Goal: Task Accomplishment & Management: Manage account settings

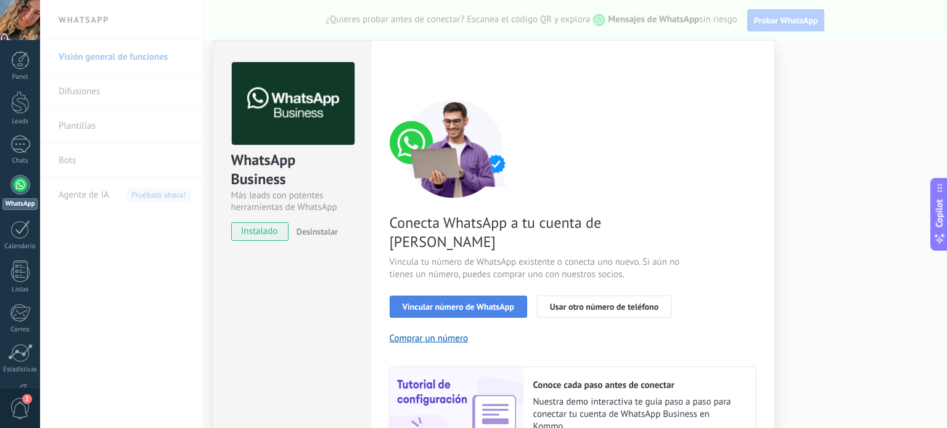
click at [468, 303] on span "Vincular número de WhatsApp" at bounding box center [459, 307] width 112 height 9
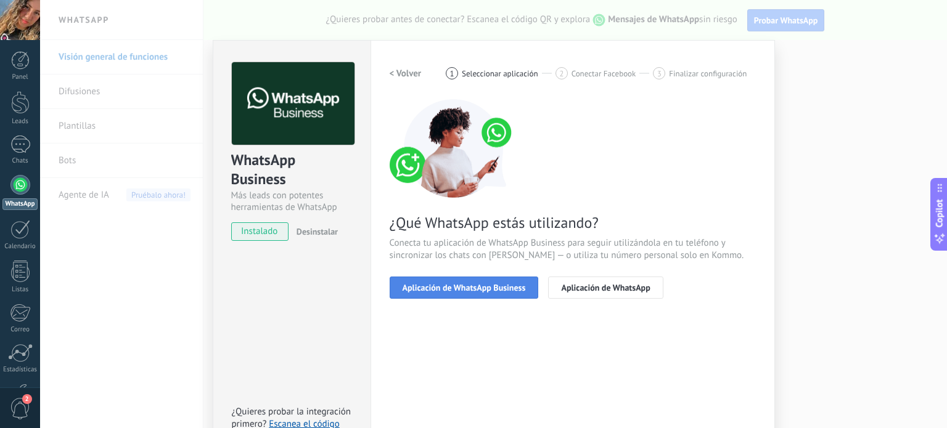
click at [476, 285] on span "Aplicación de WhatsApp Business" at bounding box center [464, 288] width 123 height 9
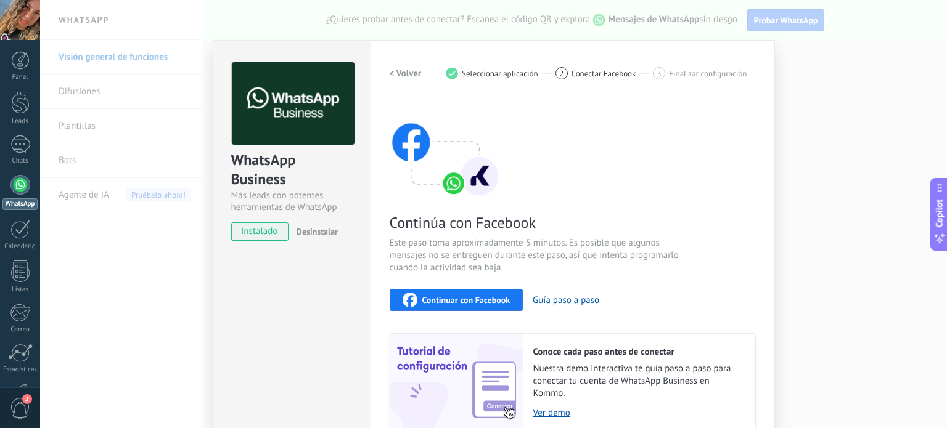
click at [450, 300] on span "Continuar con Facebook" at bounding box center [466, 300] width 88 height 9
click at [251, 231] on span "instalado" at bounding box center [260, 232] width 56 height 18
click at [405, 296] on icon "button" at bounding box center [410, 300] width 15 height 15
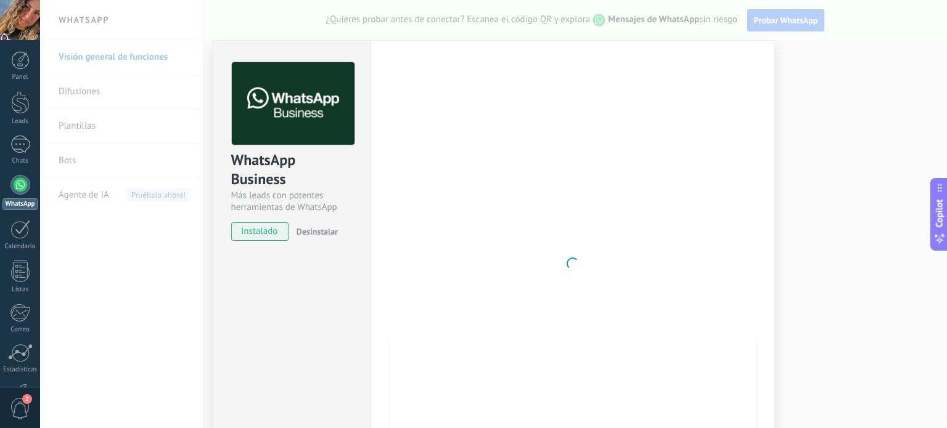
click at [602, 248] on div at bounding box center [573, 263] width 366 height 403
click at [621, 184] on div at bounding box center [573, 263] width 366 height 403
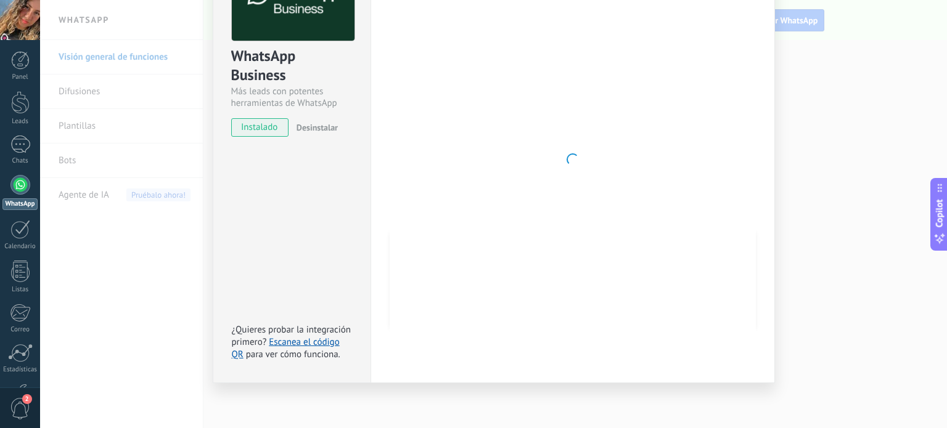
click at [848, 234] on div "WhatsApp Business Más leads con potentes herramientas de WhatsApp instalado Des…" at bounding box center [493, 214] width 907 height 428
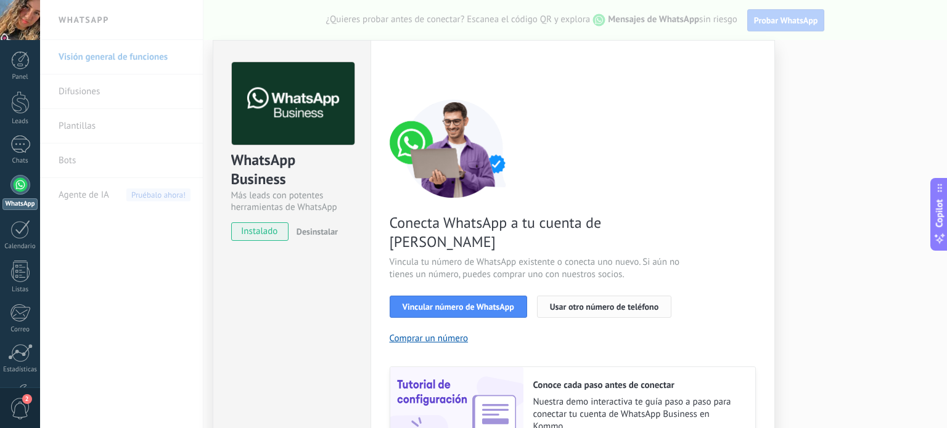
click at [571, 296] on button "Usar otro número de teléfono" at bounding box center [604, 307] width 134 height 22
click at [262, 229] on span "instalado" at bounding box center [260, 232] width 56 height 18
click at [892, 174] on div "WhatsApp Business Más leads con potentes herramientas de WhatsApp instalado Des…" at bounding box center [493, 214] width 907 height 428
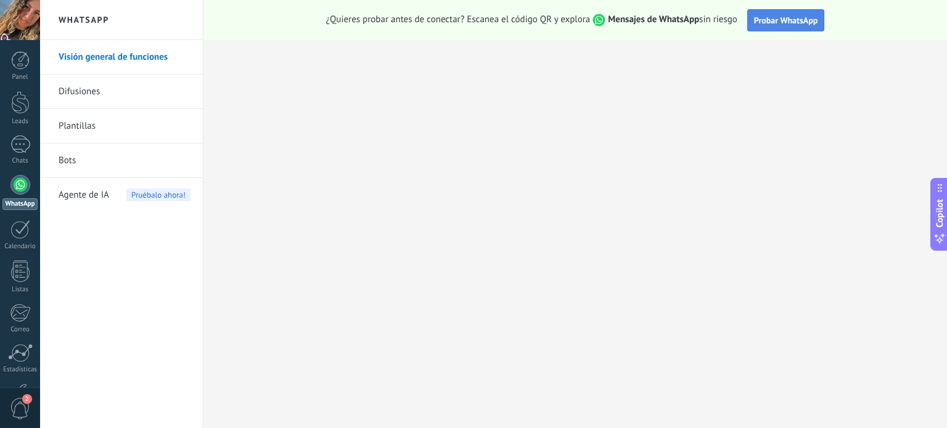
click at [761, 25] on span "Probar WhatsApp" at bounding box center [786, 20] width 64 height 11
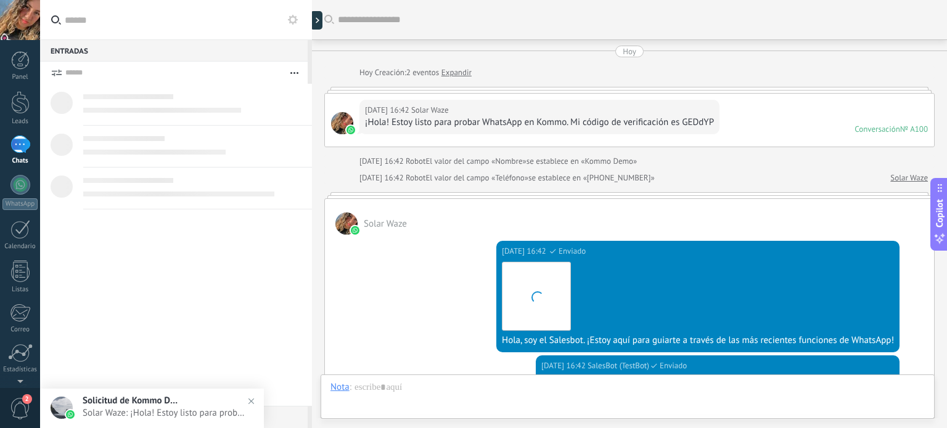
scroll to position [387, 0]
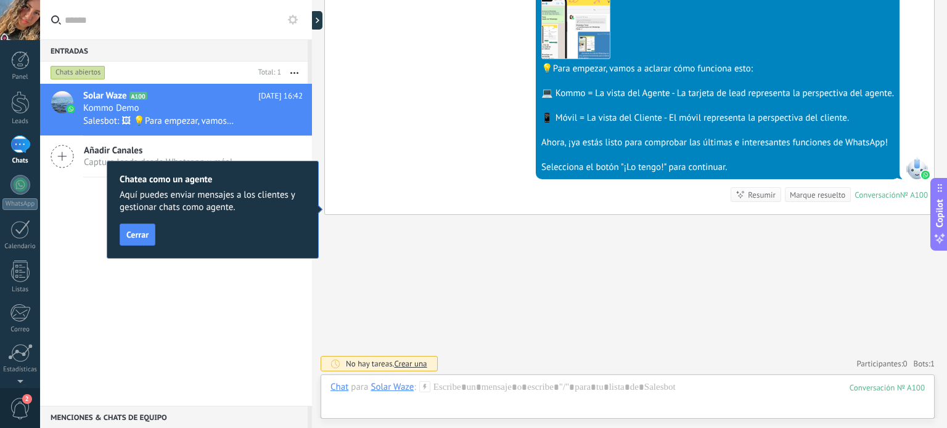
click at [150, 236] on button "Cerrar" at bounding box center [138, 235] width 36 height 22
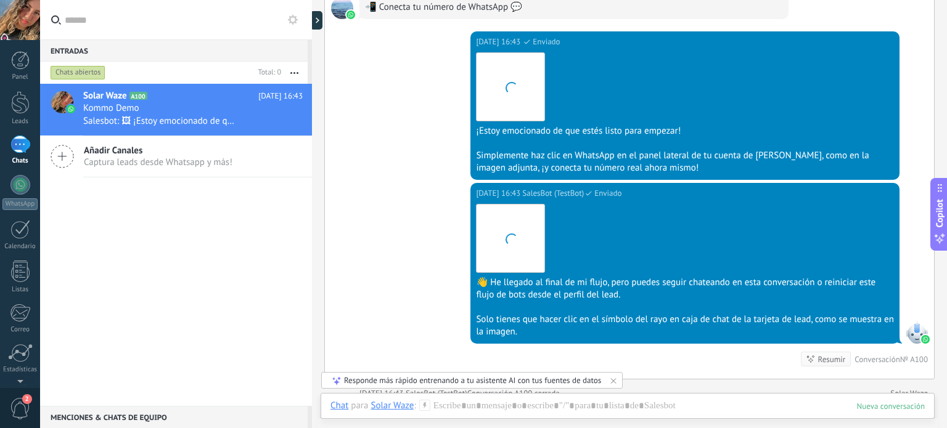
scroll to position [988, 0]
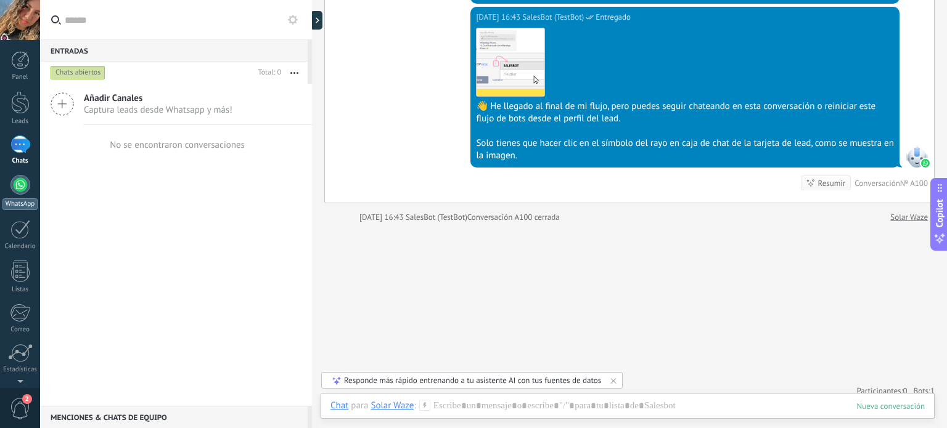
click at [13, 194] on link "WhatsApp" at bounding box center [20, 192] width 40 height 35
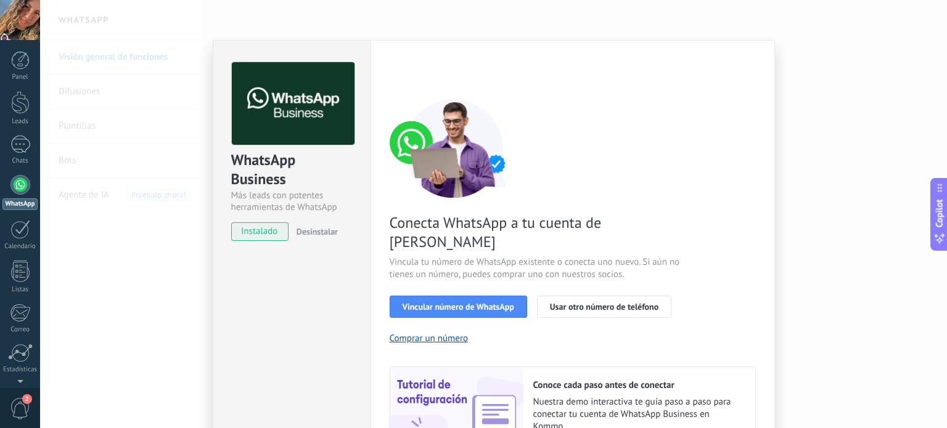
click at [18, 27] on div at bounding box center [20, 20] width 40 height 40
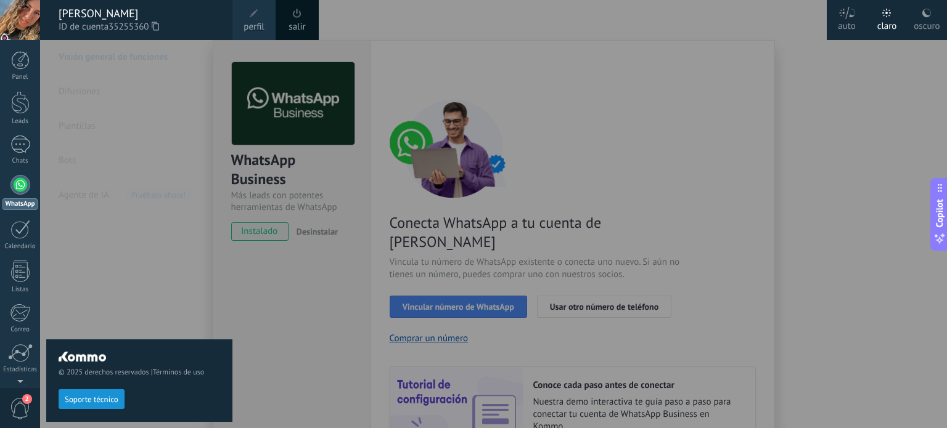
click at [253, 18] on span at bounding box center [254, 14] width 14 height 14
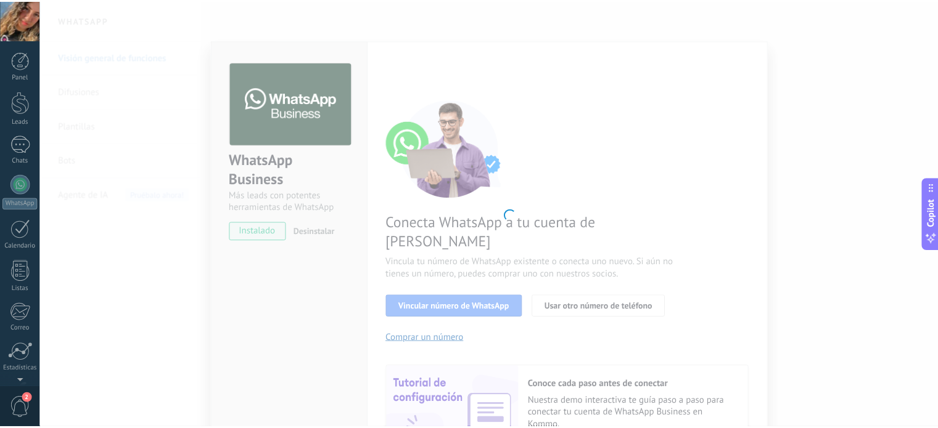
scroll to position [84, 0]
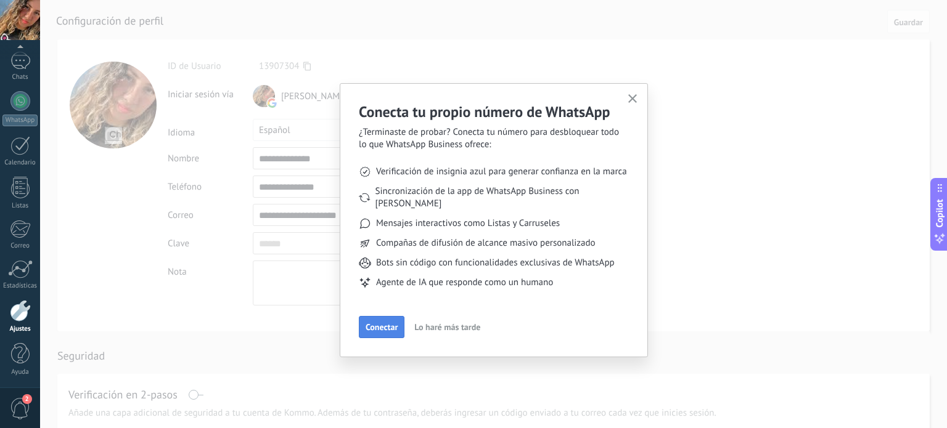
click at [383, 323] on span "Conectar" at bounding box center [382, 327] width 32 height 9
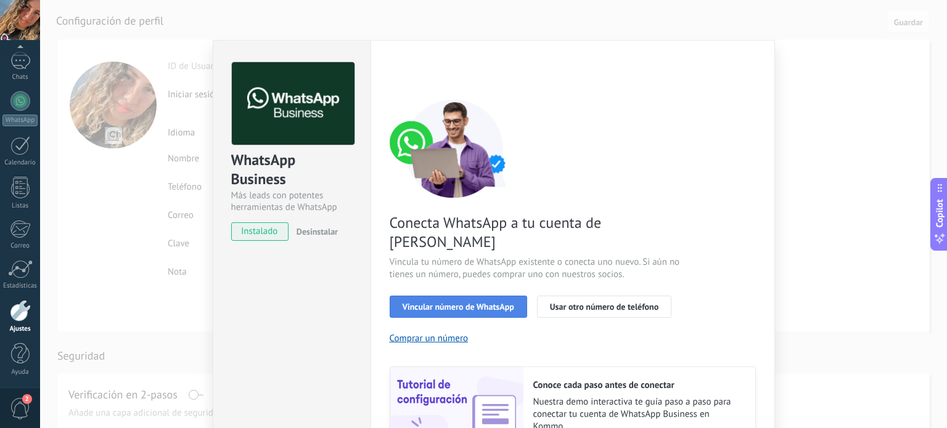
click at [464, 296] on button "Vincular número de WhatsApp" at bounding box center [458, 307] width 137 height 22
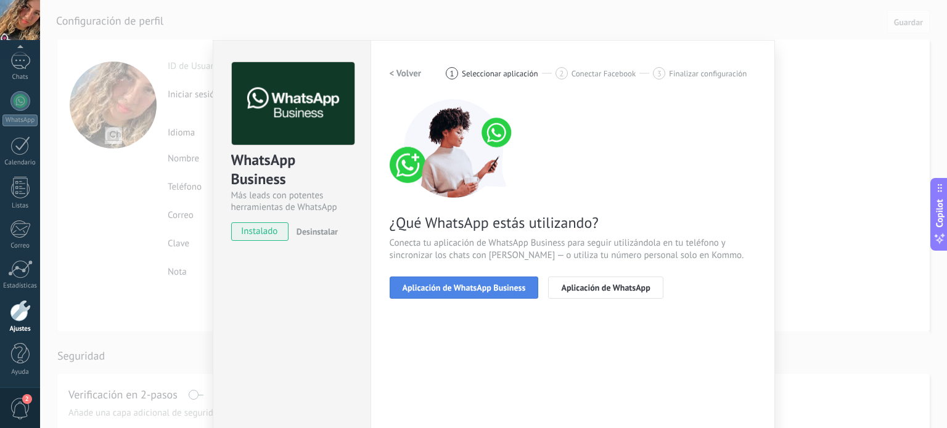
click at [460, 285] on span "Aplicación de WhatsApp Business" at bounding box center [464, 288] width 123 height 9
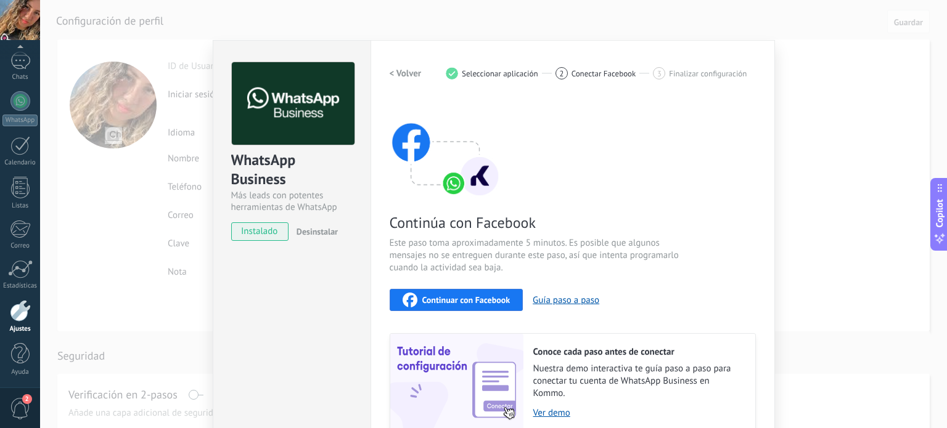
click at [452, 296] on span "Continuar con Facebook" at bounding box center [466, 300] width 88 height 9
click at [452, 306] on div "Continuar con Facebook" at bounding box center [457, 300] width 108 height 15
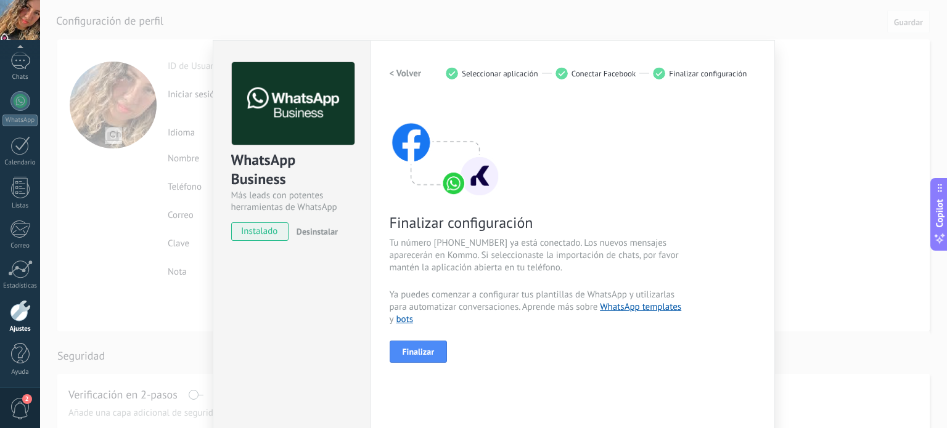
click at [554, 292] on span "Ya puedes comenzar a configurar tus plantillas de WhatsApp y utilizarlas para a…" at bounding box center [536, 307] width 293 height 37
click at [429, 345] on button "Finalizar" at bounding box center [419, 352] width 58 height 22
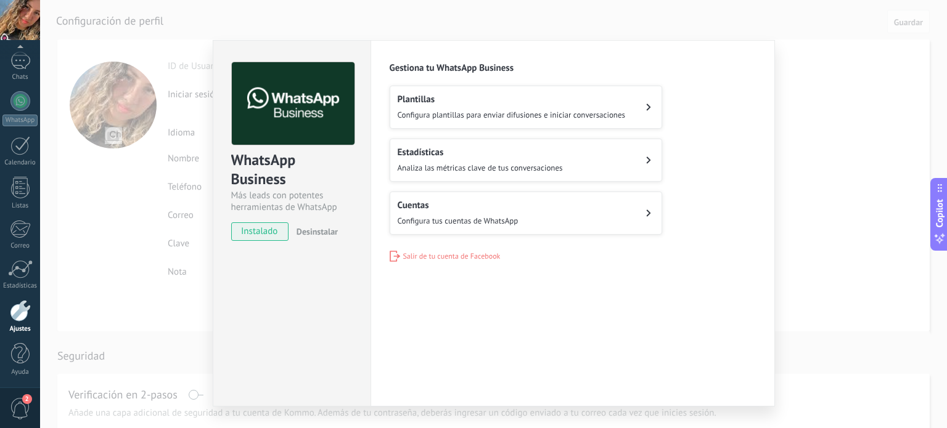
click at [490, 223] on span "Configura tus cuentas de WhatsApp" at bounding box center [458, 221] width 121 height 10
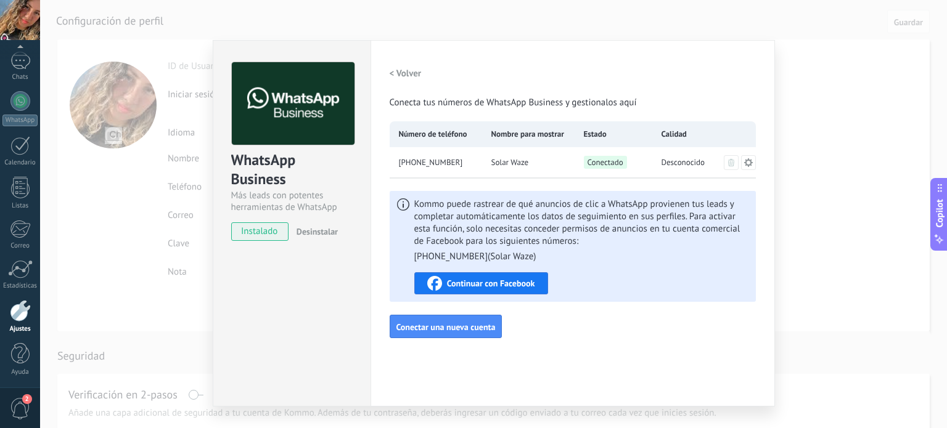
click at [462, 286] on span "Continuar con Facebook" at bounding box center [491, 283] width 88 height 9
click at [666, 163] on span "Desconocido" at bounding box center [683, 163] width 44 height 12
click at [854, 210] on div "WhatsApp Business Más leads con potentes herramientas de WhatsApp instalado Des…" at bounding box center [493, 214] width 907 height 428
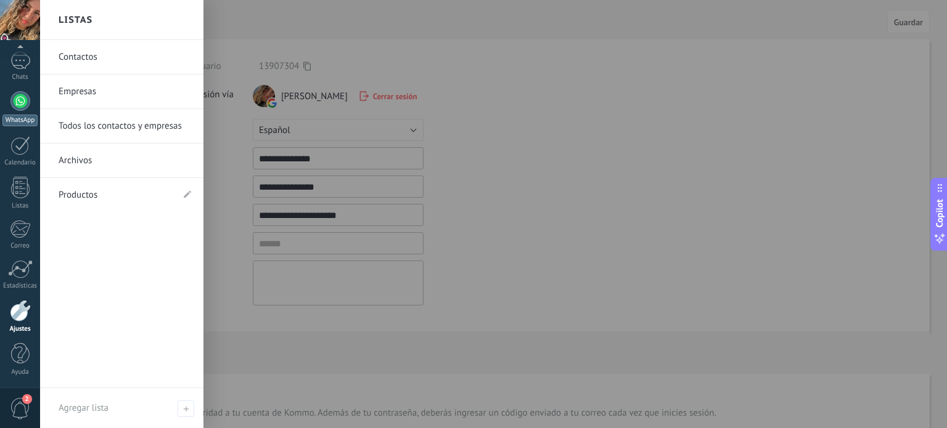
click at [23, 108] on div at bounding box center [20, 101] width 20 height 20
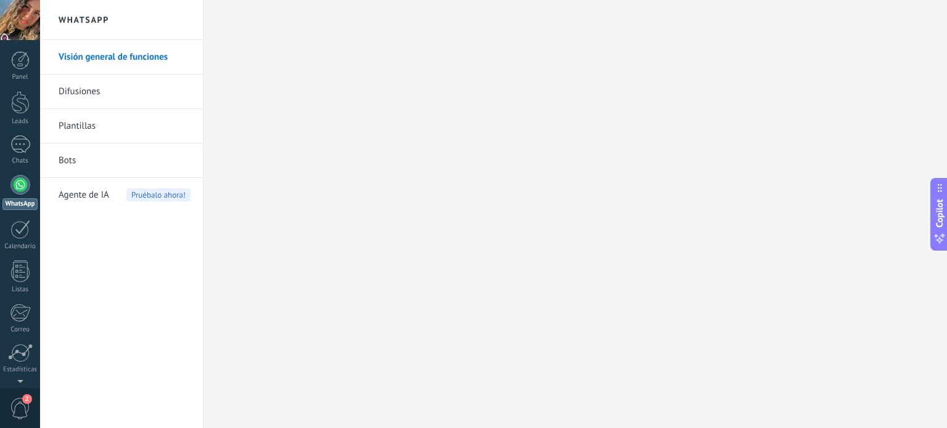
click at [89, 96] on link "Difusiones" at bounding box center [125, 92] width 132 height 35
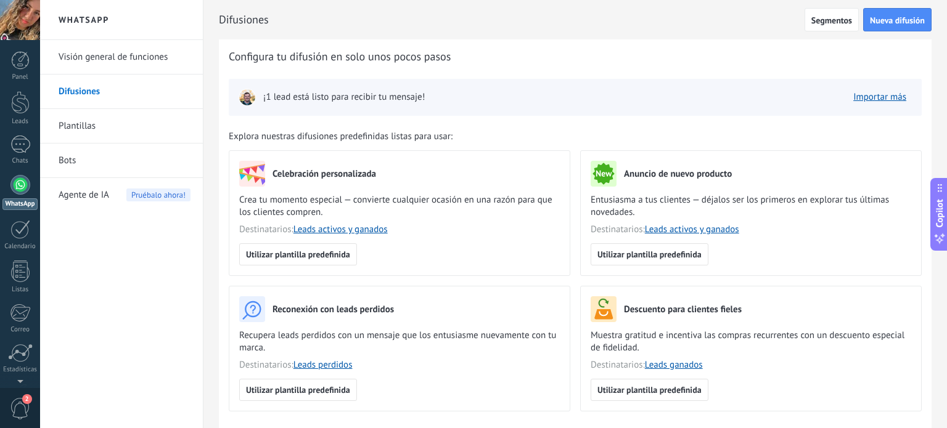
click at [13, 405] on span "2" at bounding box center [20, 409] width 21 height 22
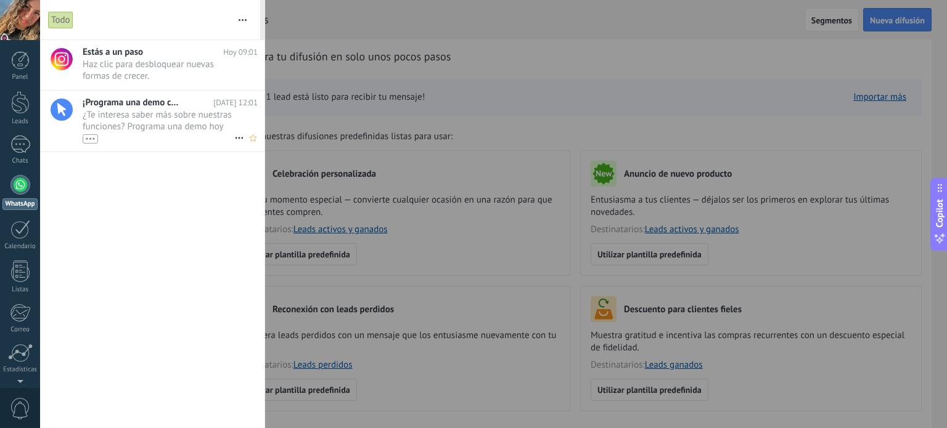
click at [153, 113] on span "¿Te interesa saber más sobre nuestras funciones? Programa una demo hoy mismo! •…" at bounding box center [159, 126] width 152 height 35
click at [152, 76] on span "Haz clic para desbloquear nuevas formas de crecer. •••" at bounding box center [159, 70] width 152 height 23
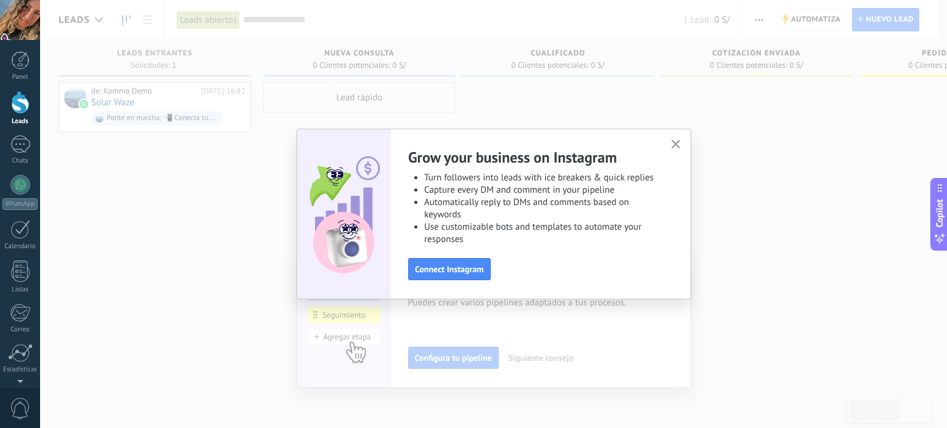
click at [685, 144] on div "Grow your business on Instagram Turn followers into leads with ice breakers & q…" at bounding box center [494, 214] width 395 height 171
click at [676, 145] on use "button" at bounding box center [675, 144] width 9 height 9
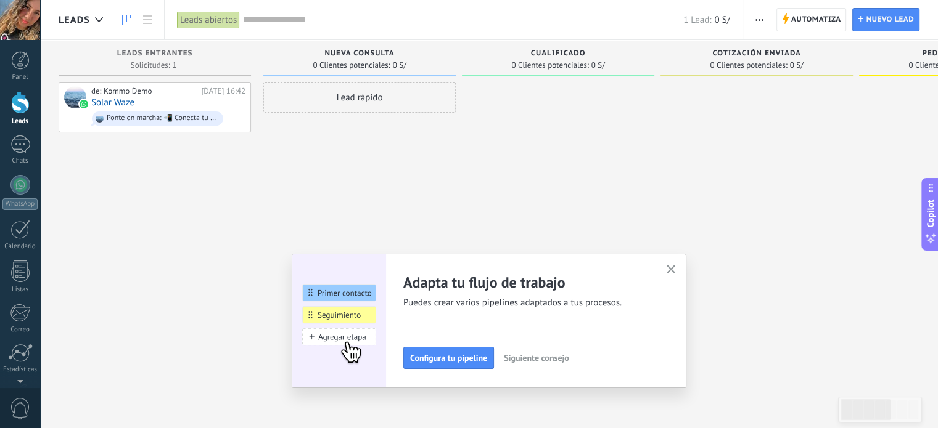
click at [676, 268] on icon "button" at bounding box center [670, 269] width 9 height 9
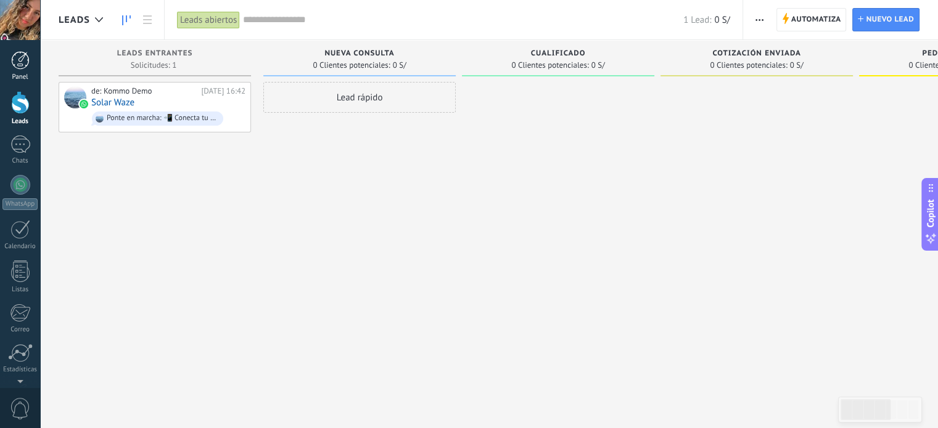
click at [20, 54] on div at bounding box center [20, 60] width 18 height 18
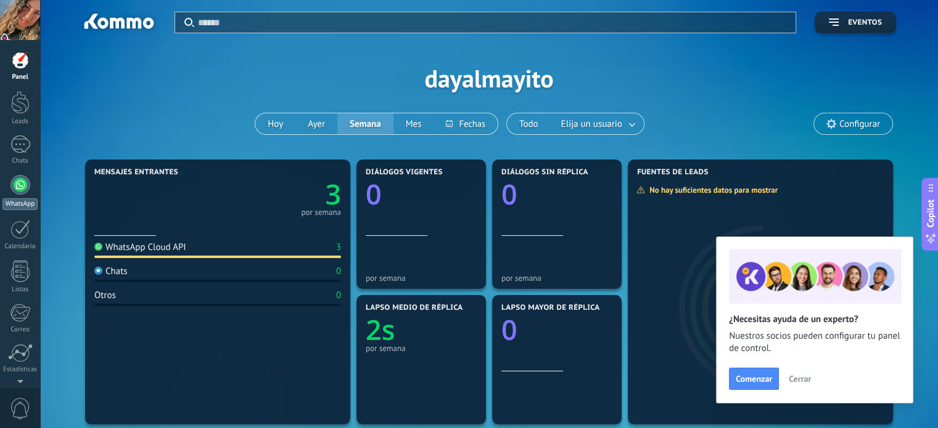
click at [23, 183] on div at bounding box center [20, 185] width 20 height 20
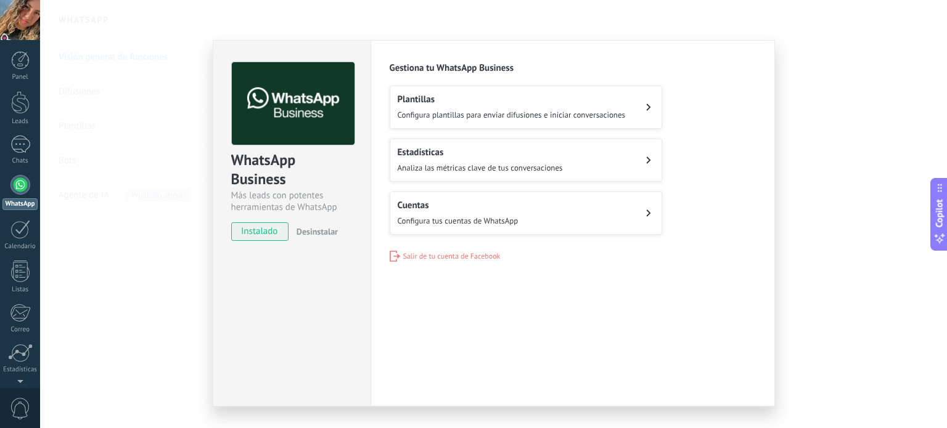
click at [595, 110] on span "Configura plantillas para enviar difusiones e iniciar conversaciones" at bounding box center [512, 115] width 228 height 10
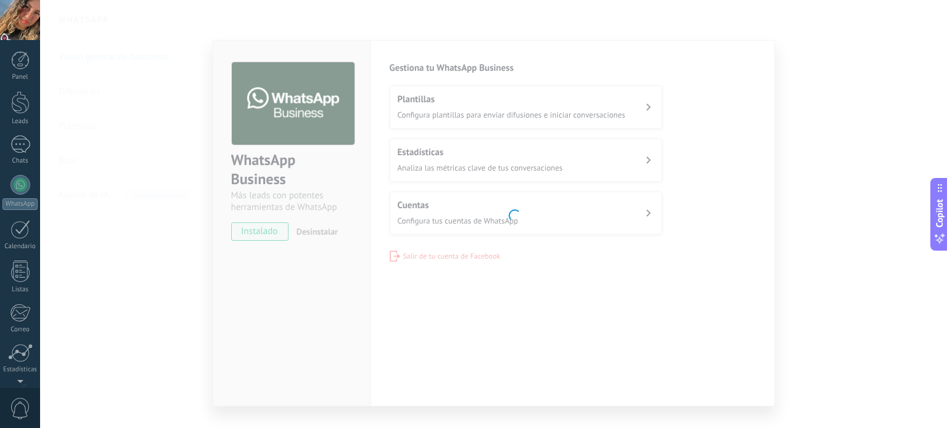
scroll to position [84, 0]
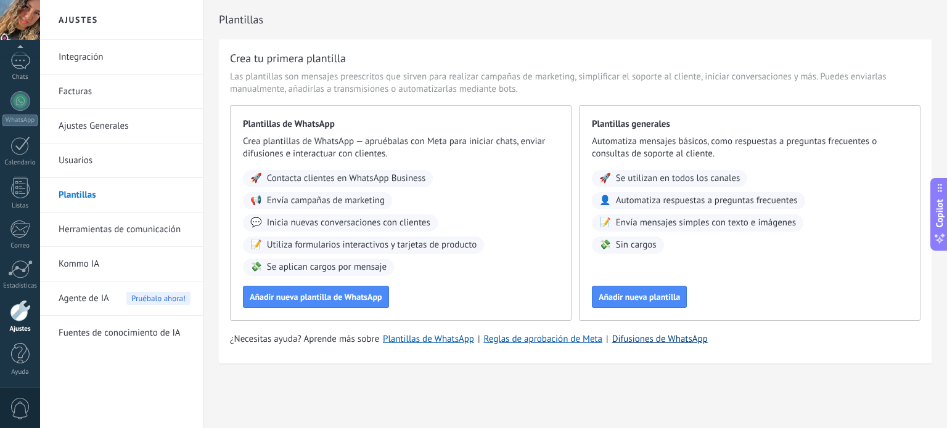
click at [642, 340] on link "Difusiones de WhatsApp" at bounding box center [660, 339] width 96 height 12
click at [97, 293] on span "Agente de IA" at bounding box center [84, 299] width 51 height 35
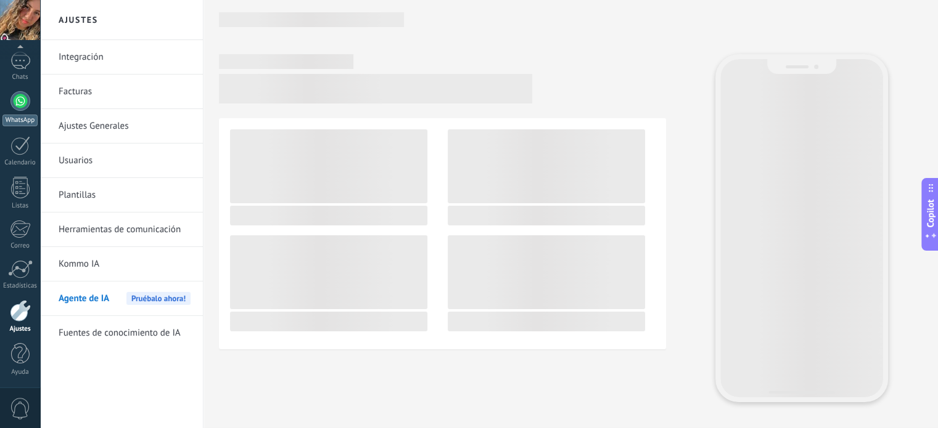
click at [27, 99] on div at bounding box center [20, 101] width 20 height 20
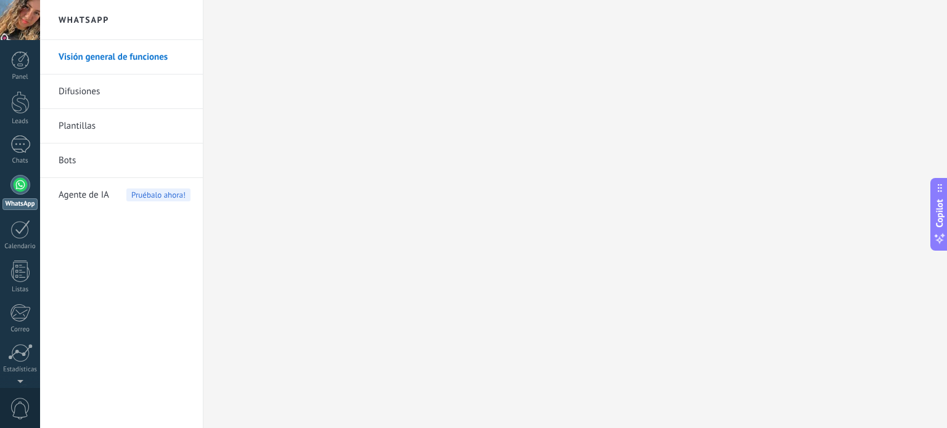
click at [133, 54] on link "Visión general de funciones" at bounding box center [125, 57] width 132 height 35
click at [23, 187] on div at bounding box center [20, 185] width 20 height 20
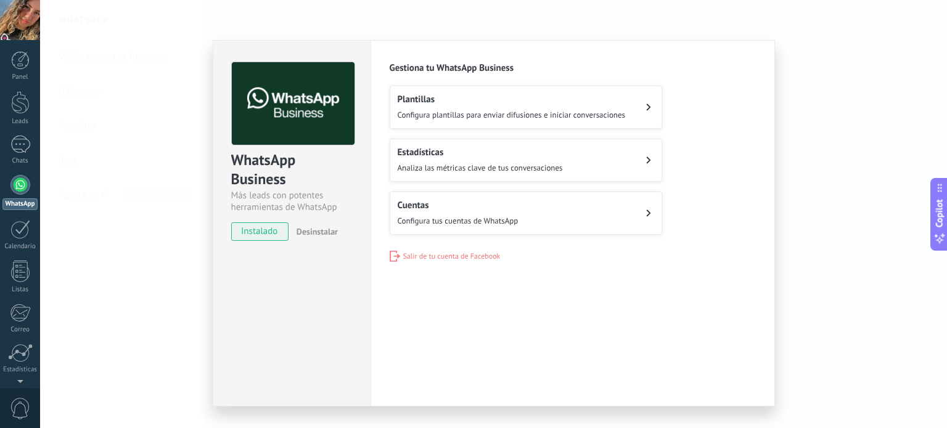
click at [574, 169] on button "Estadísticas Analiza las métricas clave de tus conversaciones" at bounding box center [526, 160] width 272 height 43
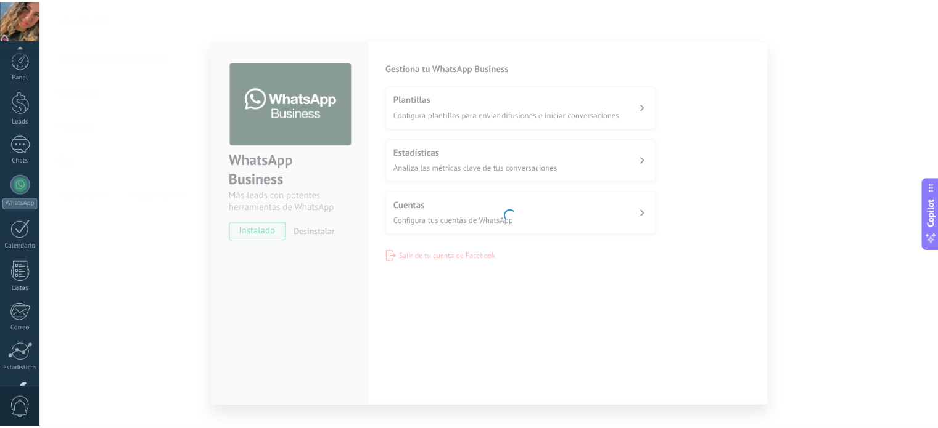
scroll to position [84, 0]
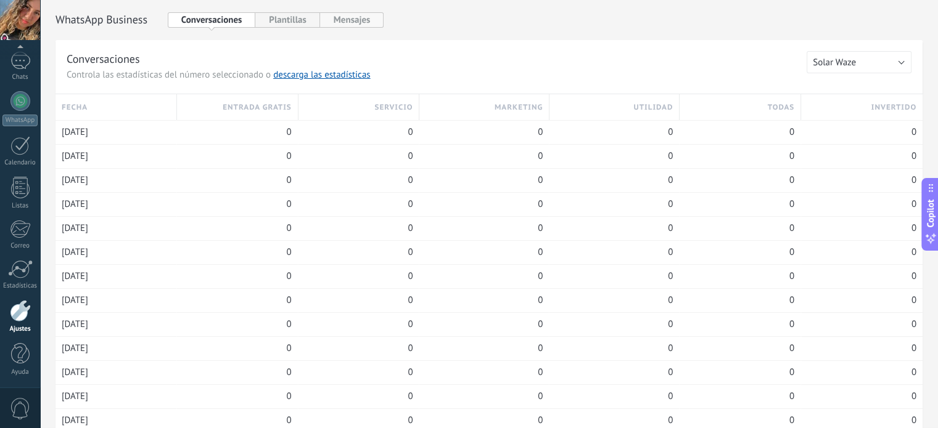
click at [346, 15] on button "Mensajes" at bounding box center [352, 19] width 64 height 15
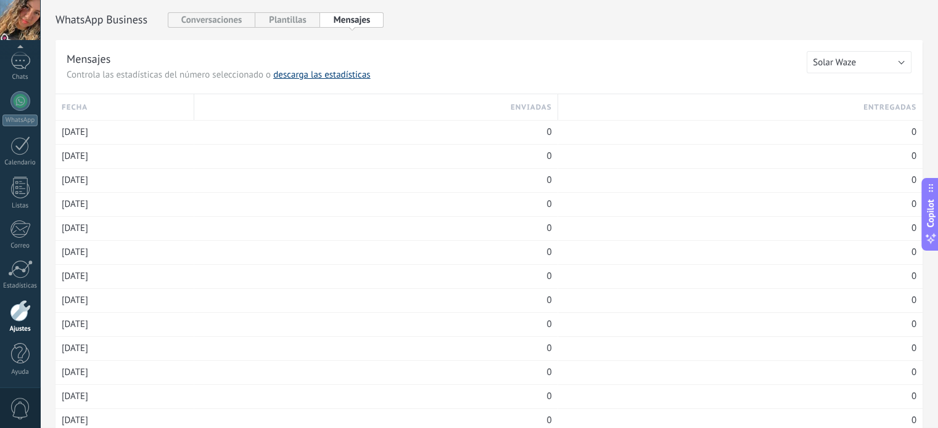
click at [350, 72] on link "descarga las estadísticas" at bounding box center [321, 75] width 97 height 12
click at [862, 71] on button "Solar Waze" at bounding box center [858, 62] width 105 height 22
click at [232, 24] on button "Conversaciones" at bounding box center [212, 19] width 88 height 15
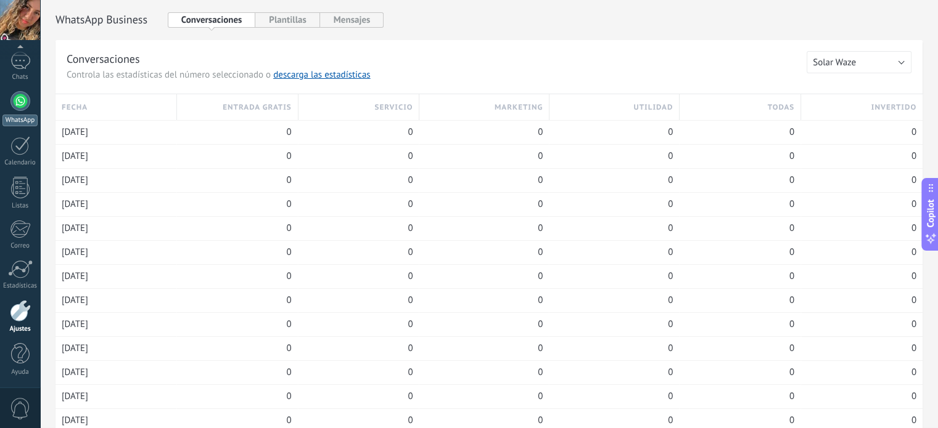
click at [21, 105] on div at bounding box center [20, 101] width 20 height 20
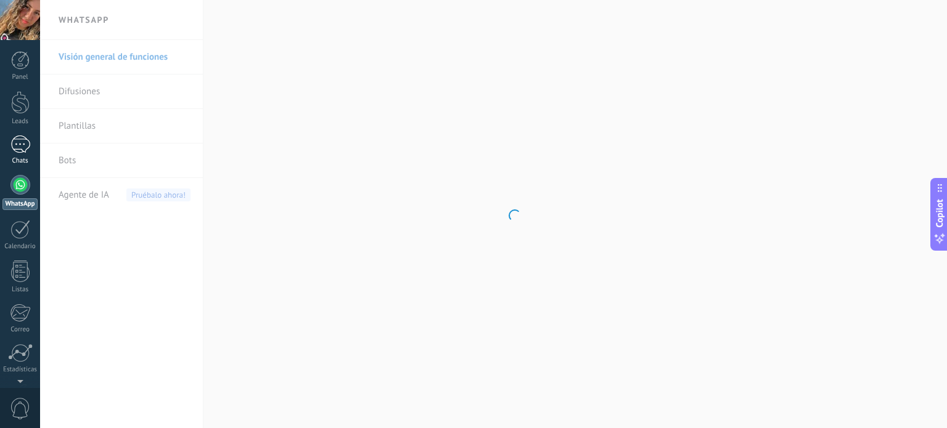
click at [15, 151] on div "1" at bounding box center [20, 145] width 20 height 18
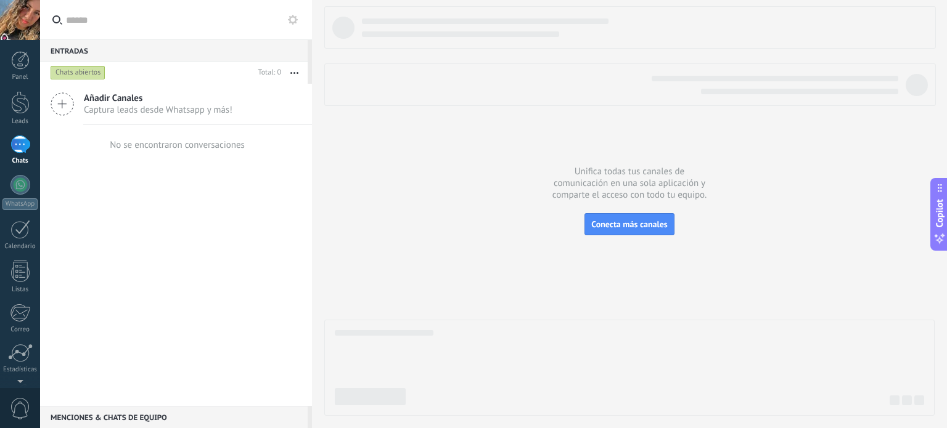
click at [76, 101] on div "Añadir Canales Captura leads desde Whatsapp y más!" at bounding box center [176, 104] width 272 height 41
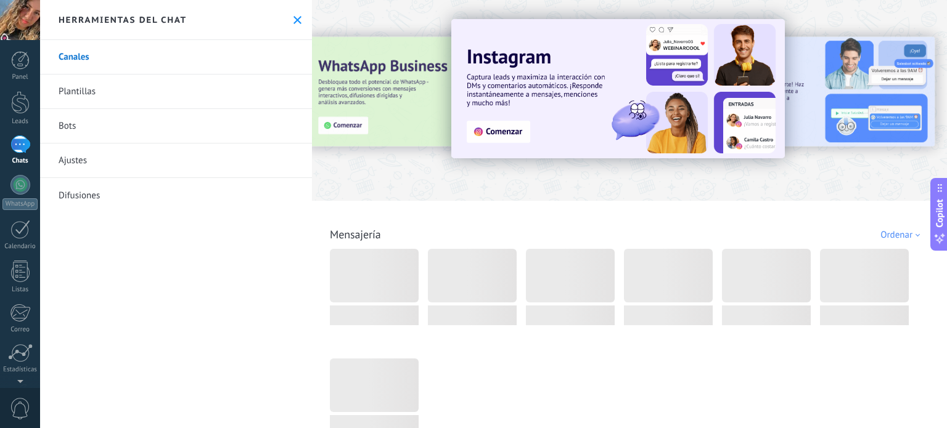
click at [368, 115] on div at bounding box center [327, 99] width 270 height 111
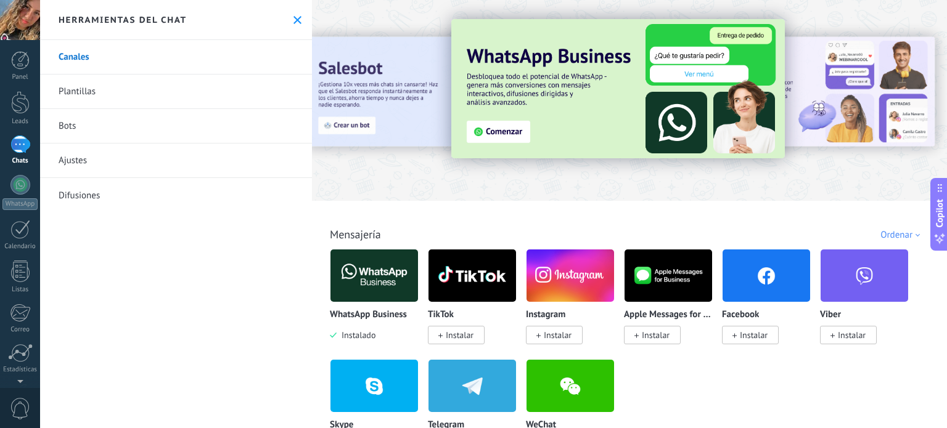
click at [511, 133] on img at bounding box center [617, 88] width 333 height 139
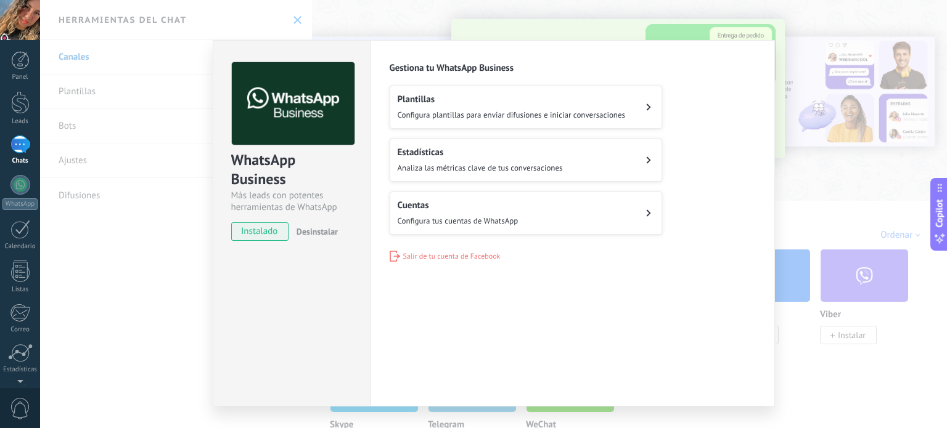
click at [540, 224] on button "Cuentas Configura tus cuentas de WhatsApp" at bounding box center [526, 213] width 272 height 43
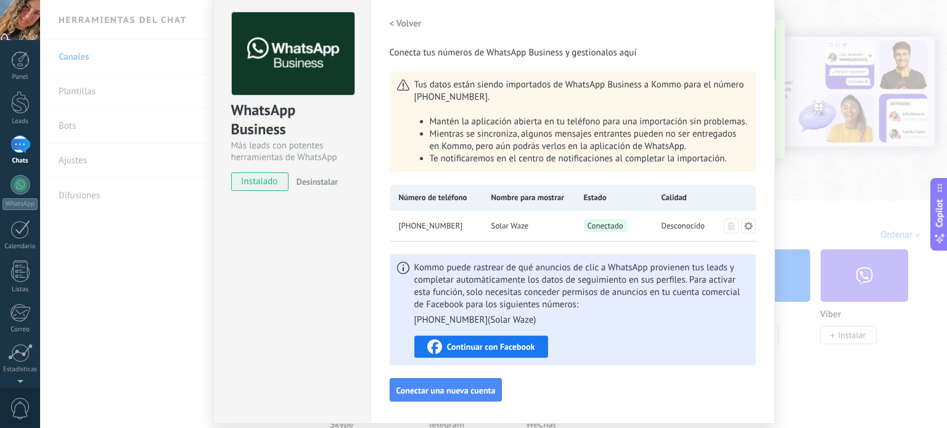
scroll to position [29, 0]
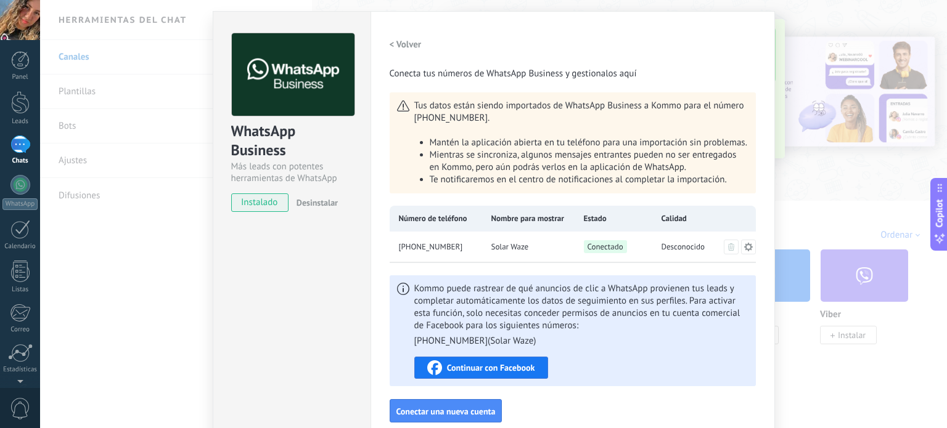
click at [136, 295] on div "WhatsApp Business Más leads con potentes herramientas de WhatsApp instalado Des…" at bounding box center [493, 214] width 907 height 428
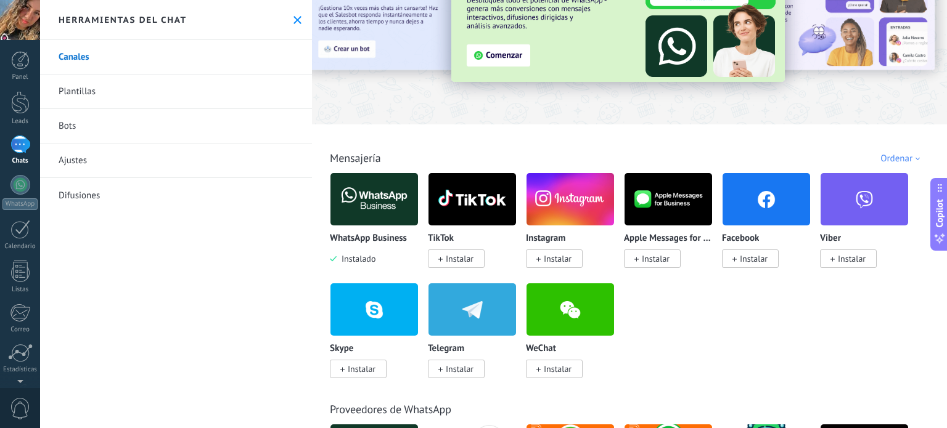
scroll to position [123, 0]
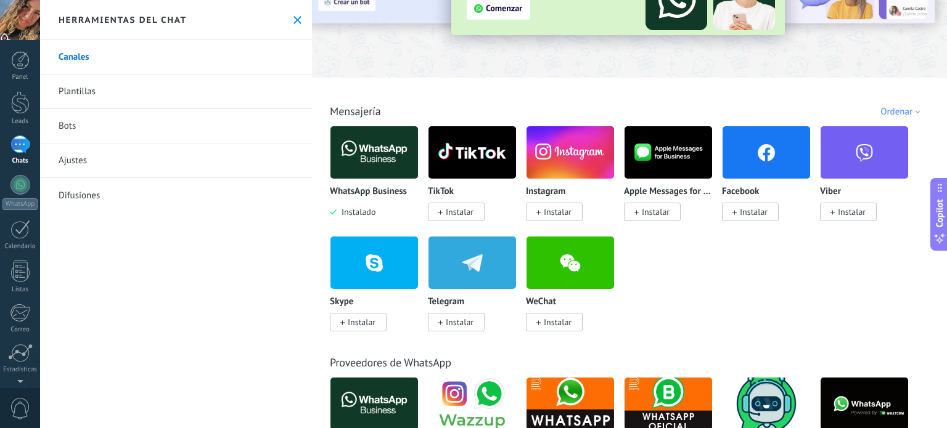
click at [764, 213] on span "Instalar" at bounding box center [754, 212] width 28 height 11
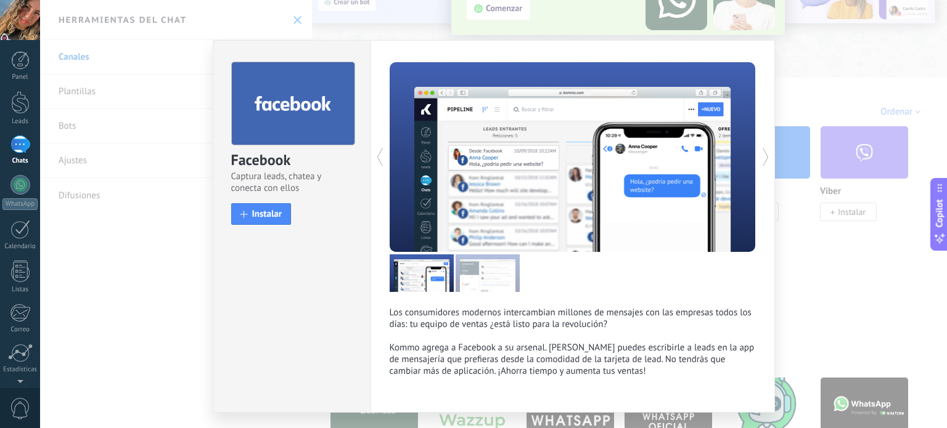
click at [840, 293] on div "Facebook Captura leads, chatea y conecta con ellos install Instalar Los consumi…" at bounding box center [493, 214] width 907 height 428
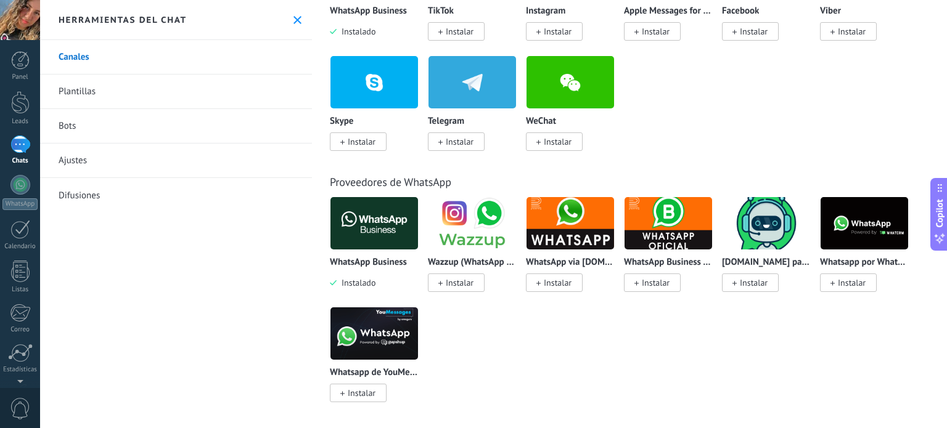
scroll to position [308, 0]
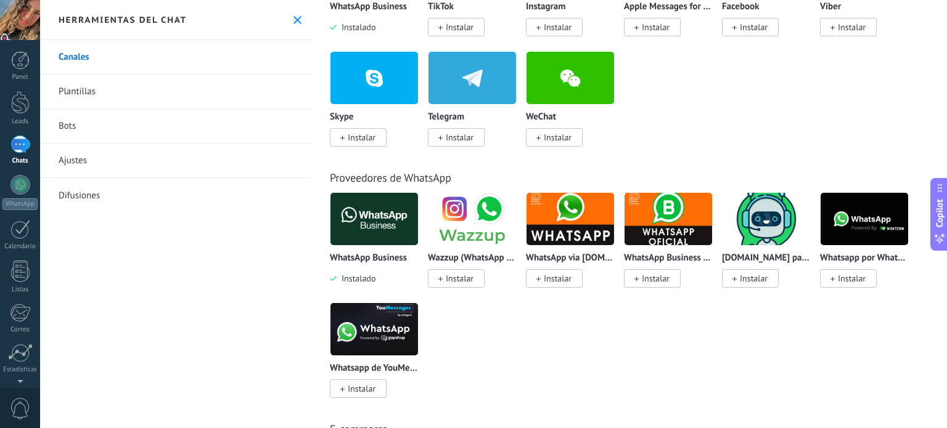
click at [14, 141] on div "1" at bounding box center [20, 145] width 20 height 18
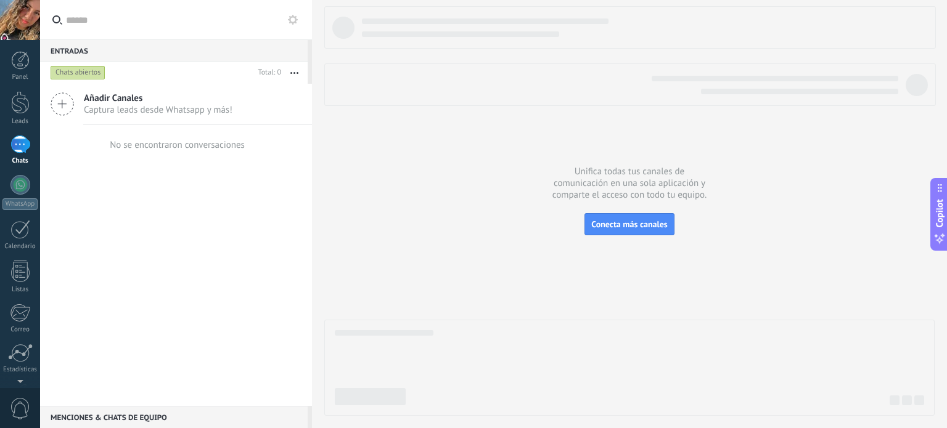
click at [652, 126] on div at bounding box center [629, 211] width 610 height 410
click at [64, 103] on icon at bounding box center [62, 103] width 23 height 23
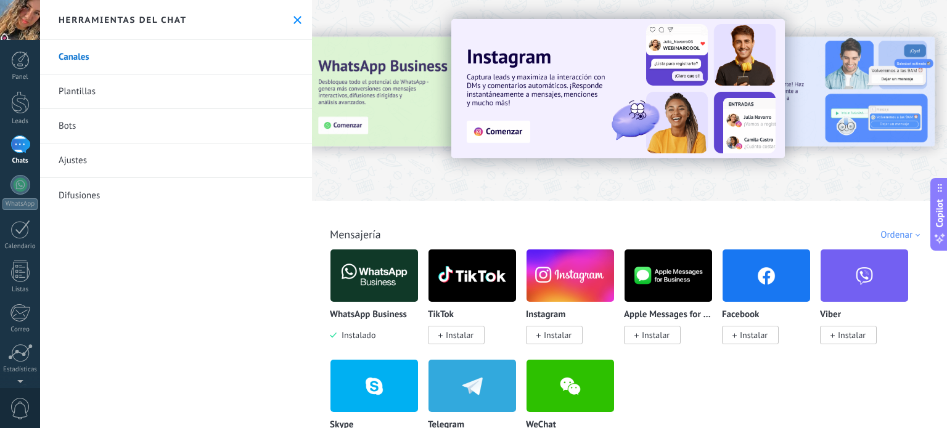
click at [346, 103] on div at bounding box center [327, 99] width 270 height 111
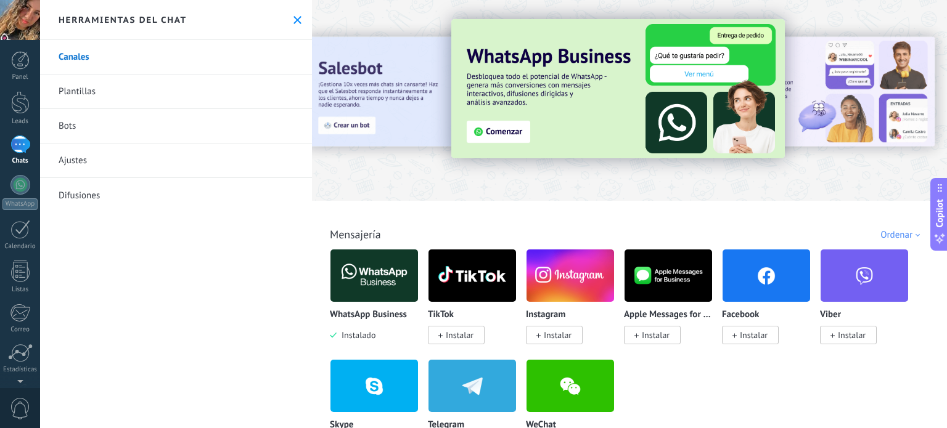
click at [368, 303] on div at bounding box center [374, 276] width 89 height 54
click at [364, 280] on img at bounding box center [374, 276] width 88 height 60
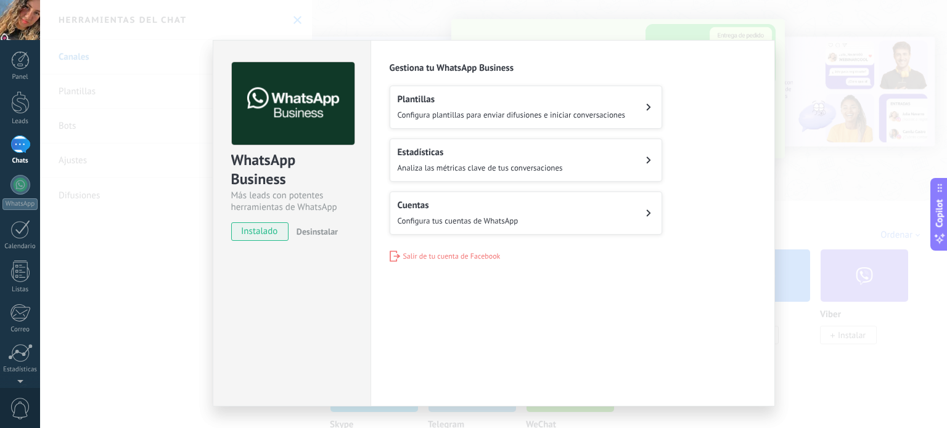
click at [459, 218] on span "Configura tus cuentas de WhatsApp" at bounding box center [458, 221] width 121 height 10
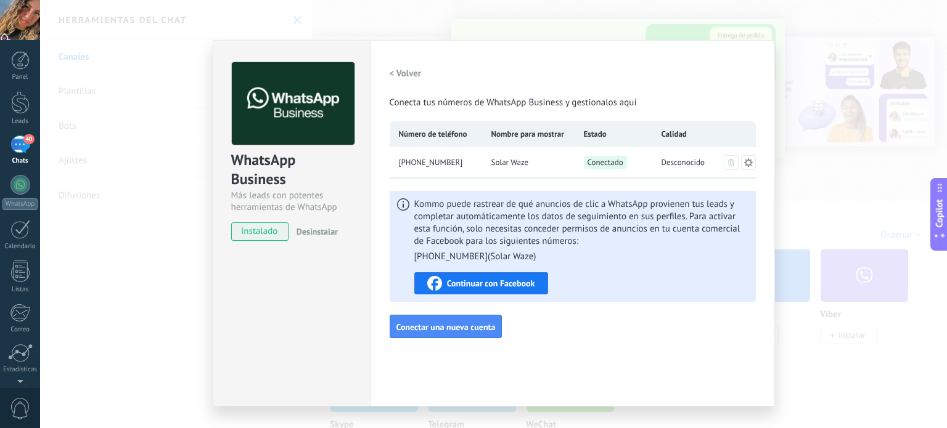
click at [19, 144] on div "40" at bounding box center [20, 145] width 20 height 18
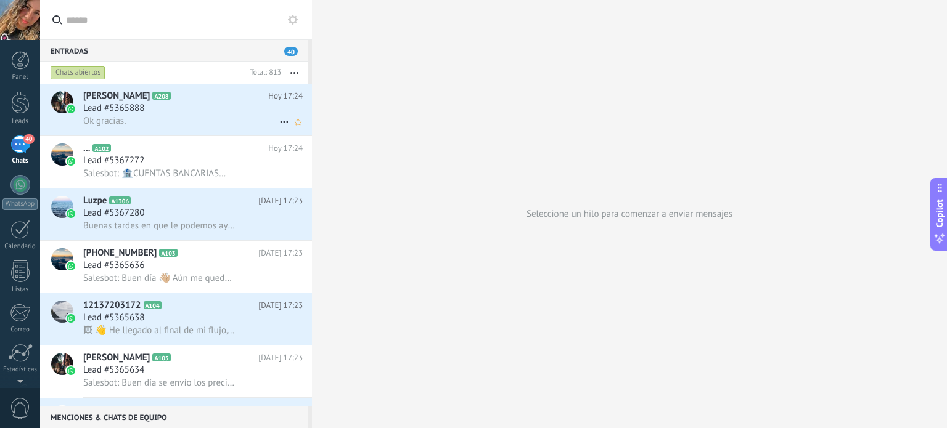
click at [181, 115] on div "Lead #5365888" at bounding box center [192, 108] width 219 height 12
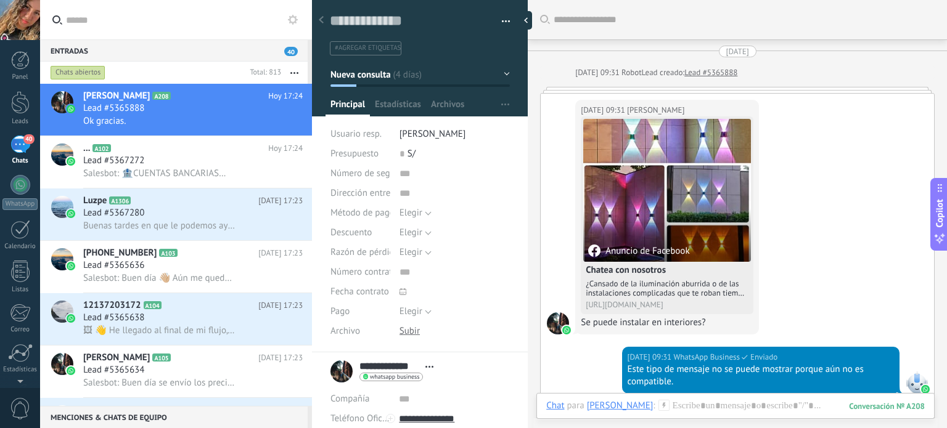
scroll to position [1481, 0]
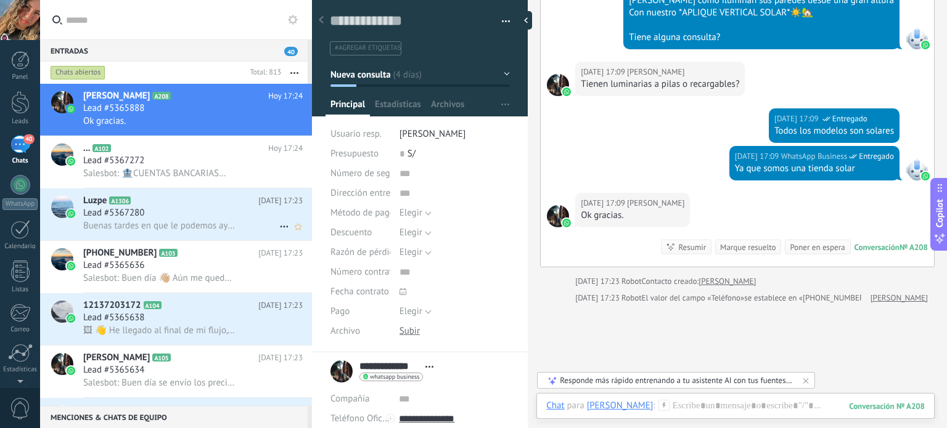
click at [203, 223] on span "Buenas tardes en que le podemos ayudar" at bounding box center [159, 226] width 152 height 12
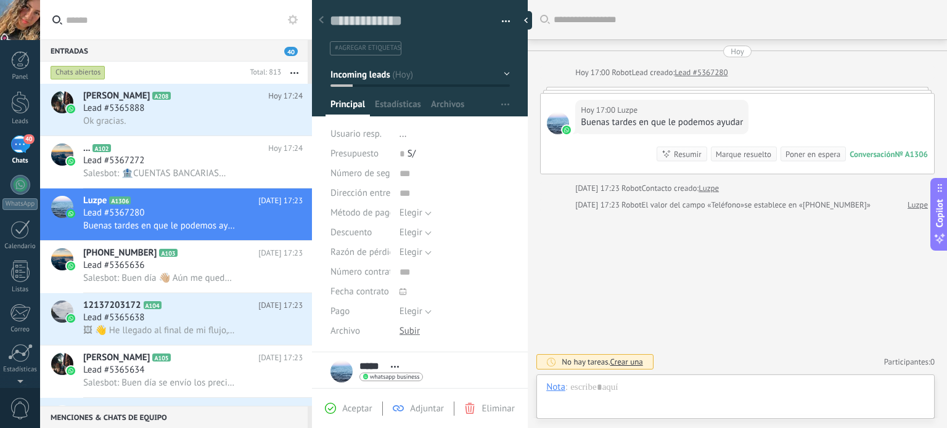
scroll to position [18, 0]
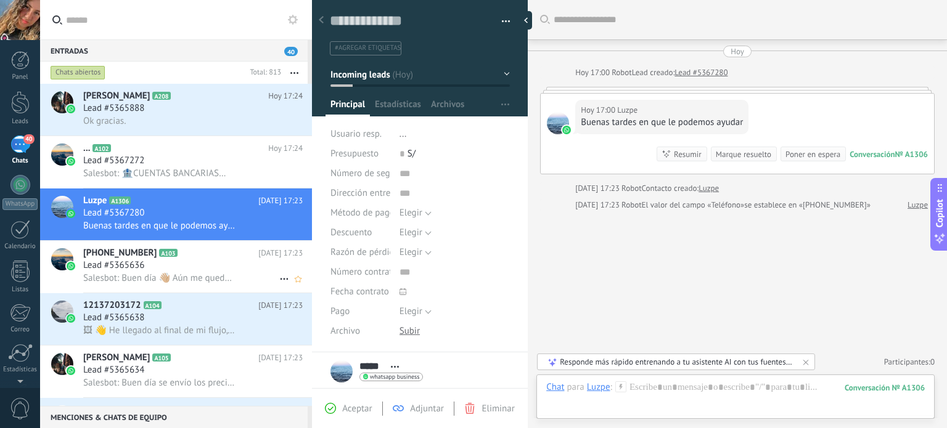
click at [192, 271] on div "Lead #5365636" at bounding box center [192, 266] width 219 height 12
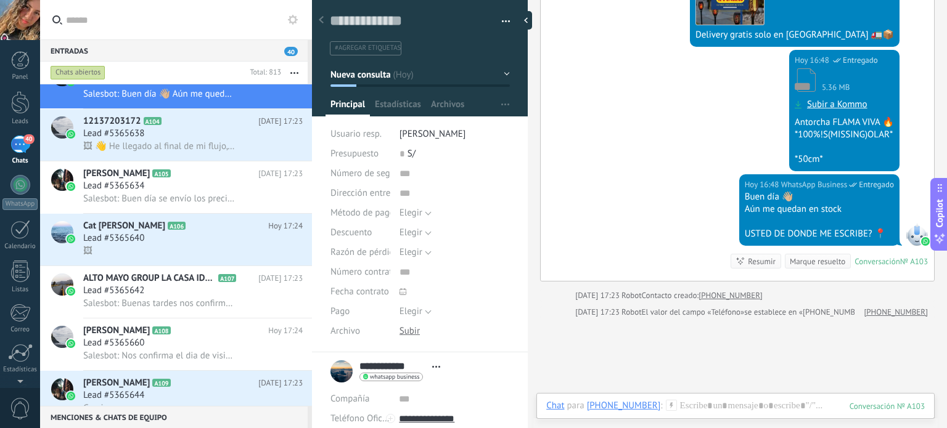
scroll to position [308, 0]
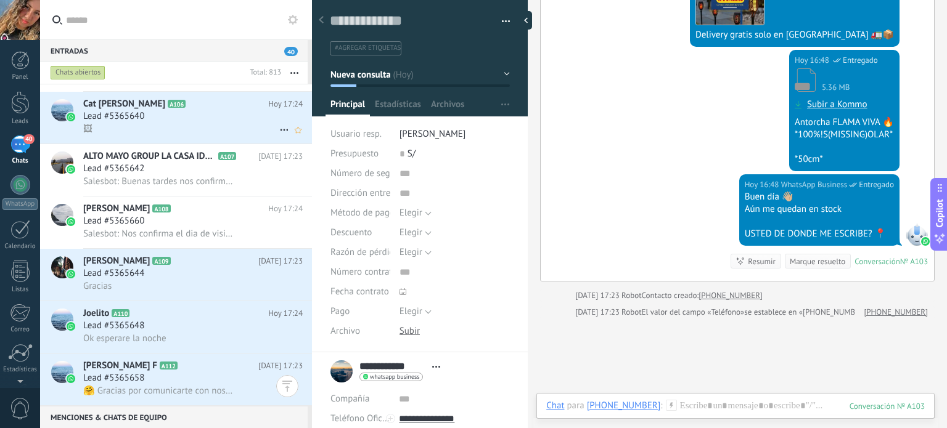
click at [184, 136] on div "🖼" at bounding box center [192, 129] width 219 height 13
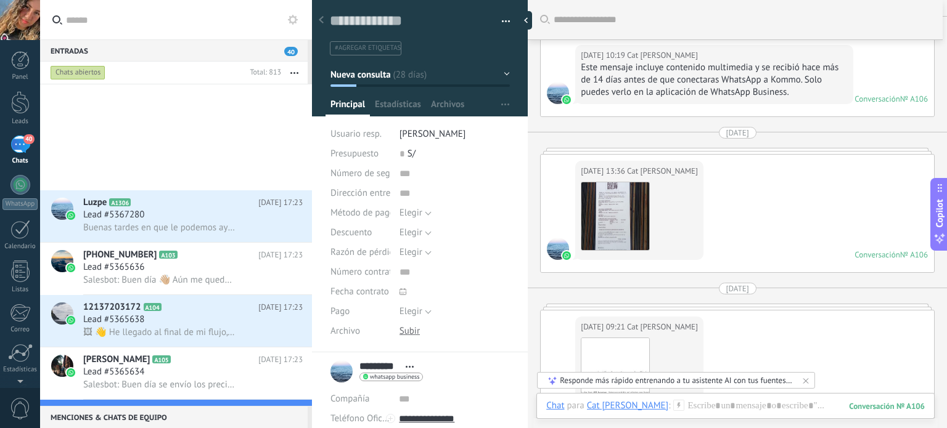
scroll to position [308, 0]
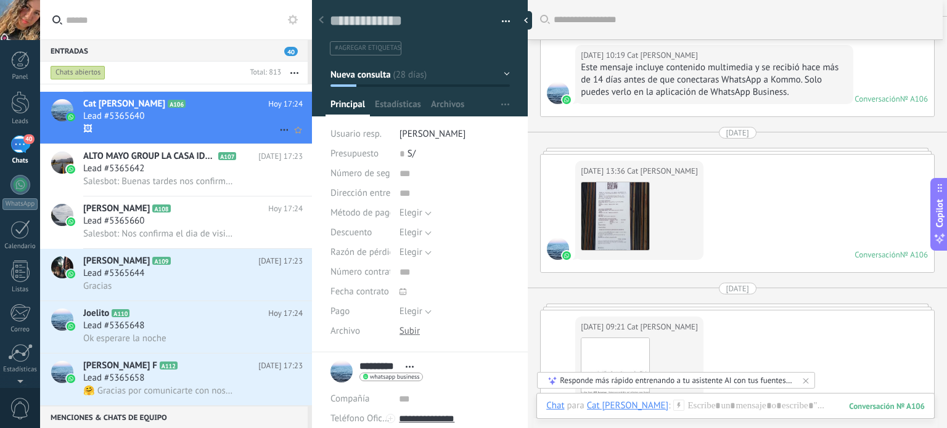
click at [280, 131] on icon at bounding box center [284, 130] width 15 height 15
click at [223, 187] on div at bounding box center [473, 214] width 947 height 428
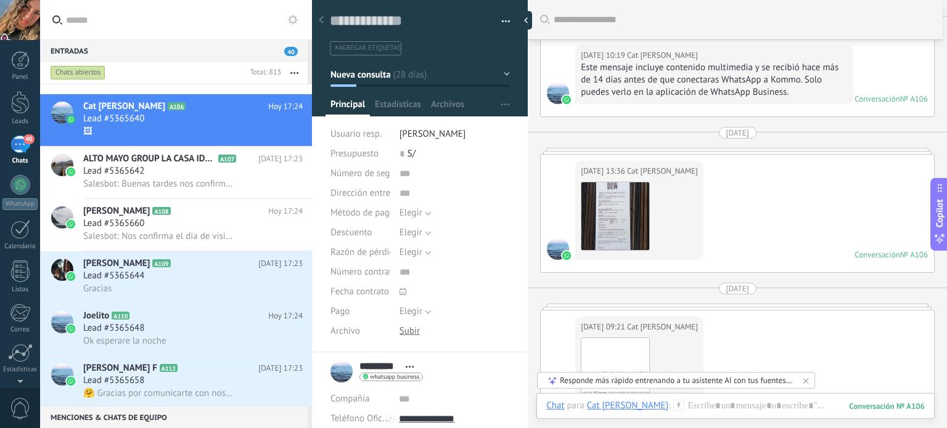
scroll to position [493, 0]
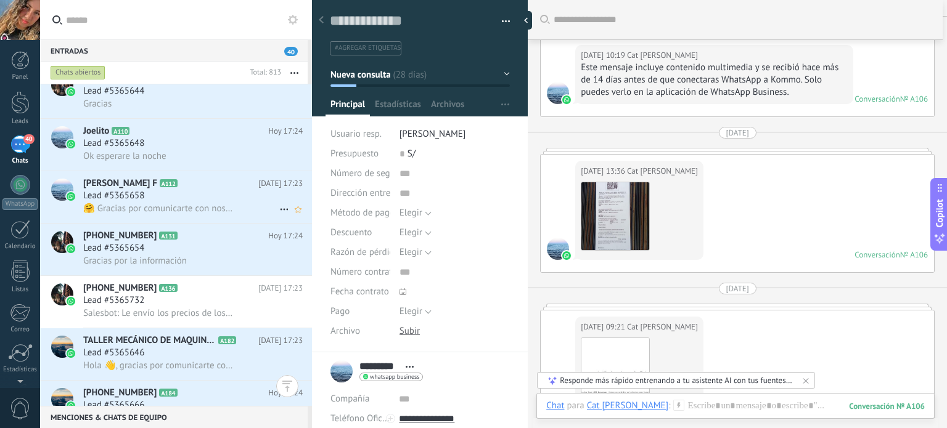
click at [192, 209] on span "🤗 Gracias por comunicarte con nosotros. Ropa y accesorios de la marca Zumba®Wea…" at bounding box center [159, 209] width 152 height 12
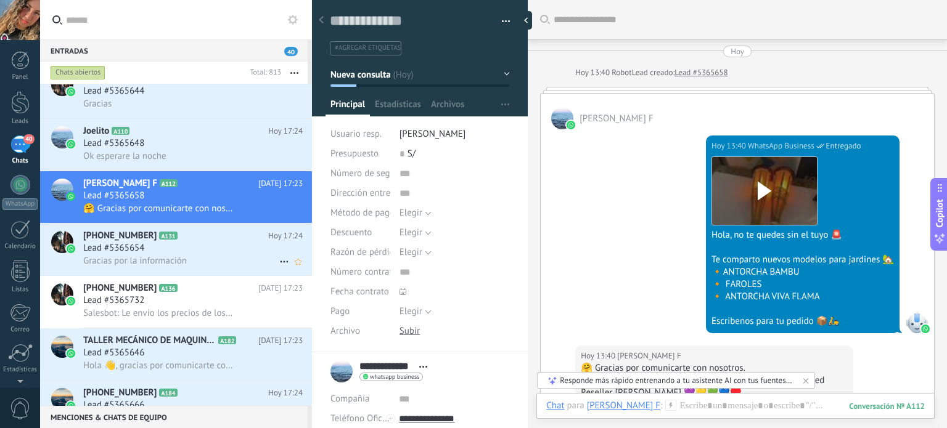
click at [173, 255] on div "Lead #5365654" at bounding box center [192, 248] width 219 height 12
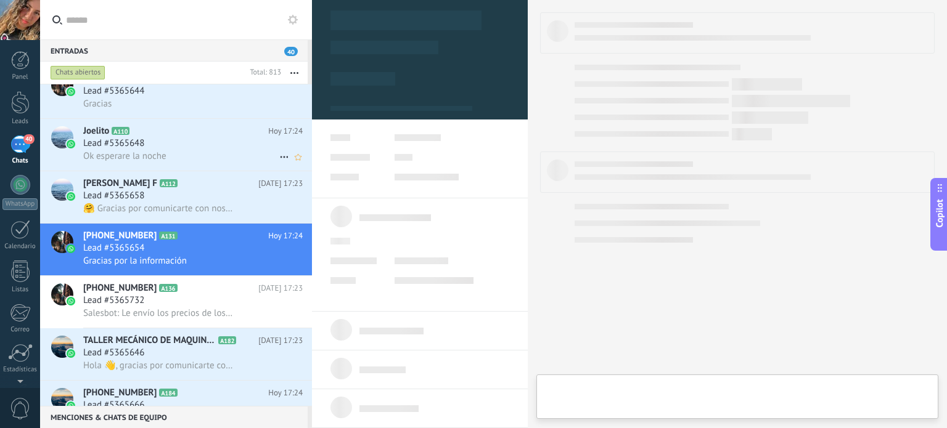
click at [174, 153] on div "Ok esperare la noche" at bounding box center [192, 156] width 219 height 13
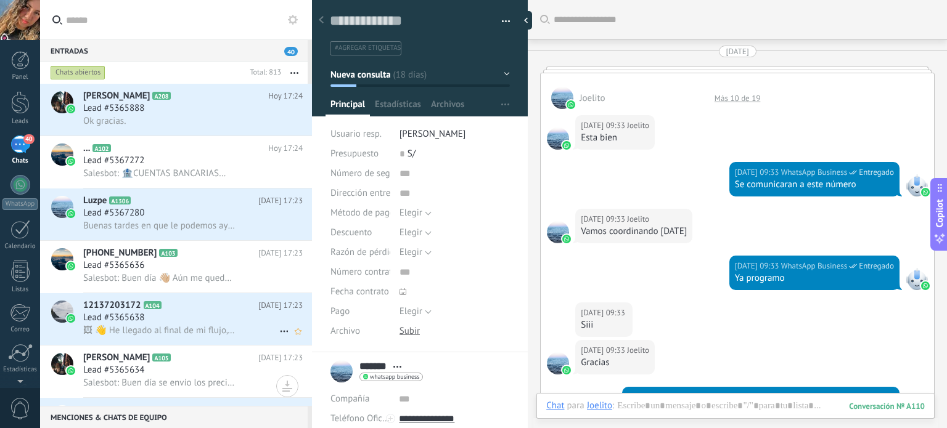
scroll to position [1460, 0]
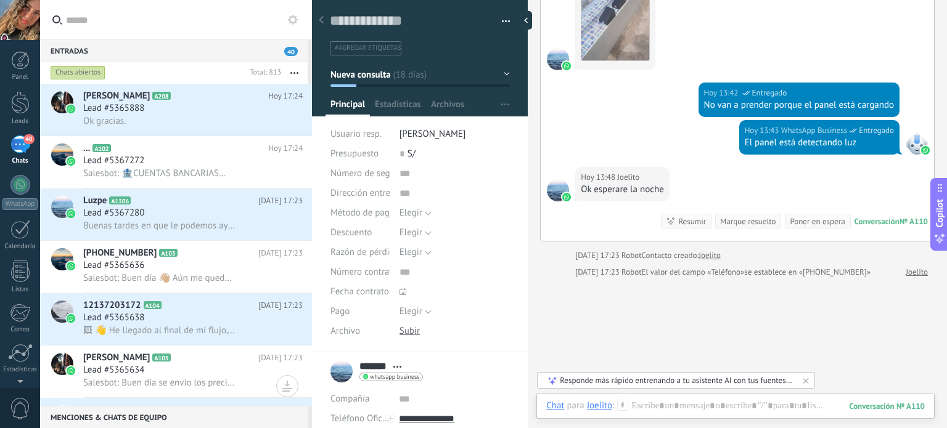
click at [293, 51] on span "40" at bounding box center [291, 51] width 14 height 9
click at [292, 73] on icon "button" at bounding box center [294, 73] width 8 height 2
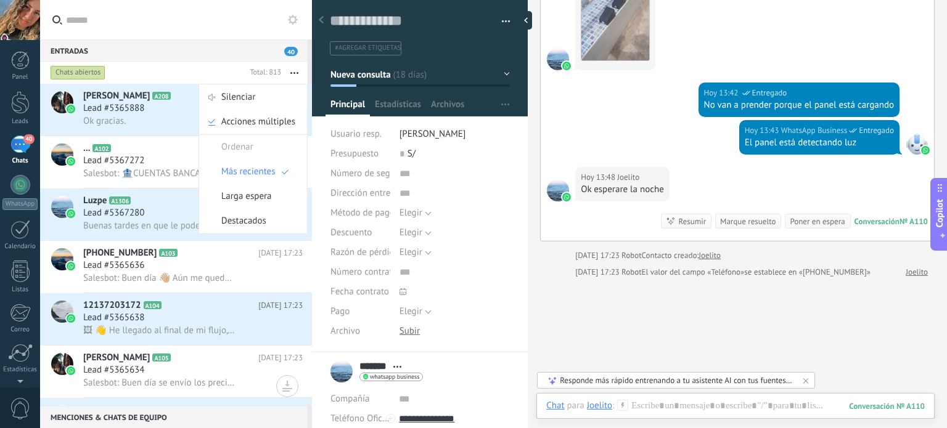
click at [131, 214] on span "Lead #5367280" at bounding box center [113, 213] width 61 height 12
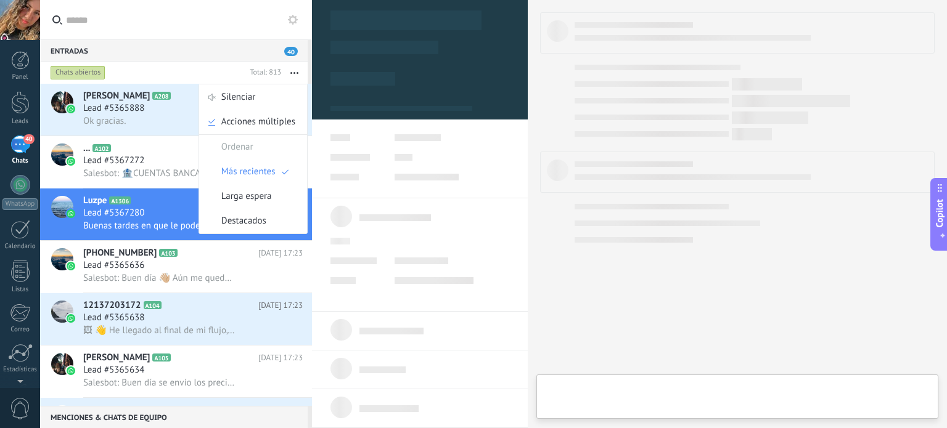
click at [135, 88] on div "Marco Picardo A208 Hoy 17:24 Lead #5365888 Ok gracias." at bounding box center [197, 110] width 229 height 52
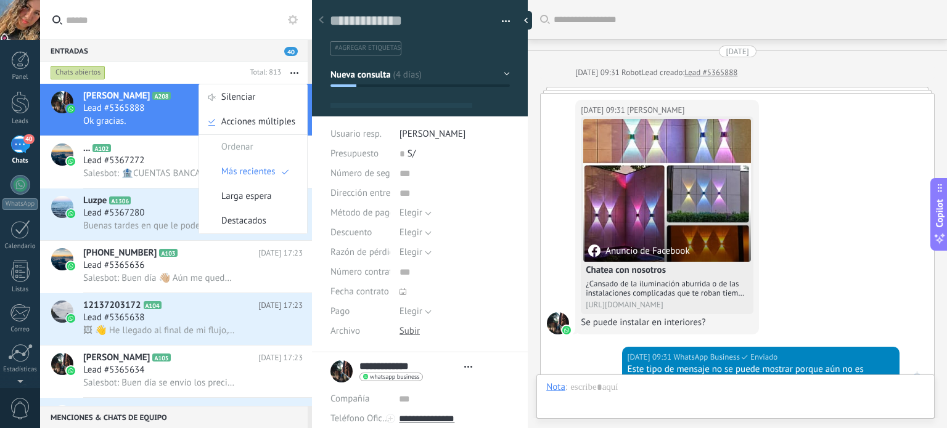
click at [148, 150] on h2 "... A102" at bounding box center [175, 148] width 185 height 12
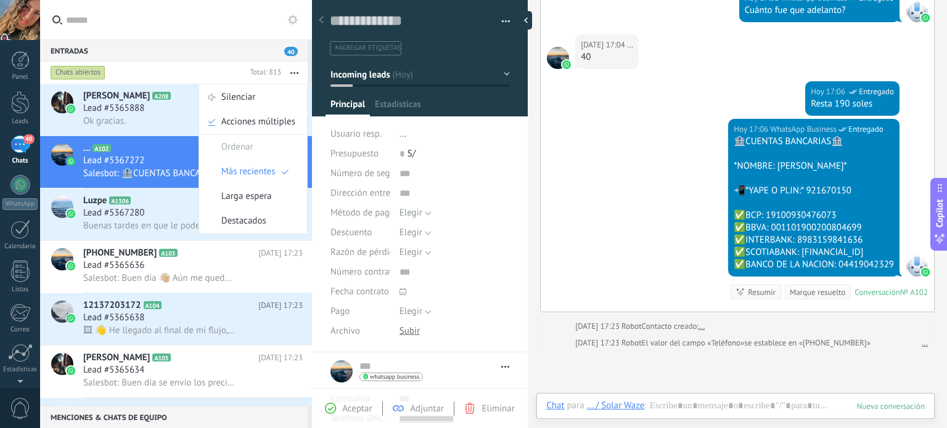
scroll to position [18, 0]
click at [157, 123] on div "Ok gracias." at bounding box center [192, 121] width 219 height 13
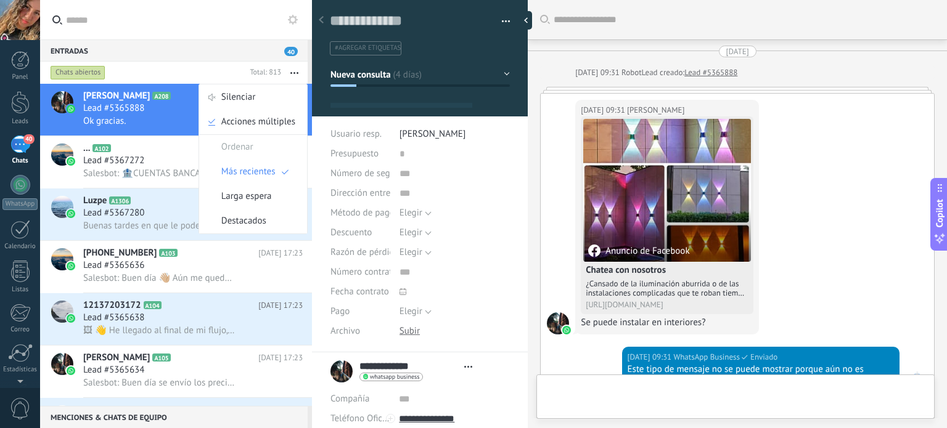
click at [174, 24] on input "text" at bounding box center [183, 19] width 234 height 39
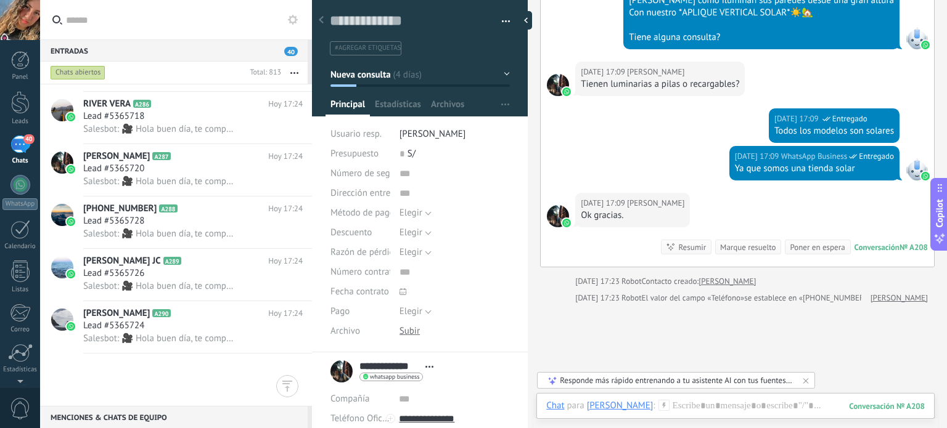
scroll to position [4929, 0]
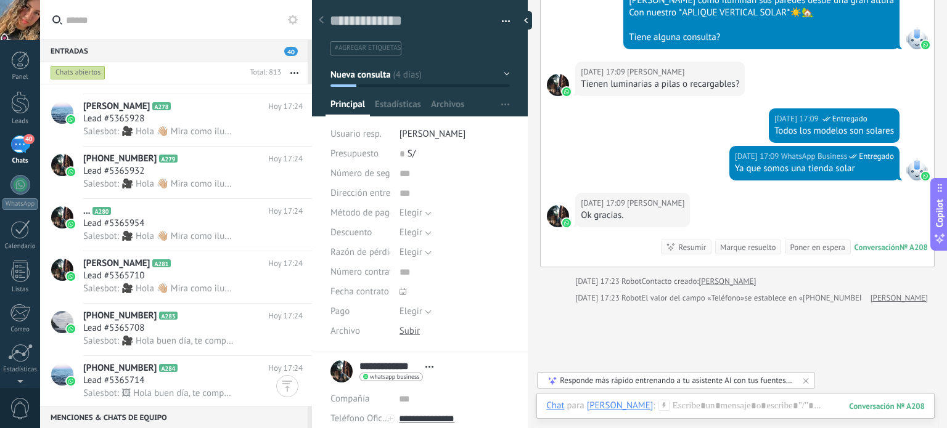
click at [312, 301] on div at bounding box center [312, 214] width 0 height 428
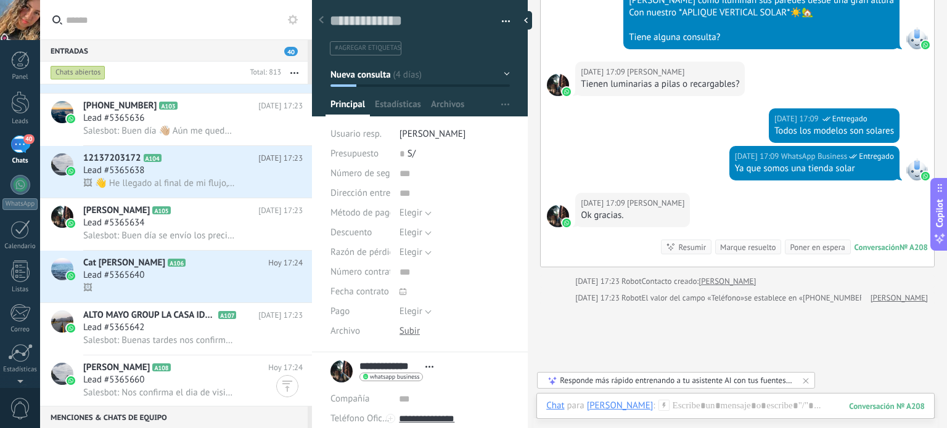
scroll to position [0, 0]
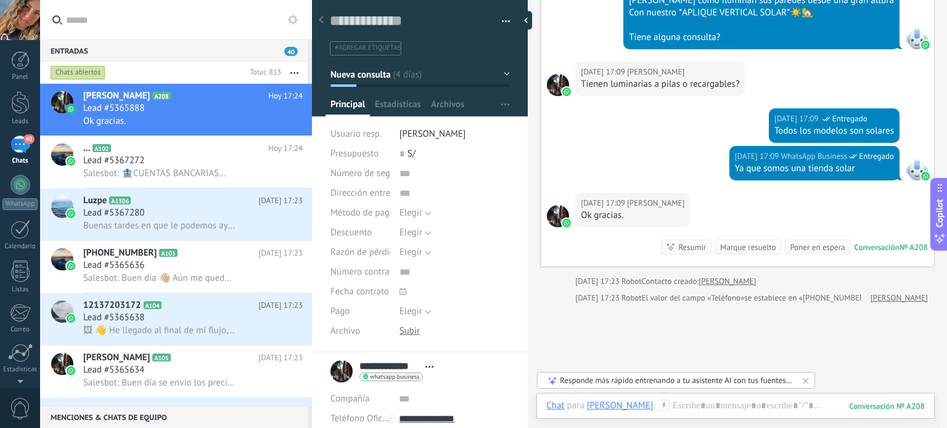
click at [501, 73] on button "Nueva consulta" at bounding box center [419, 74] width 179 height 22
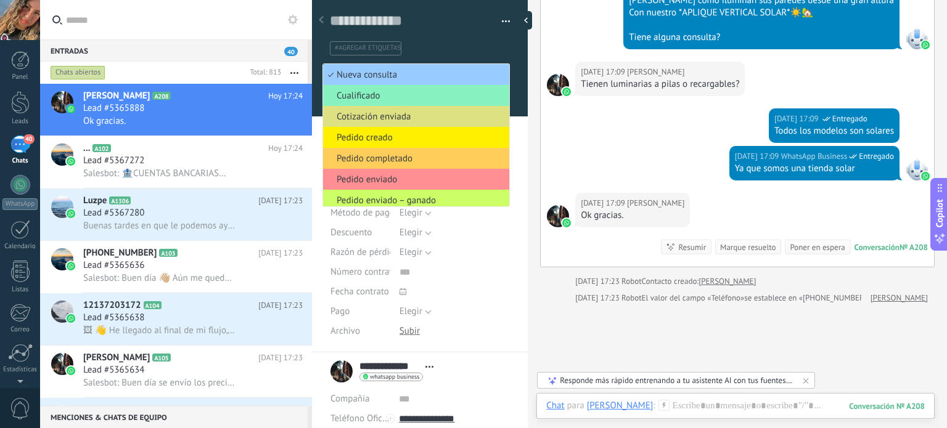
click at [517, 144] on div "Guardar y crear Imprimir Administrar etiquetas Exportar a excel" at bounding box center [420, 172] width 216 height 361
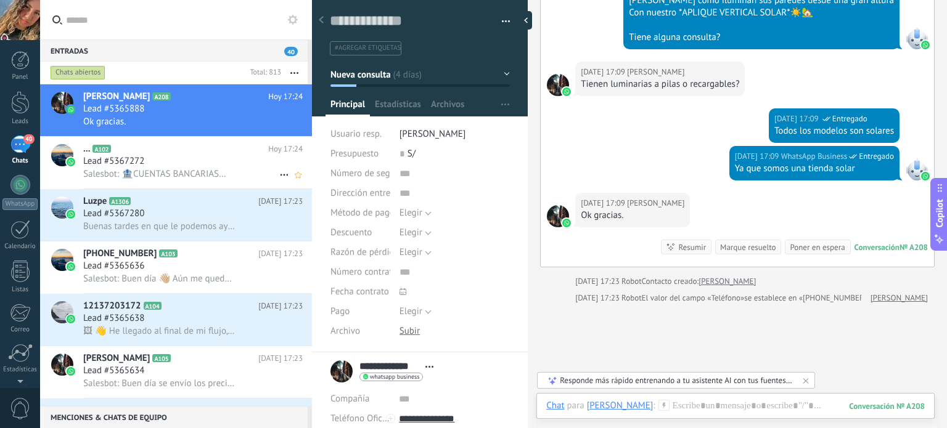
scroll to position [185, 0]
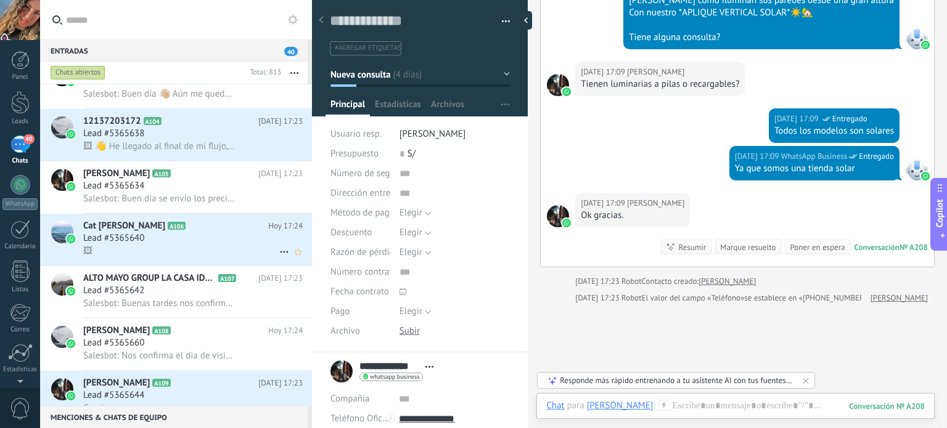
click at [231, 232] on h2 "Cat Dayal A106" at bounding box center [175, 226] width 185 height 12
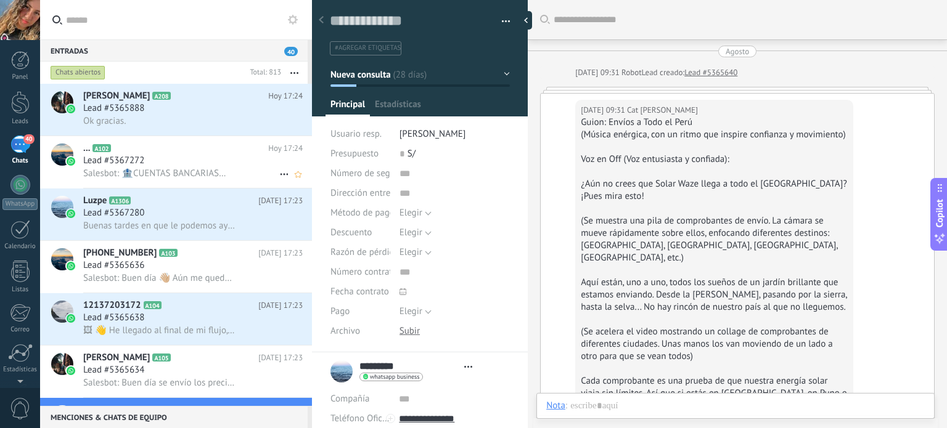
click at [205, 163] on div "Lead #5367272" at bounding box center [192, 161] width 219 height 12
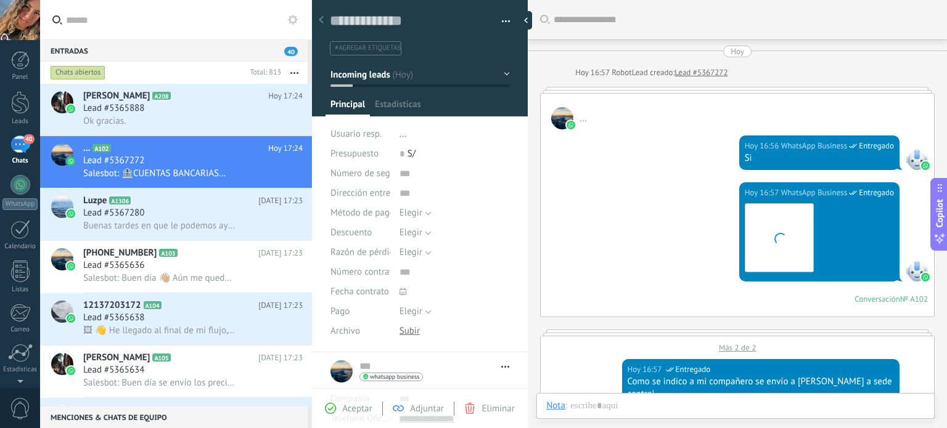
type textarea "**********"
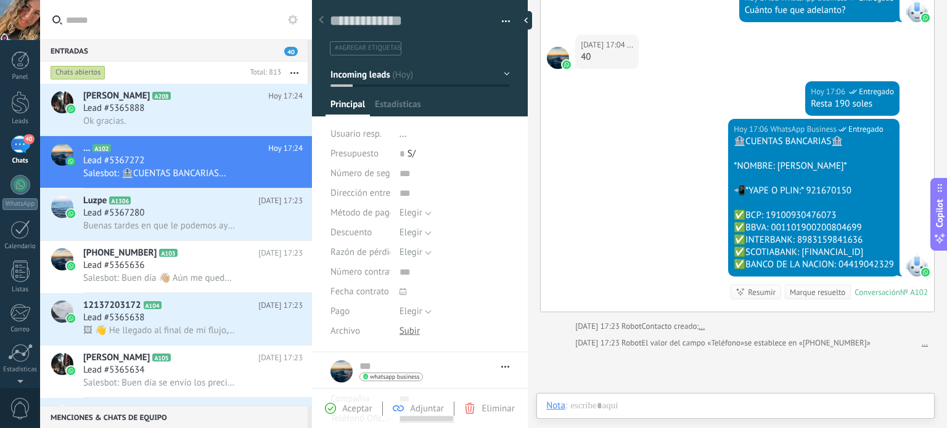
scroll to position [18, 0]
click at [382, 49] on span "#agregar etiquetas" at bounding box center [368, 48] width 66 height 9
click at [501, 19] on button "button" at bounding box center [502, 21] width 18 height 18
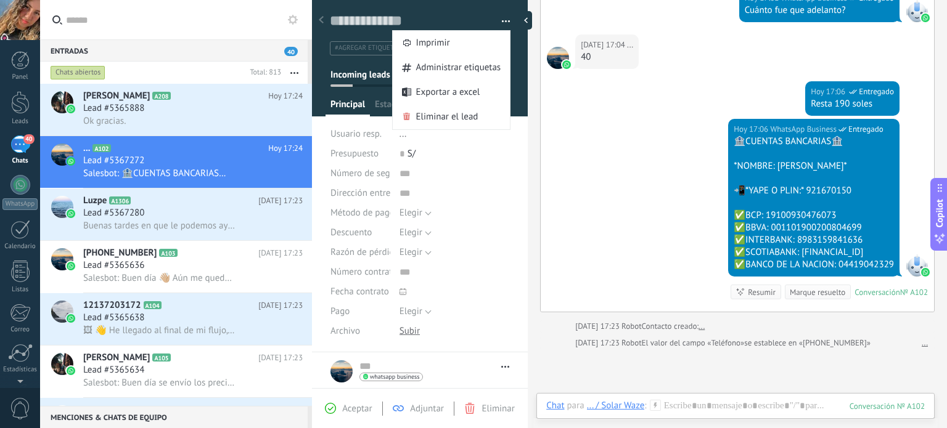
click at [499, 144] on div "0 S/" at bounding box center [454, 154] width 110 height 20
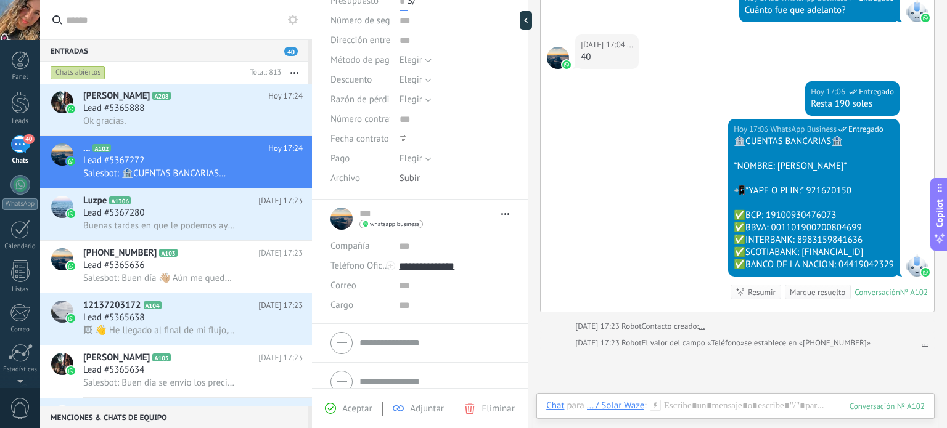
scroll to position [165, 0]
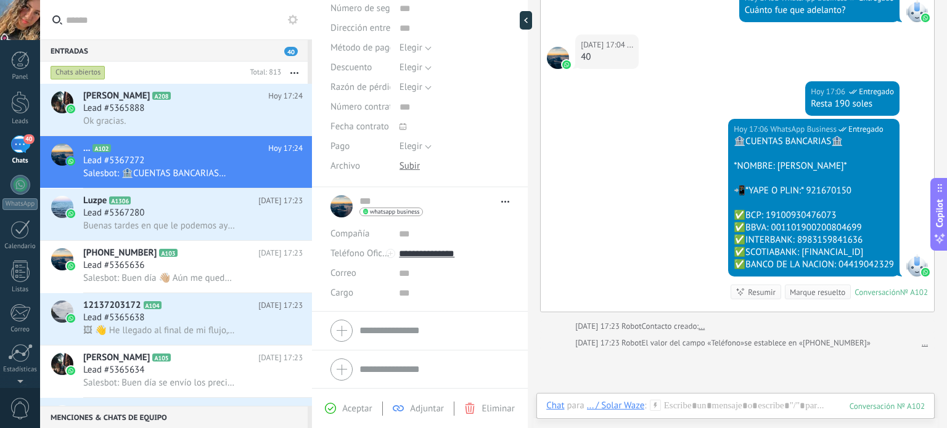
click at [505, 205] on li "... ... Abrir detalle Copie el nombre Desatar" at bounding box center [420, 249] width 216 height 125
click at [505, 199] on span "Abrir detalle Copie el nombre Desatar Contacto principal" at bounding box center [502, 201] width 14 height 9
click at [493, 192] on div "... ... Abrir detalle Copie el nombre Desatar Contacto principal" at bounding box center [419, 206] width 179 height 31
click at [700, 406] on div at bounding box center [735, 418] width 378 height 37
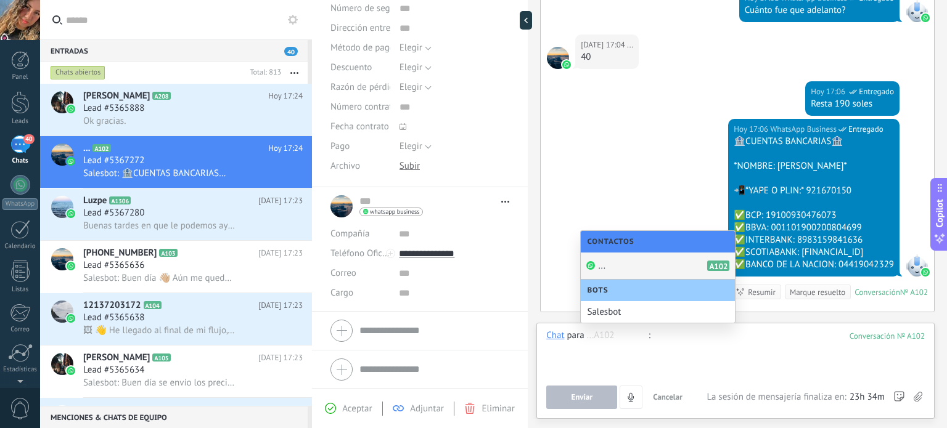
click at [738, 373] on div at bounding box center [735, 353] width 378 height 47
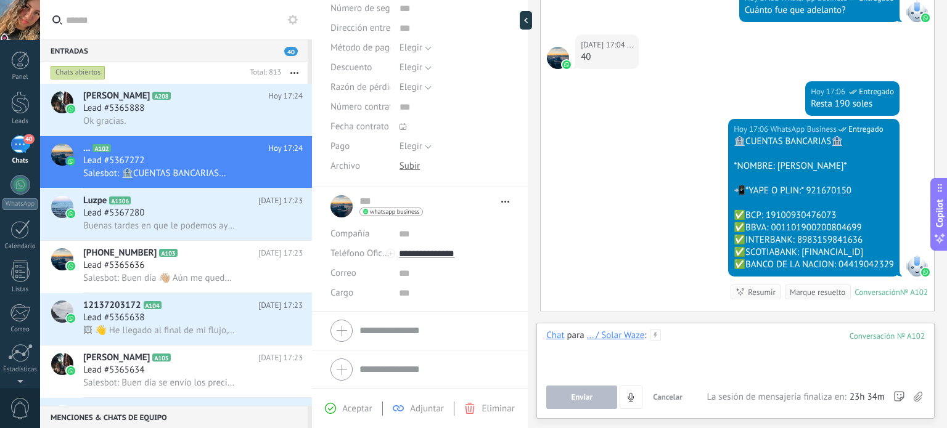
scroll to position [0, 0]
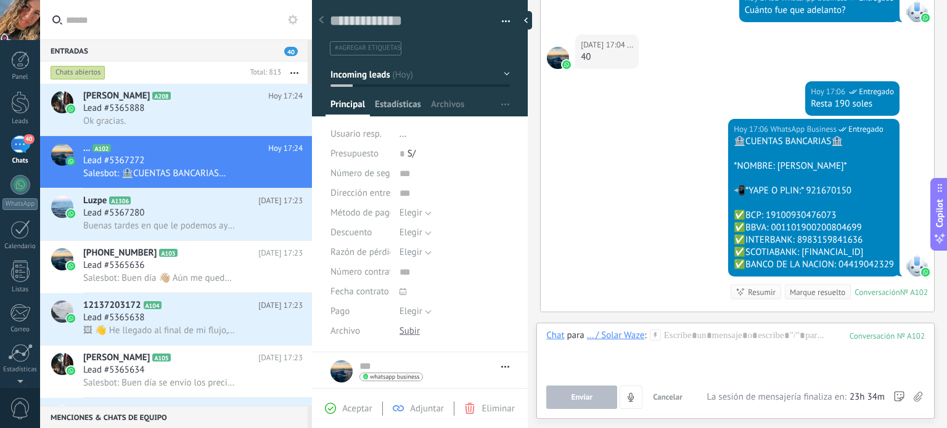
click at [398, 107] on span "Estadísticas" at bounding box center [398, 108] width 46 height 18
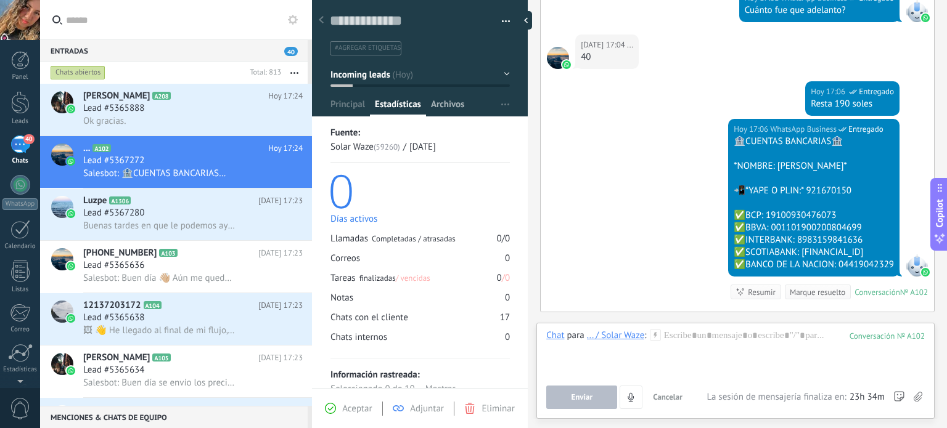
click at [457, 99] on span "Archivos" at bounding box center [447, 108] width 33 height 18
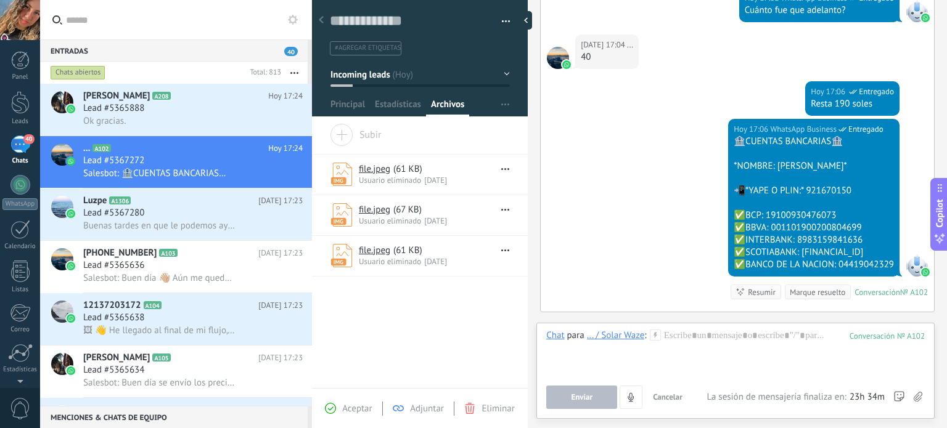
click at [342, 92] on div at bounding box center [420, 54] width 216 height 125
click at [343, 101] on span "Principal" at bounding box center [347, 108] width 35 height 18
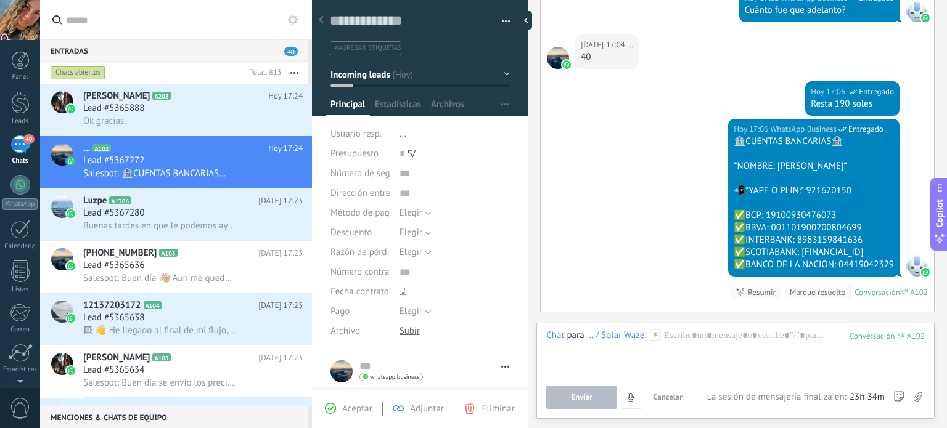
click at [501, 72] on button "Incoming leads" at bounding box center [419, 74] width 179 height 22
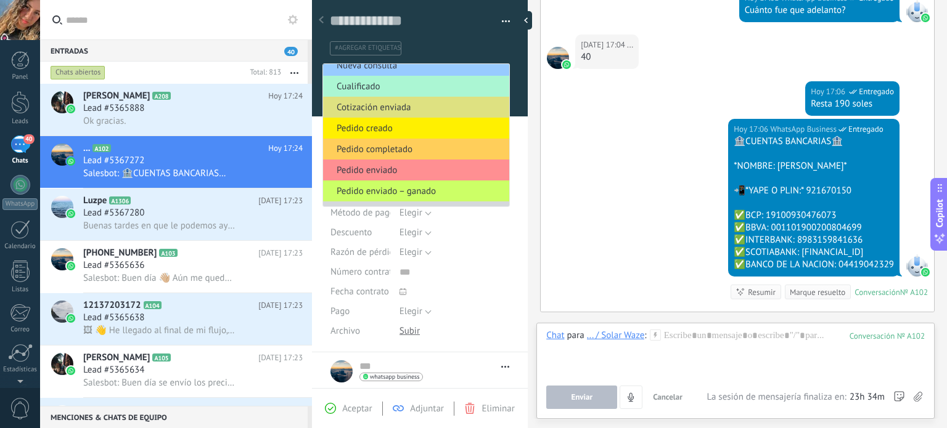
scroll to position [47, 0]
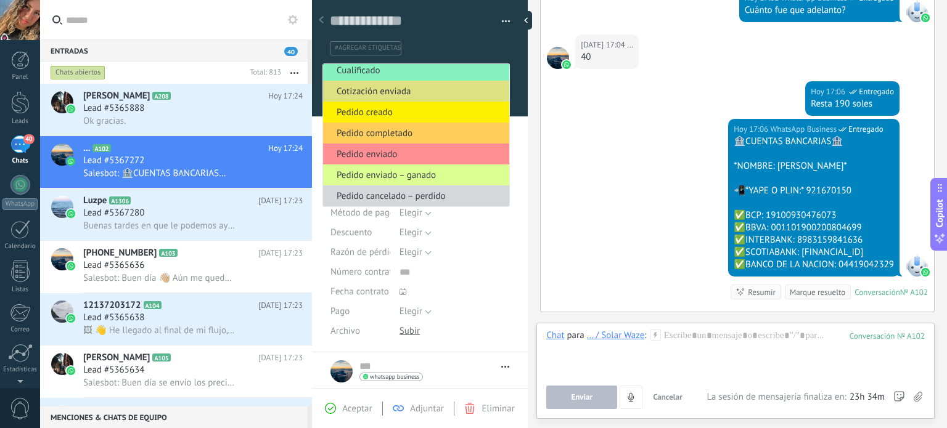
click at [393, 177] on span "Pedido enviado – ganado" at bounding box center [414, 176] width 182 height 12
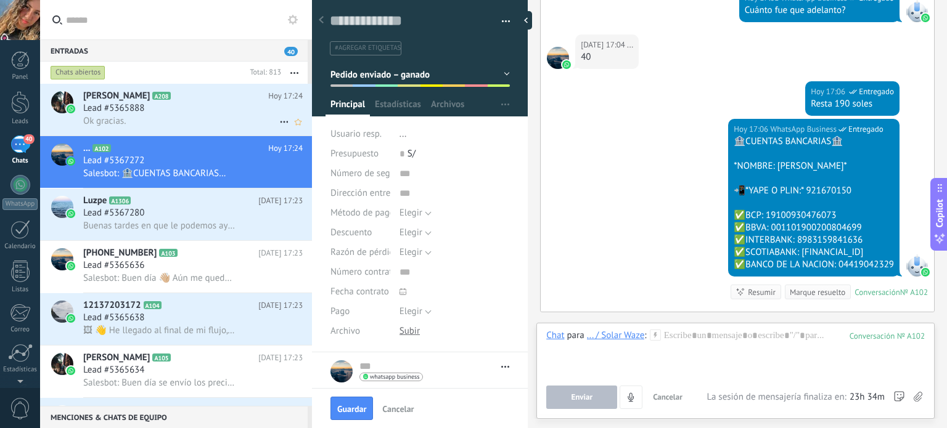
click at [226, 108] on div "Lead #5365888" at bounding box center [192, 108] width 219 height 12
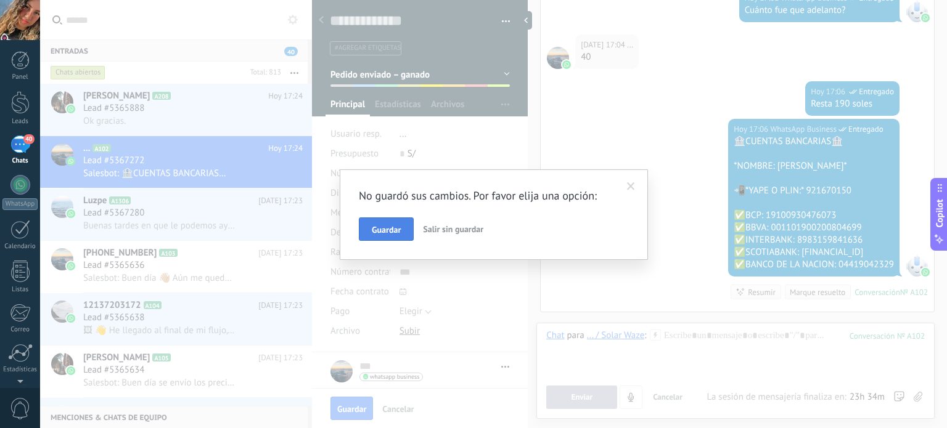
click at [387, 231] on span "Guardar" at bounding box center [386, 230] width 29 height 9
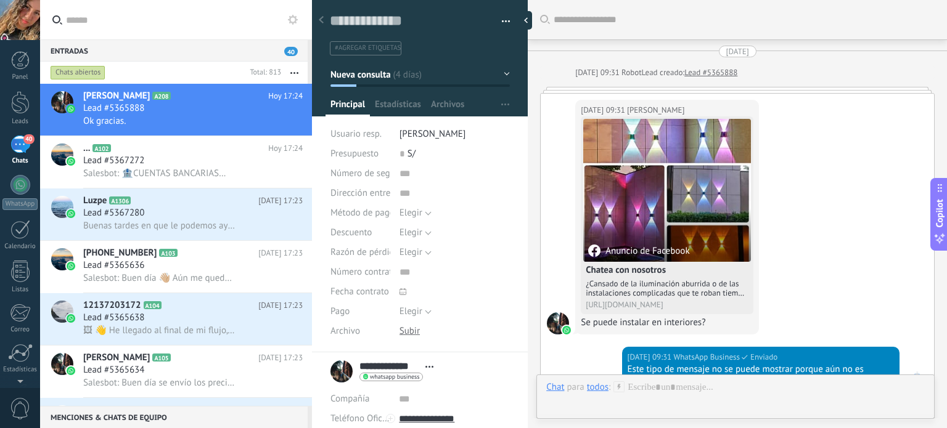
scroll to position [1556, 0]
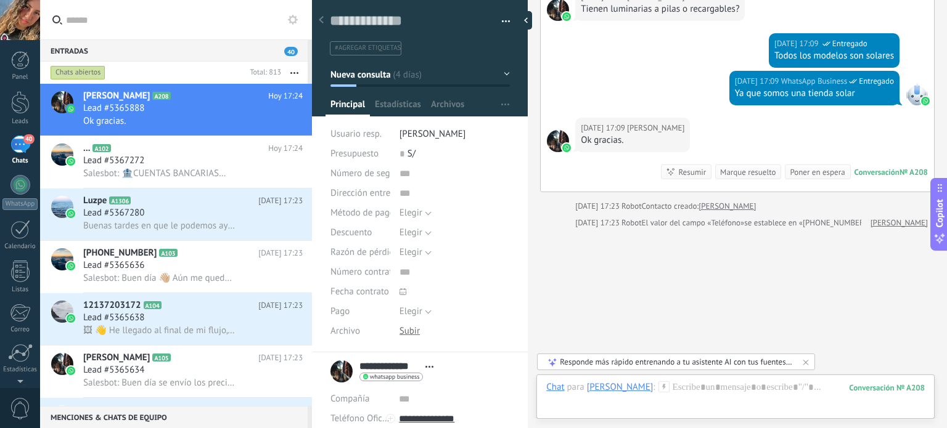
click at [501, 76] on button "Nueva consulta" at bounding box center [419, 74] width 179 height 22
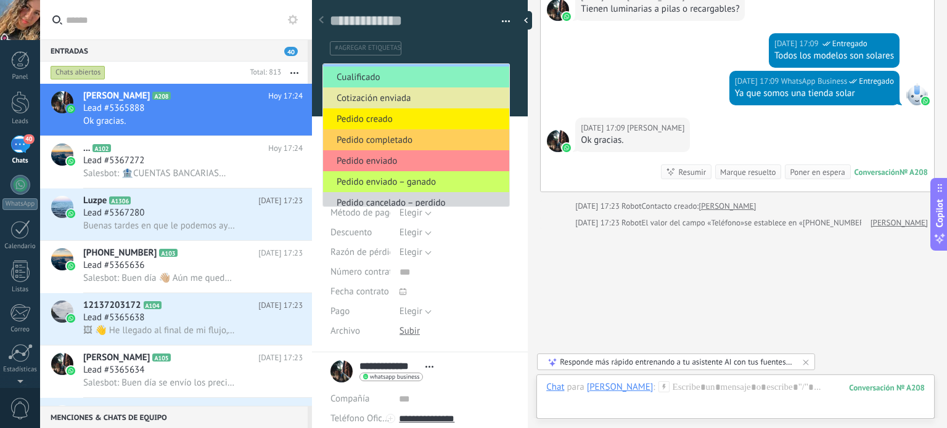
scroll to position [26, 0]
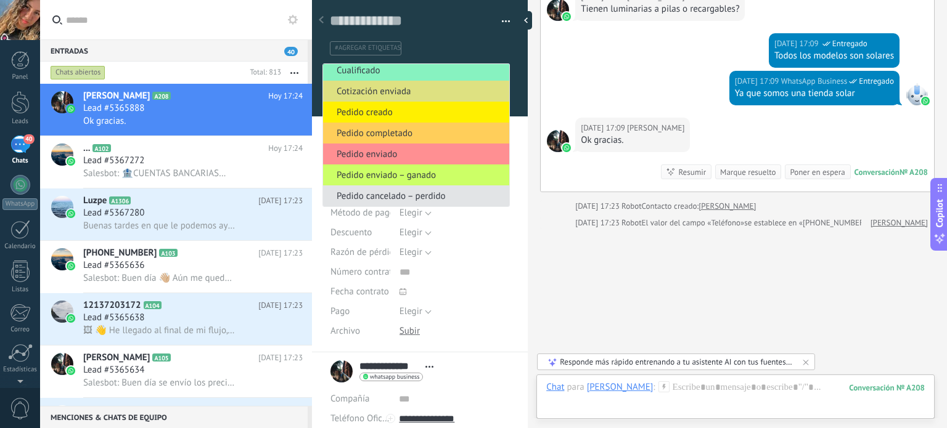
click at [450, 196] on span "Pedido cancelado – perdido" at bounding box center [414, 196] width 182 height 12
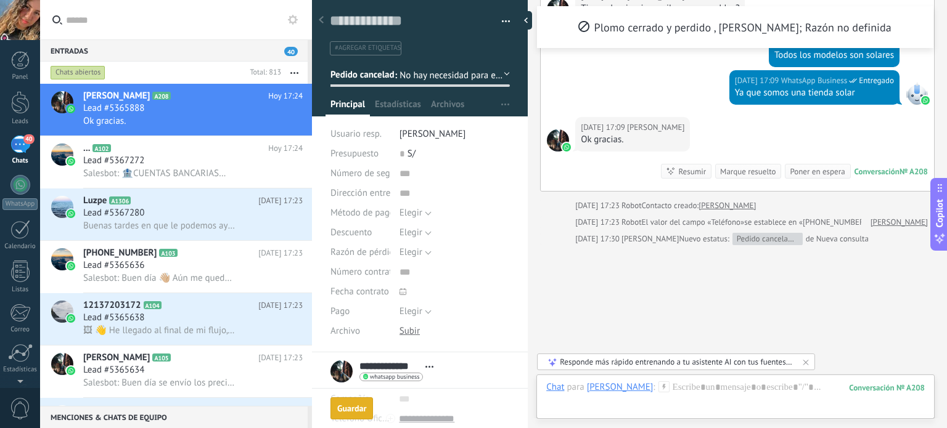
scroll to position [1624, 0]
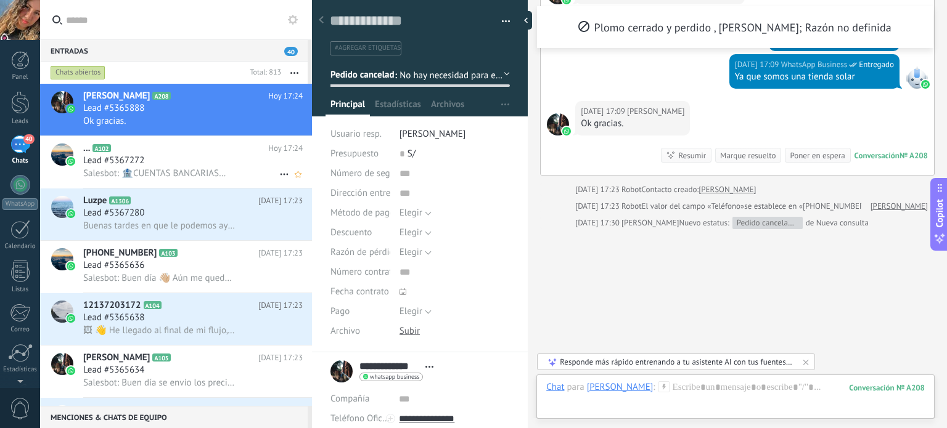
click at [213, 172] on span "Salesbot: 🏦CUENTAS BANCARIAS🏦 *NOMBRE: [PERSON_NAME]* 📲*YAPE O PLIN:* 921670150…" at bounding box center [159, 174] width 152 height 12
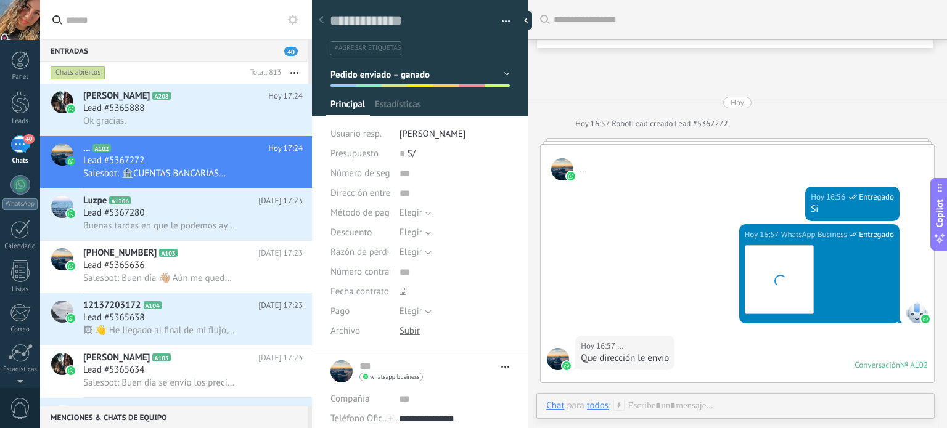
click at [299, 69] on button "button" at bounding box center [294, 73] width 27 height 22
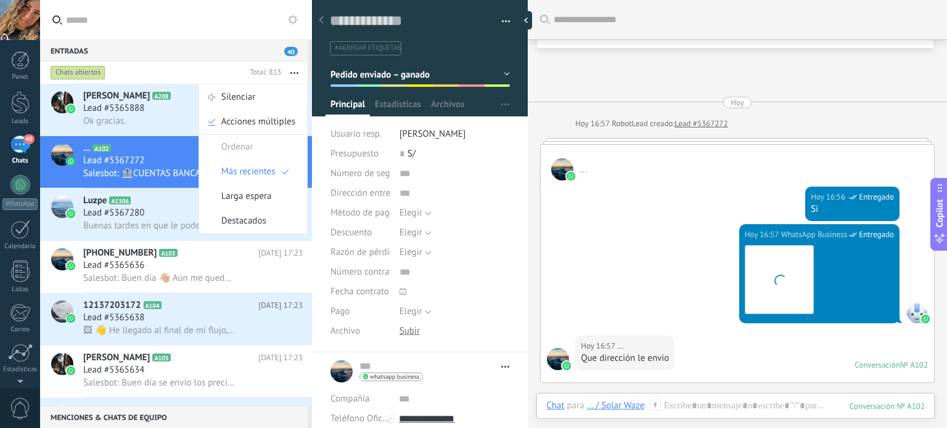
scroll to position [693, 0]
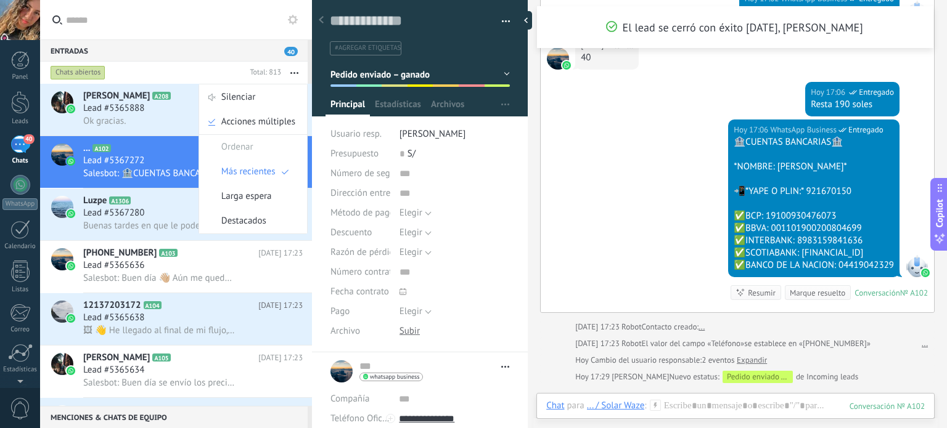
click at [299, 69] on button "button" at bounding box center [294, 73] width 27 height 22
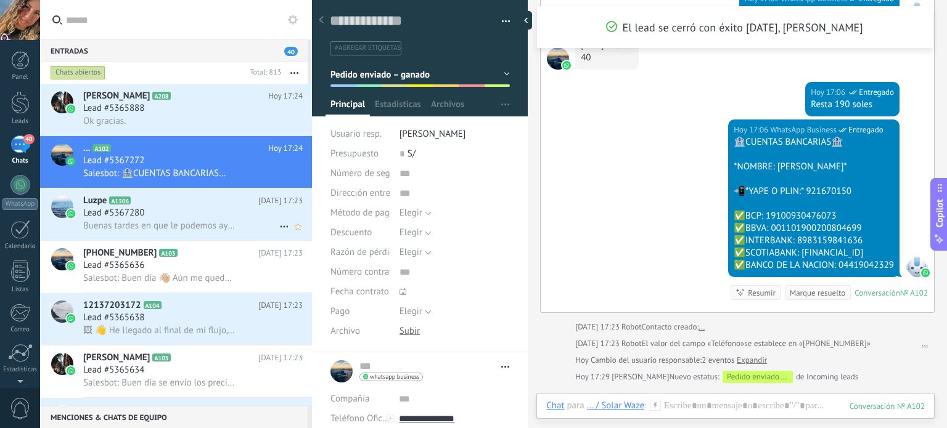
click at [228, 210] on div "Lead #5367280" at bounding box center [192, 213] width 219 height 12
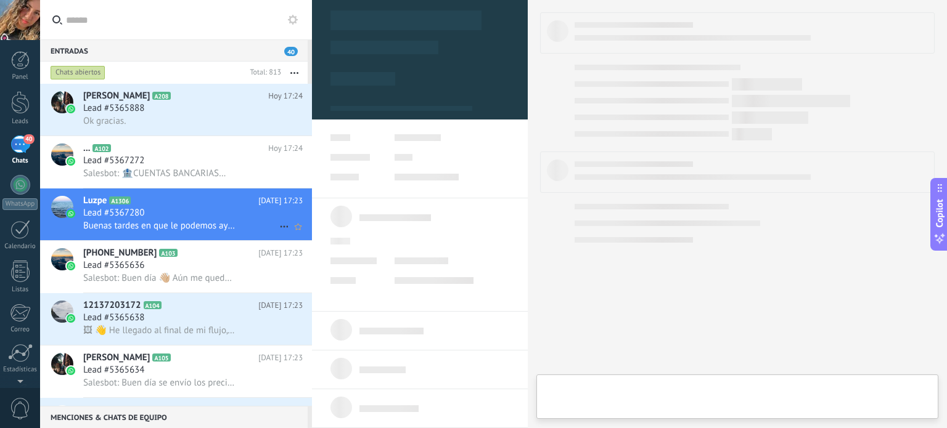
type textarea "**********"
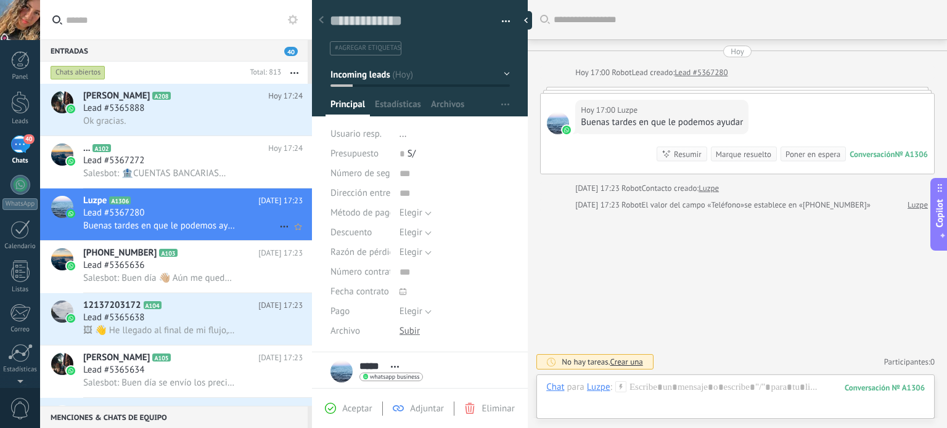
scroll to position [18, 0]
click at [791, 388] on div at bounding box center [735, 400] width 378 height 37
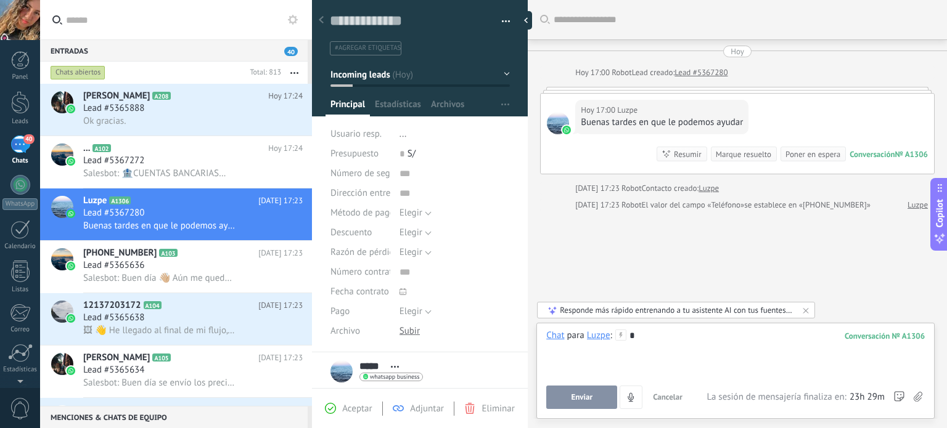
click at [587, 395] on span "Enviar" at bounding box center [582, 397] width 22 height 9
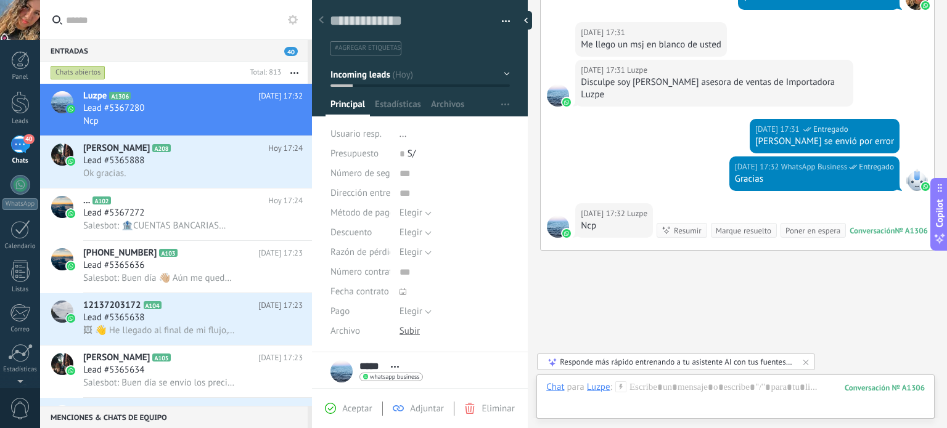
scroll to position [290, 0]
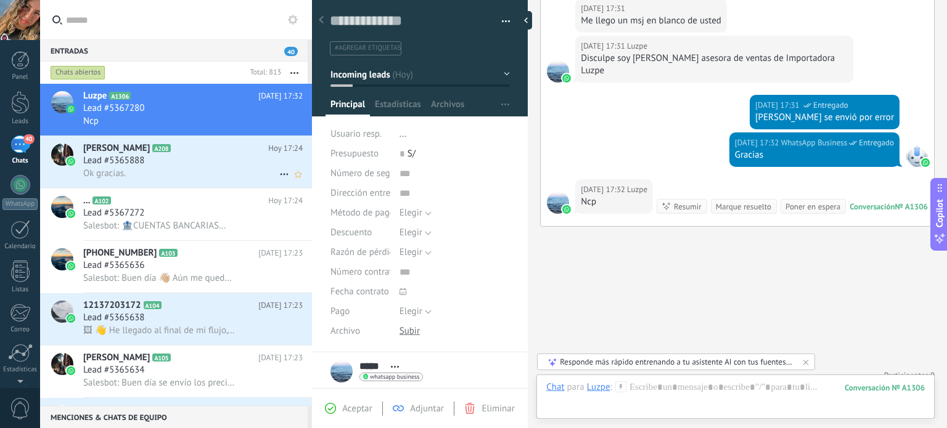
click at [196, 162] on div "Lead #5365888" at bounding box center [192, 161] width 219 height 12
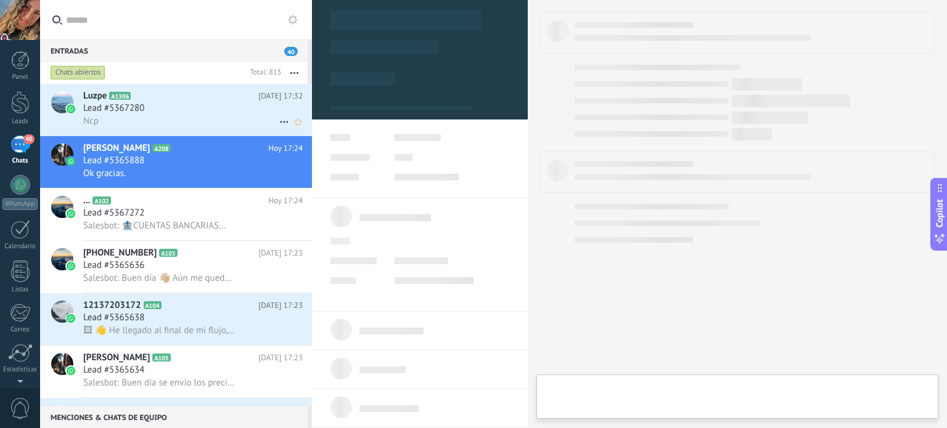
click at [215, 115] on div "Ncp" at bounding box center [192, 121] width 219 height 13
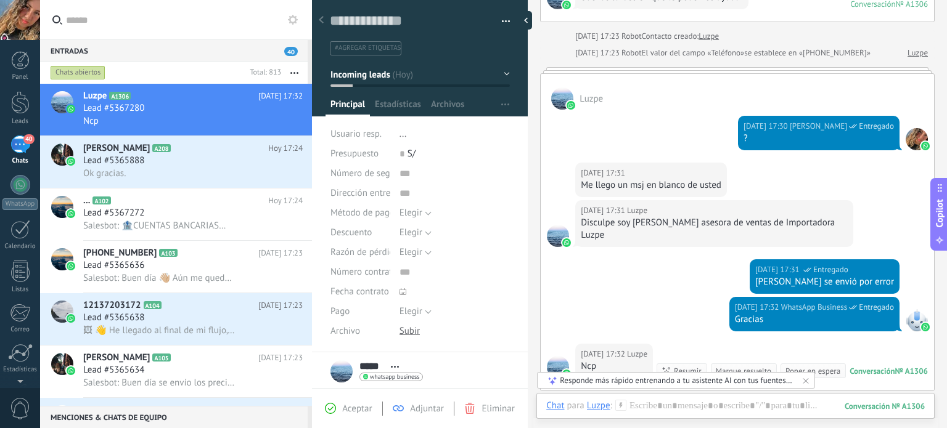
scroll to position [141, 0]
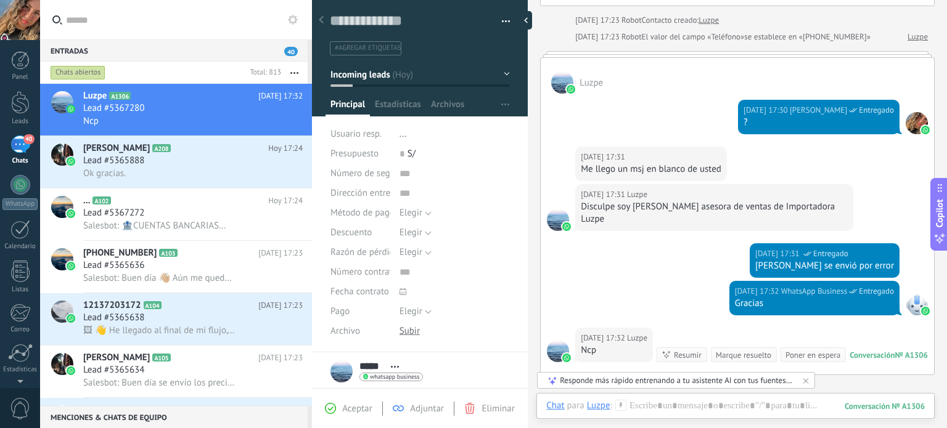
click at [750, 350] on div "Marque resuelto" at bounding box center [743, 356] width 55 height 12
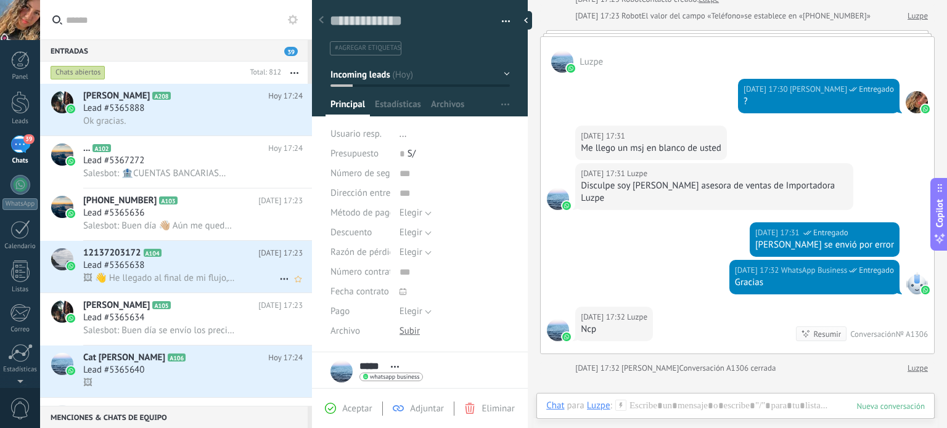
click at [233, 260] on h2 "12137203172 A104" at bounding box center [170, 253] width 175 height 12
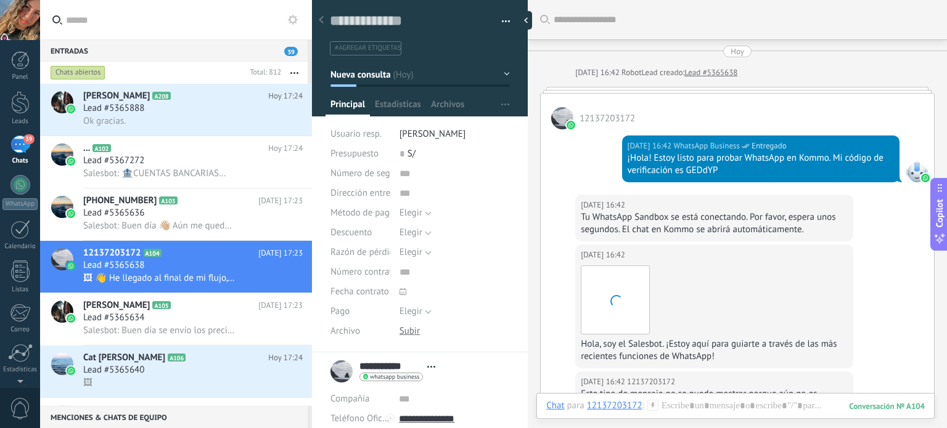
scroll to position [651, 0]
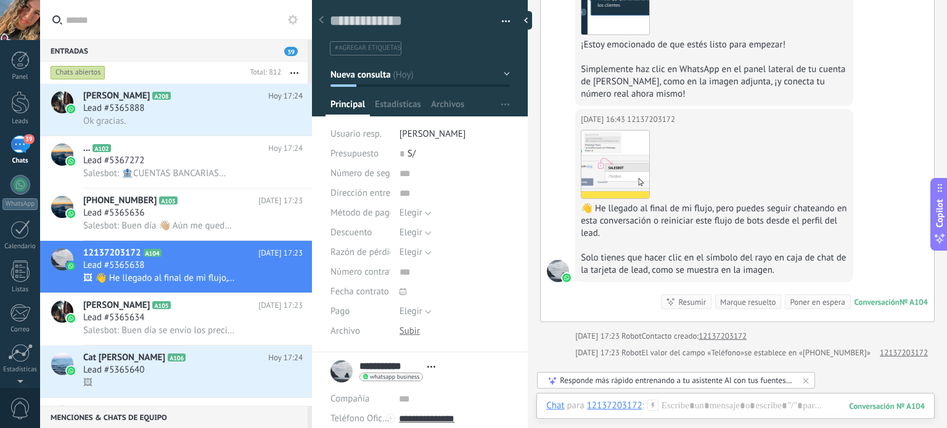
click at [746, 300] on div "Marque resuelto" at bounding box center [747, 303] width 55 height 12
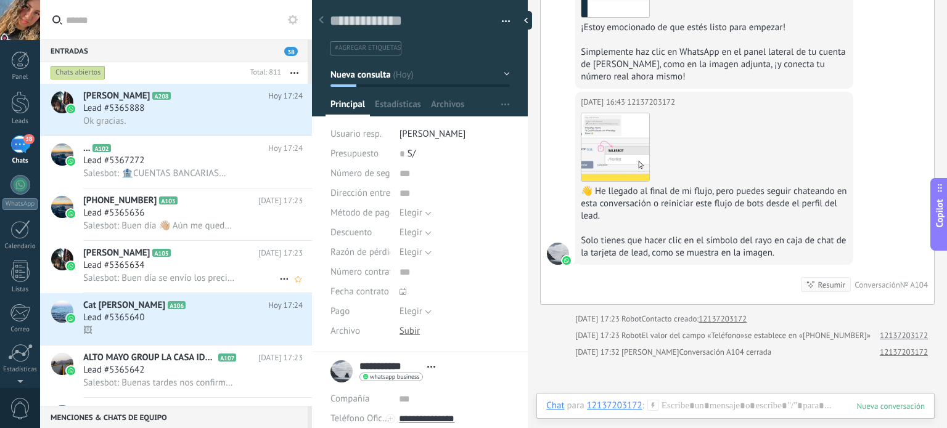
click at [165, 272] on div "Lead #5365634" at bounding box center [192, 266] width 219 height 12
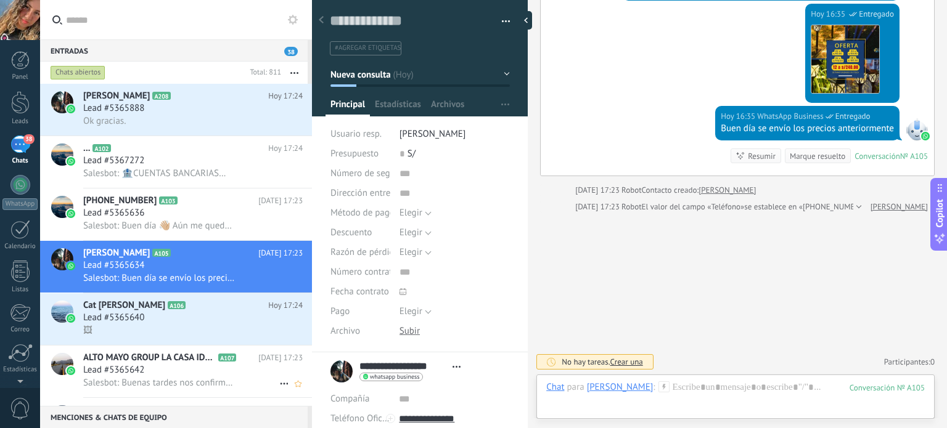
click at [175, 373] on div "Lead #5365642" at bounding box center [192, 370] width 219 height 12
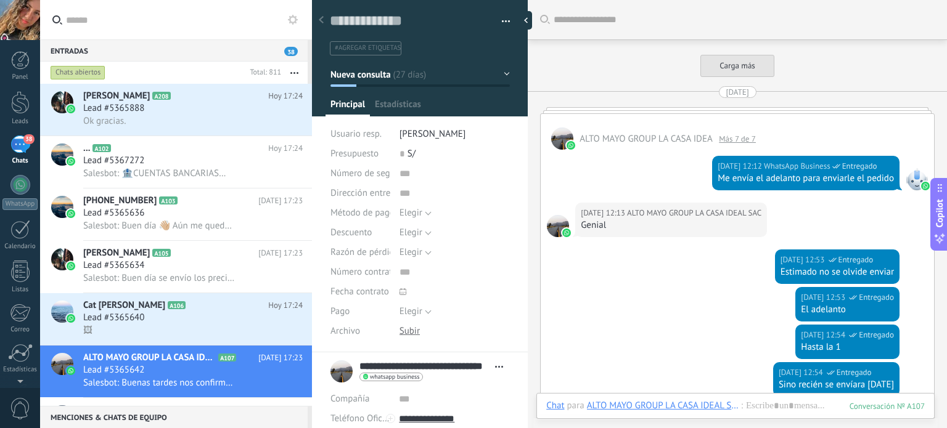
scroll to position [2302, 0]
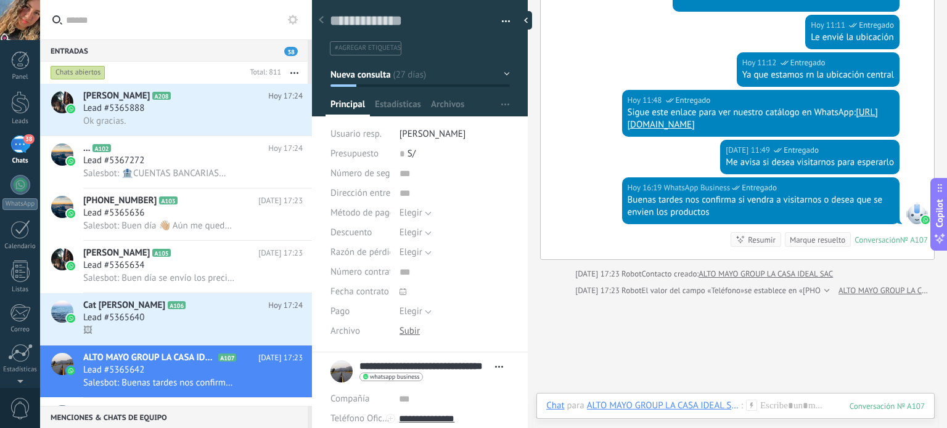
click at [502, 76] on button "Nueva consulta" at bounding box center [419, 74] width 179 height 22
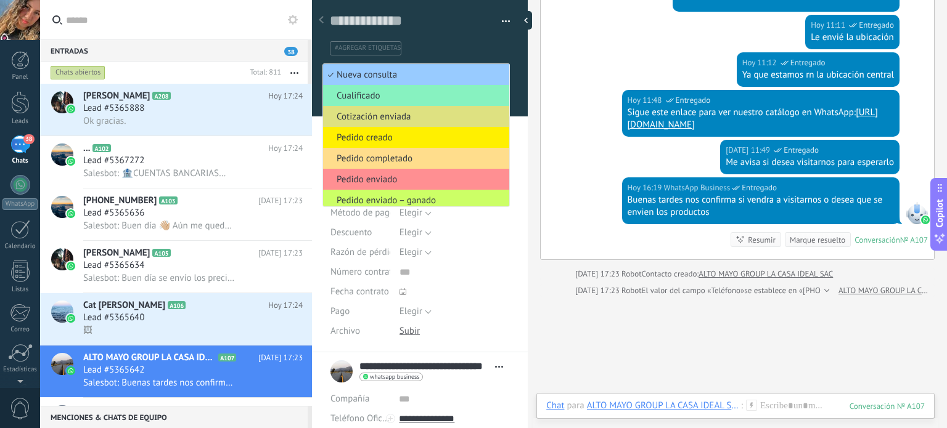
scroll to position [26, 0]
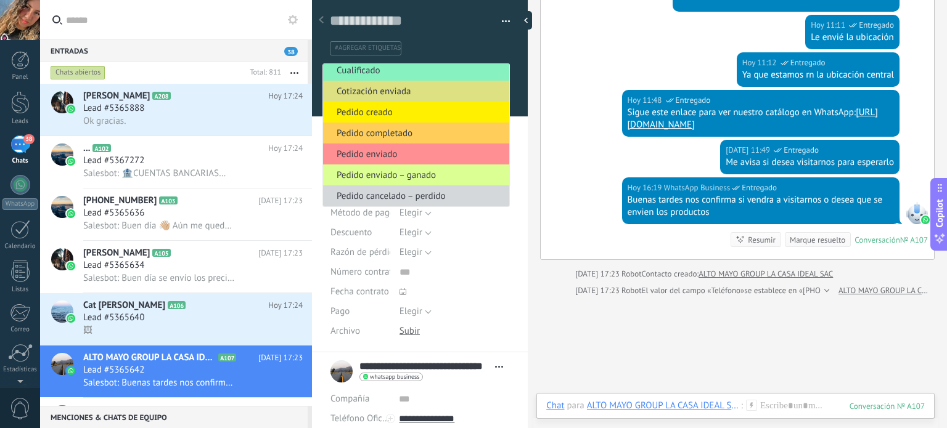
click at [409, 177] on span "Pedido enviado – ganado" at bounding box center [414, 176] width 182 height 12
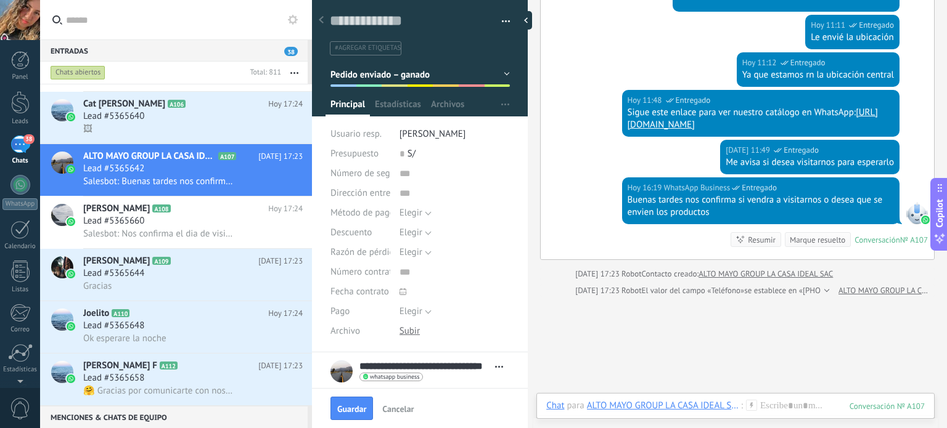
scroll to position [308, 0]
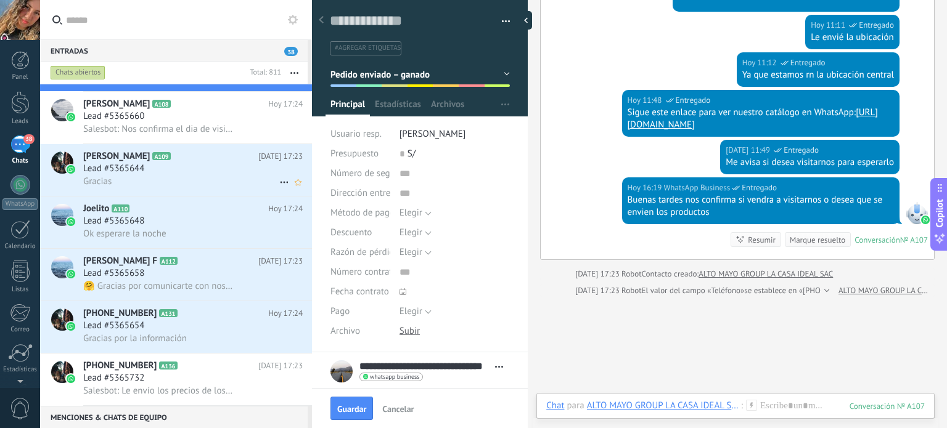
click at [181, 175] on div "Lead #5365644" at bounding box center [192, 169] width 219 height 12
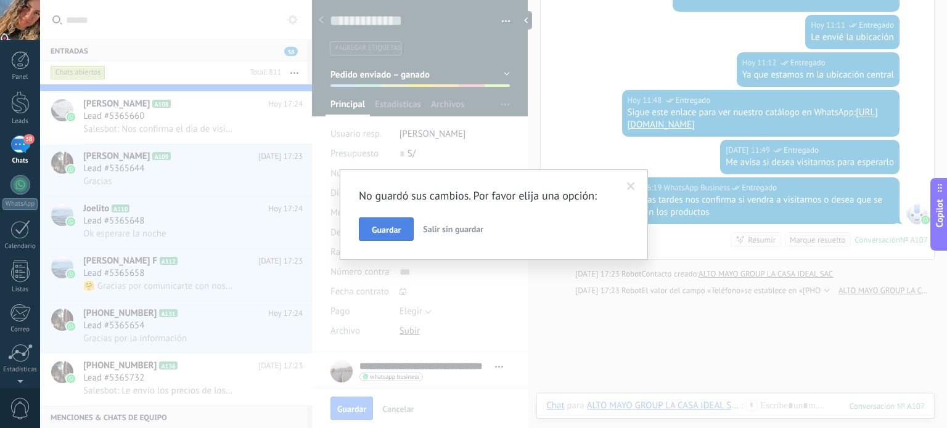
click at [382, 231] on span "Guardar" at bounding box center [386, 230] width 29 height 9
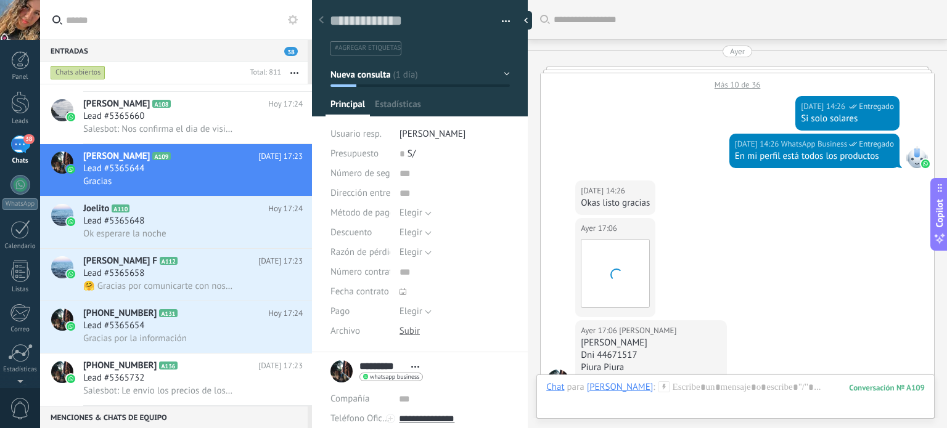
scroll to position [771, 0]
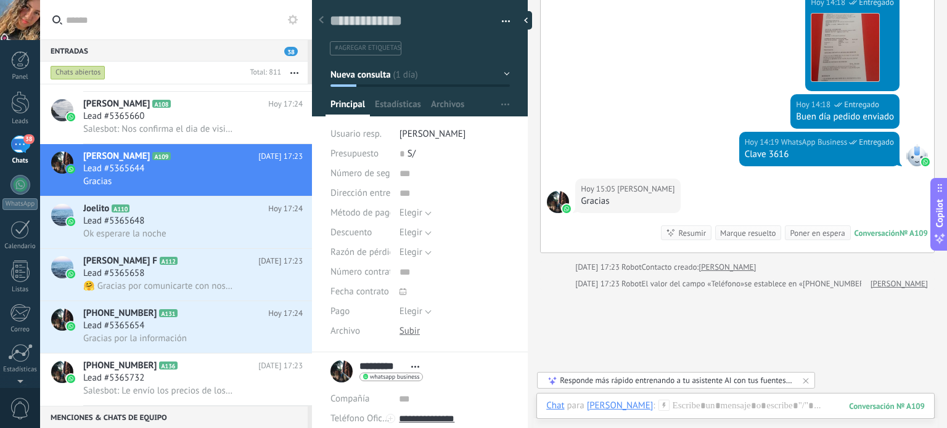
click at [504, 76] on button "Nueva consulta" at bounding box center [419, 74] width 179 height 22
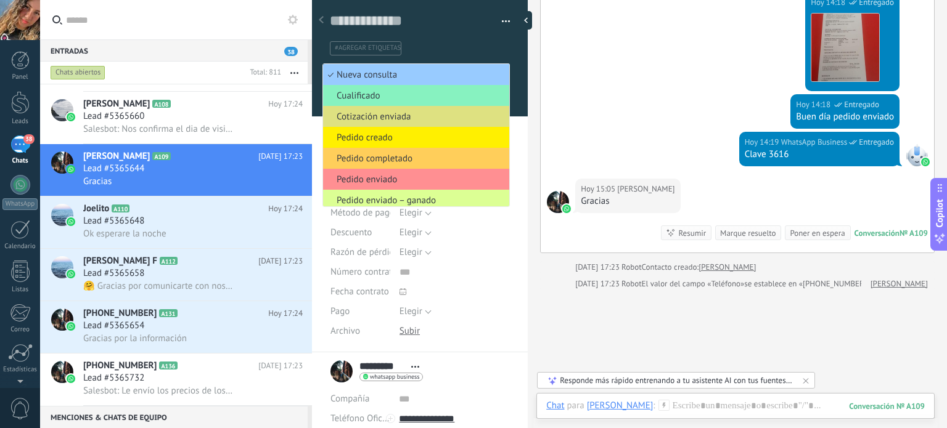
click at [414, 197] on span "Pedido enviado – ganado" at bounding box center [414, 201] width 182 height 12
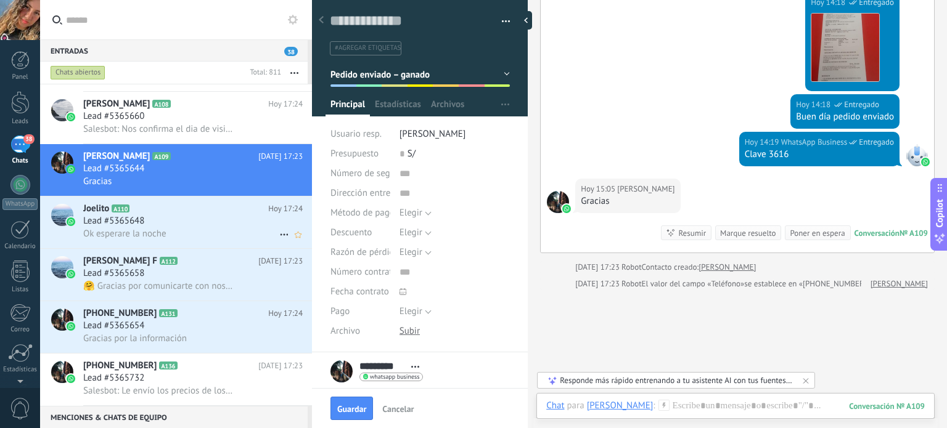
click at [185, 227] on div "Lead #5365648" at bounding box center [192, 221] width 219 height 12
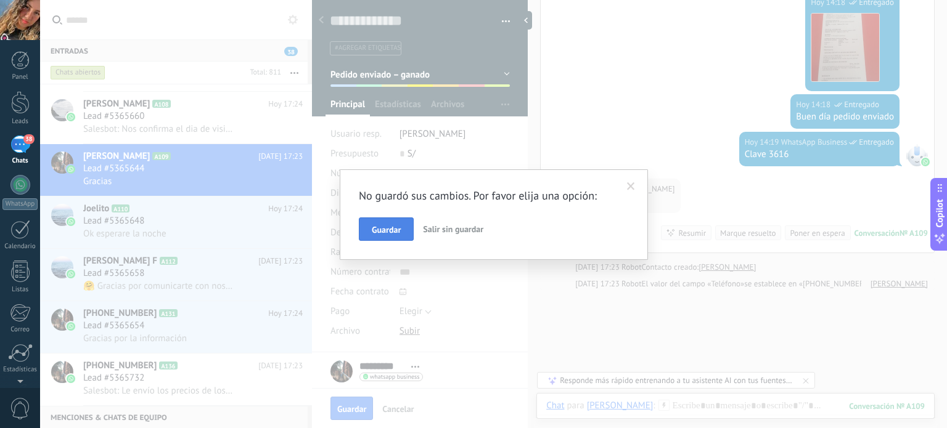
click at [385, 220] on button "Guardar" at bounding box center [386, 229] width 55 height 23
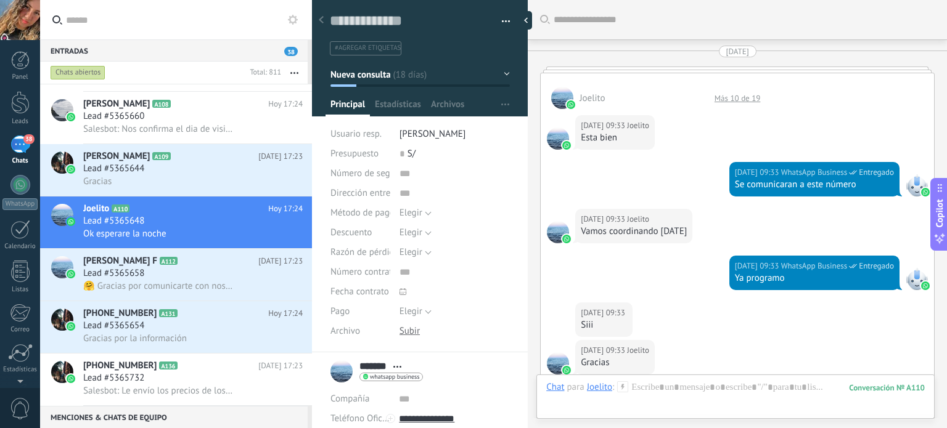
scroll to position [1536, 0]
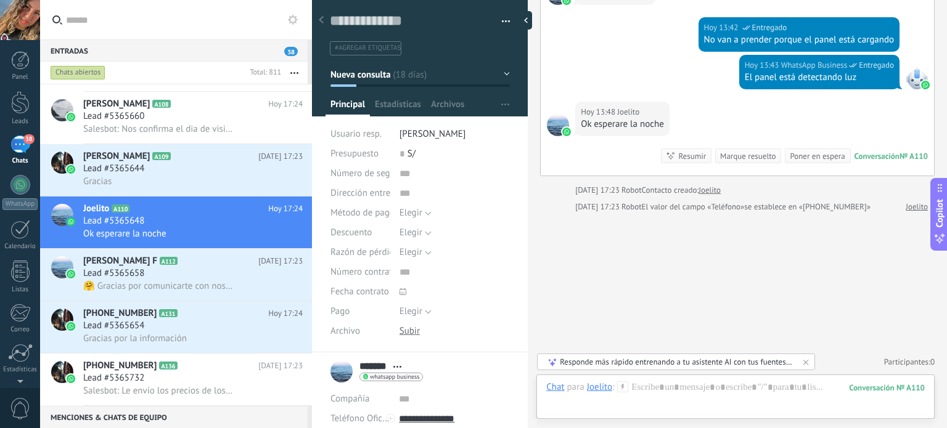
click at [500, 76] on button "Nueva consulta" at bounding box center [419, 74] width 179 height 22
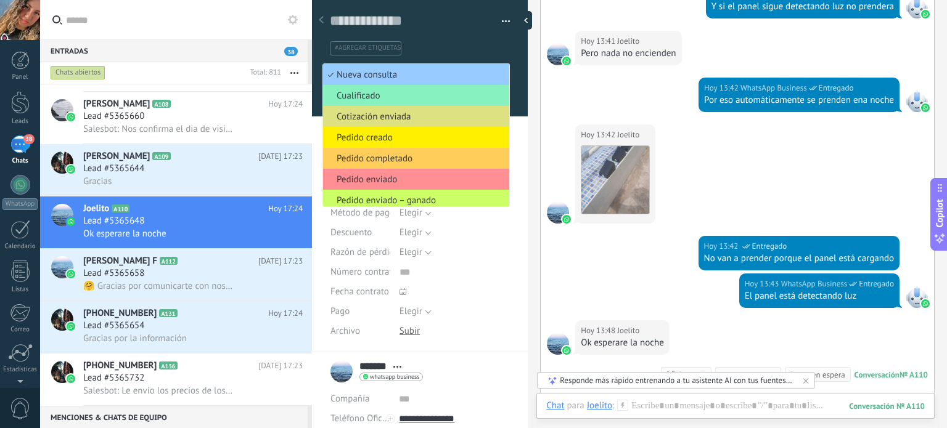
scroll to position [1289, 0]
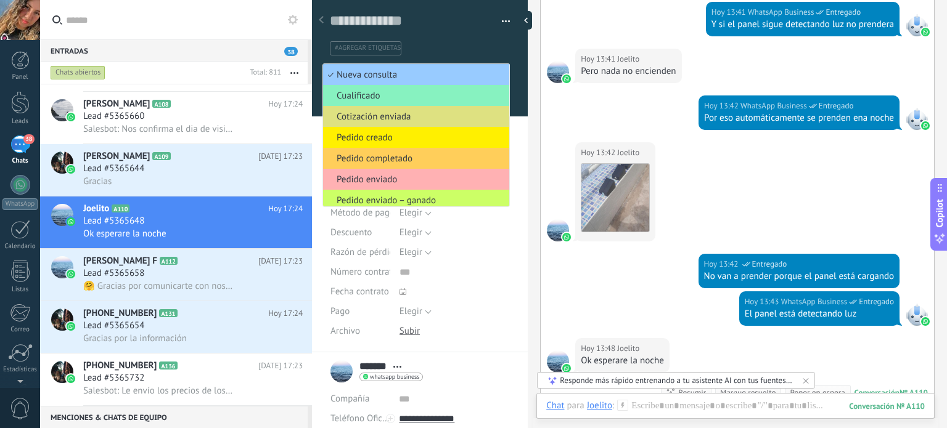
click at [398, 179] on span "Pedido enviado" at bounding box center [414, 180] width 182 height 12
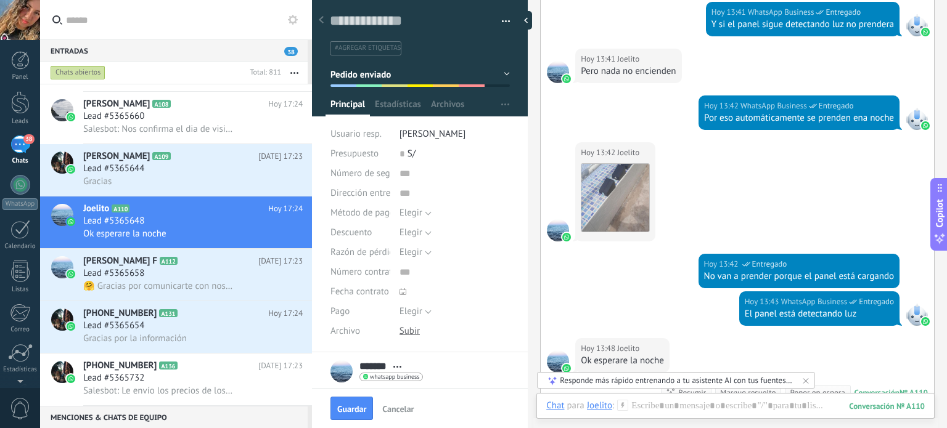
click at [502, 74] on button "Pedido enviado" at bounding box center [419, 74] width 179 height 22
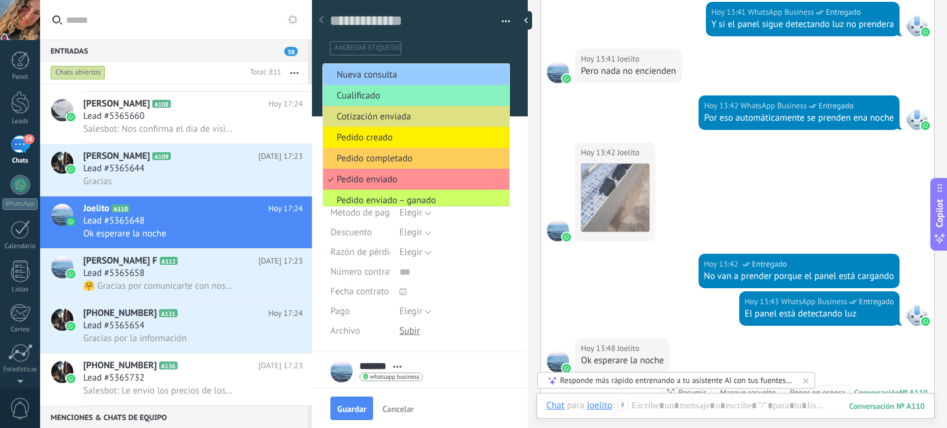
scroll to position [26, 0]
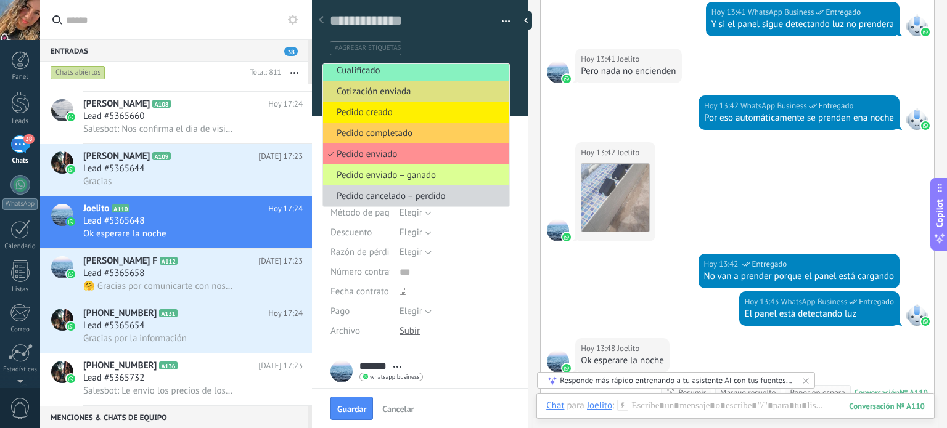
click at [444, 177] on span "Pedido enviado – ganado" at bounding box center [414, 176] width 182 height 12
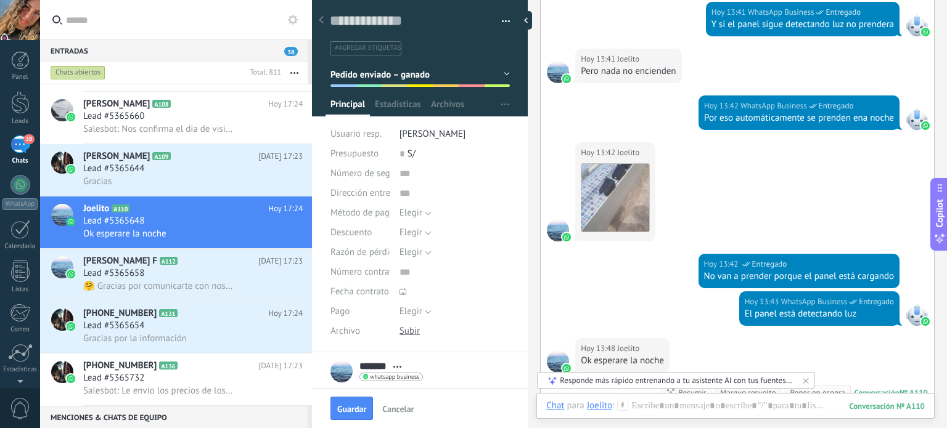
click at [323, 19] on icon at bounding box center [321, 19] width 5 height 7
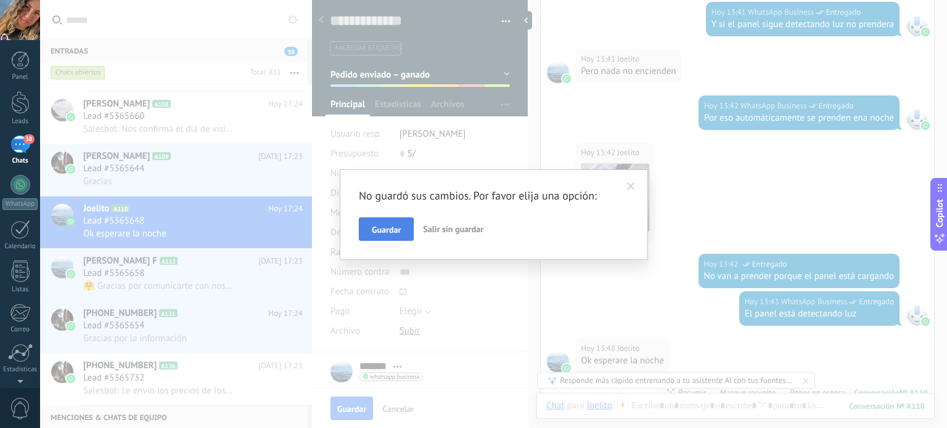
click at [372, 226] on span "Guardar" at bounding box center [386, 230] width 29 height 9
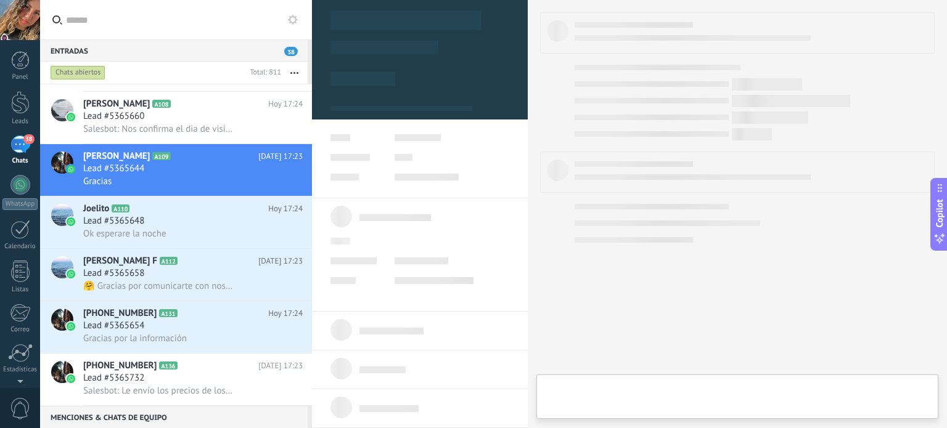
type textarea "**********"
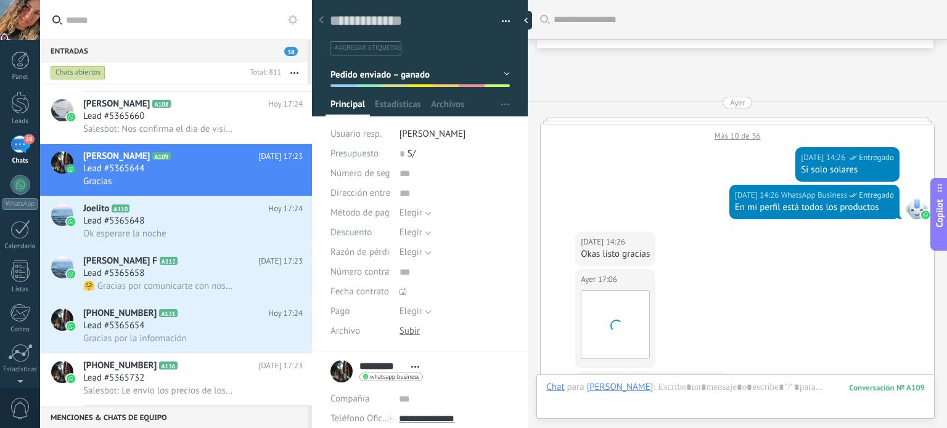
scroll to position [914, 0]
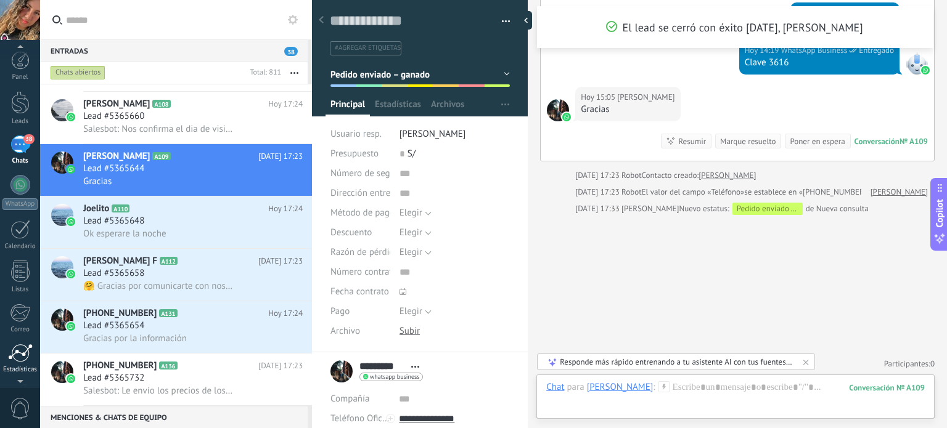
click at [19, 359] on div at bounding box center [20, 353] width 25 height 18
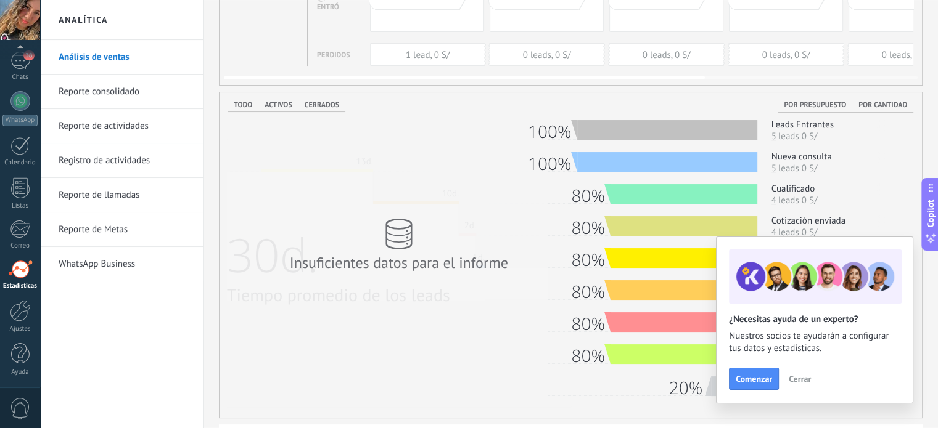
scroll to position [185, 0]
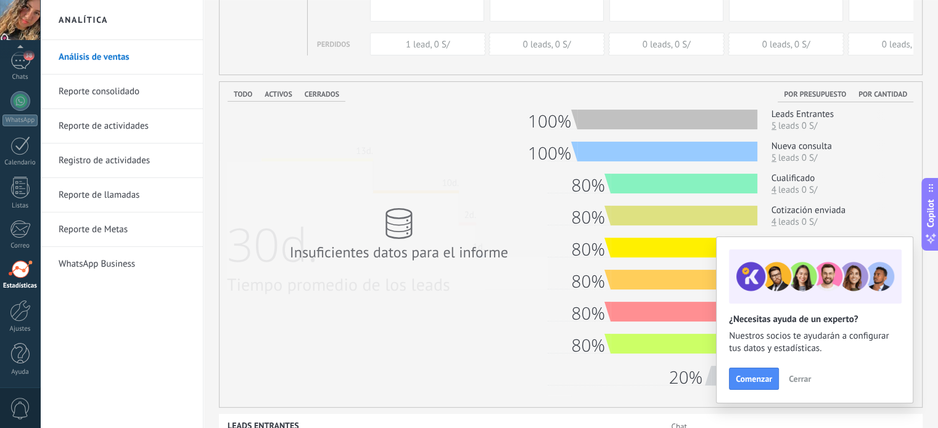
click at [798, 382] on span "Cerrar" at bounding box center [799, 379] width 22 height 9
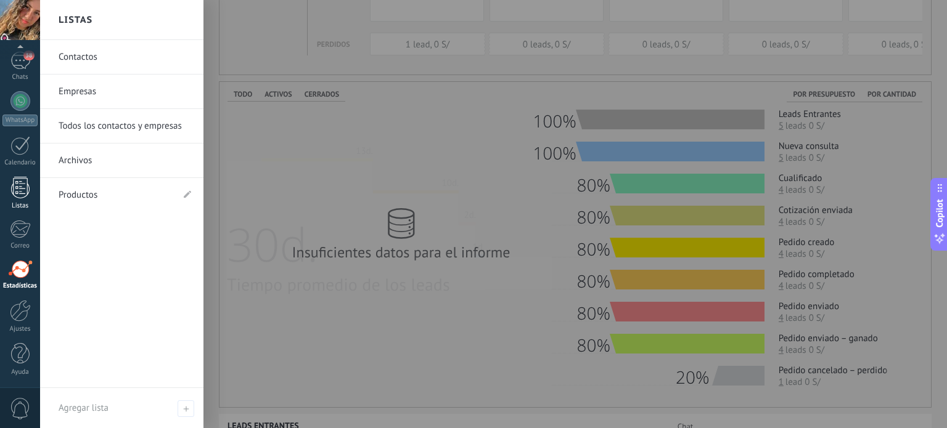
click at [22, 200] on link "Listas" at bounding box center [20, 193] width 40 height 33
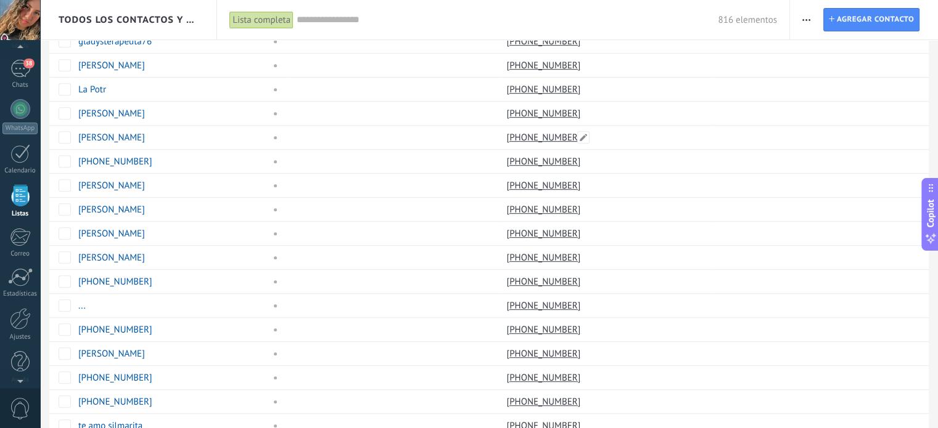
scroll to position [883, 0]
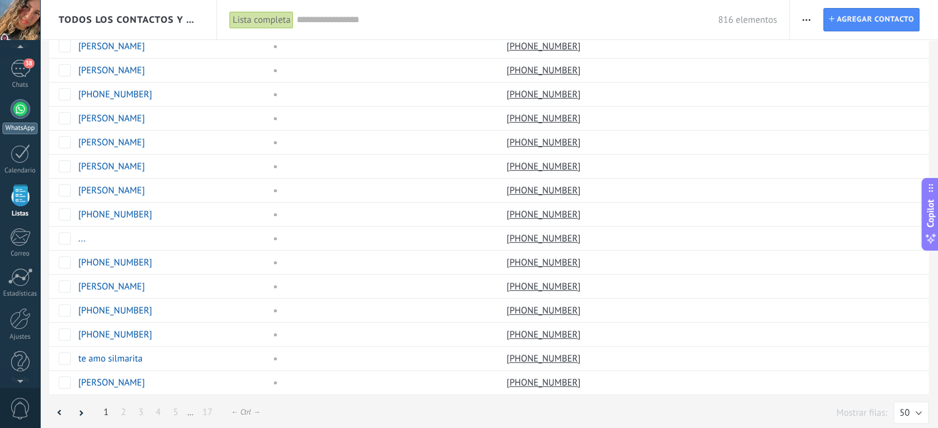
click at [21, 112] on div at bounding box center [20, 109] width 20 height 20
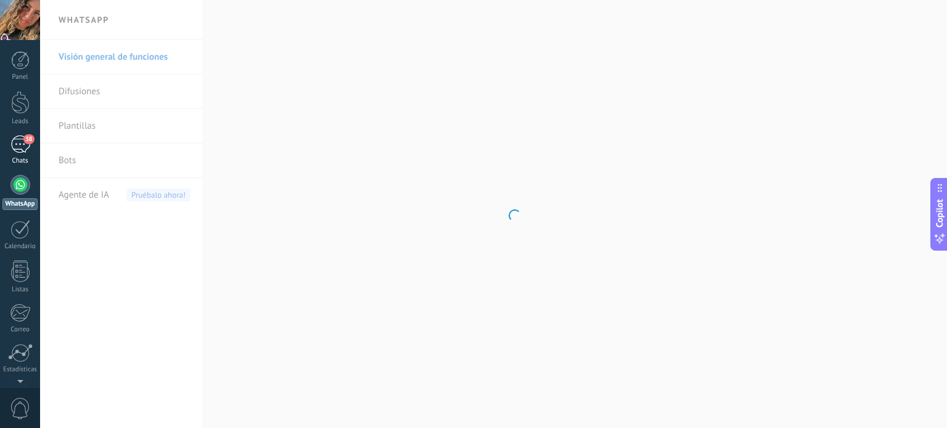
click at [16, 155] on link "38 Chats" at bounding box center [20, 151] width 40 height 30
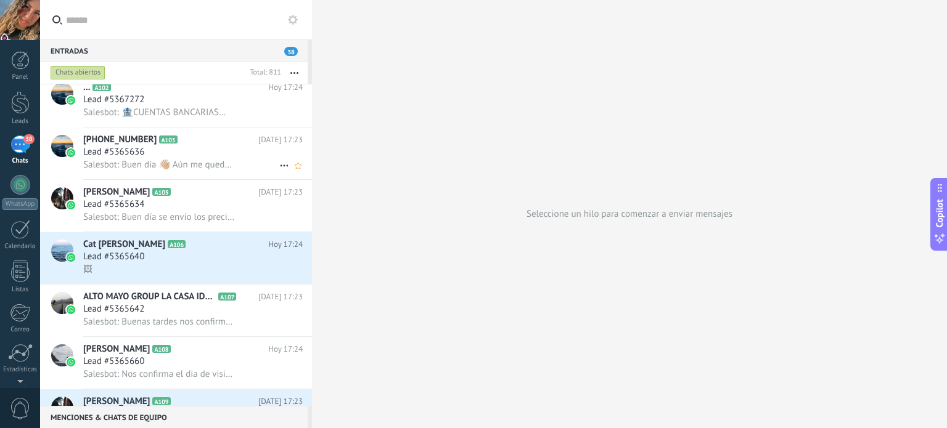
scroll to position [308, 0]
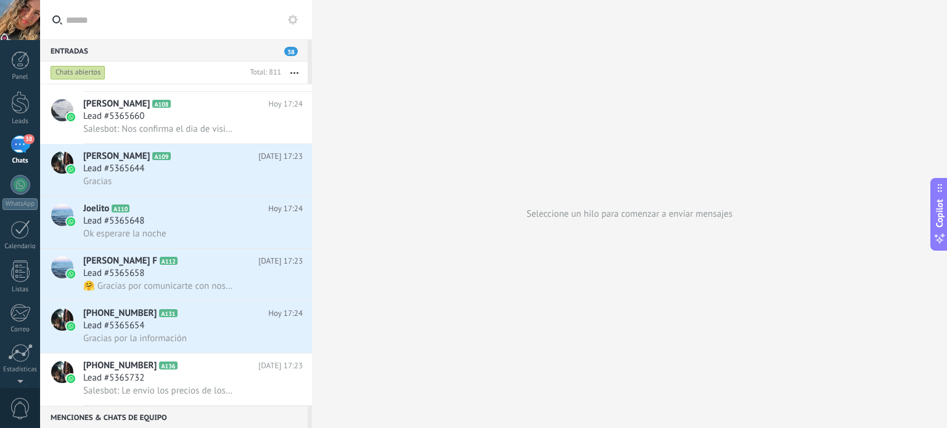
click at [86, 72] on div "Chats abiertos" at bounding box center [78, 72] width 55 height 15
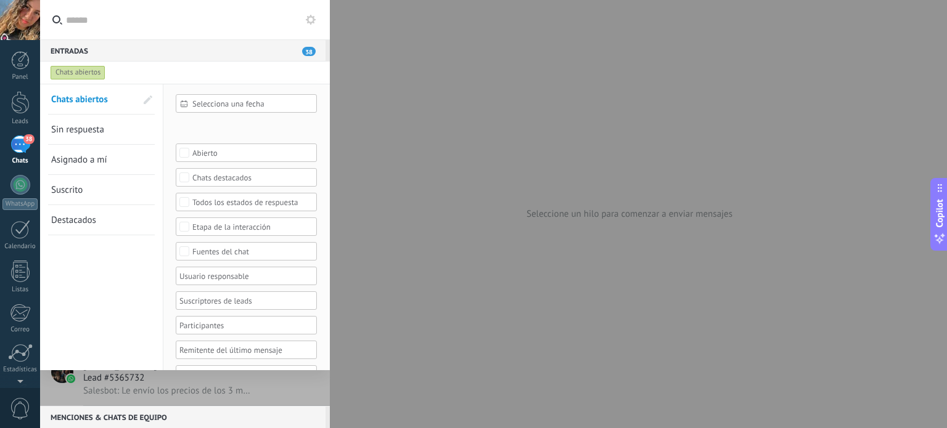
click at [78, 133] on span "Sin respuesta" at bounding box center [77, 130] width 53 height 12
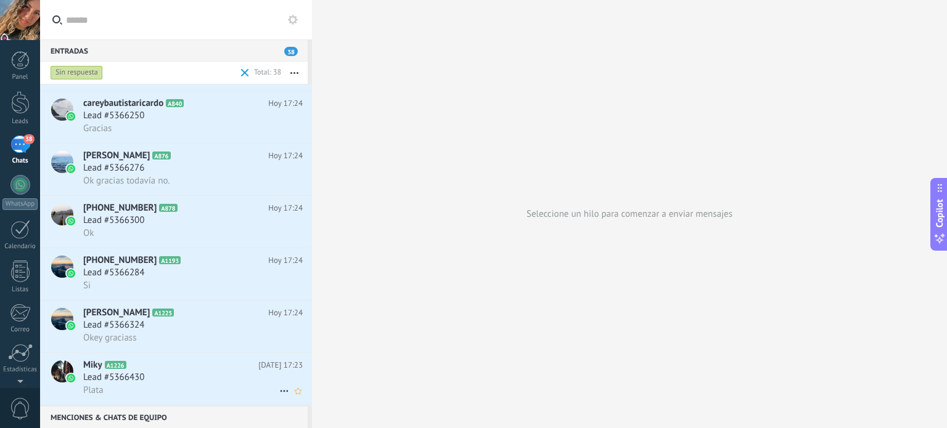
scroll to position [1312, 0]
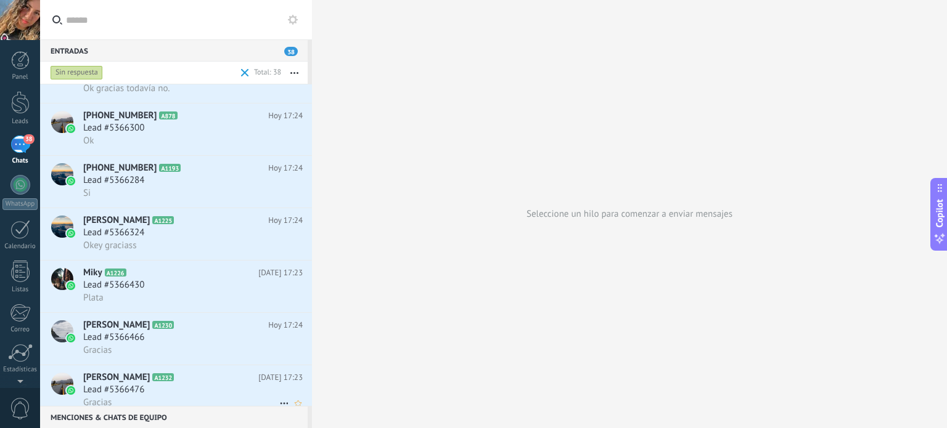
click at [158, 374] on div "Enrique Fallaque A1232 Hoy 17:23 Lead #5366476 Gracias" at bounding box center [197, 392] width 229 height 52
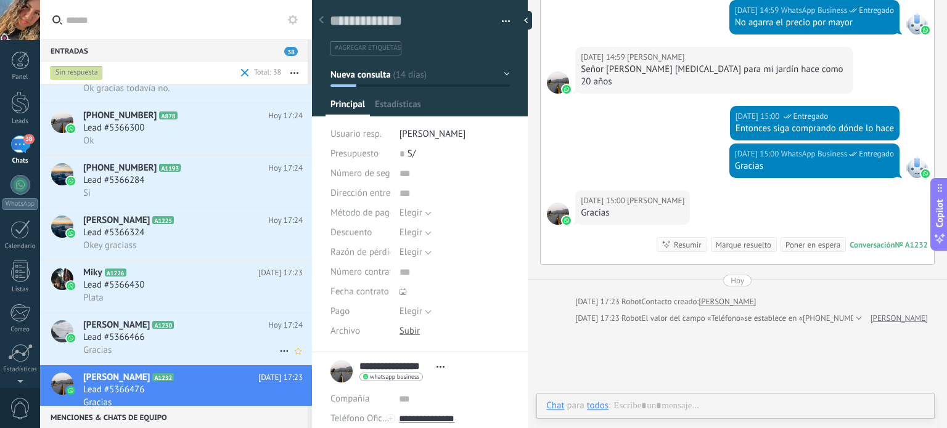
scroll to position [18, 0]
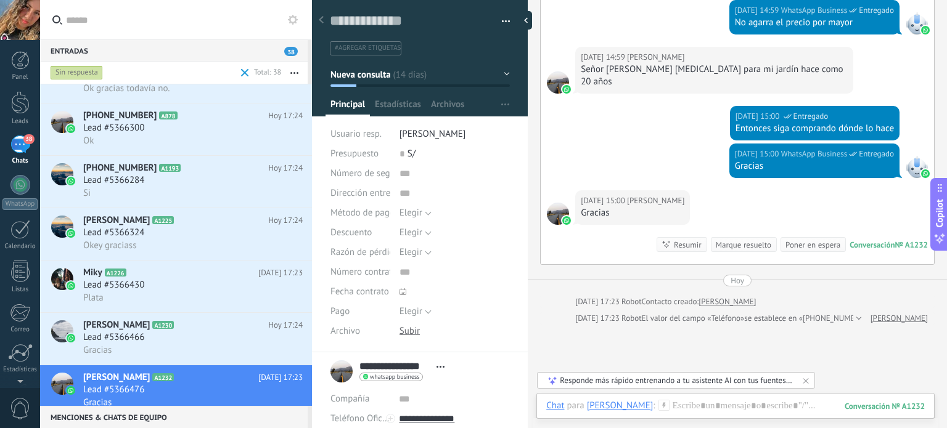
click at [748, 239] on div "Marque resuelto" at bounding box center [743, 245] width 55 height 12
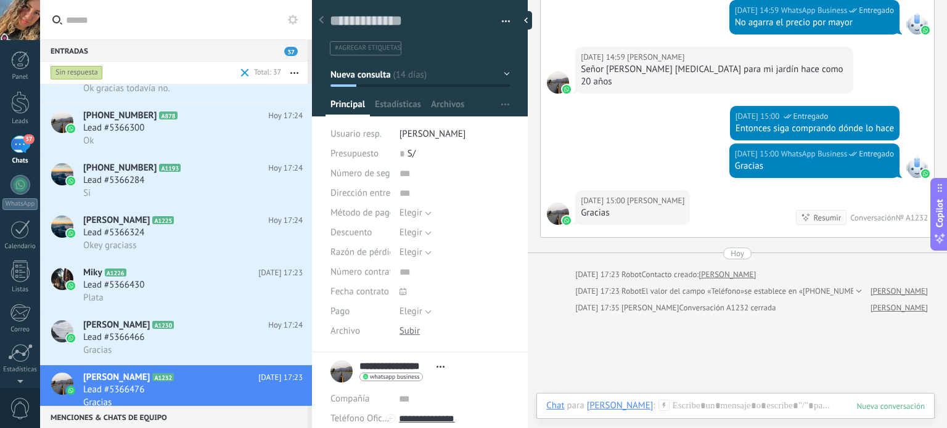
scroll to position [340, 0]
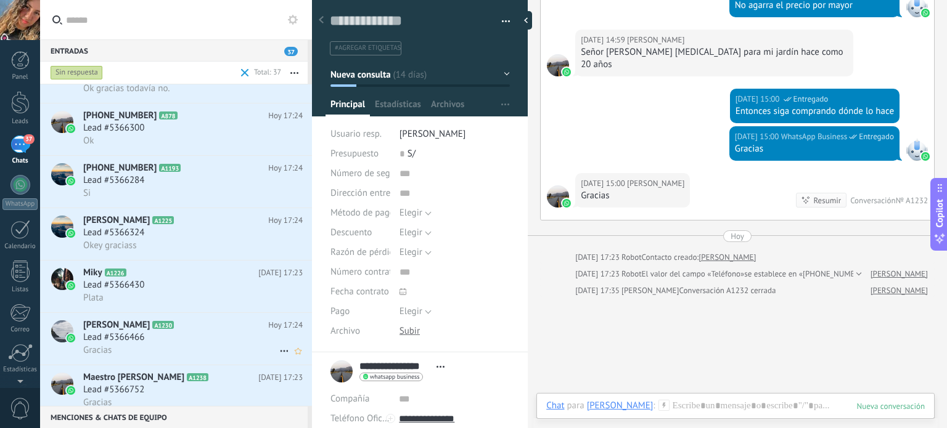
click at [124, 344] on span "Lead #5366466" at bounding box center [113, 338] width 61 height 12
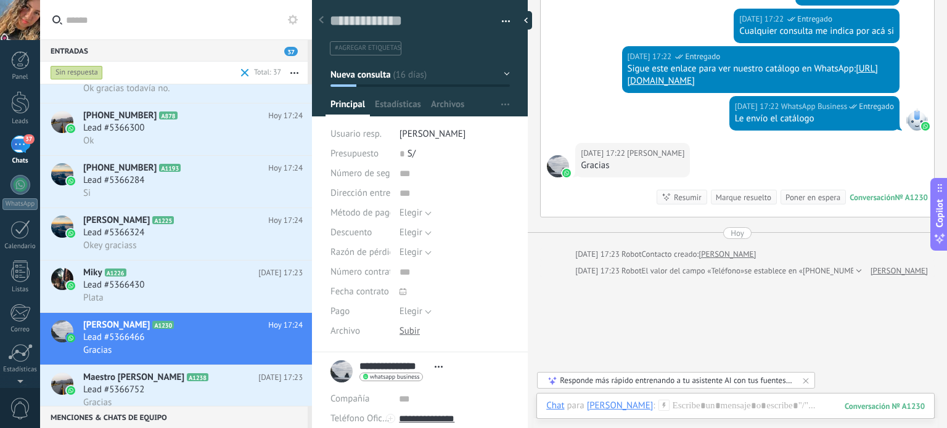
scroll to position [900, 0]
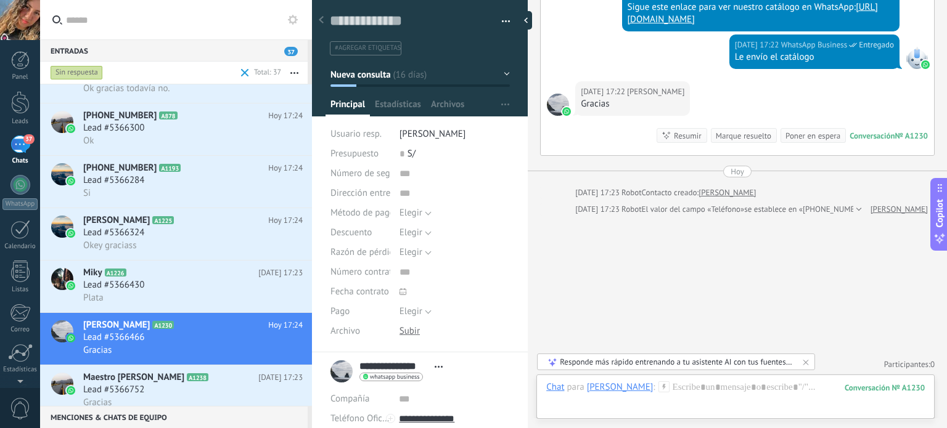
click at [720, 133] on div "Marque resuelto" at bounding box center [743, 136] width 55 height 12
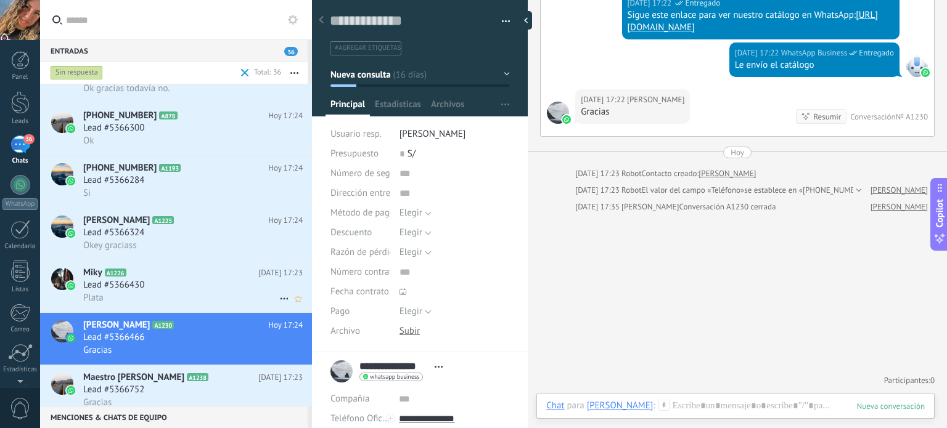
scroll to position [890, 0]
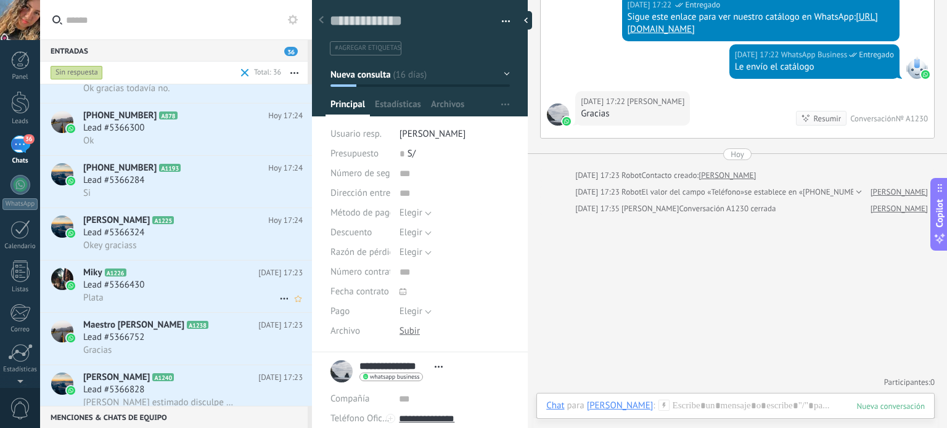
click at [155, 289] on div "Lead #5366430" at bounding box center [192, 285] width 219 height 12
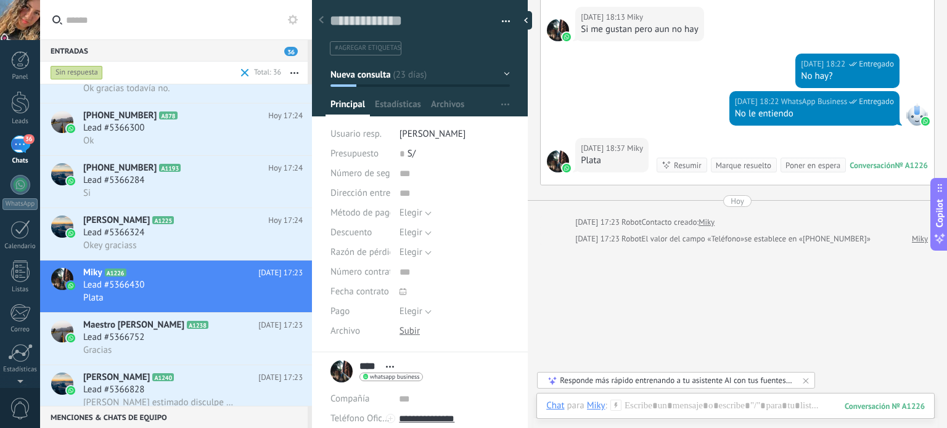
scroll to position [3733, 0]
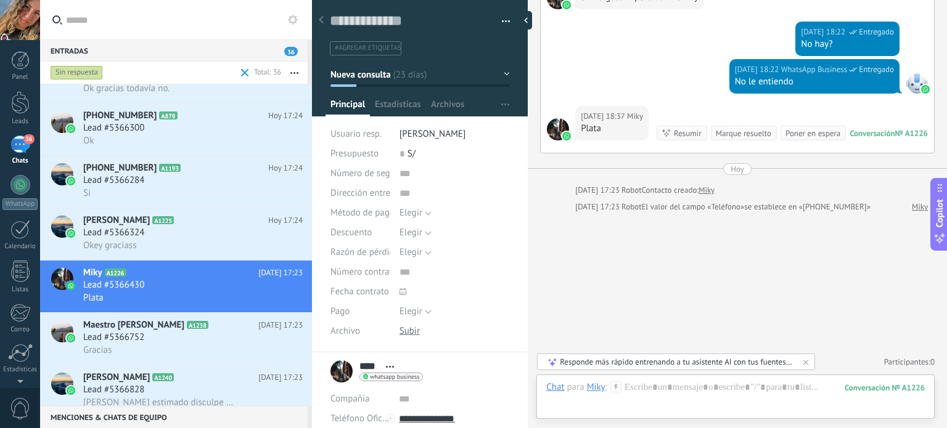
click at [745, 136] on div "Marque resuelto" at bounding box center [743, 134] width 55 height 12
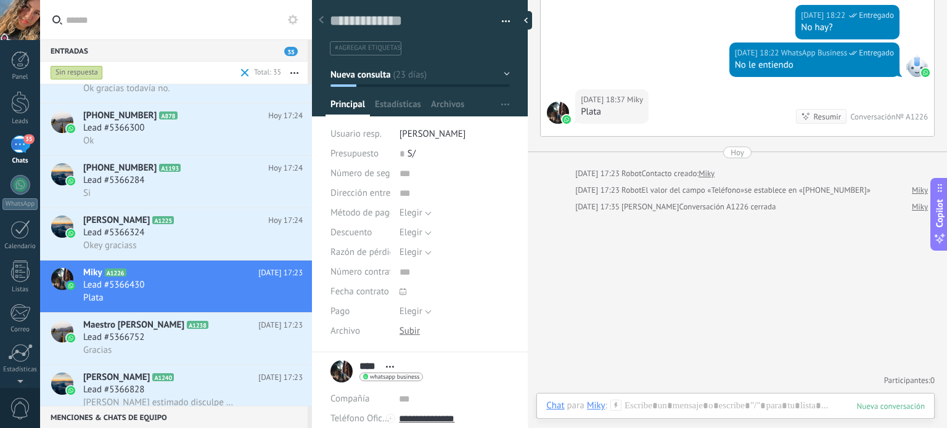
scroll to position [3721, 0]
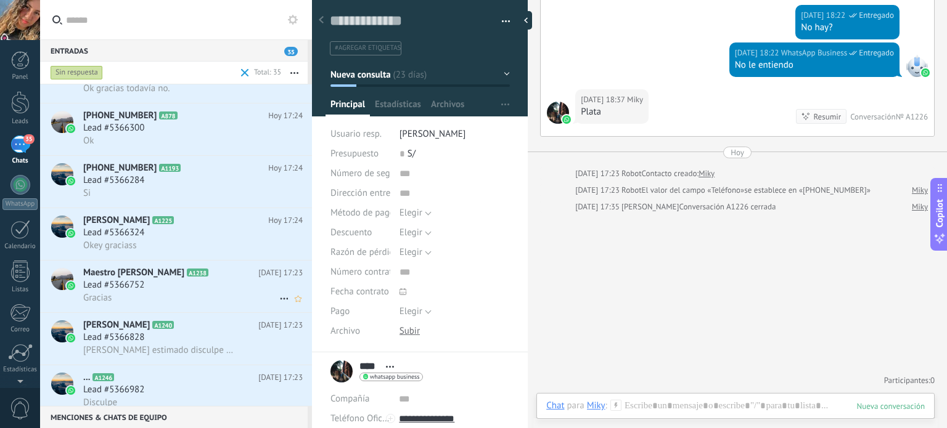
click at [158, 312] on div "Maestro Roberto Chaman A1238 Hoy 17:23 Lead #5366752 Gracias" at bounding box center [197, 287] width 229 height 52
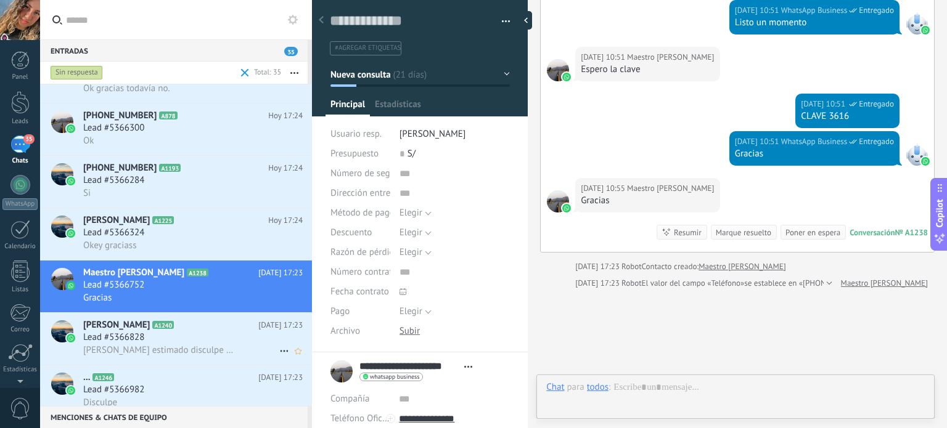
scroll to position [18, 0]
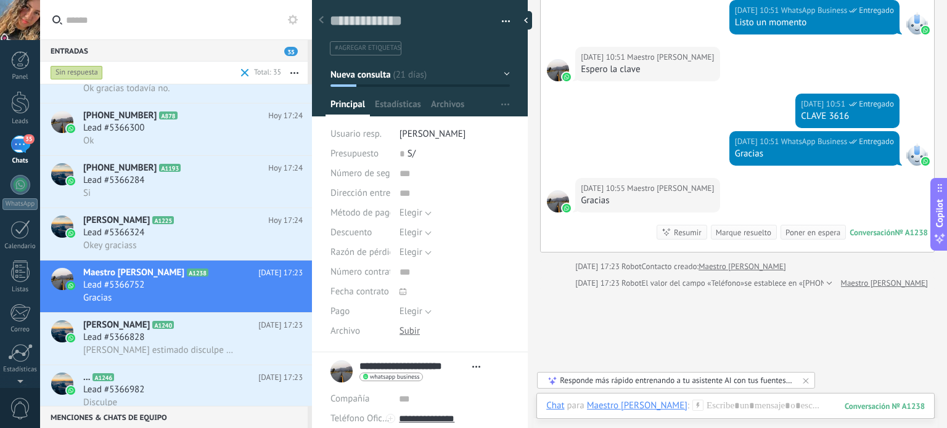
click at [498, 71] on button "Nueva consulta" at bounding box center [419, 74] width 179 height 22
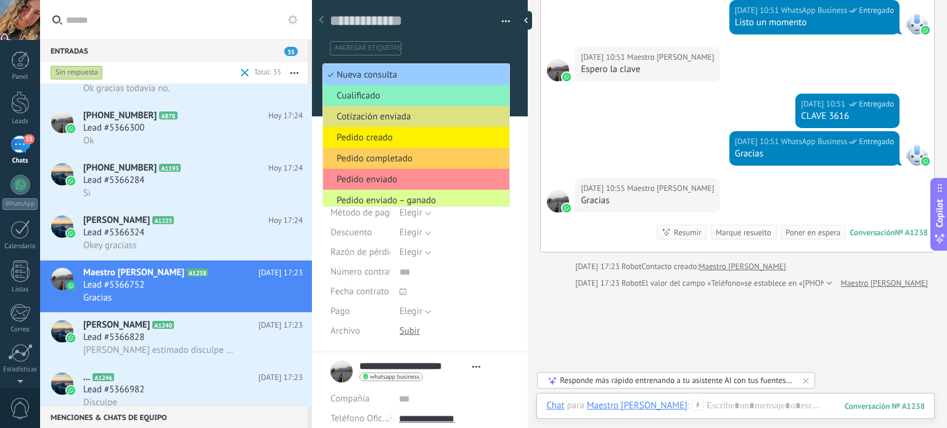
click at [415, 194] on li "Pedido enviado – ganado" at bounding box center [416, 200] width 186 height 21
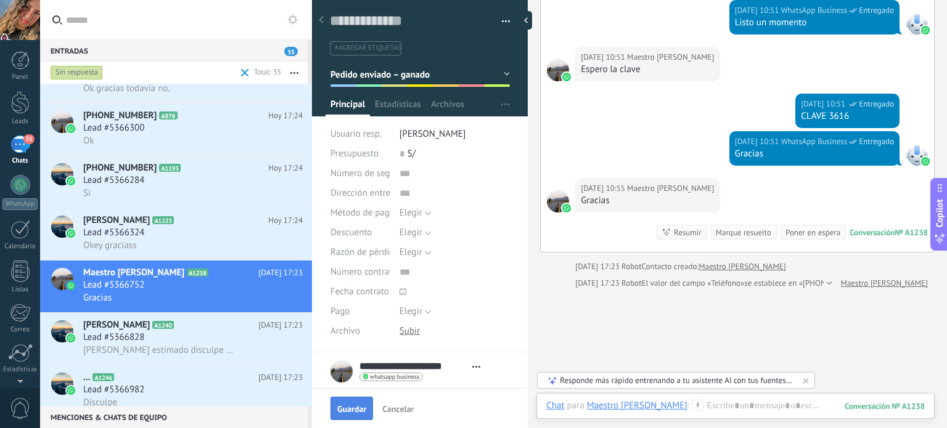
click at [342, 403] on button "Guardar" at bounding box center [351, 408] width 43 height 23
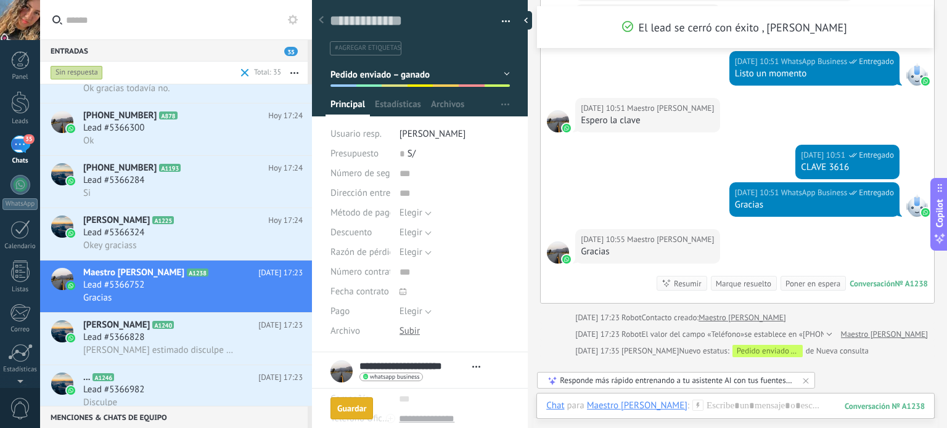
scroll to position [475, 0]
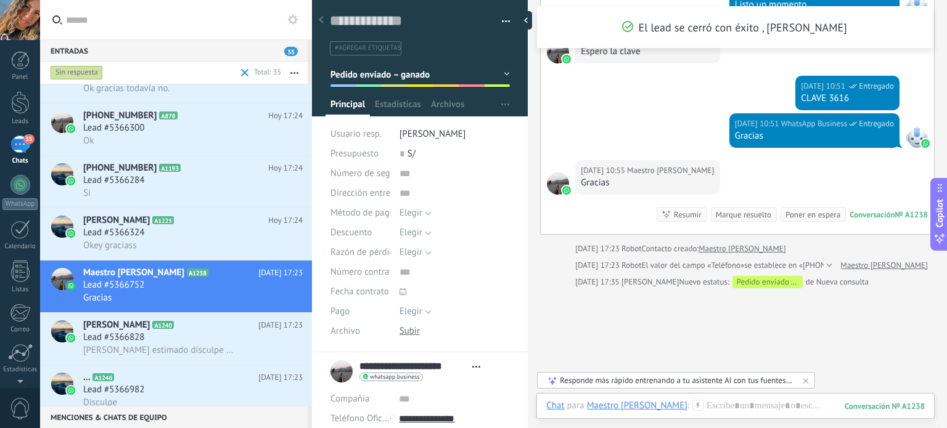
click at [719, 214] on div "Marque resuelto" at bounding box center [743, 215] width 55 height 12
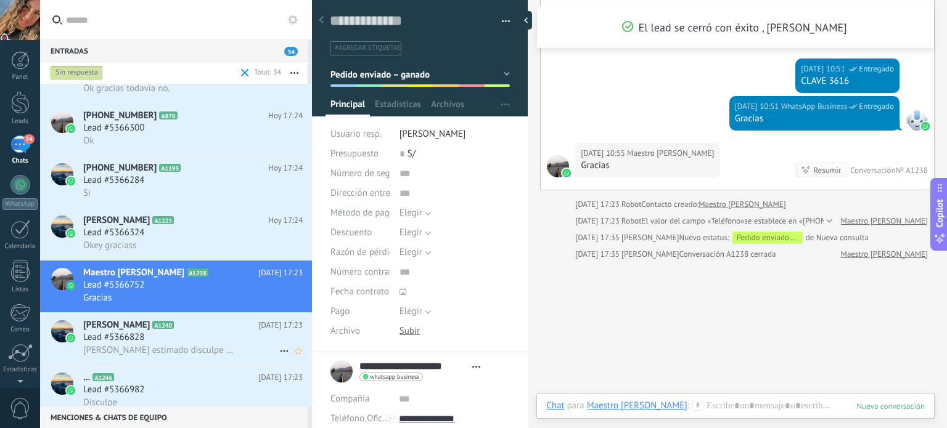
scroll to position [1277, 0]
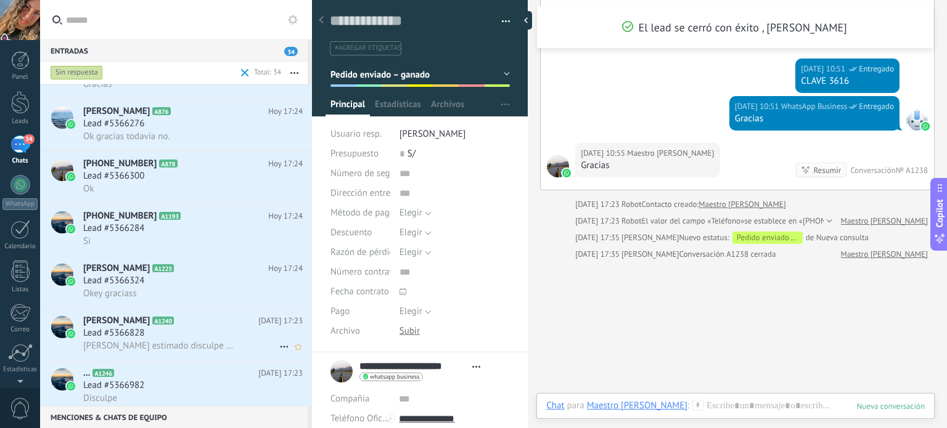
click at [194, 348] on span "Aya estimado disculpe quería para interior con batería o emchufe mil disculpas" at bounding box center [159, 346] width 152 height 12
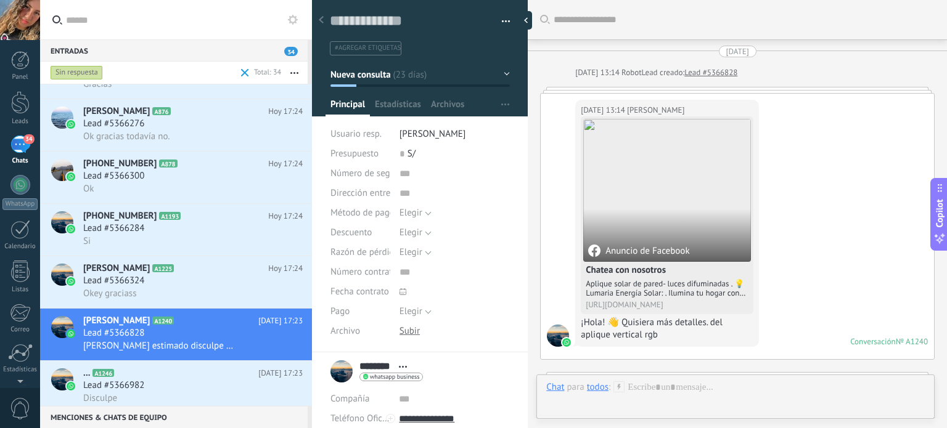
scroll to position [683, 0]
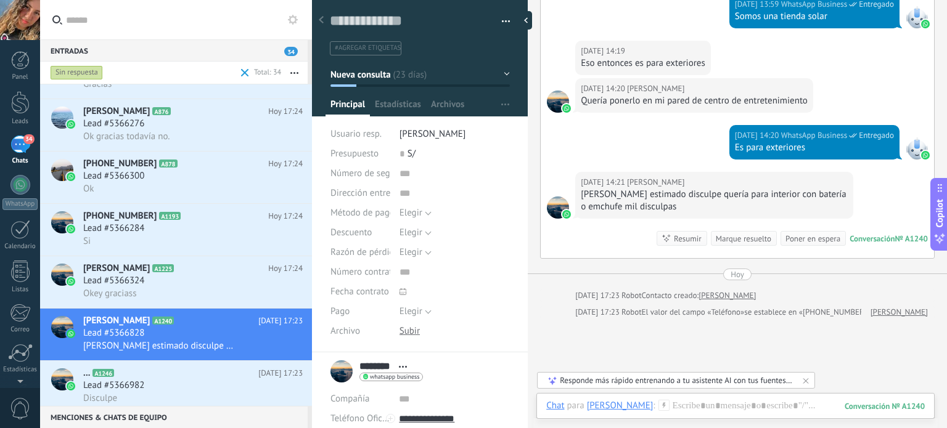
click at [500, 71] on button "Nueva consulta" at bounding box center [419, 74] width 179 height 22
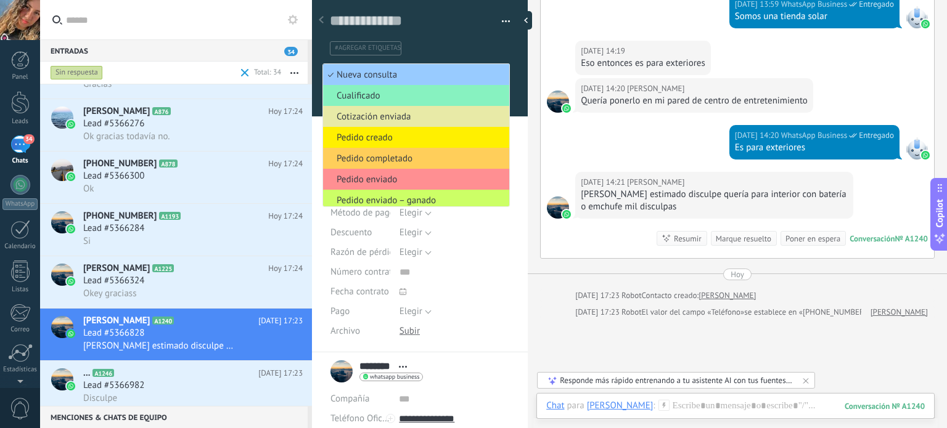
scroll to position [26, 0]
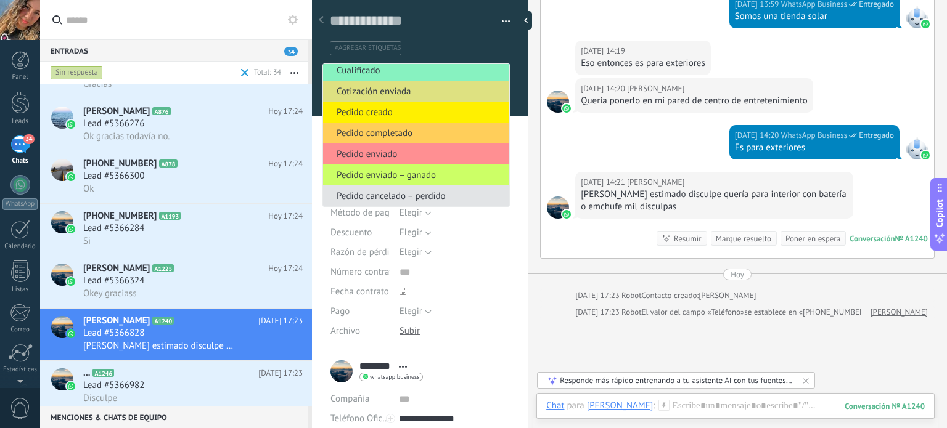
click at [422, 191] on span "Pedido cancelado – perdido" at bounding box center [414, 196] width 182 height 12
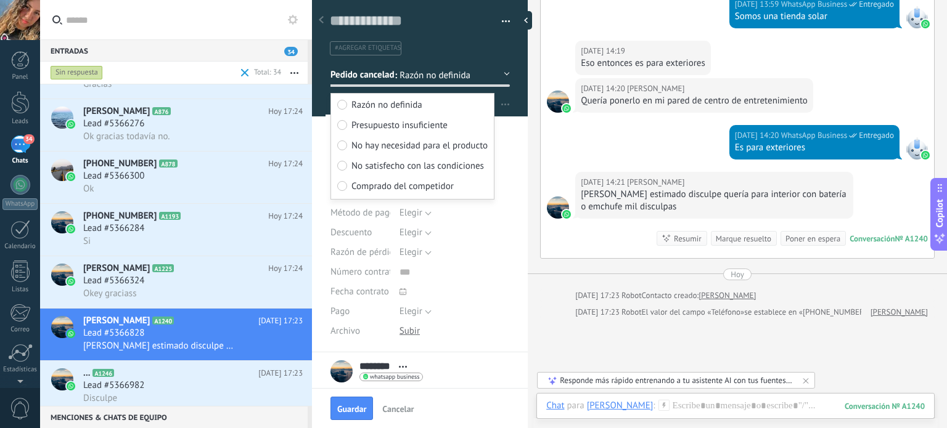
click at [408, 147] on span "No hay necesidad para el producto" at bounding box center [419, 146] width 136 height 12
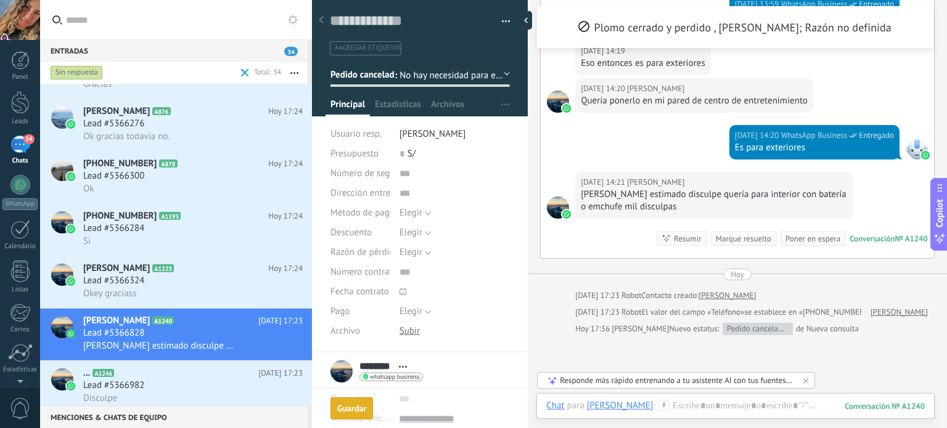
scroll to position [803, 0]
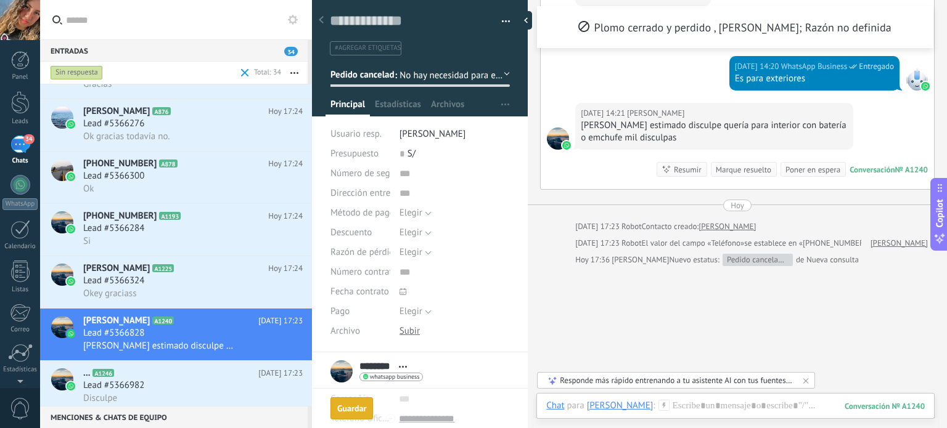
click at [344, 411] on div "Guardar" at bounding box center [351, 408] width 29 height 9
click at [730, 173] on div "Marque resuelto" at bounding box center [743, 170] width 55 height 12
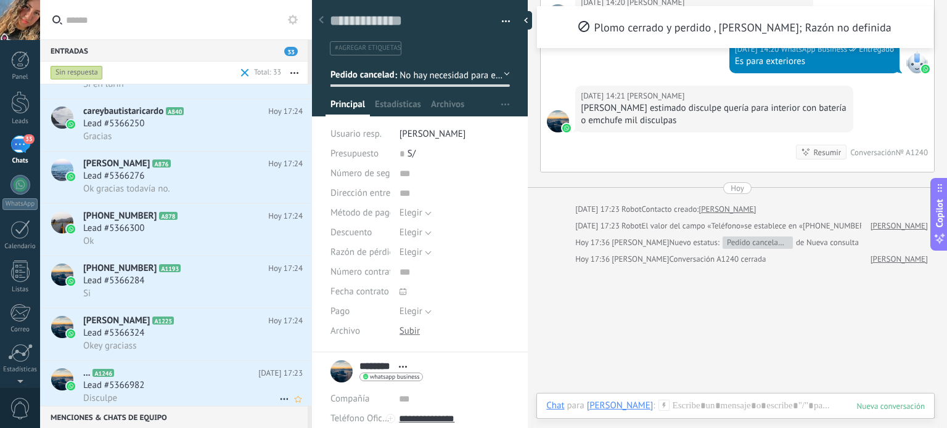
scroll to position [1251, 0]
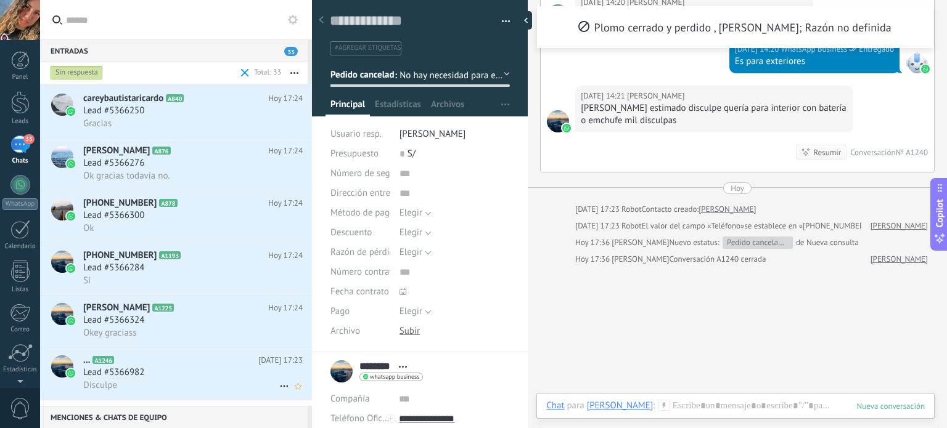
click at [162, 379] on div "Lead #5366982" at bounding box center [192, 373] width 219 height 12
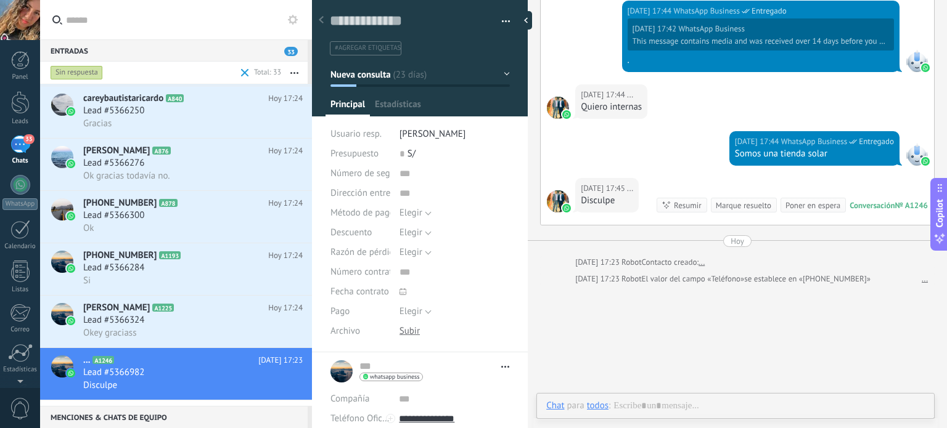
scroll to position [18, 0]
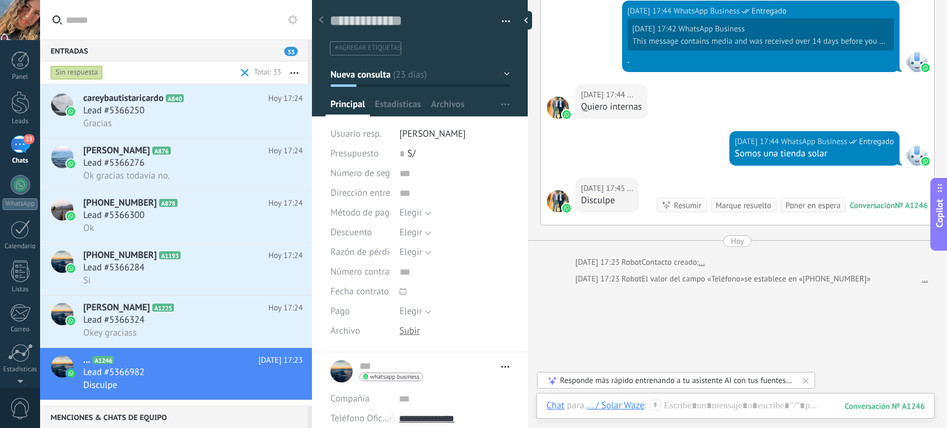
click at [395, 72] on button "Nueva consulta" at bounding box center [419, 74] width 179 height 22
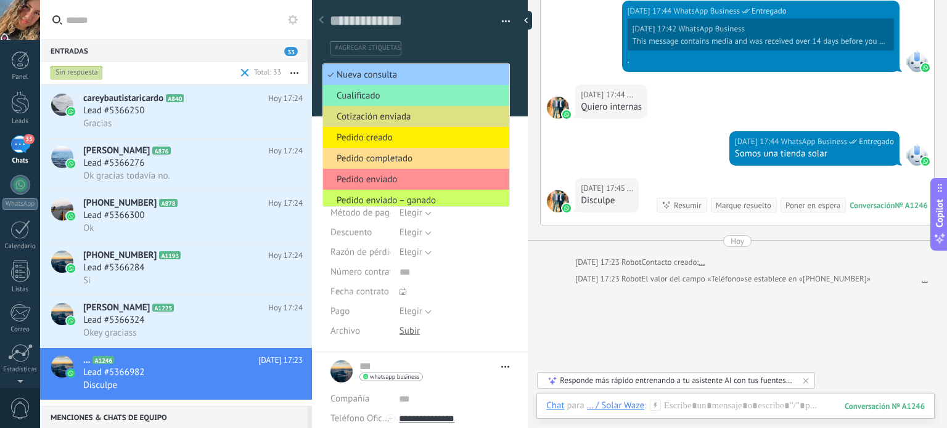
scroll to position [26, 0]
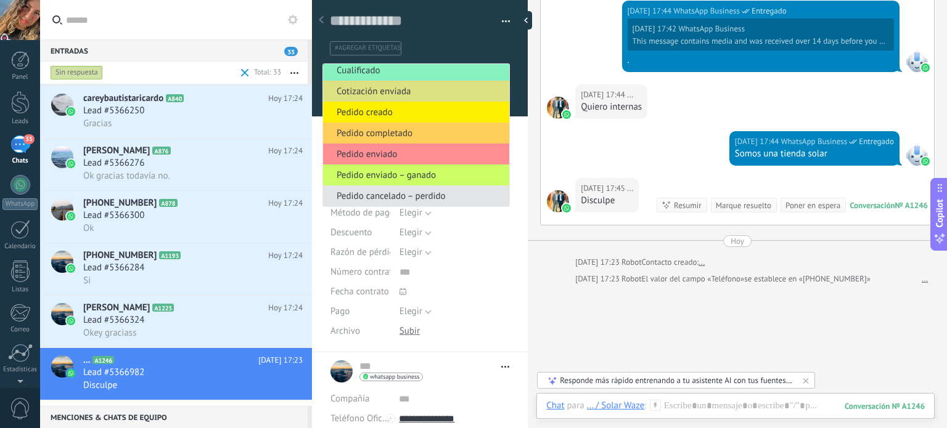
click at [413, 191] on span "Pedido cancelado – perdido" at bounding box center [414, 196] width 182 height 12
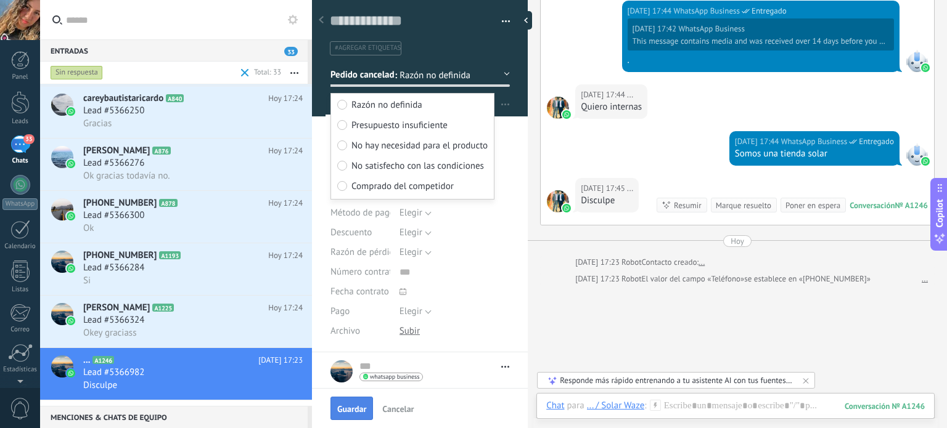
click at [355, 405] on span "Guardar" at bounding box center [351, 409] width 29 height 9
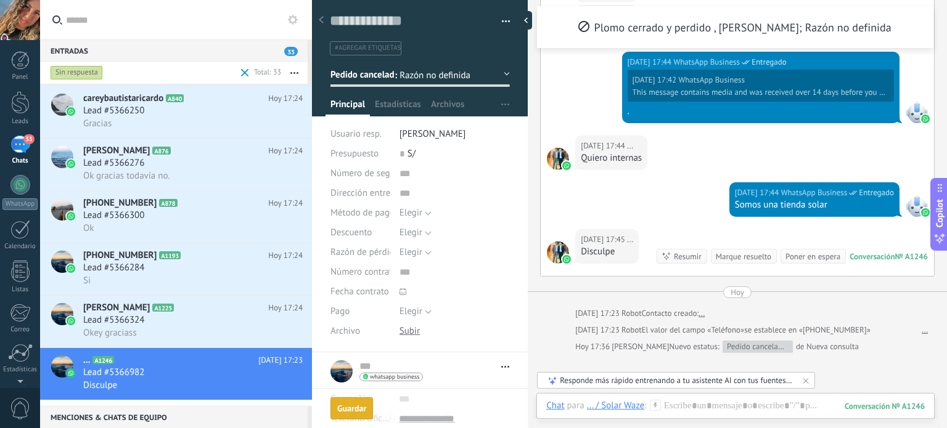
scroll to position [485, 0]
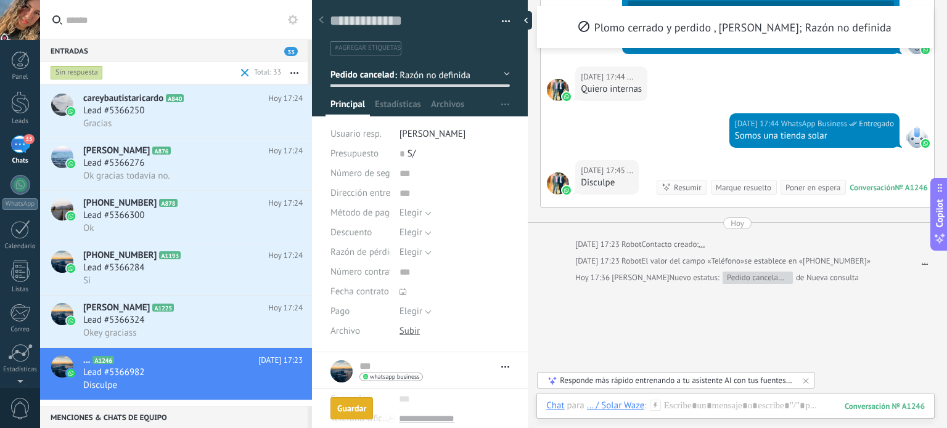
click at [737, 194] on div "Marque resuelto" at bounding box center [743, 188] width 55 height 12
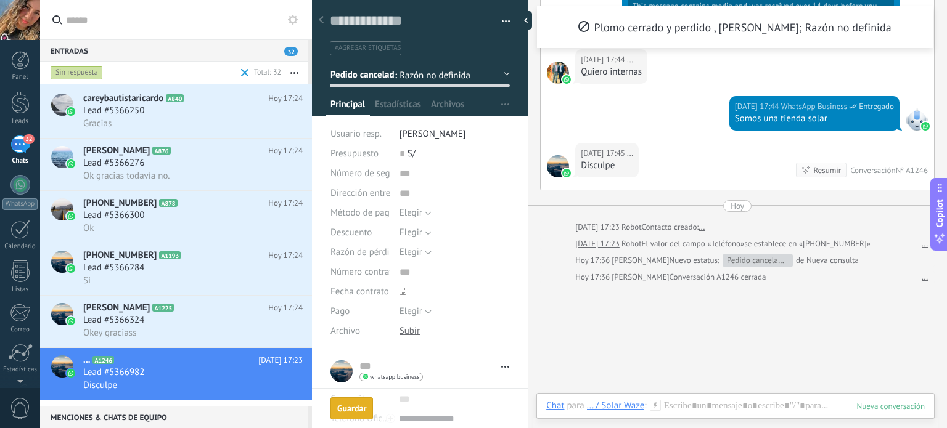
scroll to position [1198, 0]
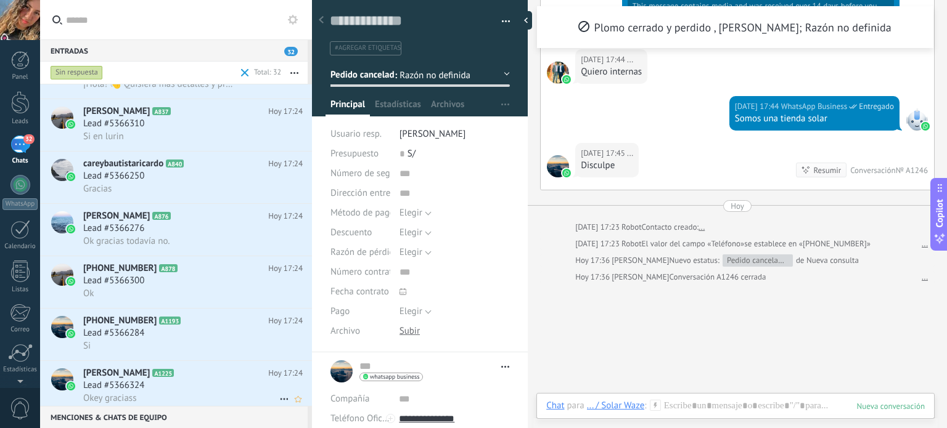
click at [220, 380] on h2 "Kike Martinez A1225" at bounding box center [175, 373] width 185 height 12
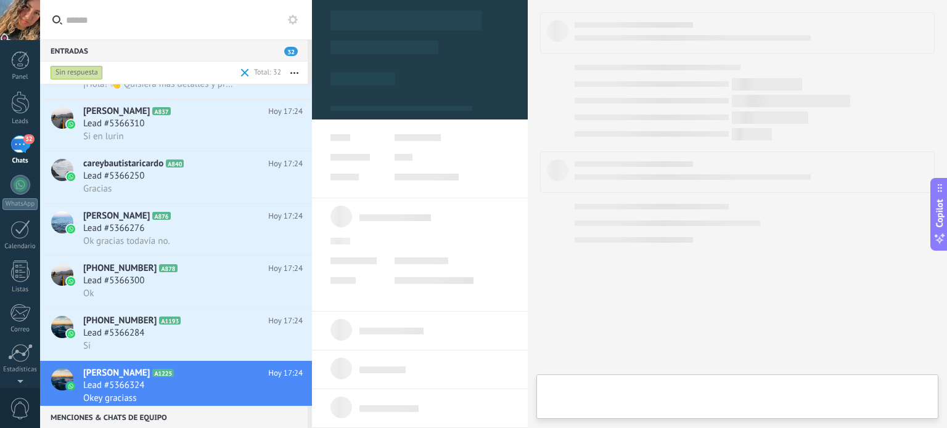
type textarea "**********"
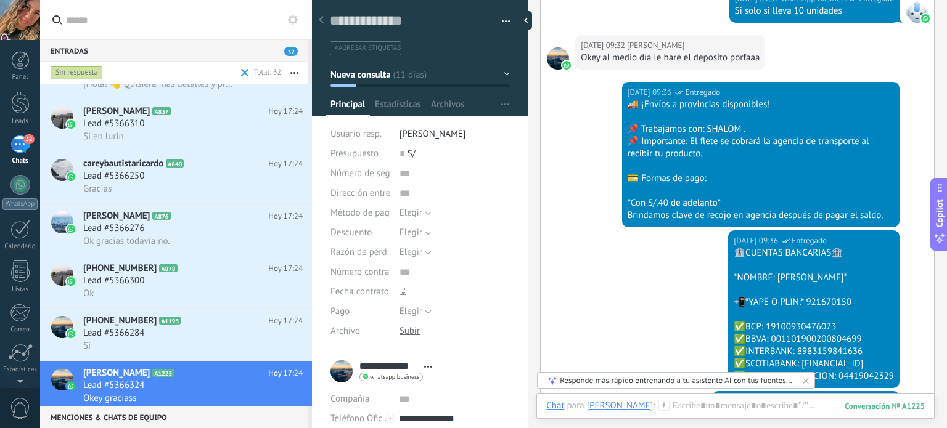
scroll to position [1122, 0]
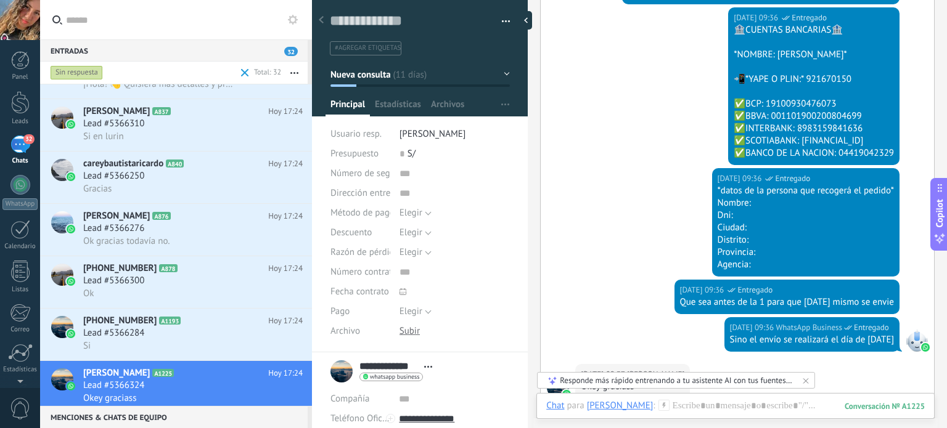
click at [498, 75] on button "Nueva consulta" at bounding box center [419, 74] width 179 height 22
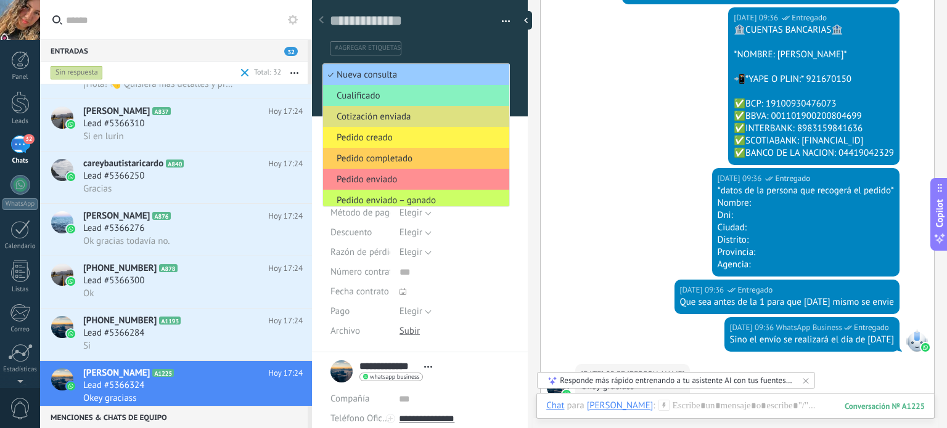
scroll to position [26, 0]
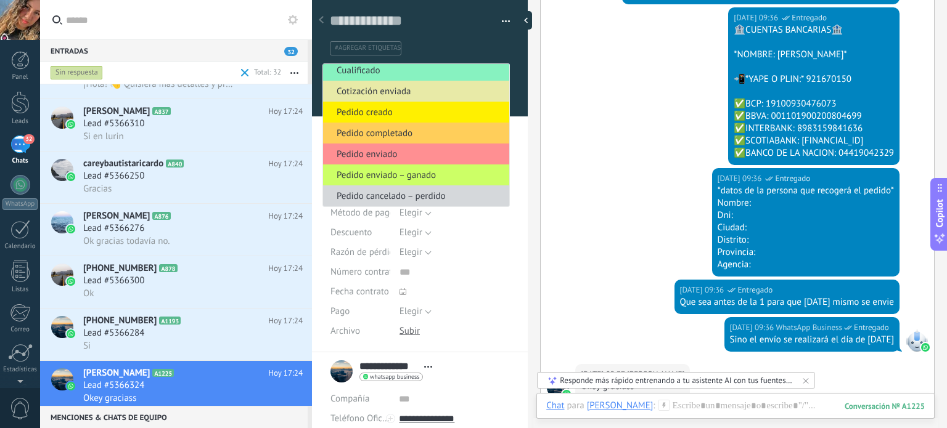
click at [402, 94] on span "Cotización enviada" at bounding box center [414, 92] width 182 height 12
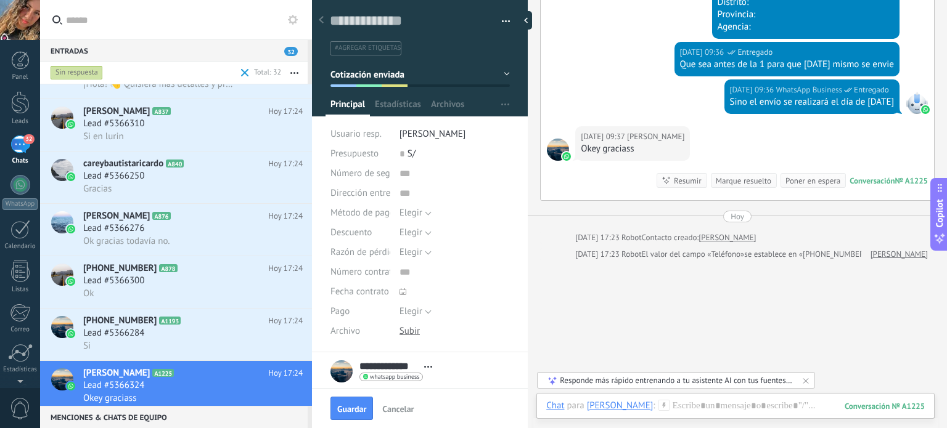
scroll to position [1344, 0]
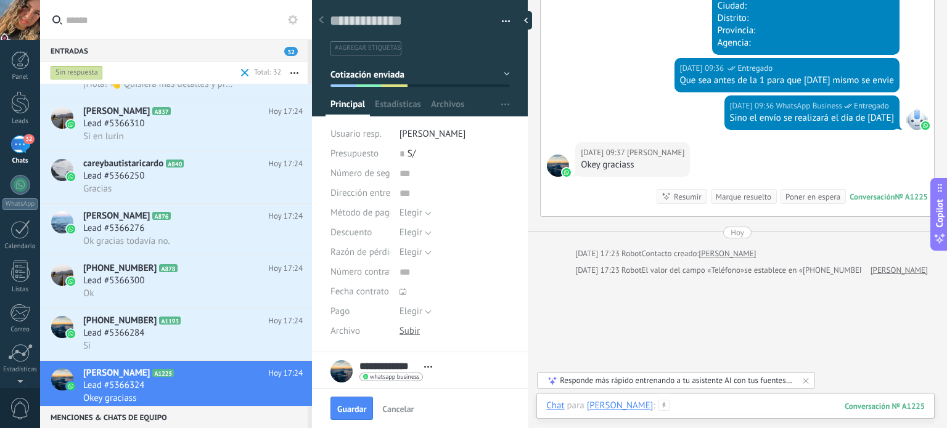
click at [719, 406] on div at bounding box center [735, 418] width 378 height 37
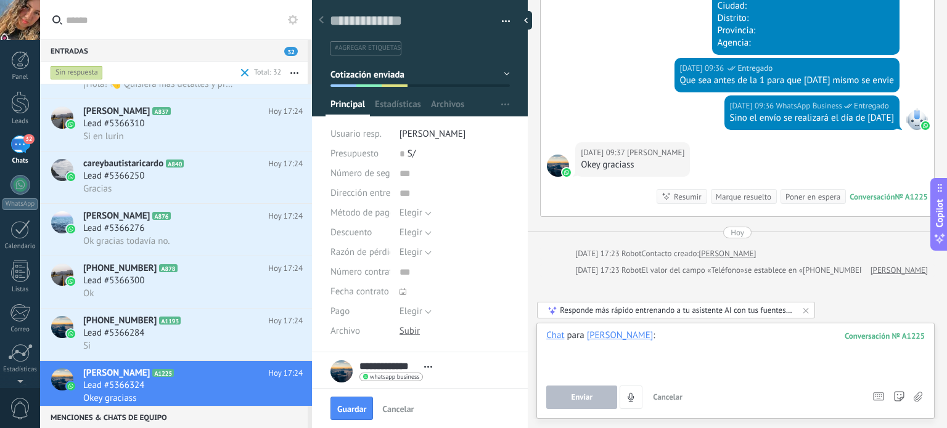
drag, startPoint x: 684, startPoint y: 335, endPoint x: 504, endPoint y: 337, distance: 180.0
click at [504, 337] on div "Guardar y crear Imprimir Administrar etiquetas" at bounding box center [629, 214] width 635 height 428
click at [599, 359] on div at bounding box center [735, 353] width 378 height 47
click at [181, 118] on h2 "Miguel A837" at bounding box center [175, 111] width 185 height 12
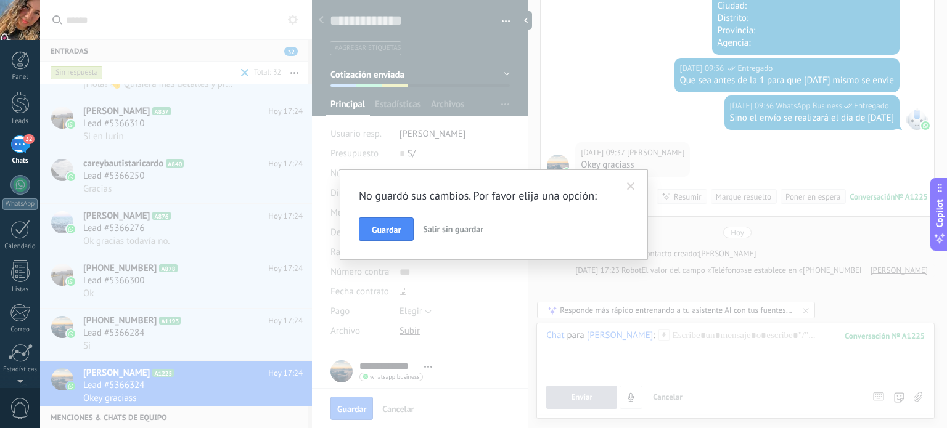
click at [454, 234] on span "Salir sin guardar" at bounding box center [453, 229] width 60 height 11
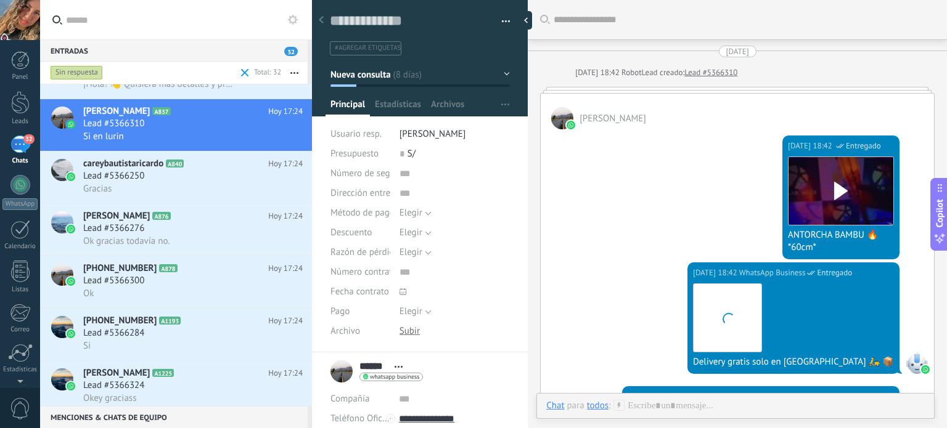
scroll to position [735, 0]
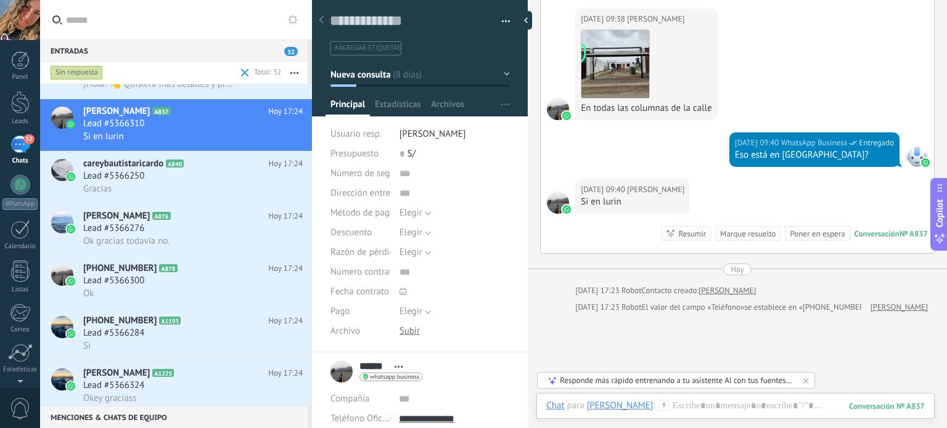
click at [482, 83] on button "Nueva consulta" at bounding box center [419, 74] width 179 height 22
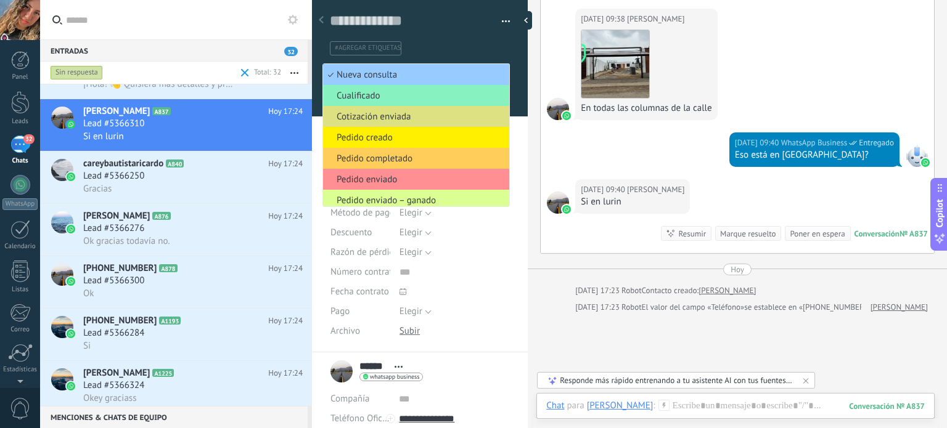
click at [426, 195] on span "Pedido enviado – ganado" at bounding box center [414, 201] width 182 height 12
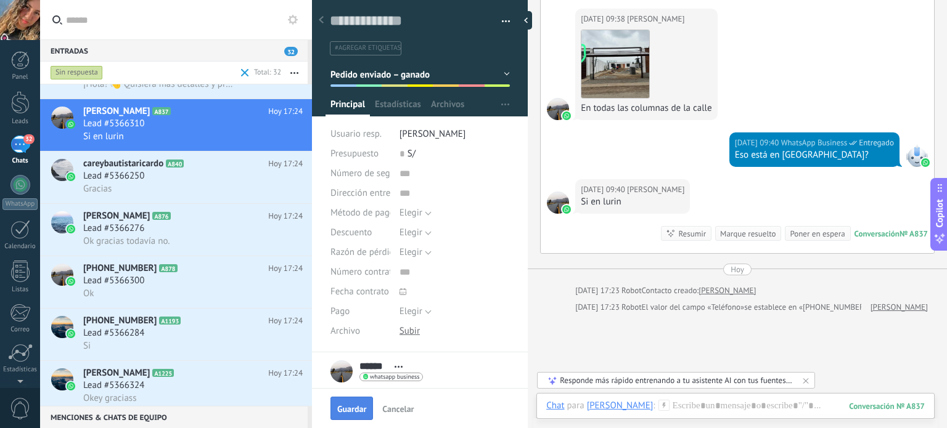
click at [360, 409] on span "Guardar" at bounding box center [351, 409] width 29 height 9
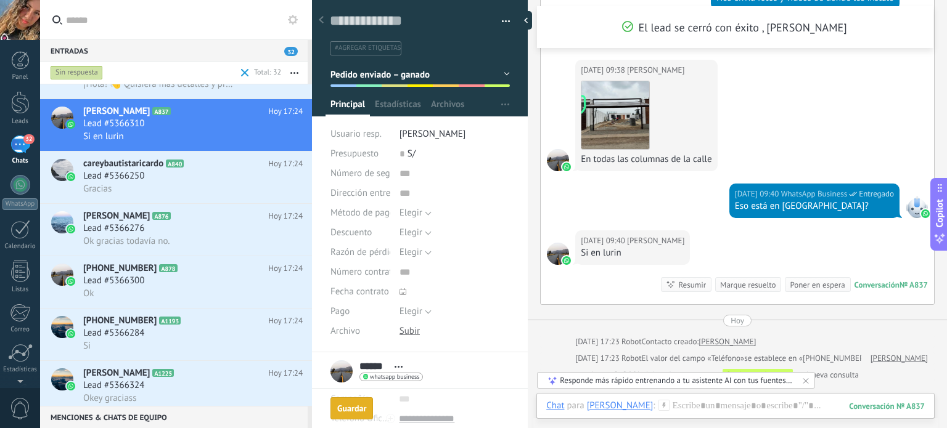
scroll to position [803, 0]
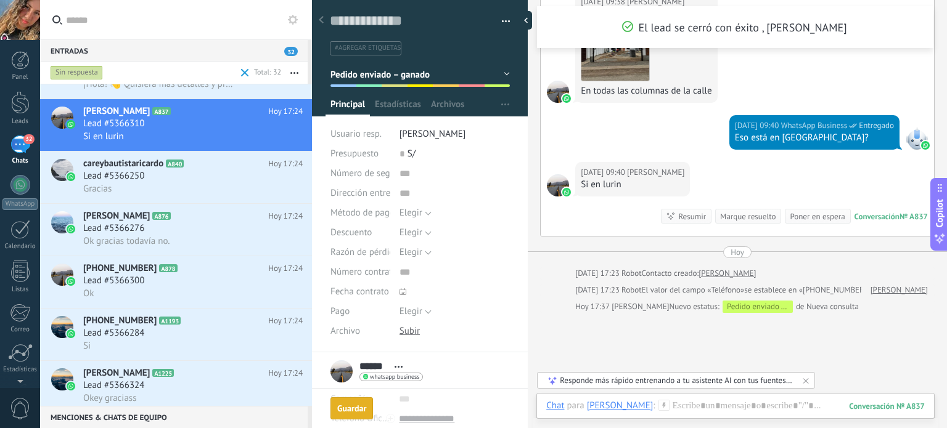
click at [745, 212] on div "Marque resuelto" at bounding box center [747, 217] width 55 height 12
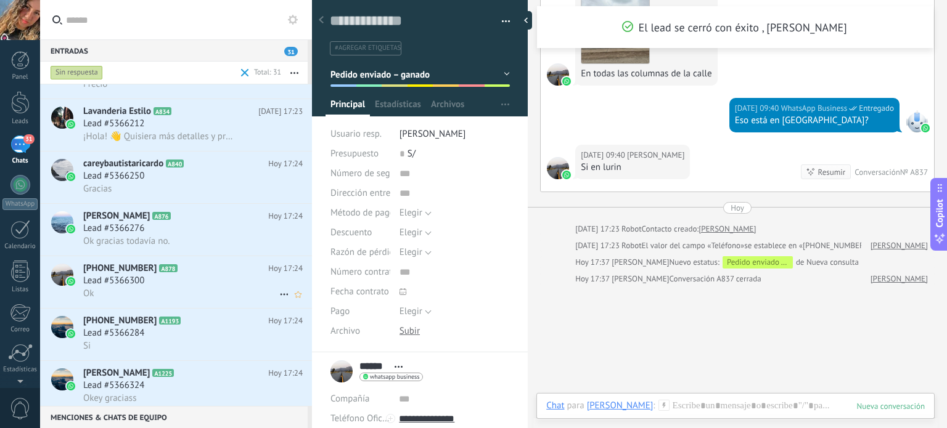
scroll to position [1172, 0]
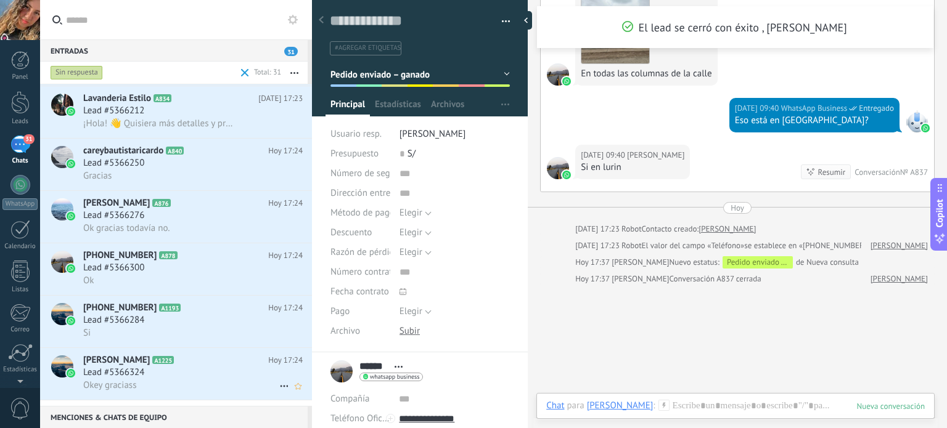
click at [168, 379] on div "Lead #5366324" at bounding box center [192, 373] width 219 height 12
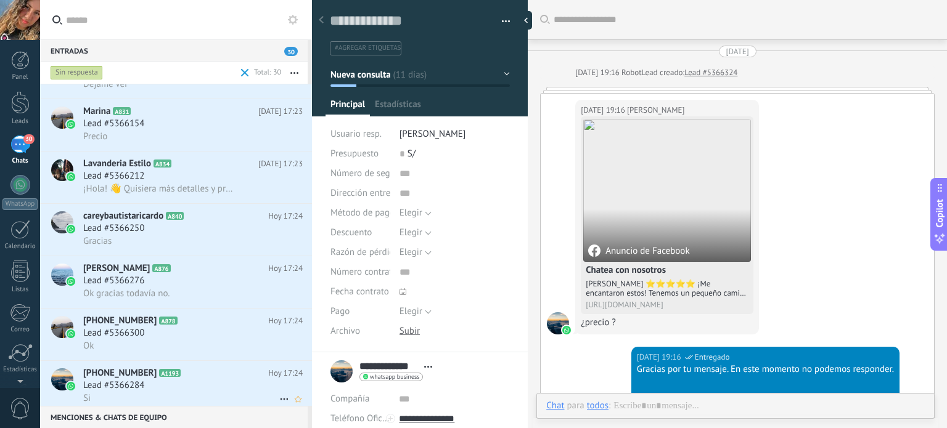
scroll to position [18, 0]
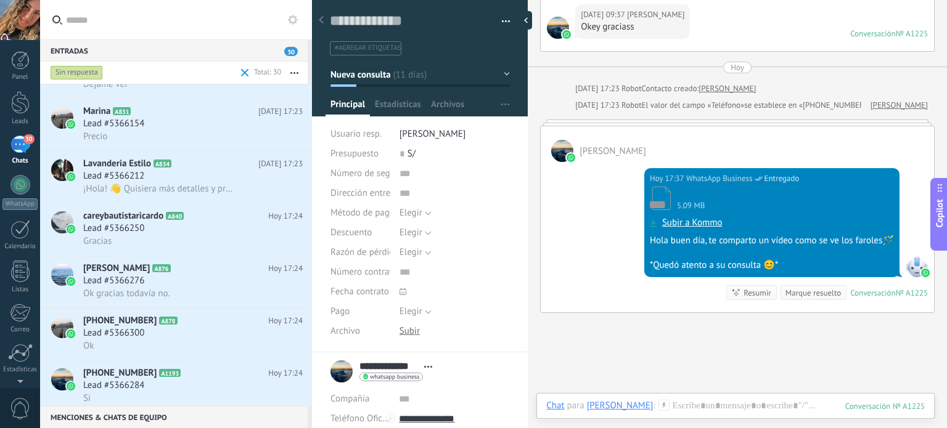
click at [673, 223] on link "Subir a Kommo" at bounding box center [692, 223] width 60 height 12
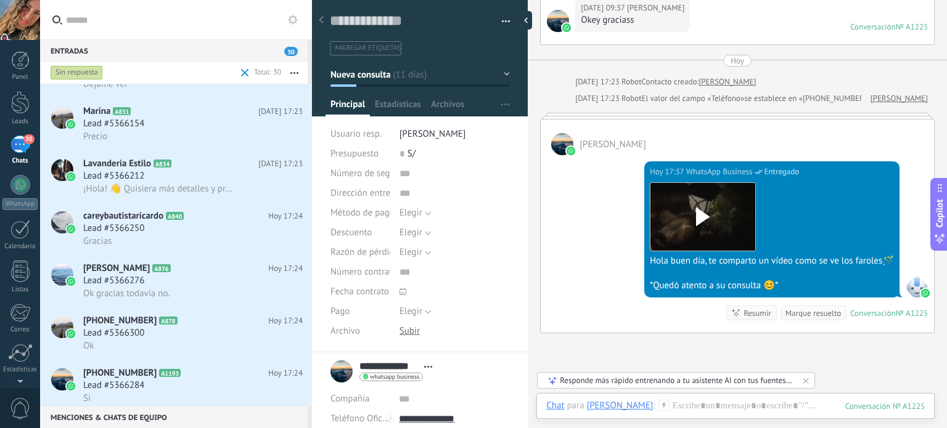
click at [737, 384] on div "Responde más rápido entrenando a tu asistente AI con tus fuentes de datos" at bounding box center [677, 380] width 234 height 10
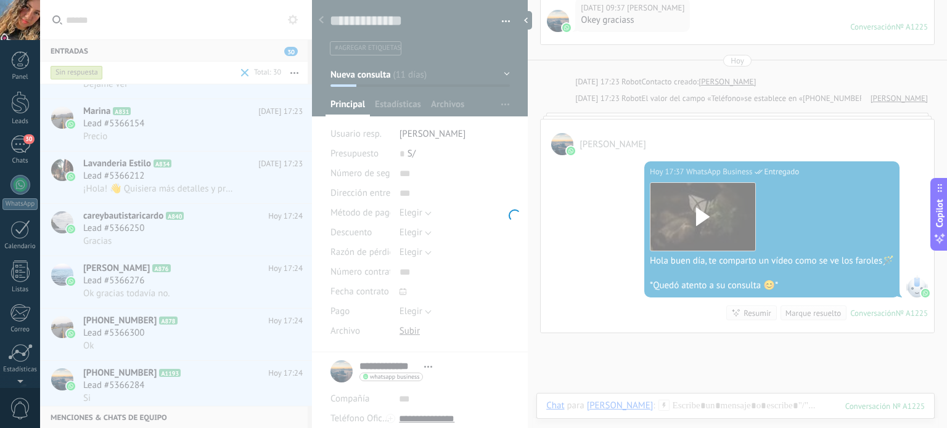
scroll to position [84, 0]
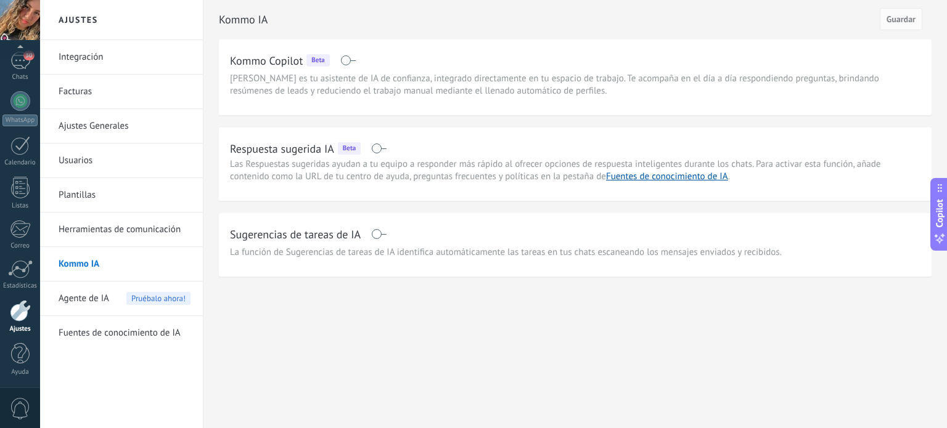
click at [116, 190] on link "Plantillas" at bounding box center [125, 195] width 132 height 35
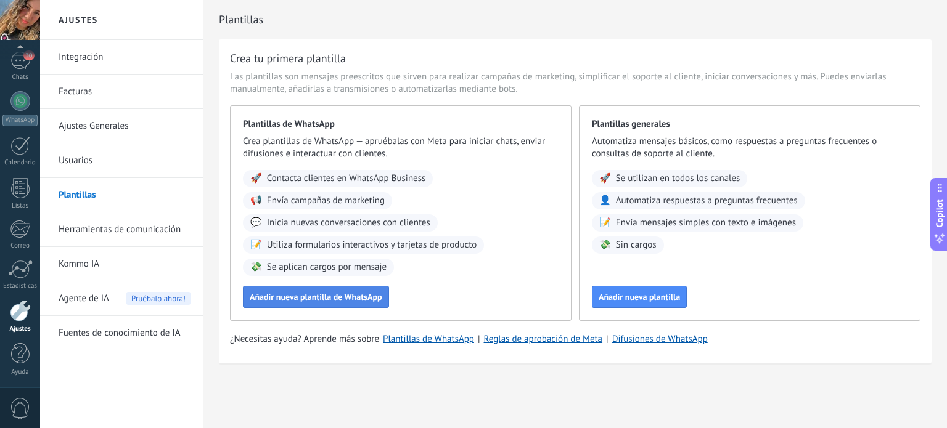
click at [312, 297] on span "Añadir nueva plantilla de WhatsApp" at bounding box center [316, 297] width 133 height 9
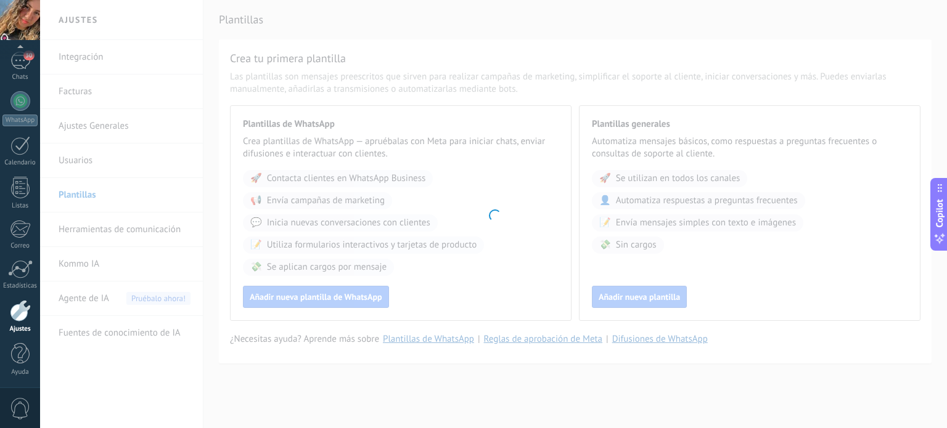
click at [23, 56] on div at bounding box center [20, 49] width 40 height 18
click at [16, 100] on div "30" at bounding box center [20, 103] width 20 height 18
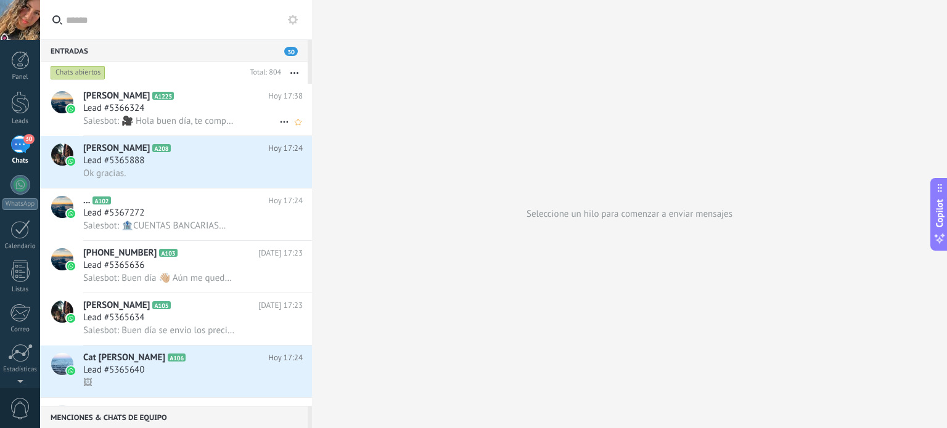
click at [178, 108] on div "Lead #5366324" at bounding box center [192, 108] width 219 height 12
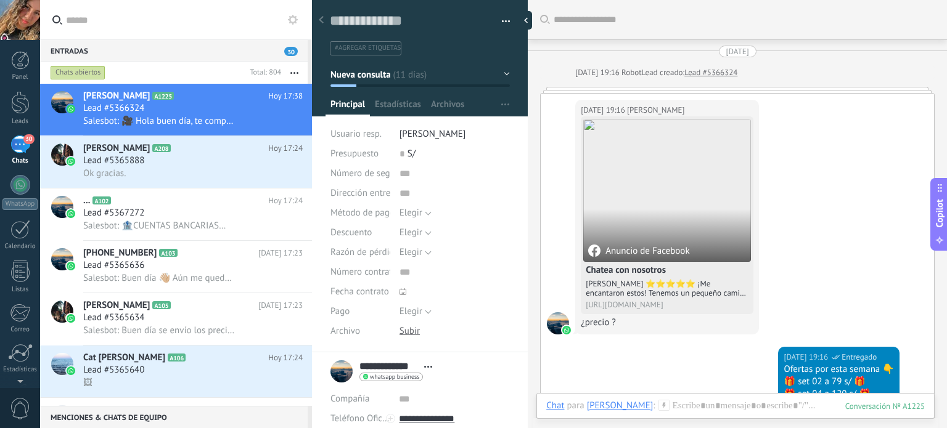
scroll to position [1434, 0]
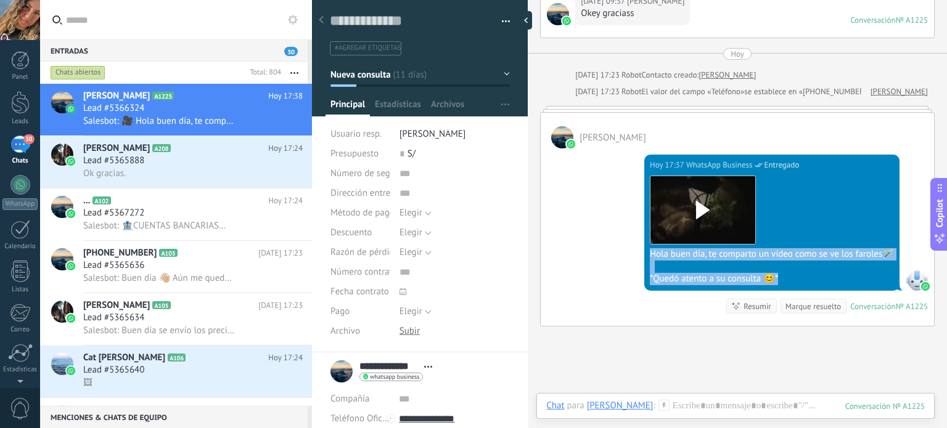
drag, startPoint x: 782, startPoint y: 274, endPoint x: 645, endPoint y: 248, distance: 139.3
click at [650, 248] on div "Descargar Hola buen día, te comparto un vídeo como se ve los faroles🪄 *Quedó at…" at bounding box center [772, 228] width 244 height 114
copy div "Hola buen día, te comparto un vídeo como se ve los faroles🪄 *Quedó atento a su …"
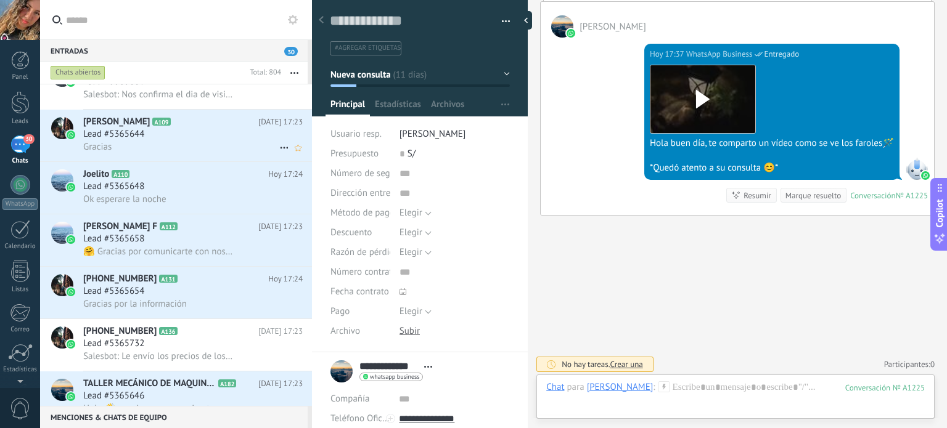
scroll to position [432, 0]
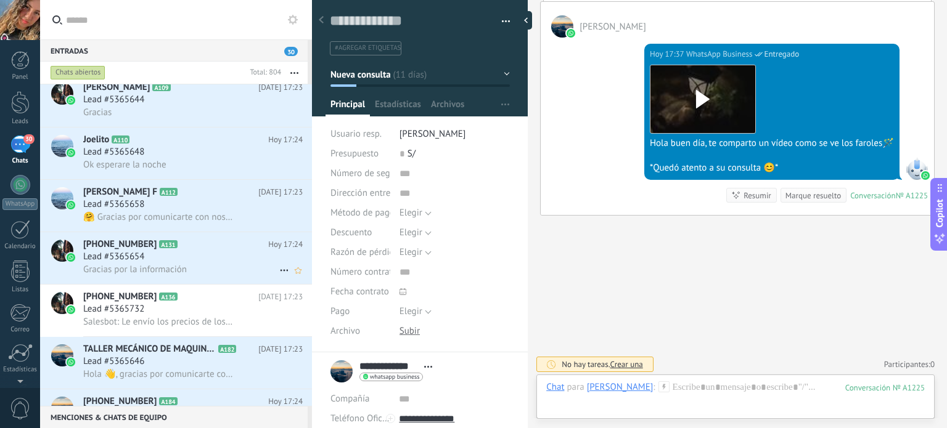
click at [192, 273] on div "Gracias por la información" at bounding box center [192, 269] width 219 height 13
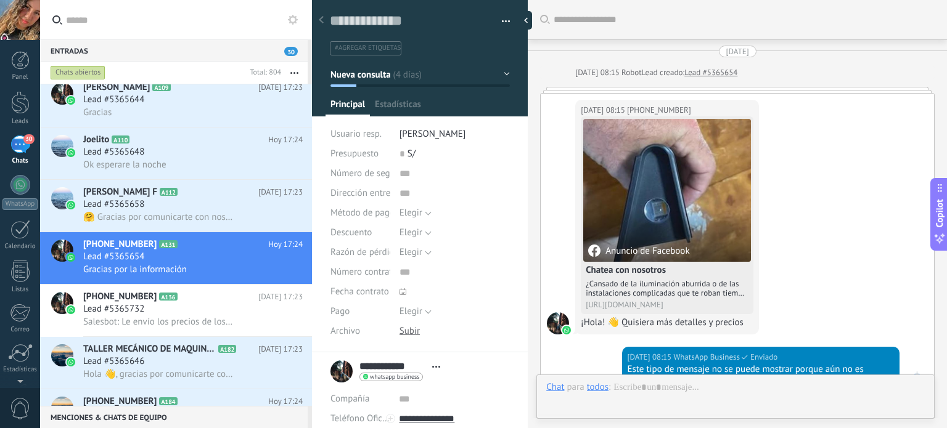
scroll to position [18, 0]
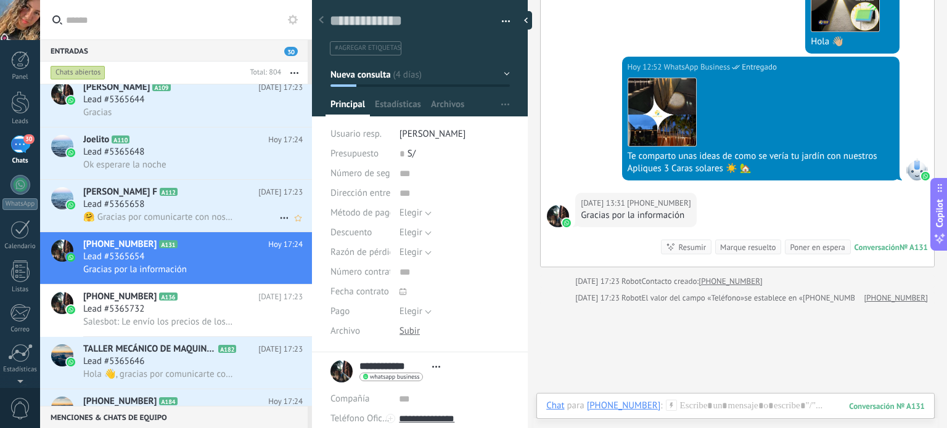
click at [180, 209] on div "Lead #5365658" at bounding box center [192, 204] width 219 height 12
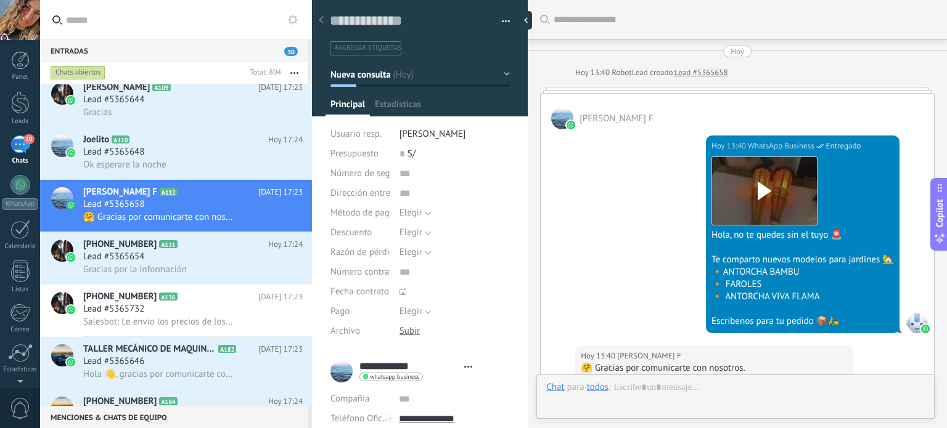
scroll to position [254, 0]
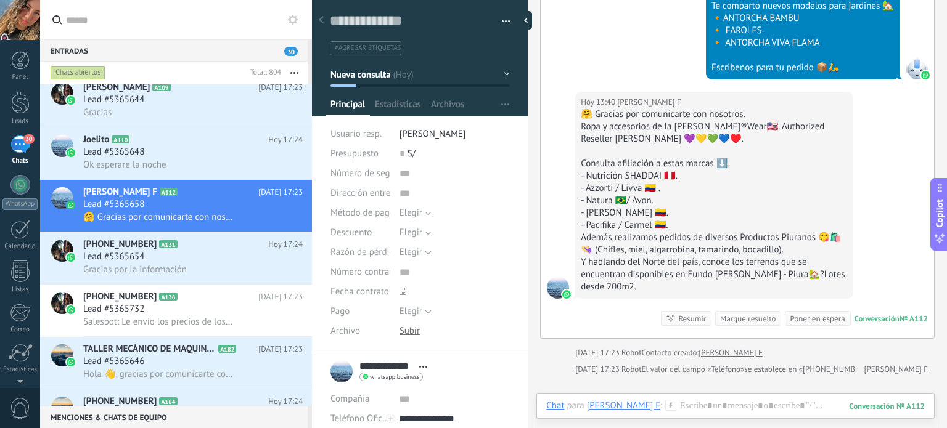
click at [753, 319] on div "Marque resuelto" at bounding box center [747, 319] width 55 height 12
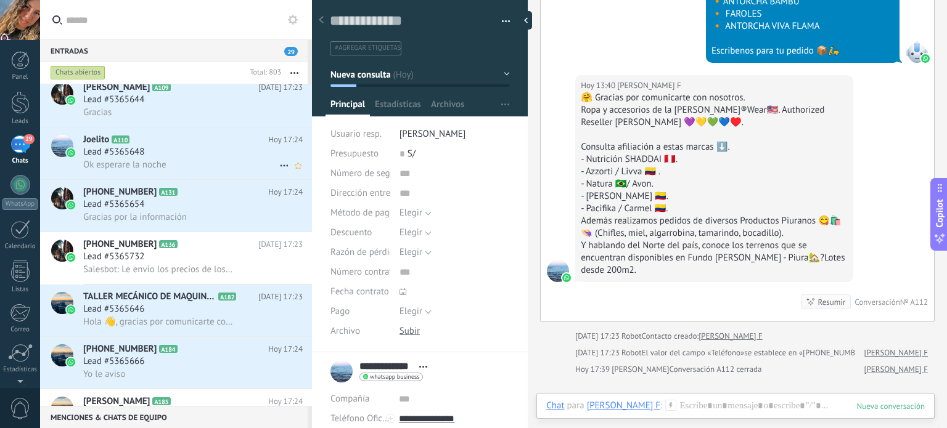
click at [152, 155] on div "Lead #5365648" at bounding box center [192, 152] width 219 height 12
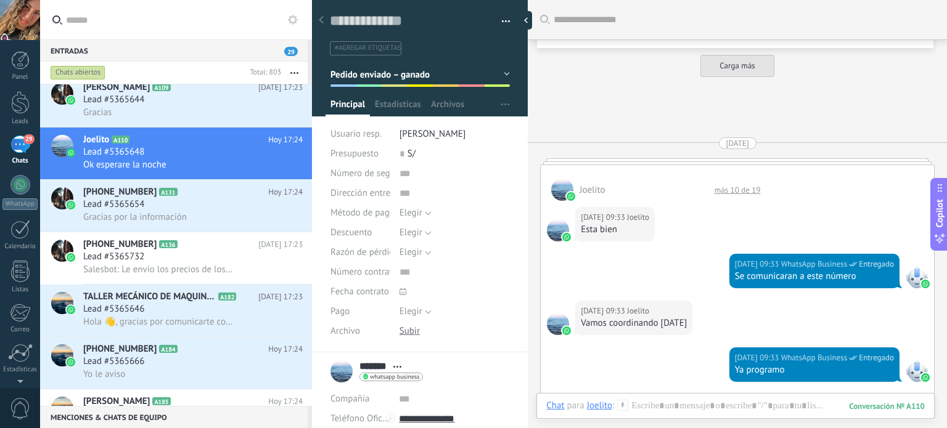
scroll to position [18, 0]
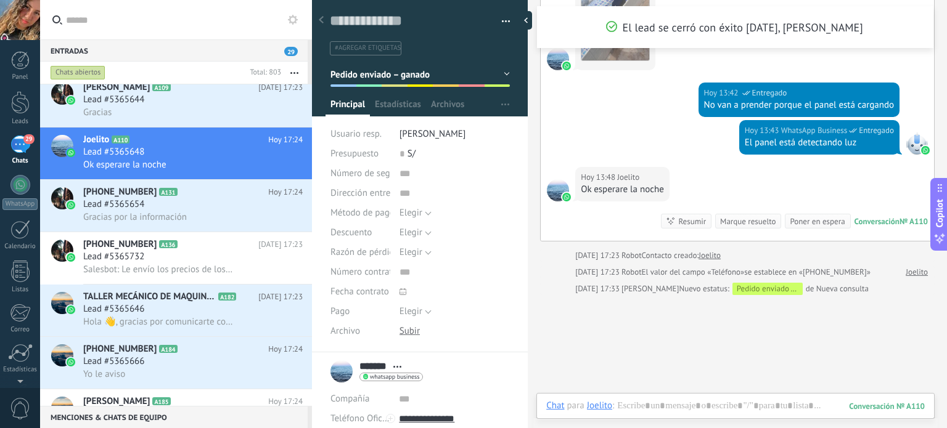
click at [745, 227] on div "Marque resuelto" at bounding box center [747, 222] width 55 height 12
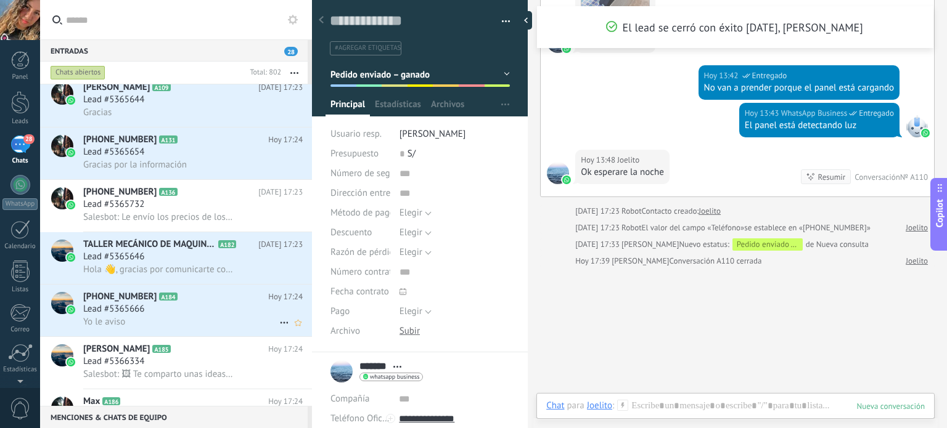
click at [178, 328] on div "Yo le aviso" at bounding box center [192, 322] width 219 height 13
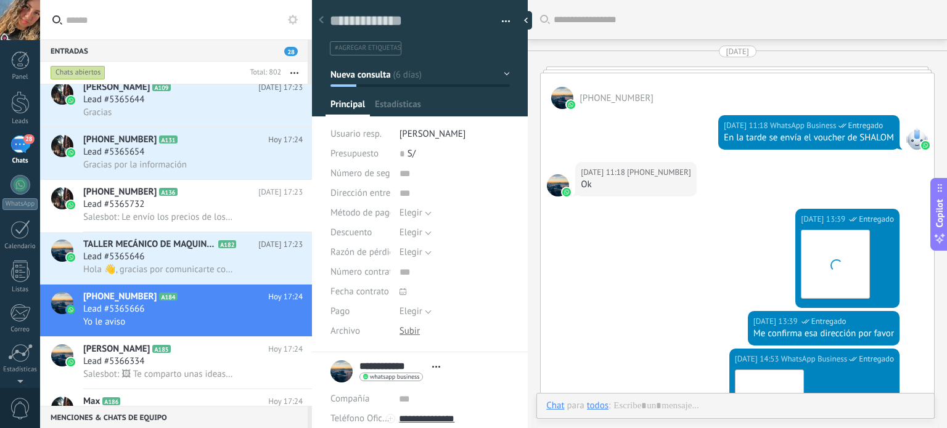
scroll to position [1481, 0]
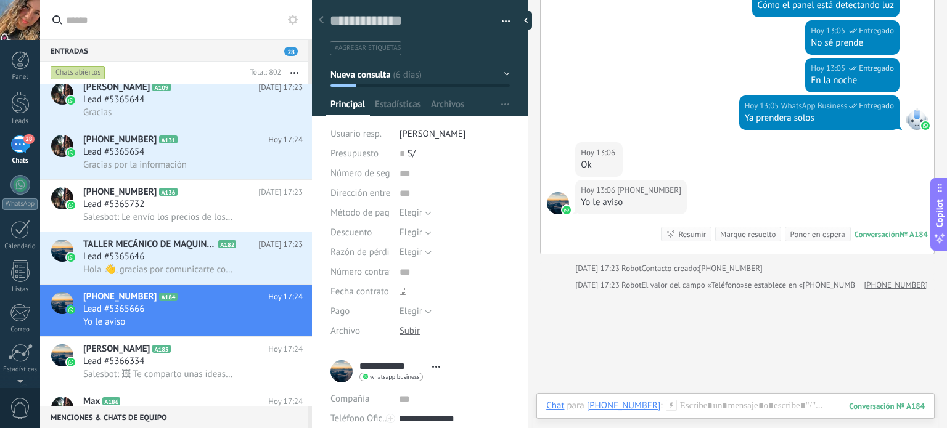
click at [753, 232] on div "Marque resuelto" at bounding box center [747, 235] width 55 height 12
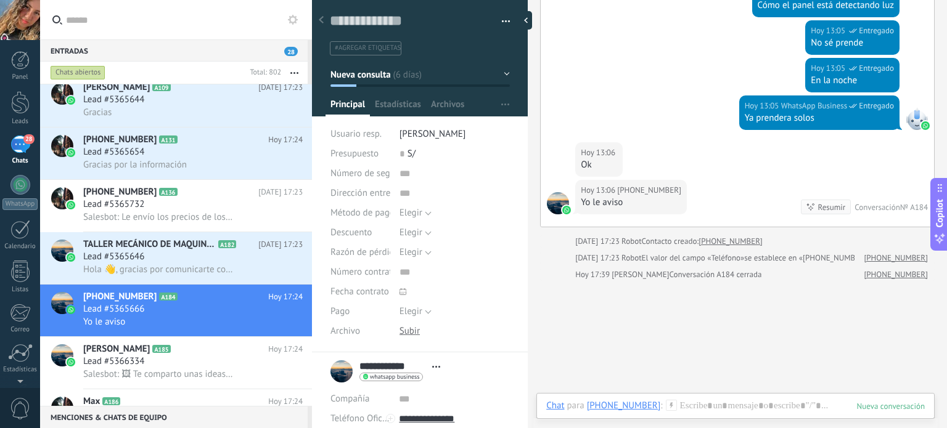
scroll to position [1499, 0]
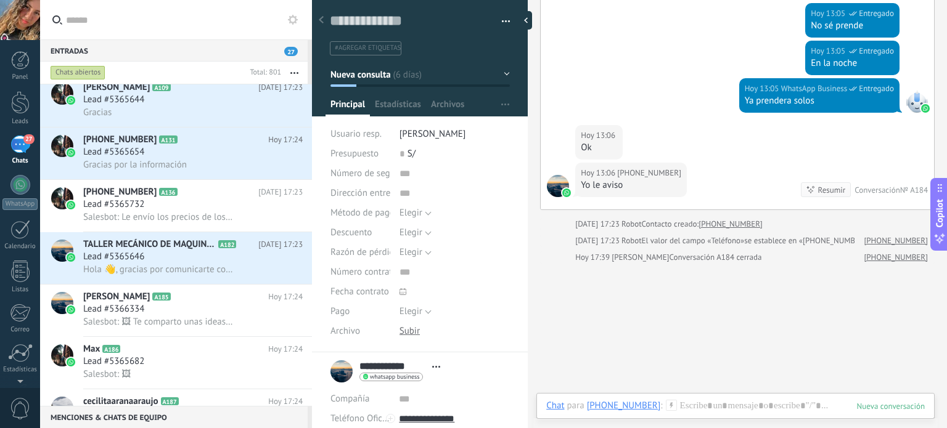
click at [505, 70] on button "Nueva consulta" at bounding box center [419, 74] width 179 height 22
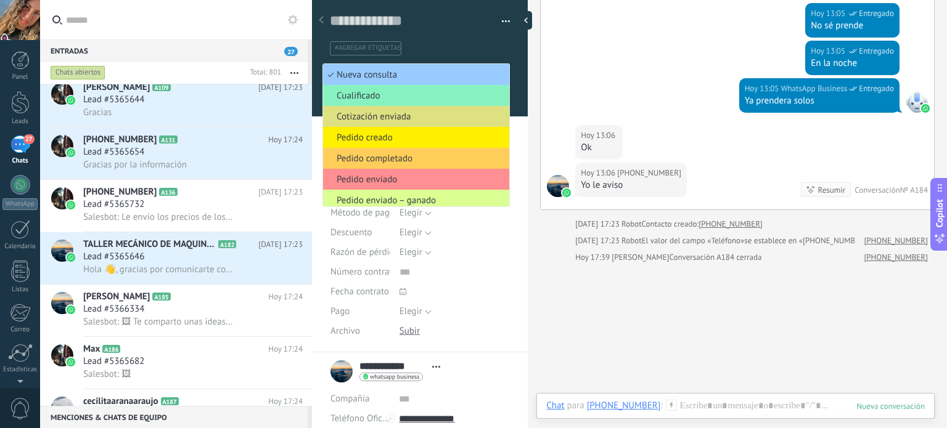
click at [438, 198] on span "Pedido enviado – ganado" at bounding box center [414, 201] width 182 height 12
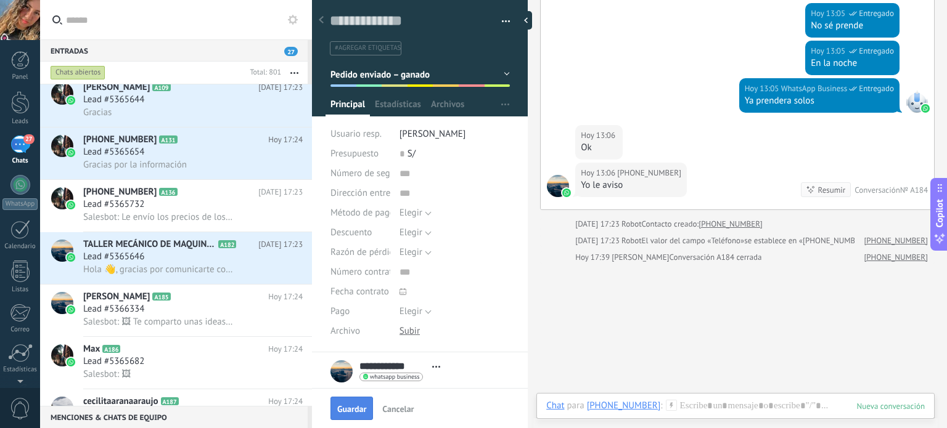
click at [353, 406] on span "Guardar" at bounding box center [351, 409] width 29 height 9
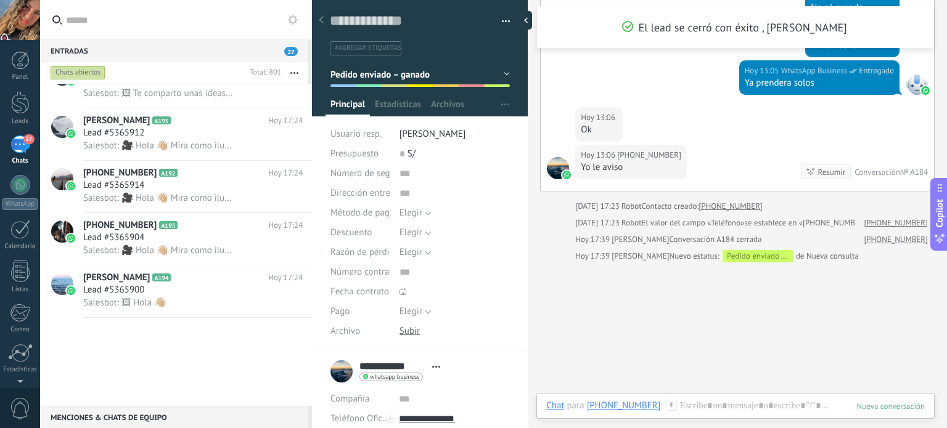
scroll to position [678, 0]
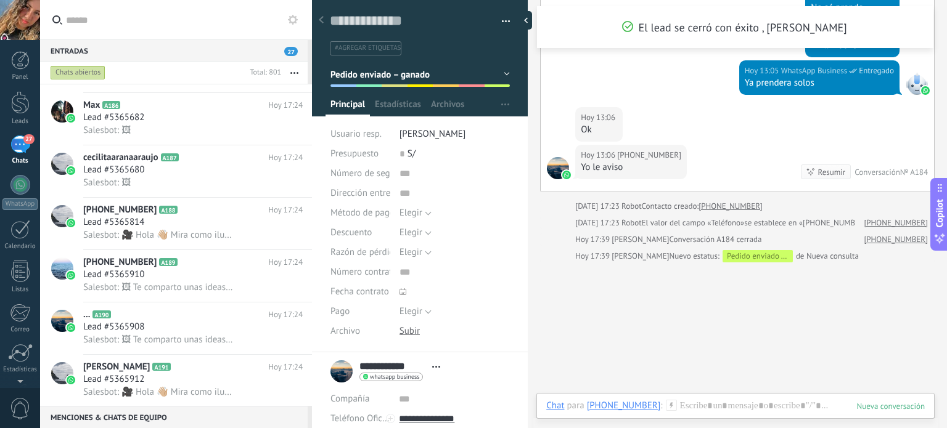
click at [85, 70] on div "Chats abiertos" at bounding box center [78, 72] width 55 height 15
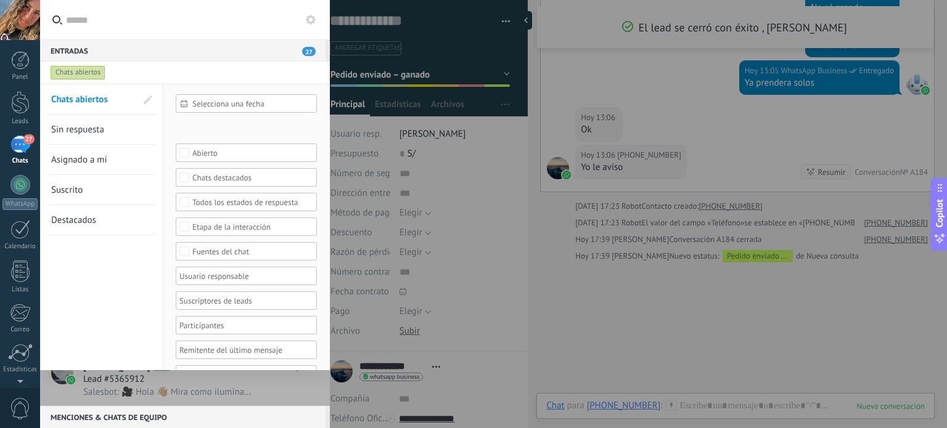
click at [76, 125] on span "Sin respuesta" at bounding box center [77, 130] width 53 height 12
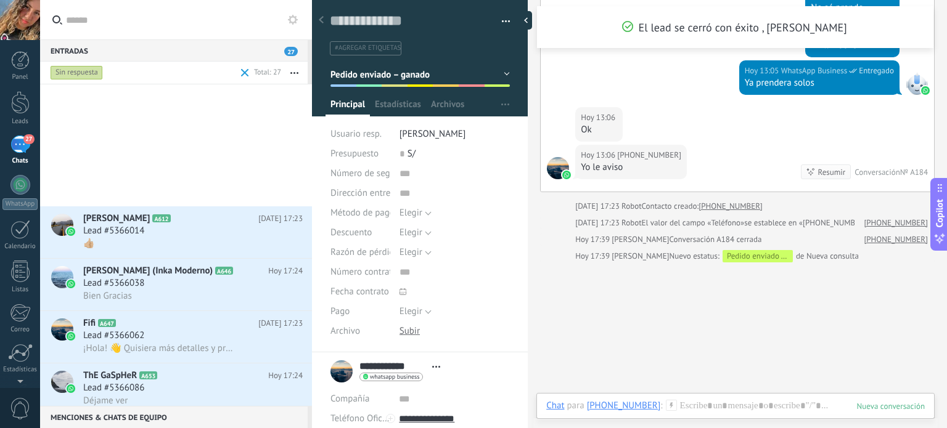
scroll to position [774, 0]
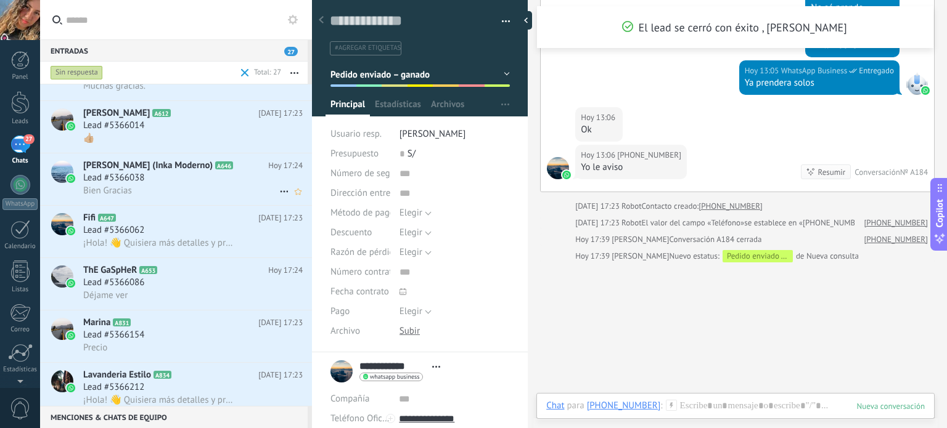
click at [229, 182] on div "Lead #5366038" at bounding box center [192, 178] width 219 height 12
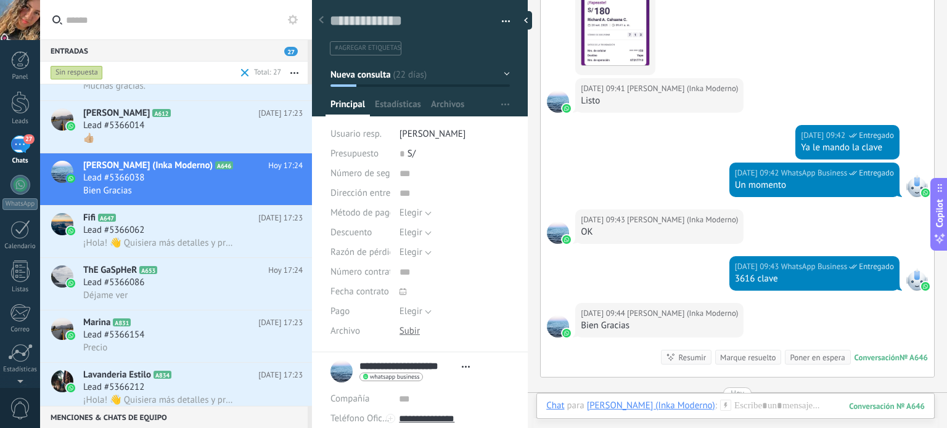
scroll to position [1089, 0]
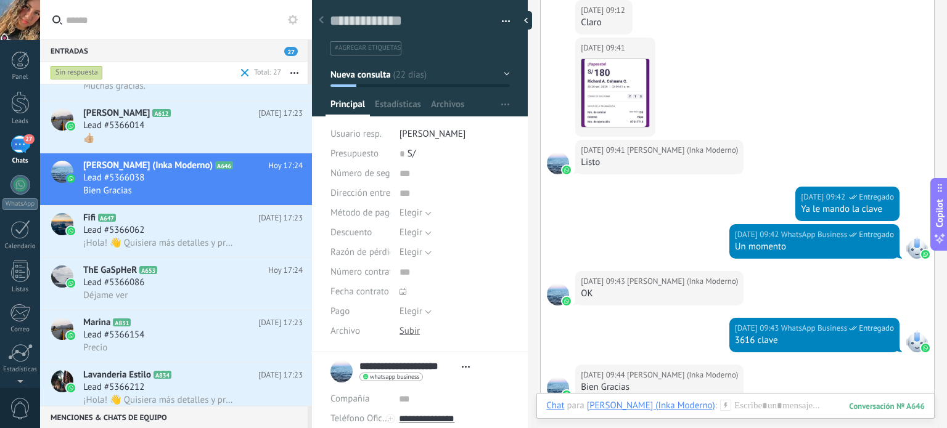
click at [468, 71] on button "Nueva consulta" at bounding box center [419, 74] width 179 height 22
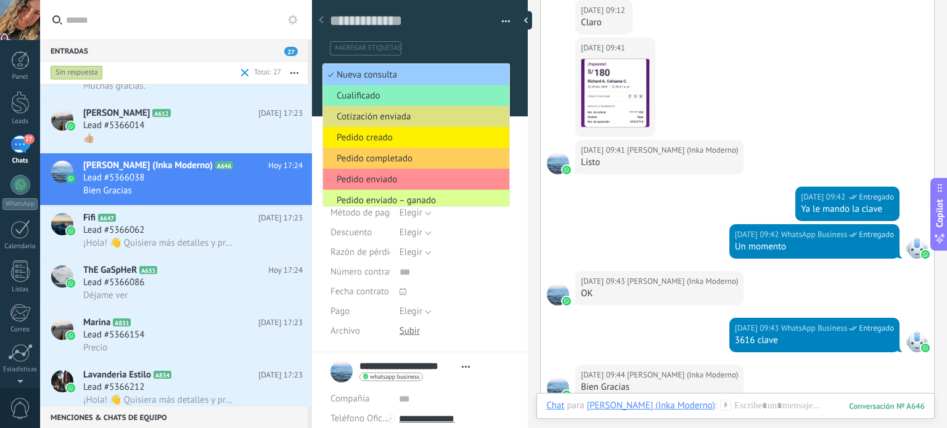
click at [414, 197] on span "Pedido enviado – ganado" at bounding box center [414, 201] width 182 height 12
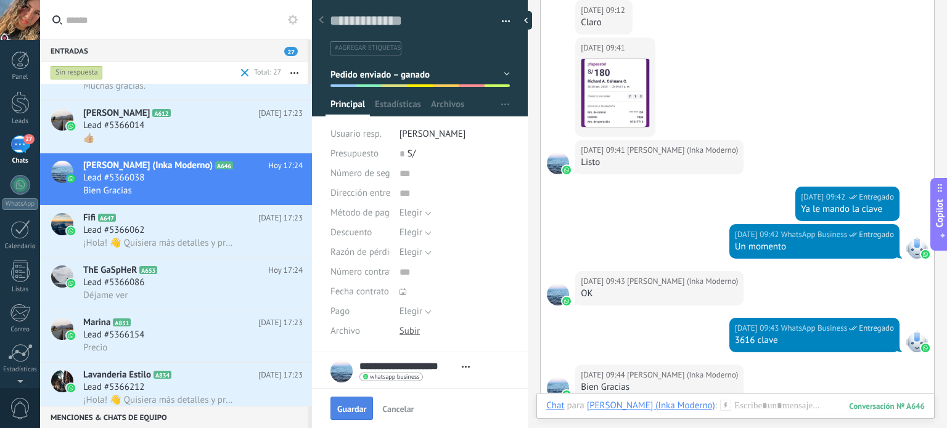
click at [358, 405] on span "Guardar" at bounding box center [351, 409] width 29 height 9
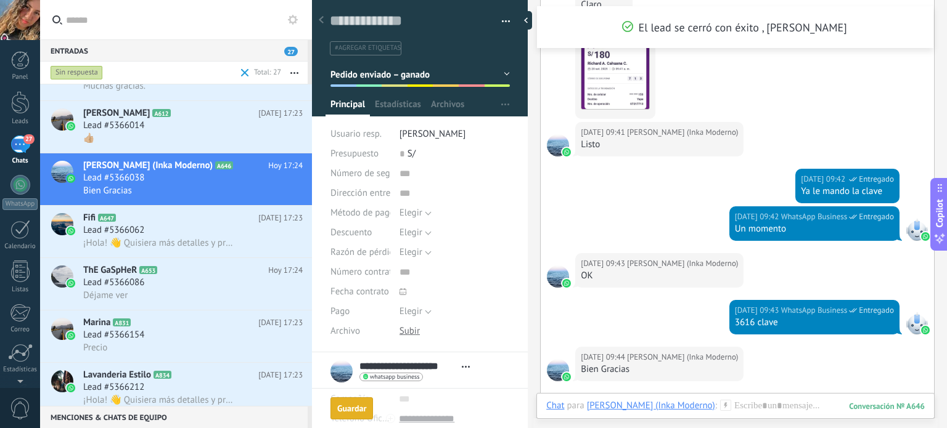
scroll to position [1440, 0]
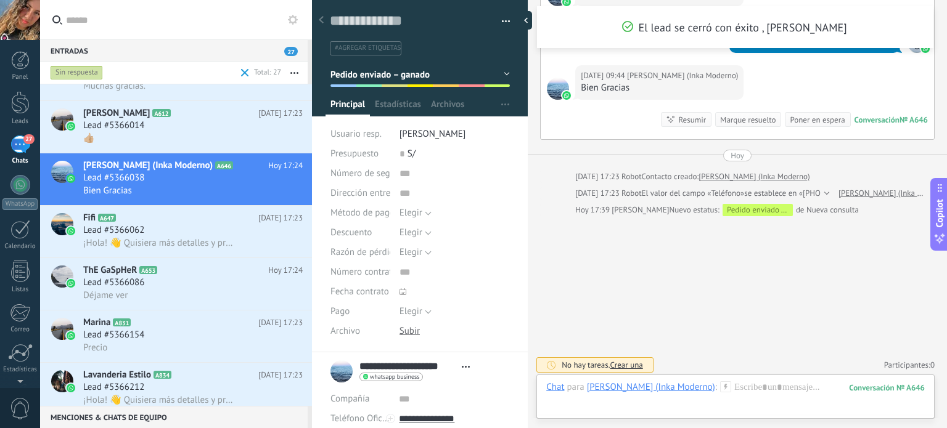
click at [735, 121] on div "Marque resuelto" at bounding box center [747, 120] width 55 height 12
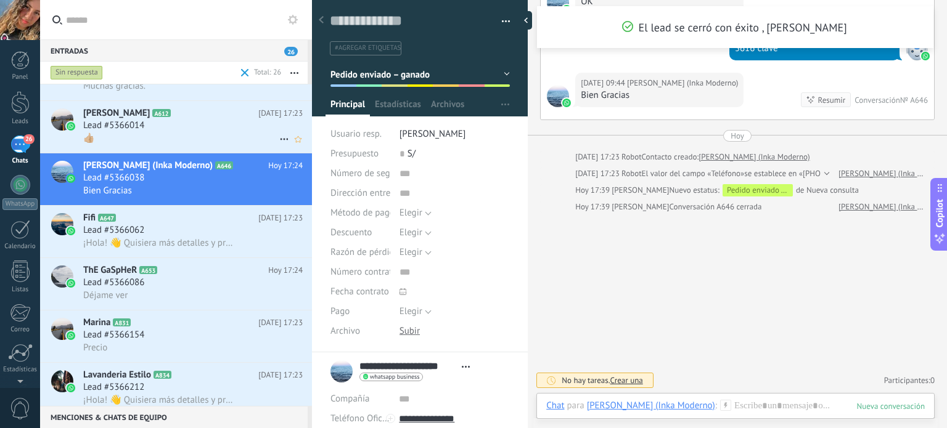
scroll to position [1430, 0]
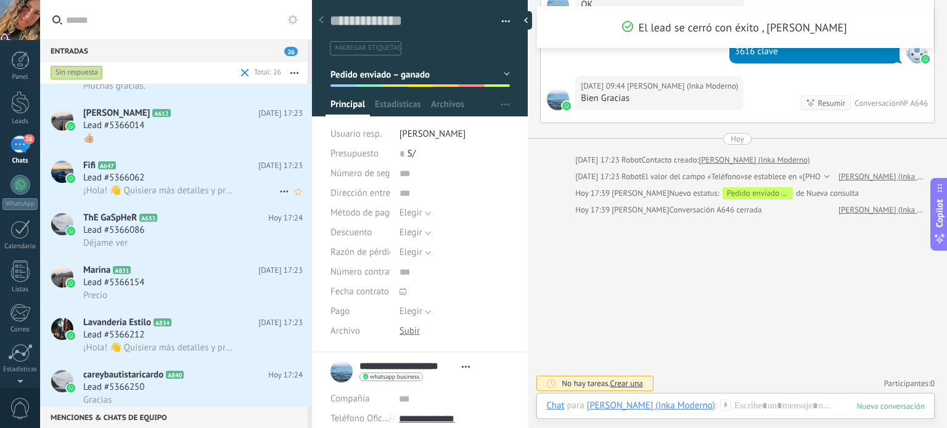
click at [171, 190] on span "¡Hola! 👋 Quisiera más detalles y precios" at bounding box center [159, 191] width 152 height 12
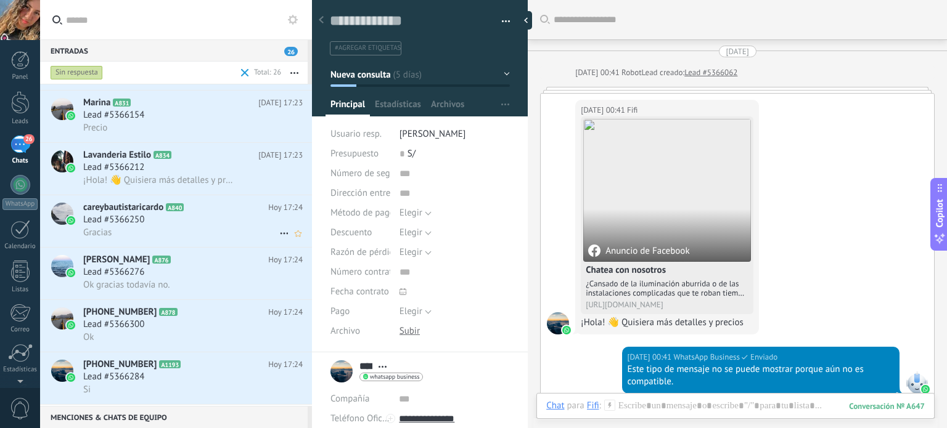
scroll to position [947, 0]
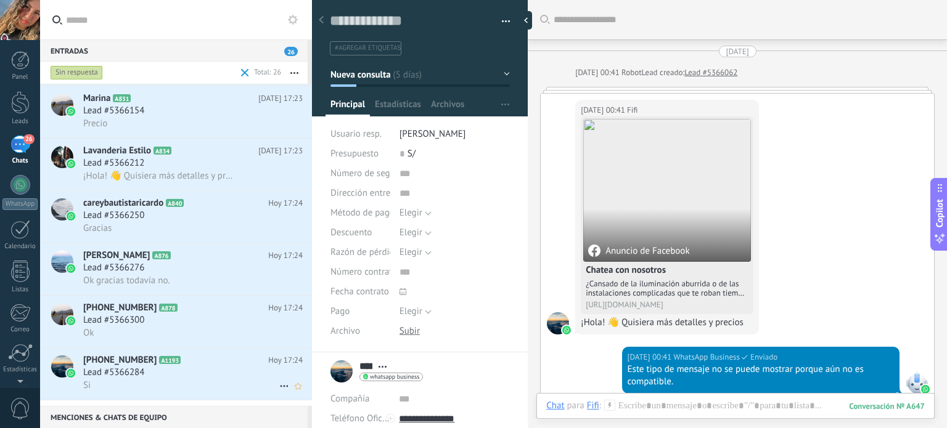
click at [186, 367] on h2 "+51976310506 A1193" at bounding box center [175, 360] width 185 height 12
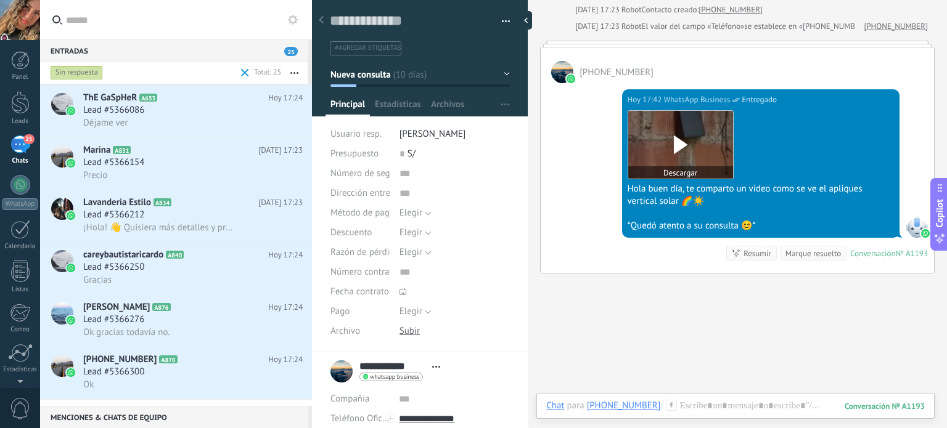
scroll to position [862, 0]
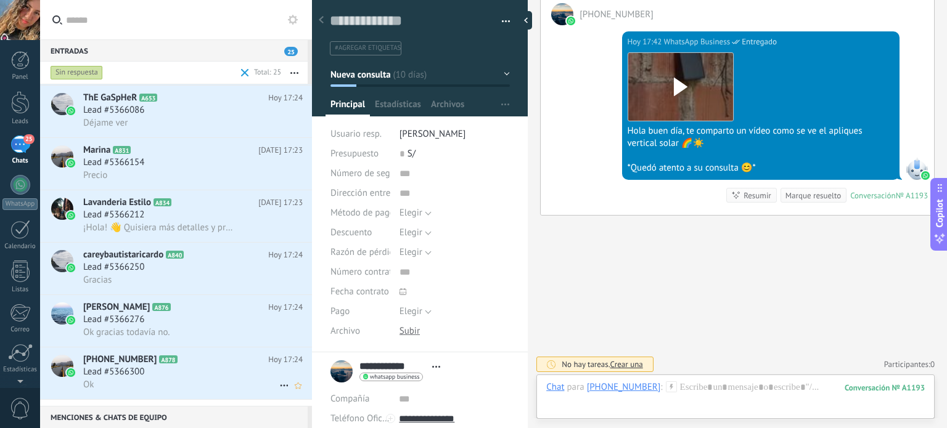
click at [147, 378] on h3 "Lead #5366300" at bounding box center [116, 372] width 67 height 12
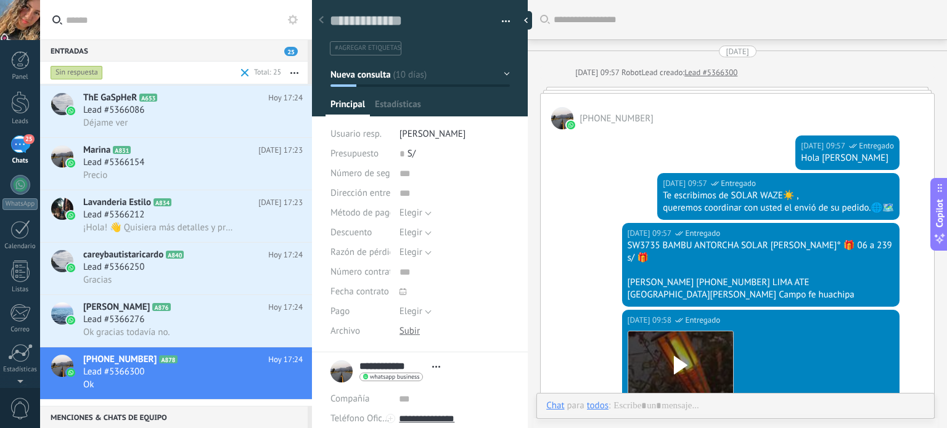
scroll to position [614, 0]
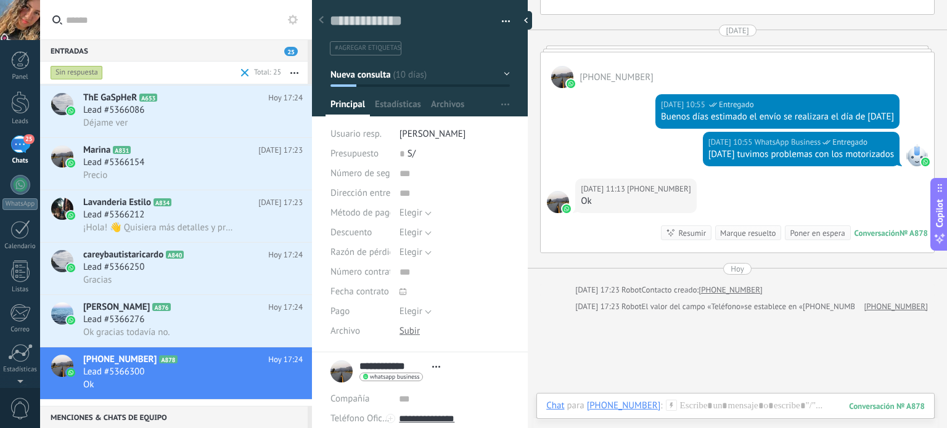
click at [503, 75] on button "Nueva consulta" at bounding box center [419, 74] width 179 height 22
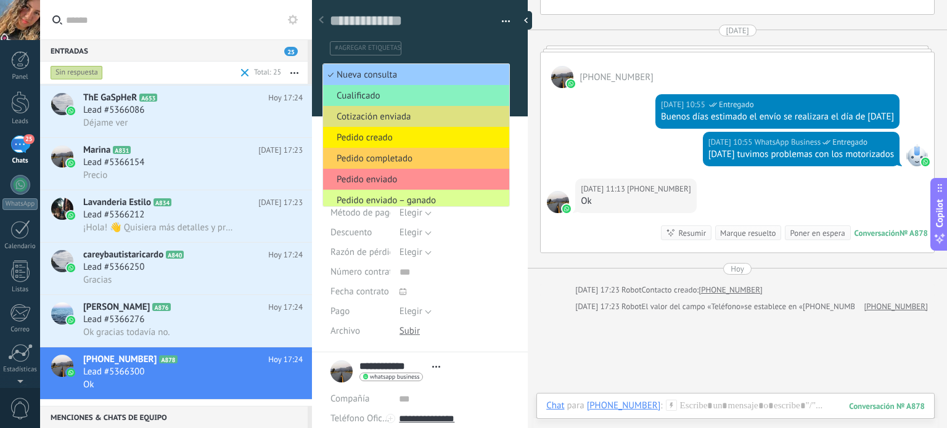
click at [438, 198] on span "Pedido enviado – ganado" at bounding box center [414, 201] width 182 height 12
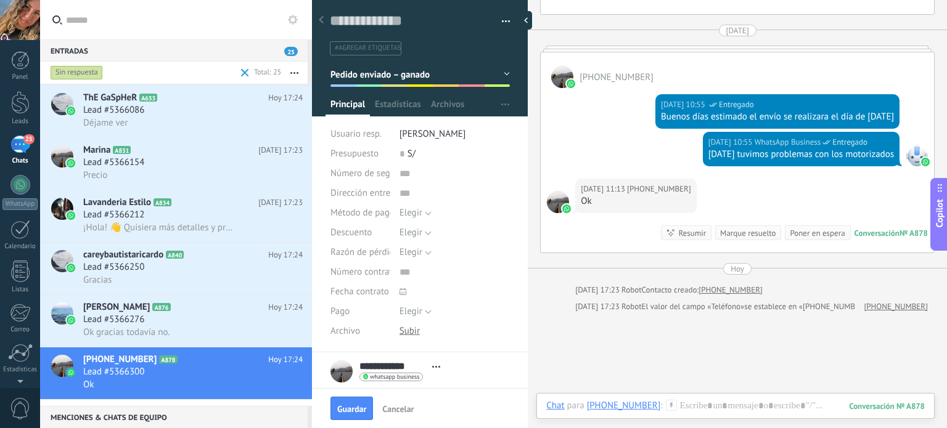
click at [750, 234] on div "Marque resuelto" at bounding box center [747, 233] width 55 height 12
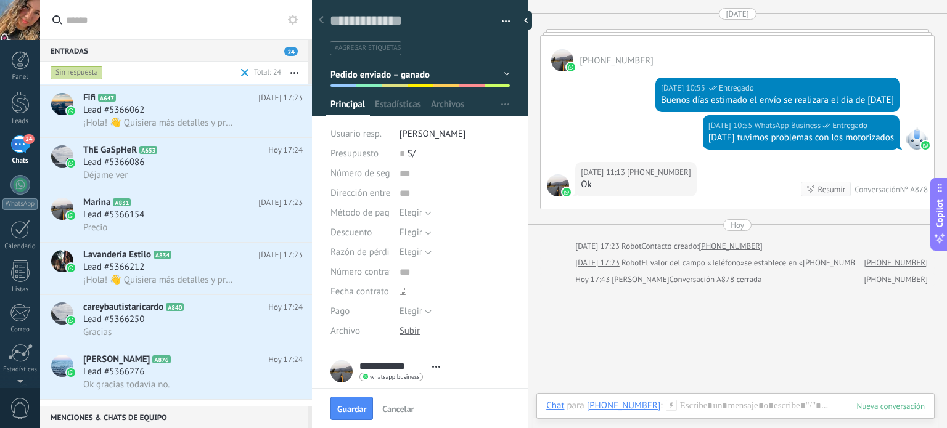
scroll to position [841, 0]
click at [167, 367] on h2 "Edme A876" at bounding box center [175, 360] width 185 height 12
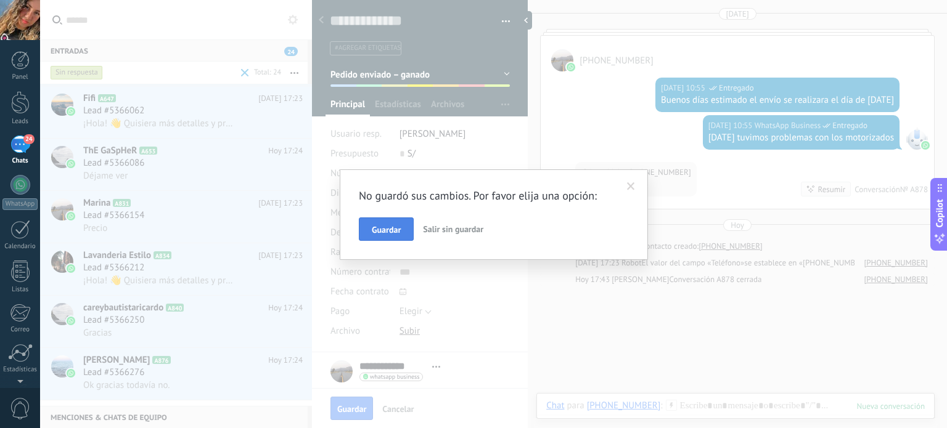
click at [382, 229] on span "Guardar" at bounding box center [386, 230] width 29 height 9
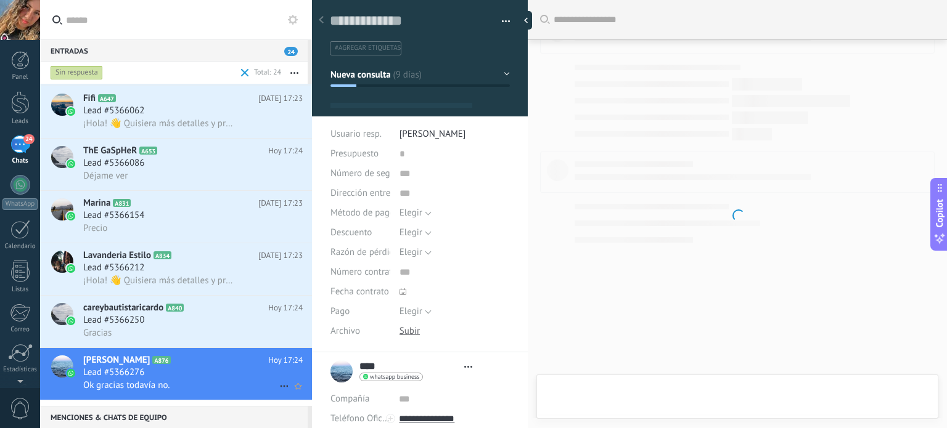
click at [190, 379] on div "Lead #5366276" at bounding box center [192, 373] width 219 height 12
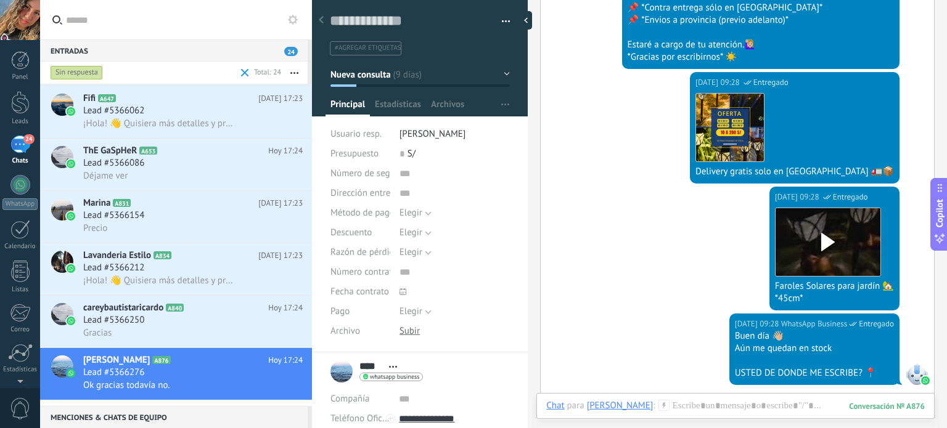
scroll to position [631, 0]
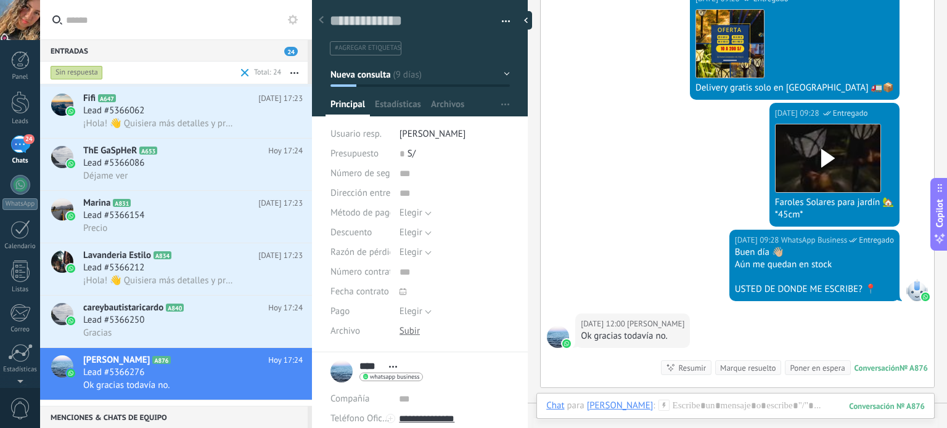
click at [732, 362] on div "Marque resuelto" at bounding box center [747, 368] width 55 height 12
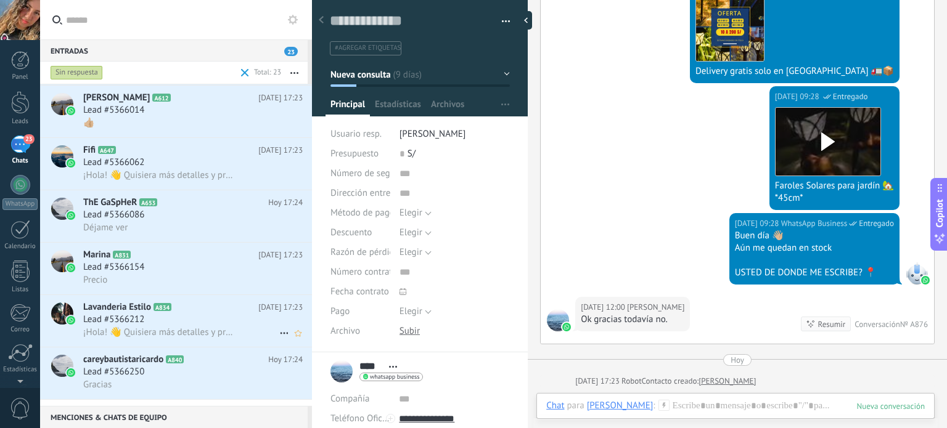
scroll to position [789, 0]
click at [157, 314] on h2 "Lavanderia Estilo A834" at bounding box center [170, 307] width 175 height 12
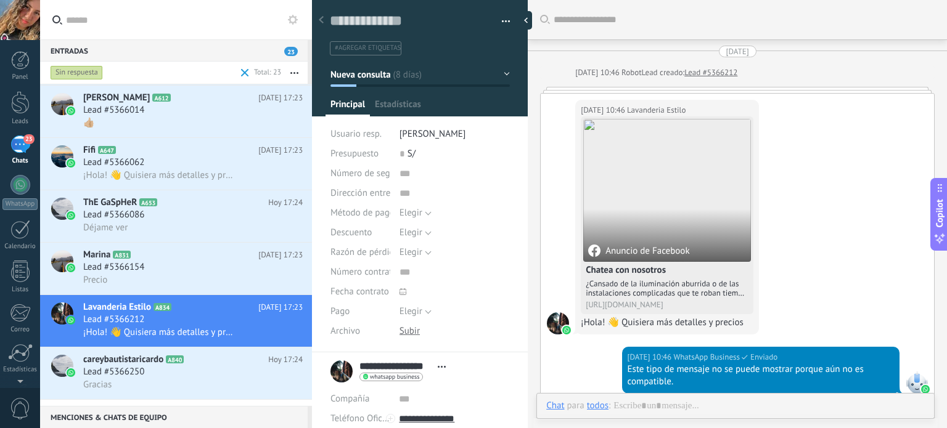
scroll to position [18, 0]
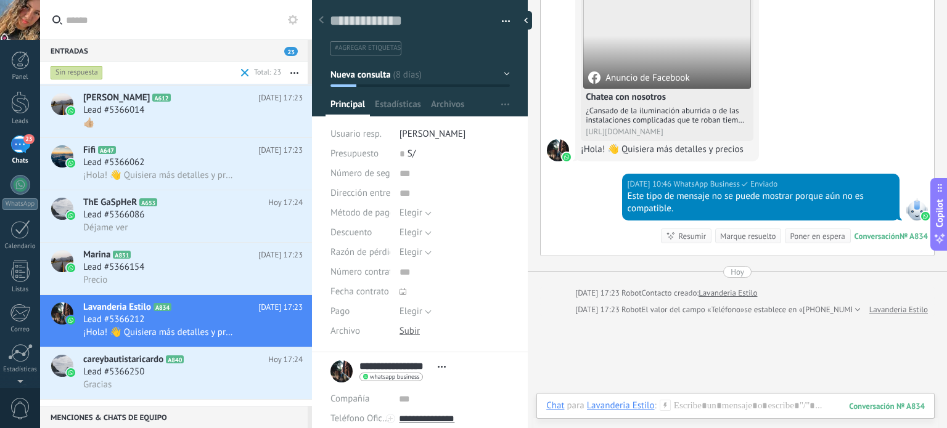
click at [742, 231] on div "Marque resuelto" at bounding box center [747, 237] width 55 height 12
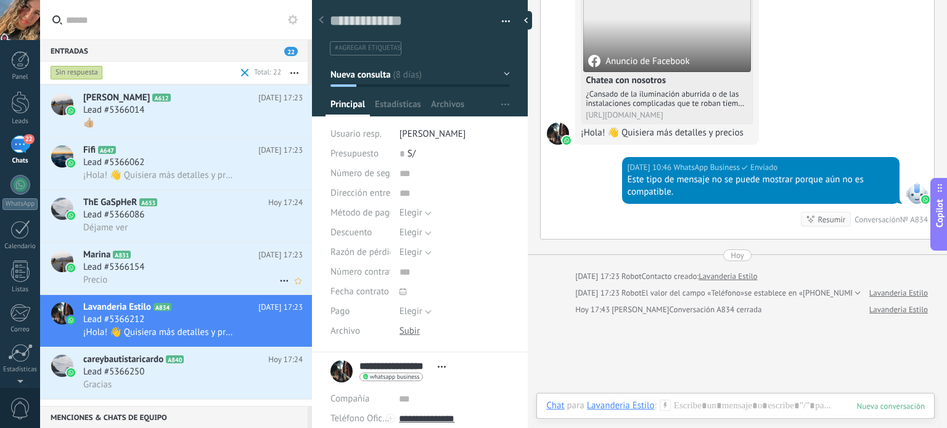
scroll to position [735, 0]
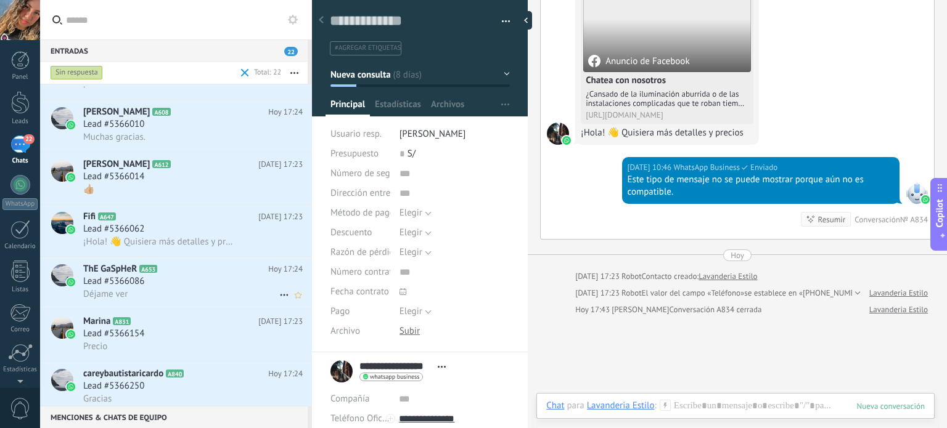
click at [175, 276] on h2 "ThE GaSpHeR A653" at bounding box center [175, 269] width 185 height 12
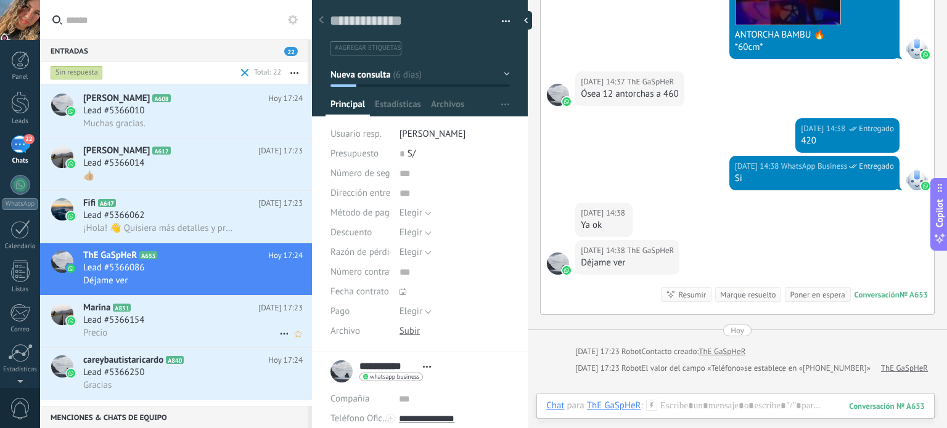
scroll to position [750, 0]
click at [200, 366] on h2 "careybautistaricardo A840" at bounding box center [175, 360] width 185 height 12
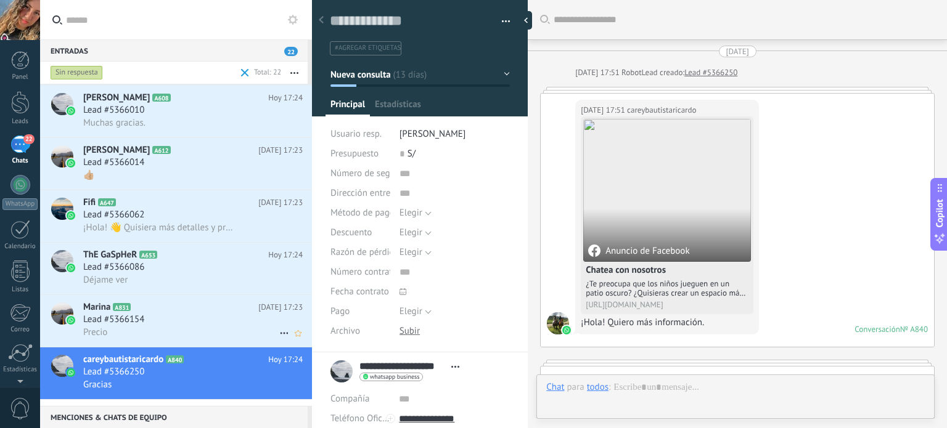
scroll to position [1148, 0]
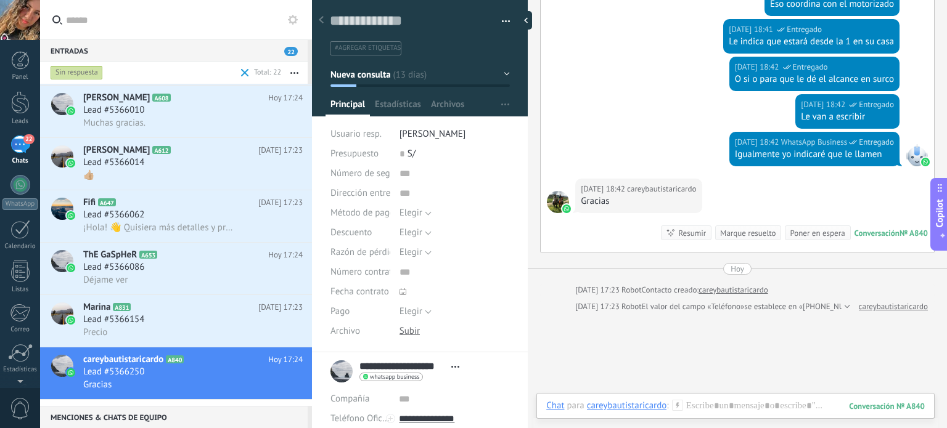
click at [501, 78] on button "Nueva consulta" at bounding box center [419, 74] width 179 height 22
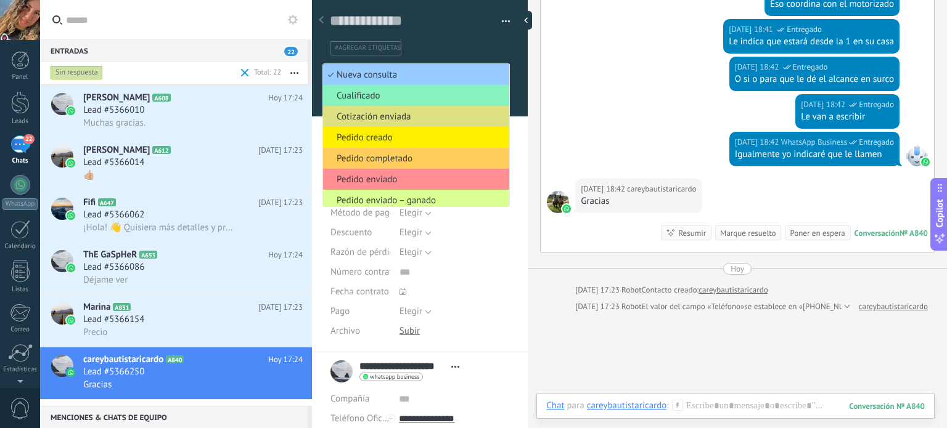
click at [415, 200] on span "Pedido enviado – ganado" at bounding box center [414, 201] width 182 height 12
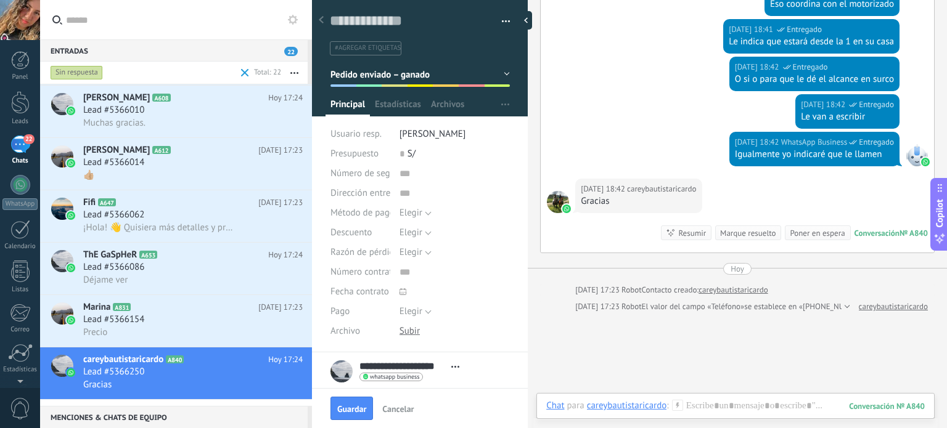
click at [755, 231] on div "Marque resuelto" at bounding box center [747, 233] width 55 height 12
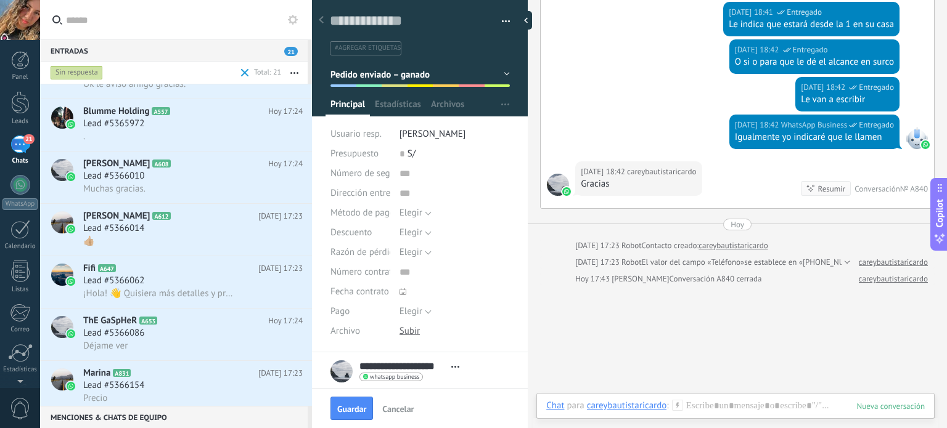
scroll to position [696, 0]
click at [350, 410] on span "Guardar" at bounding box center [351, 409] width 29 height 9
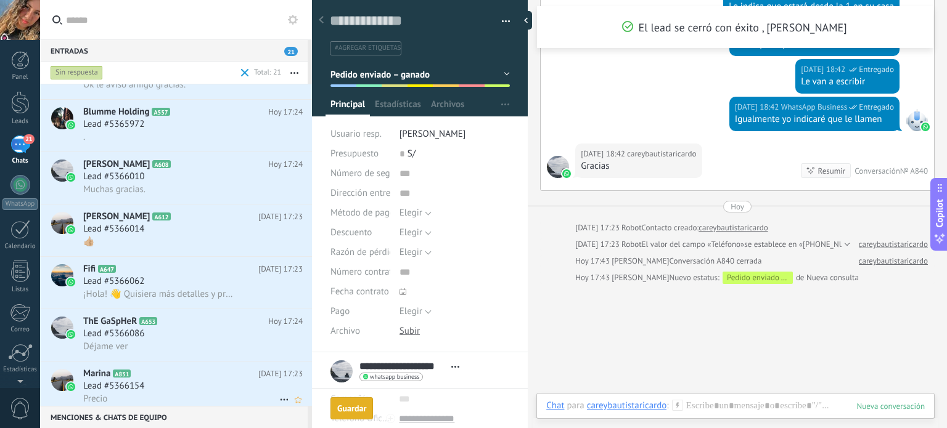
click at [170, 380] on h2 "Marina A831" at bounding box center [170, 374] width 175 height 12
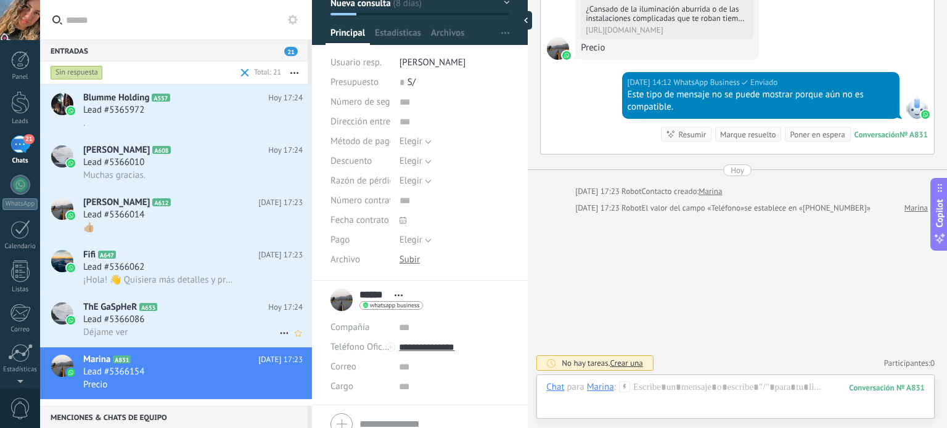
scroll to position [125, 0]
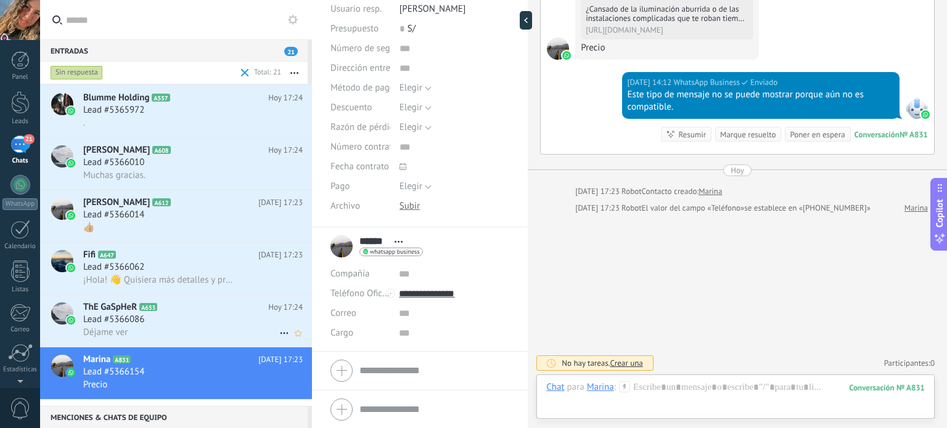
click at [156, 324] on div "Lead #5366086" at bounding box center [192, 320] width 219 height 12
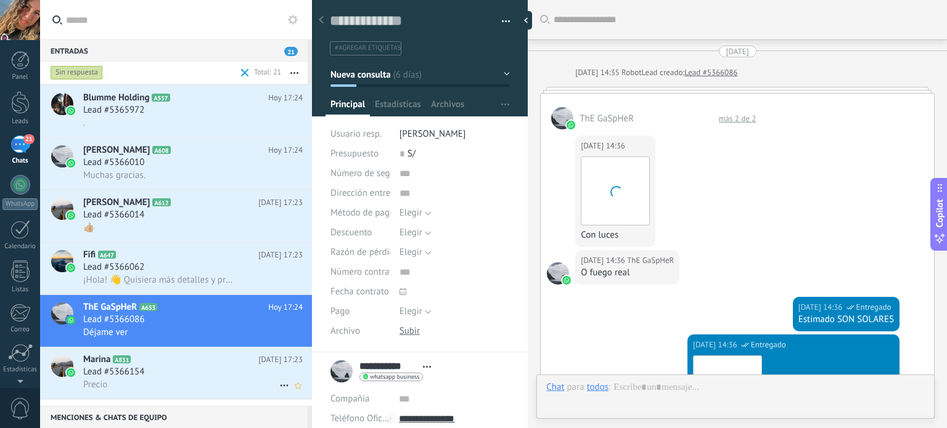
scroll to position [674, 0]
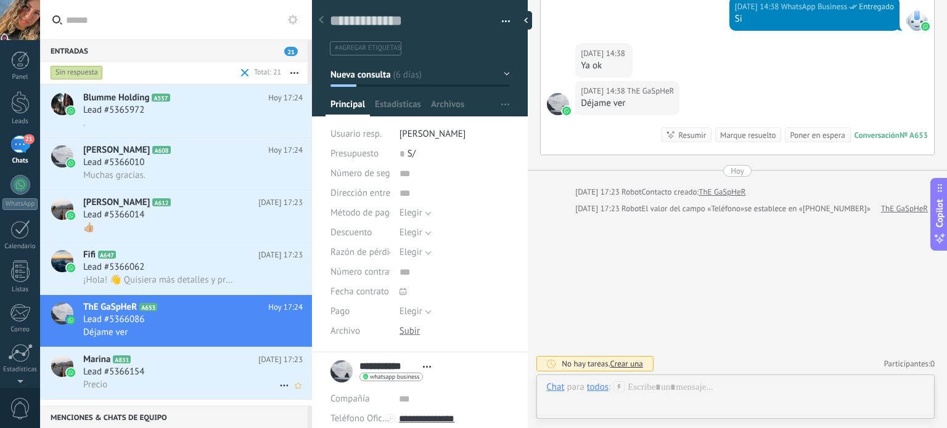
click at [215, 366] on h2 "Marina A831" at bounding box center [170, 360] width 175 height 12
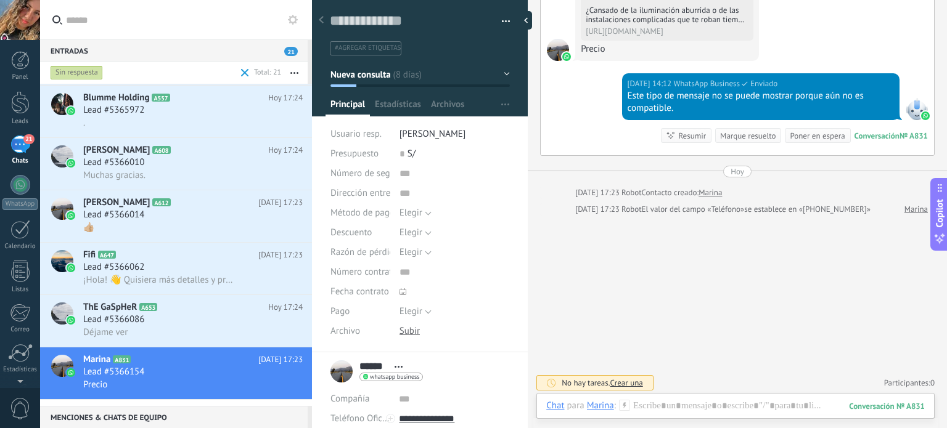
scroll to position [275, 0]
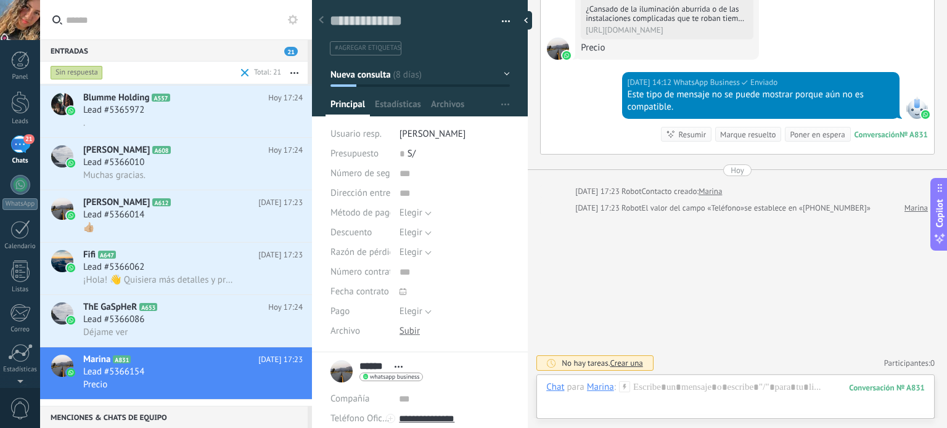
click at [741, 133] on div "Marque resuelto" at bounding box center [747, 135] width 55 height 12
click at [197, 326] on div "Lead #5366086" at bounding box center [192, 320] width 219 height 12
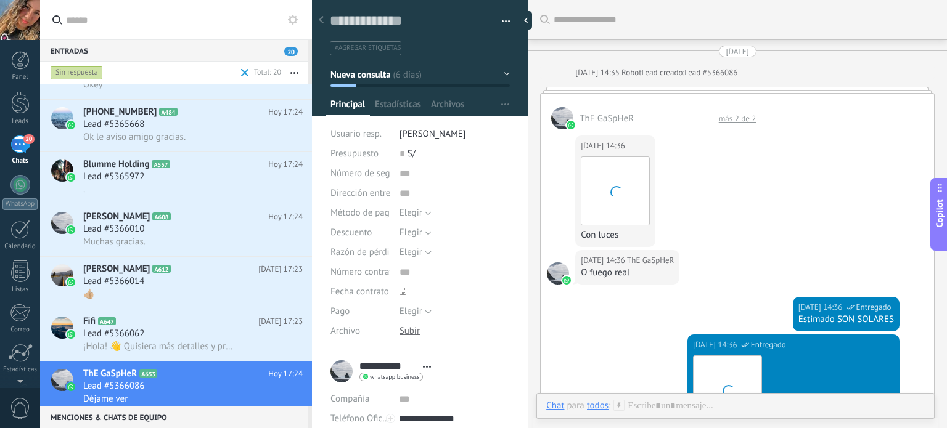
scroll to position [576, 0]
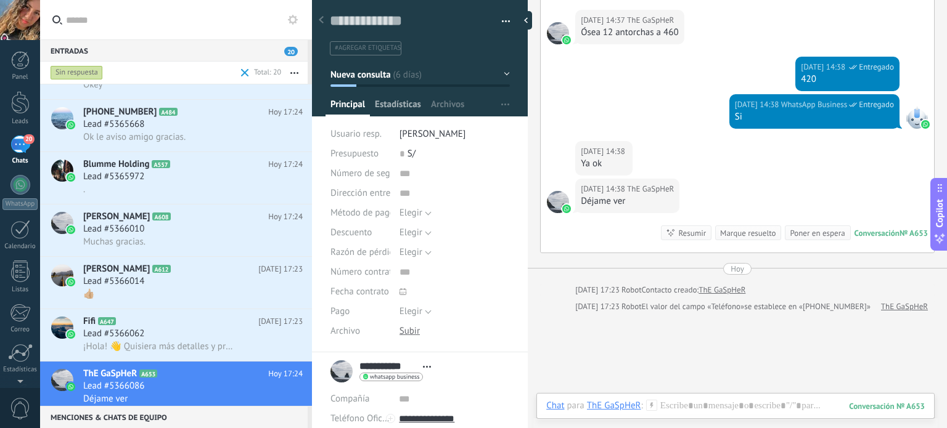
click at [395, 102] on span "Estadísticas" at bounding box center [398, 108] width 46 height 18
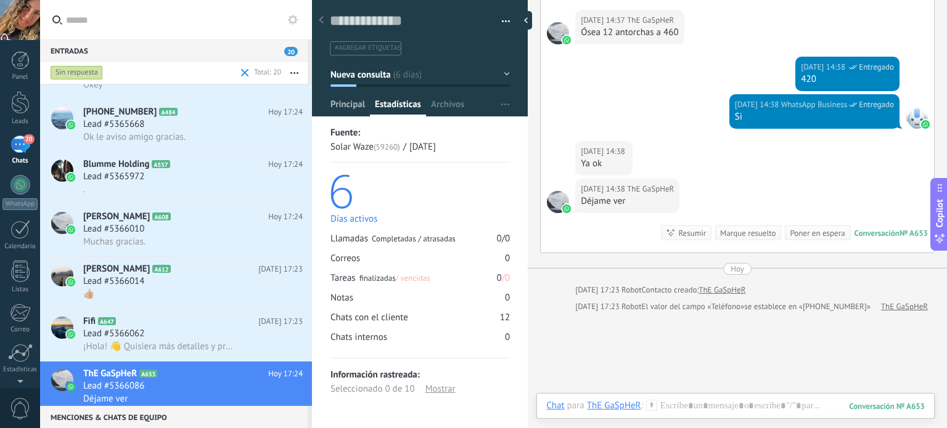
click at [356, 101] on span "Principal" at bounding box center [347, 108] width 35 height 18
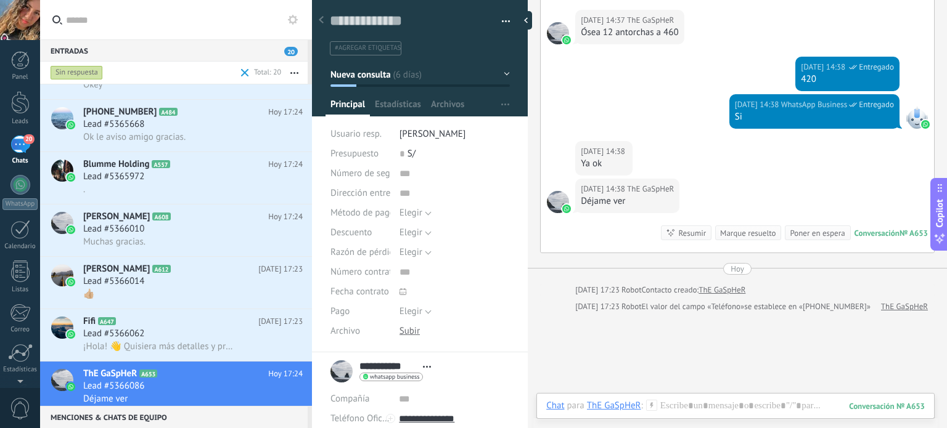
scroll to position [123, 0]
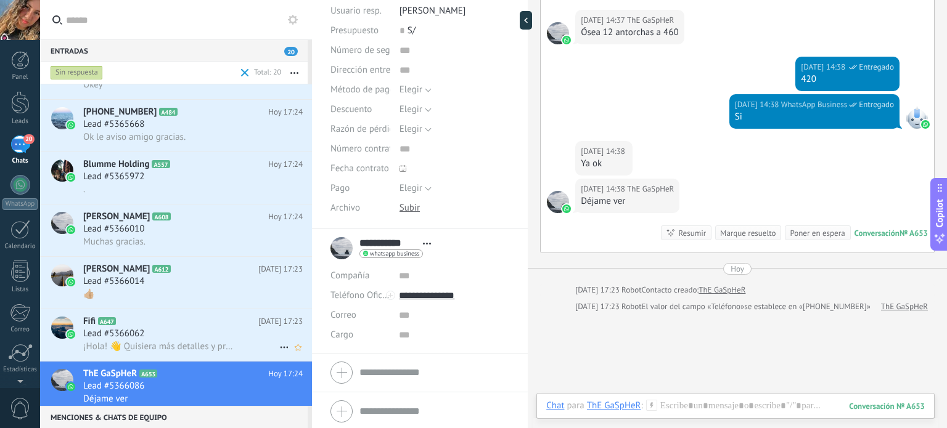
click at [226, 328] on h2 "Fifi A647" at bounding box center [170, 322] width 175 height 12
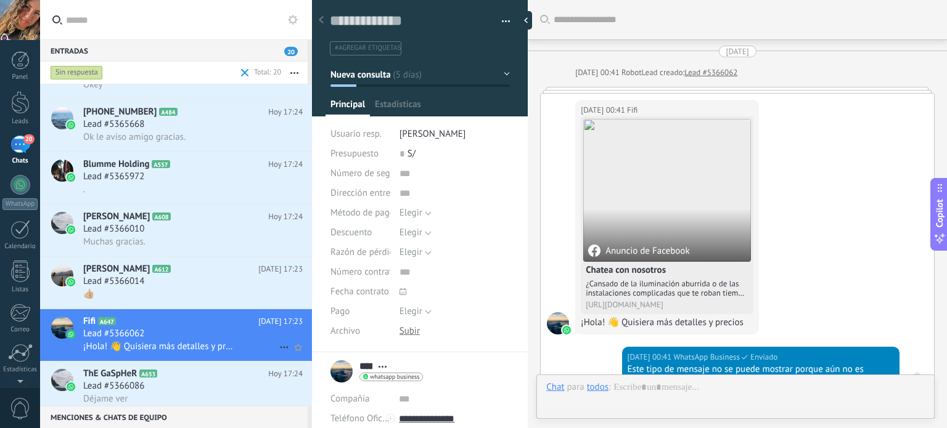
scroll to position [173, 0]
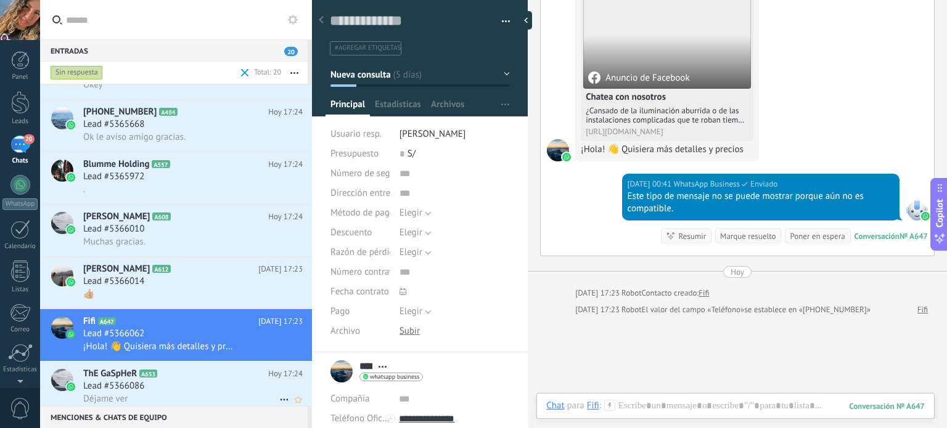
click at [184, 380] on h2 "ThE GaSpHeR A653" at bounding box center [175, 374] width 185 height 12
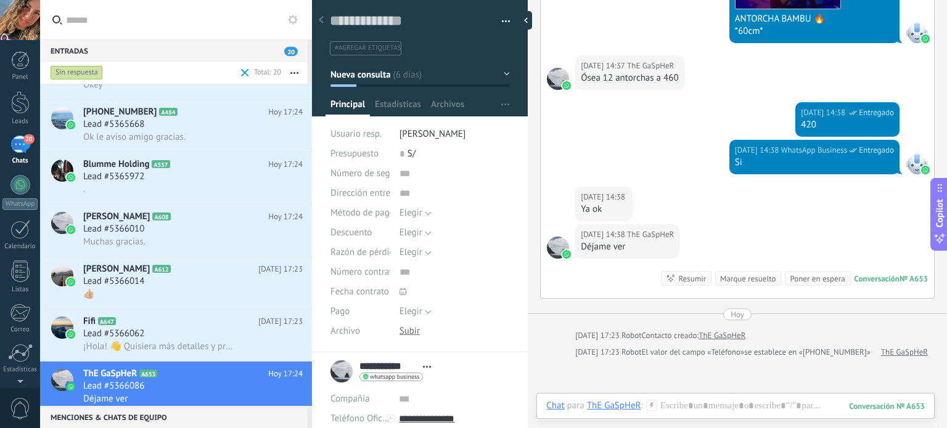
scroll to position [674, 0]
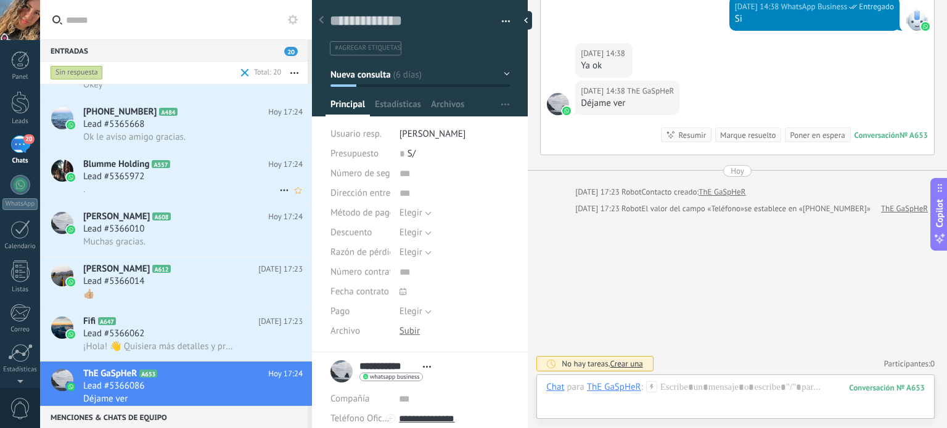
click at [158, 166] on span "A557" at bounding box center [161, 164] width 18 height 8
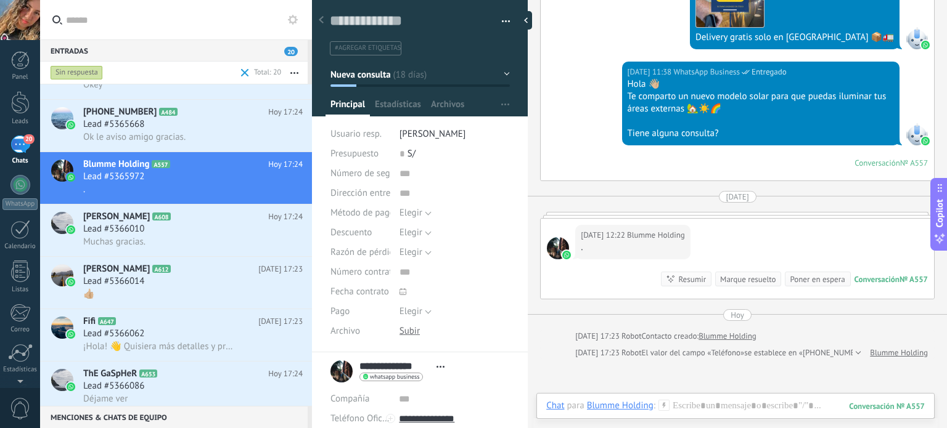
scroll to position [1598, 0]
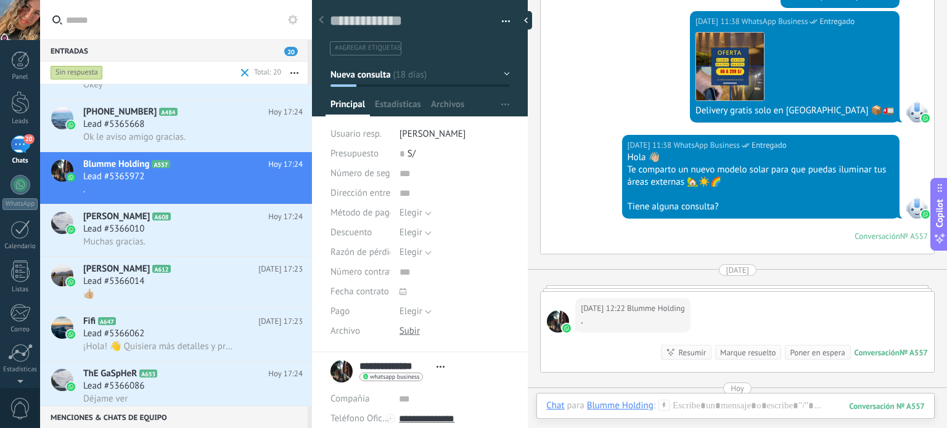
click at [745, 358] on div "Marque resuelto" at bounding box center [747, 353] width 55 height 12
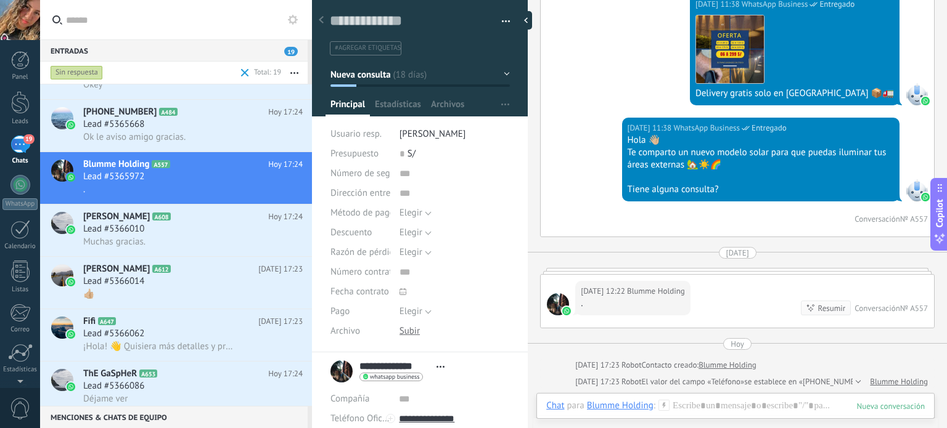
scroll to position [617, 0]
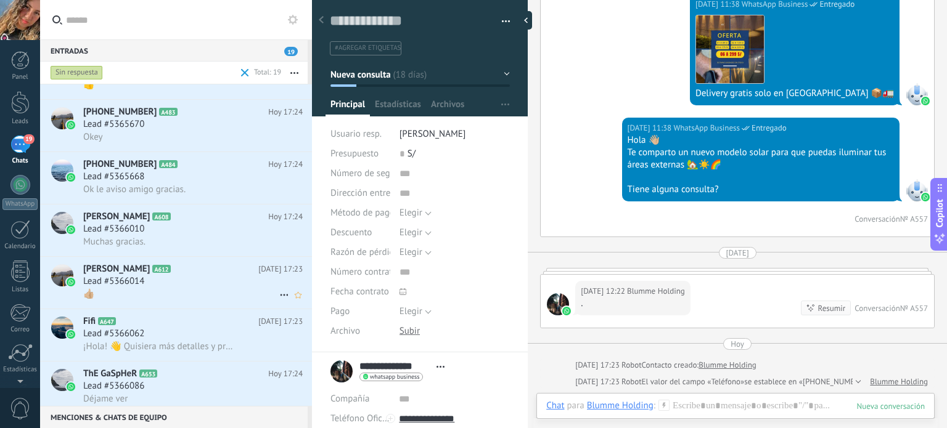
click at [178, 288] on div "Lead #5366014" at bounding box center [192, 282] width 219 height 12
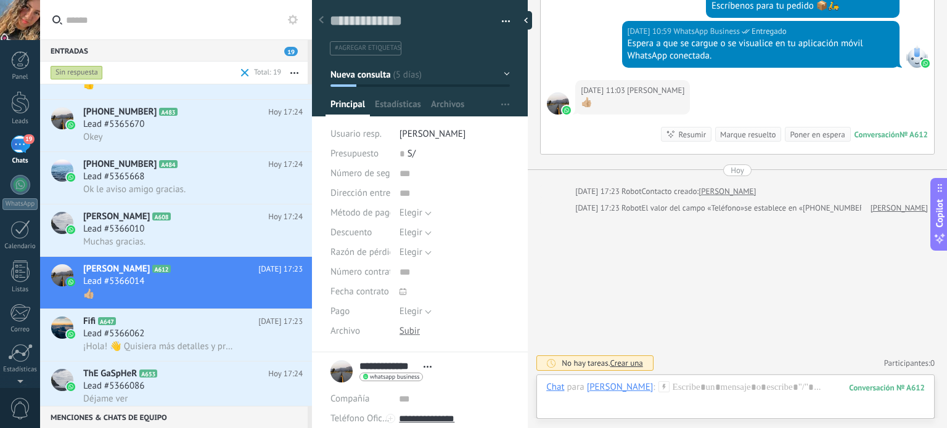
scroll to position [239, 0]
click at [739, 132] on div "Marque resuelto" at bounding box center [747, 134] width 55 height 12
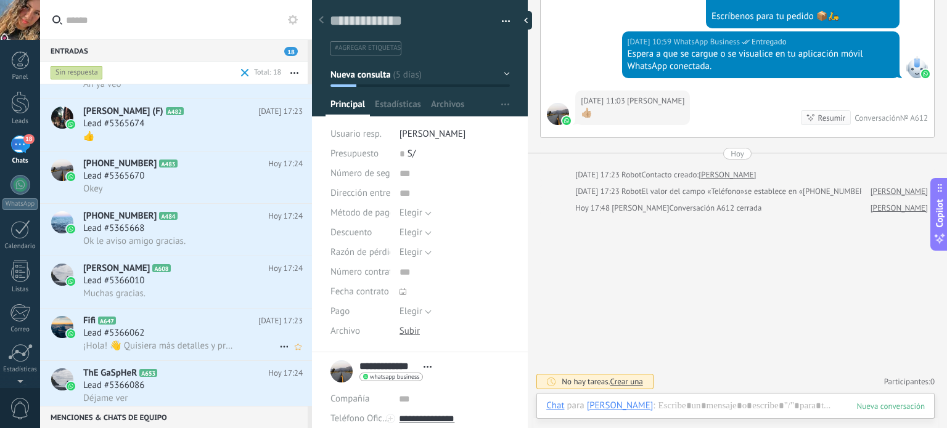
scroll to position [578, 0]
click at [213, 351] on span "¡Hola! 👋 Quisiera más detalles y precios" at bounding box center [159, 347] width 152 height 12
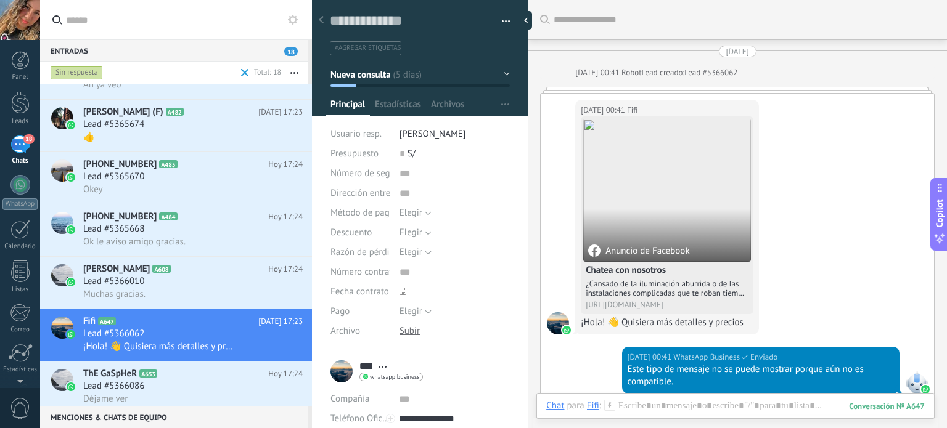
scroll to position [173, 0]
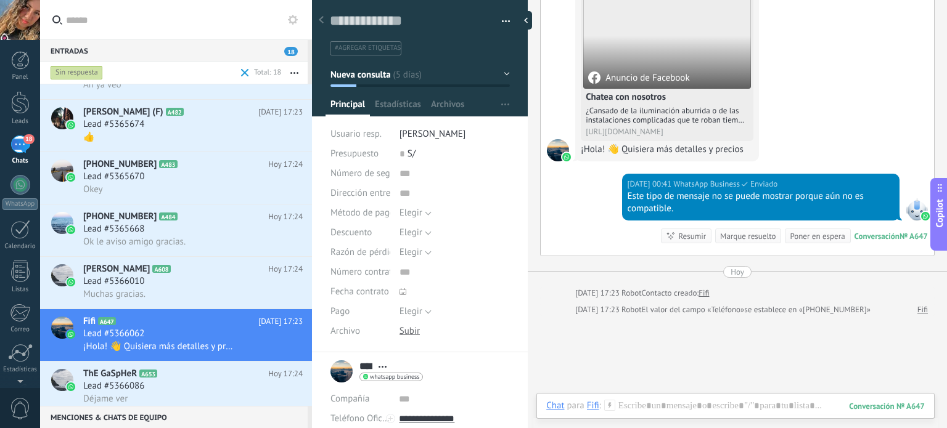
click at [758, 238] on div "Marque resuelto" at bounding box center [747, 237] width 55 height 12
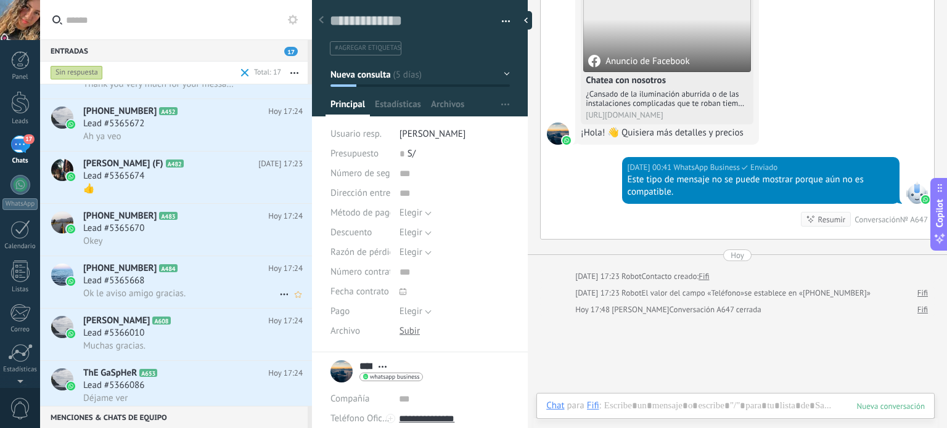
scroll to position [538, 0]
click at [191, 285] on div "Lead #5365668" at bounding box center [192, 282] width 219 height 12
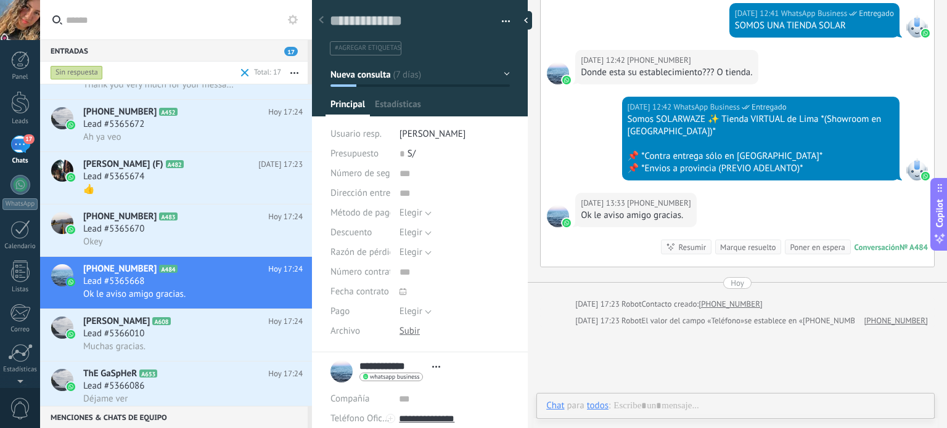
scroll to position [18, 0]
click at [759, 242] on div "Marque resuelto" at bounding box center [747, 248] width 55 height 12
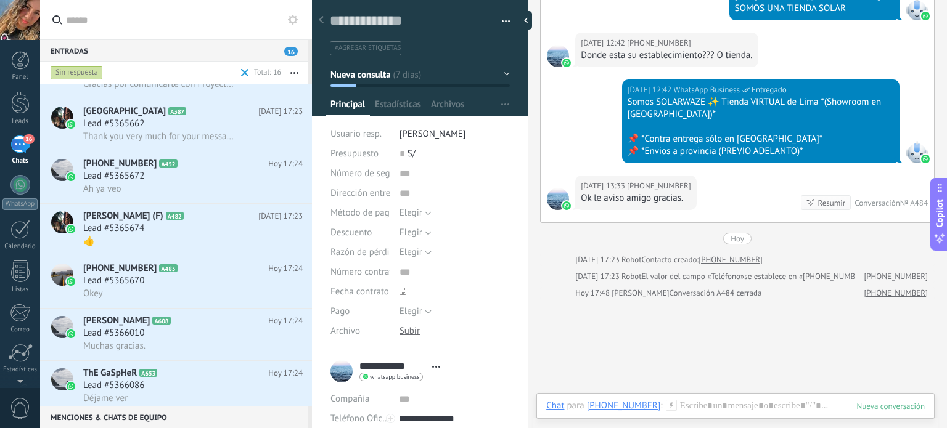
scroll to position [499, 0]
click at [181, 353] on div "Muchas gracias." at bounding box center [192, 346] width 219 height 13
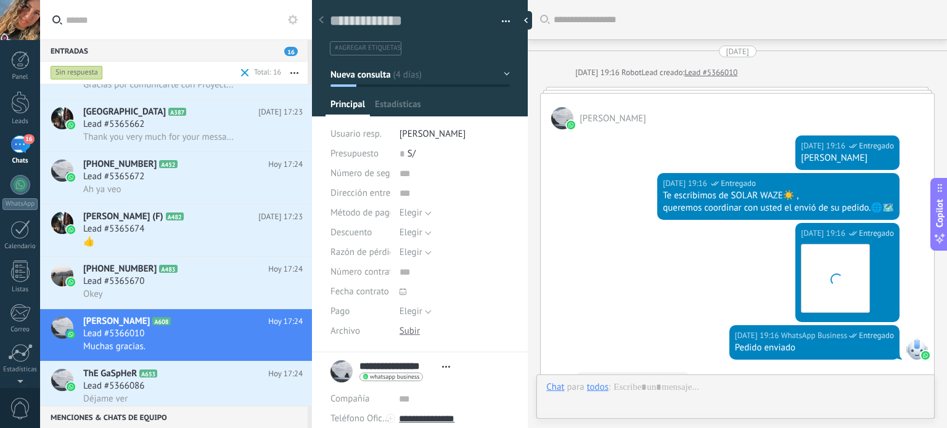
scroll to position [18, 0]
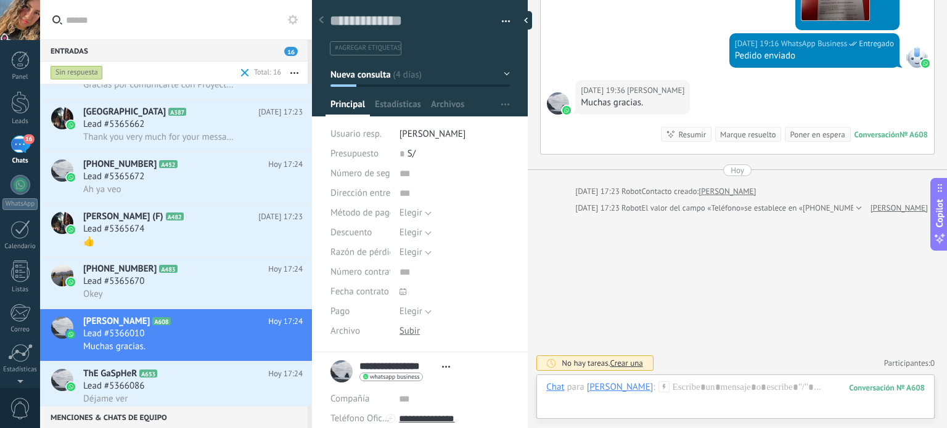
click at [750, 136] on div "Marque resuelto" at bounding box center [747, 135] width 55 height 12
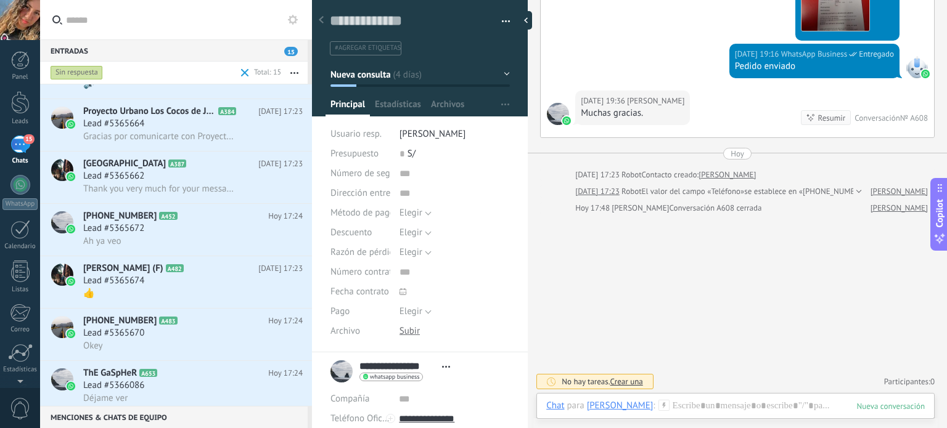
scroll to position [459, 0]
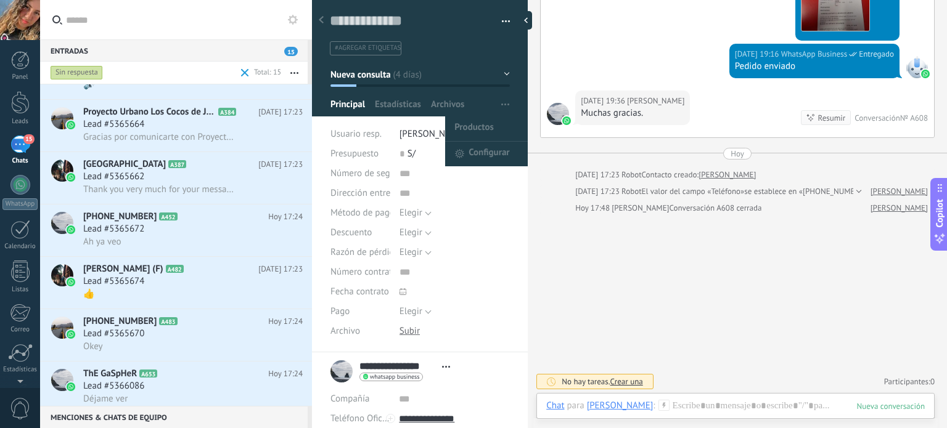
click at [505, 76] on button "Nueva consulta" at bounding box center [419, 74] width 179 height 22
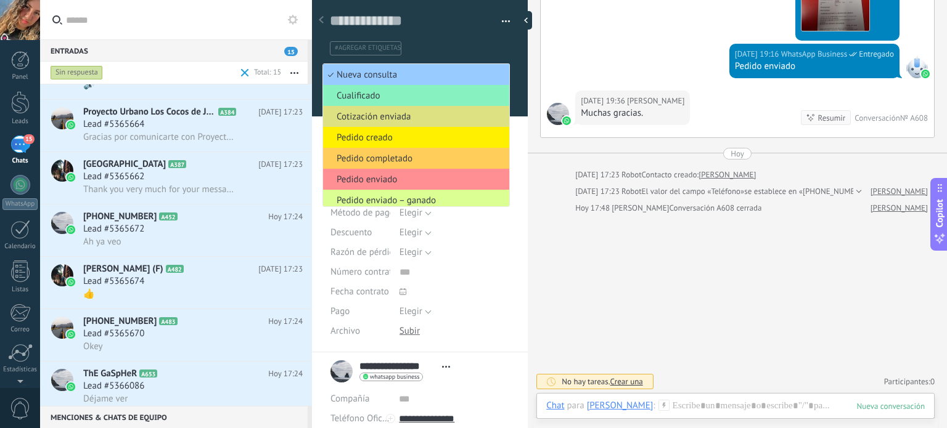
click at [420, 203] on span "Pedido enviado – ganado" at bounding box center [414, 201] width 182 height 12
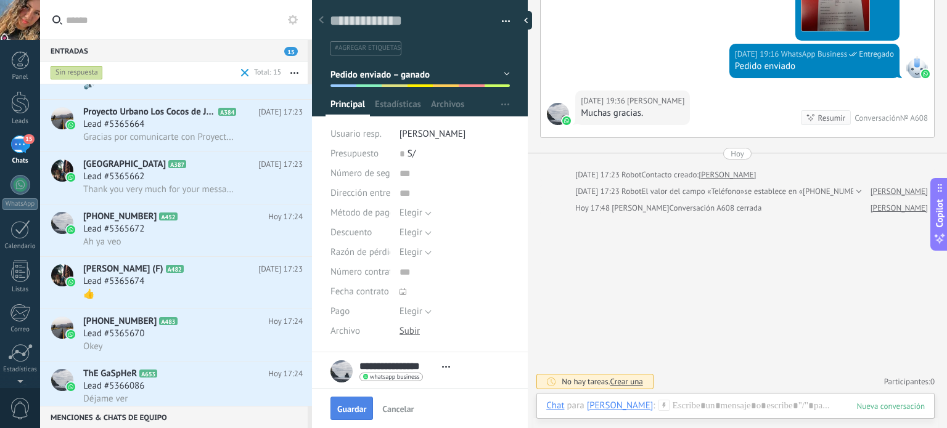
click at [353, 401] on button "Guardar" at bounding box center [351, 408] width 43 height 23
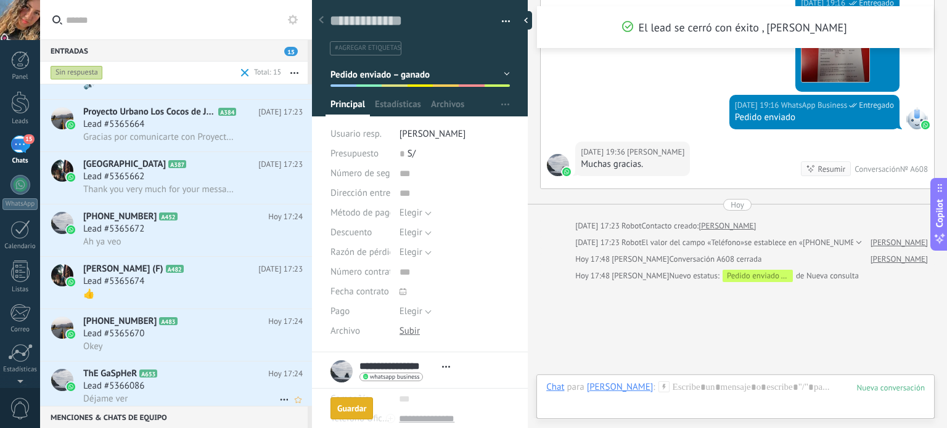
scroll to position [350, 0]
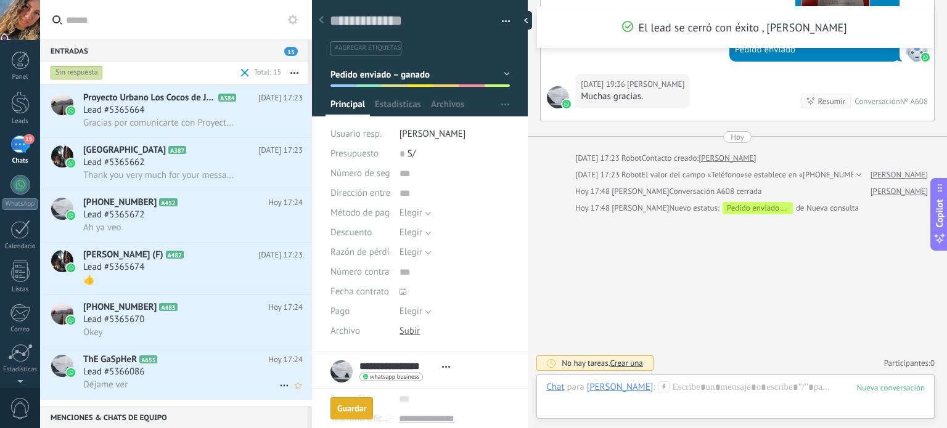
click at [206, 366] on h2 "ThE GaSpHeR A653" at bounding box center [175, 360] width 185 height 12
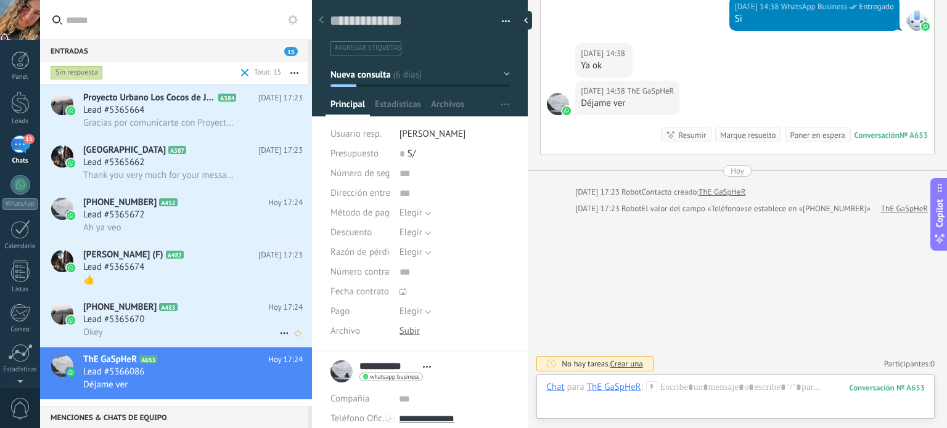
click at [207, 325] on div "Lead #5365670" at bounding box center [192, 320] width 219 height 12
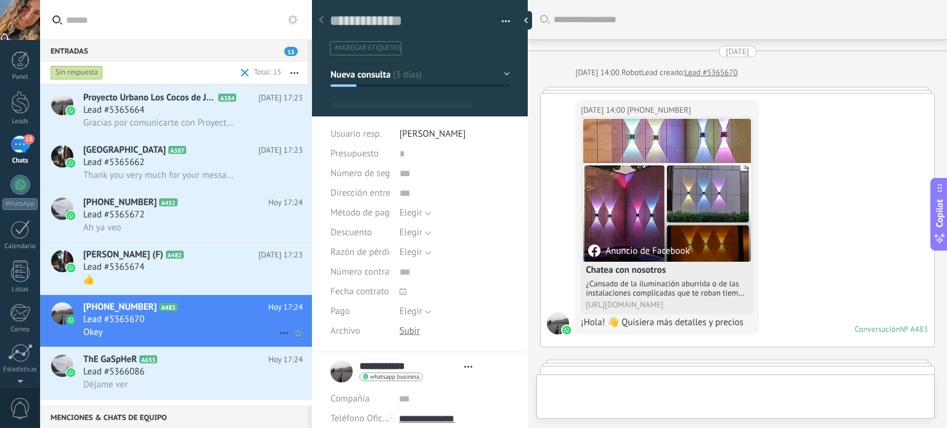
type textarea "**********"
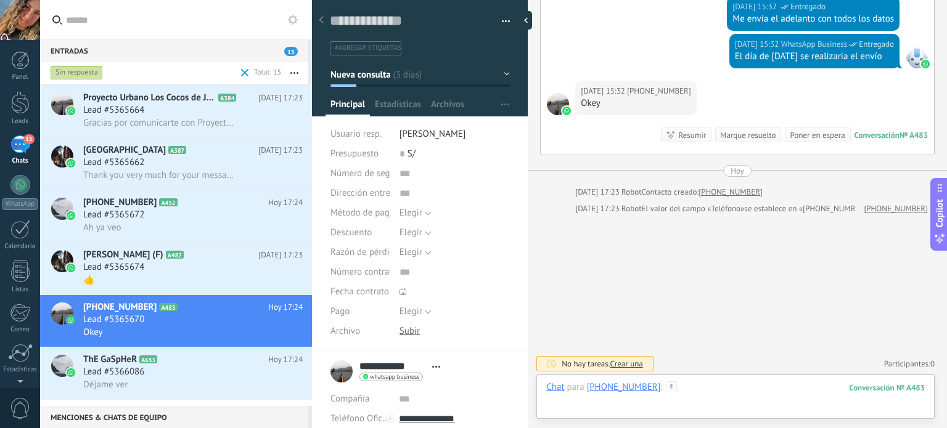
click at [740, 390] on div at bounding box center [735, 400] width 378 height 37
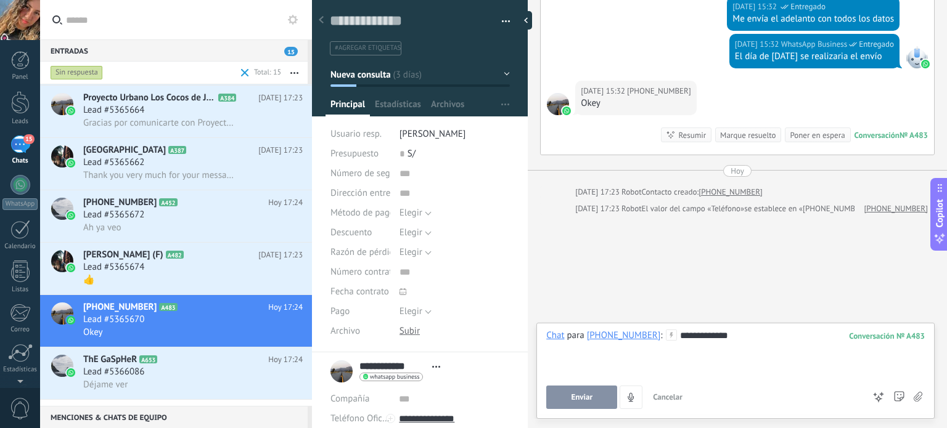
click at [577, 401] on span "Enviar" at bounding box center [582, 397] width 22 height 9
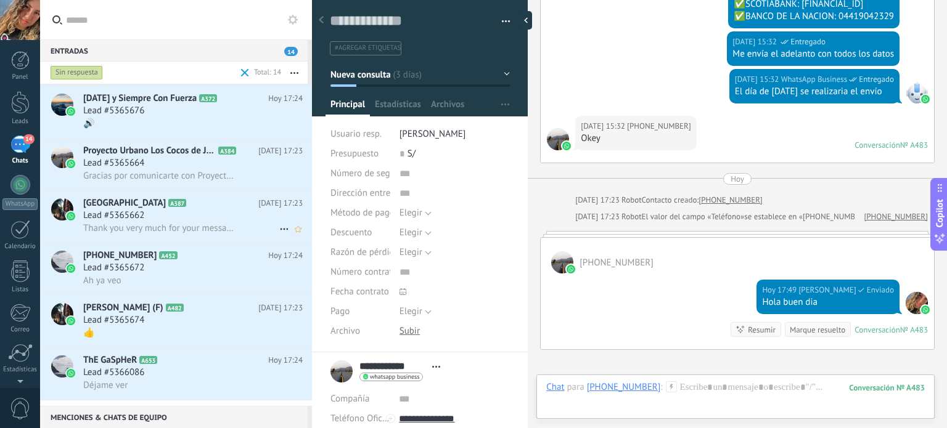
click at [173, 219] on div "Lead #5365662" at bounding box center [192, 216] width 219 height 12
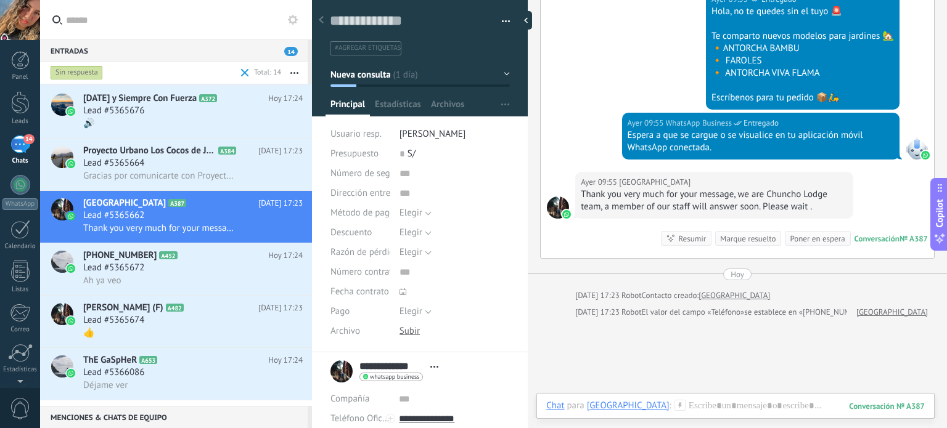
click at [753, 236] on div "Marque resuelto" at bounding box center [747, 239] width 55 height 12
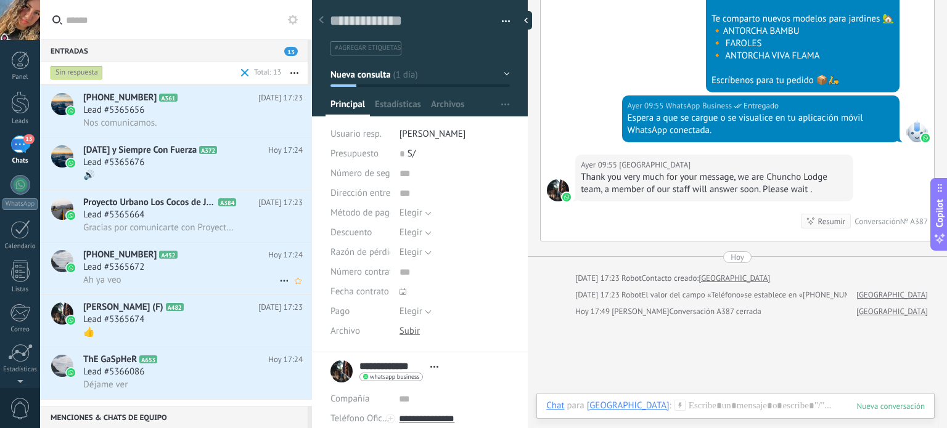
click at [195, 274] on div "Lead #5365672" at bounding box center [192, 267] width 219 height 12
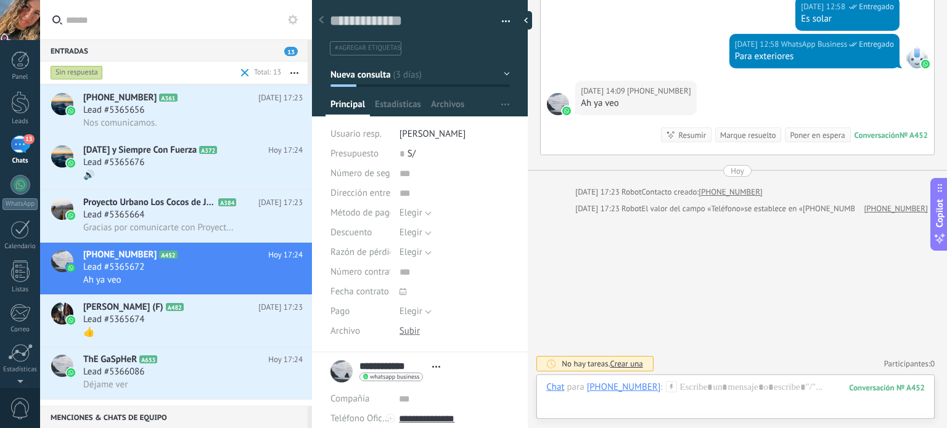
click at [735, 137] on div "Marque resuelto" at bounding box center [747, 135] width 55 height 12
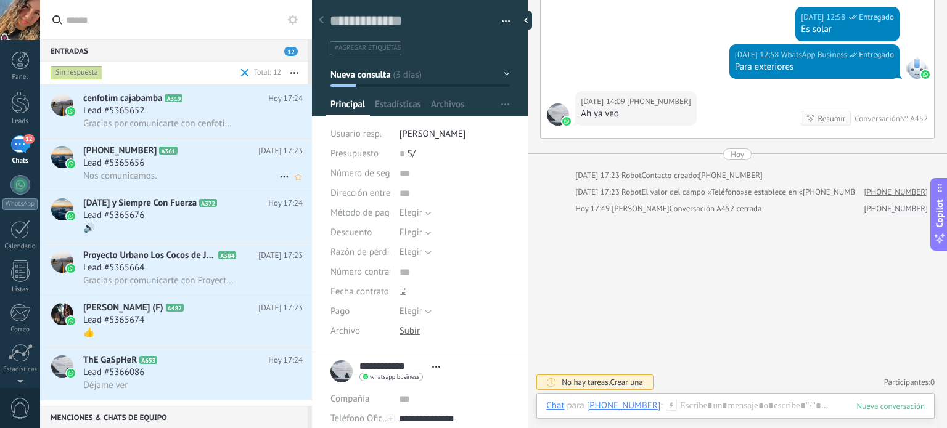
click at [157, 182] on h3 "Nos comunicamos." at bounding box center [123, 176] width 80 height 12
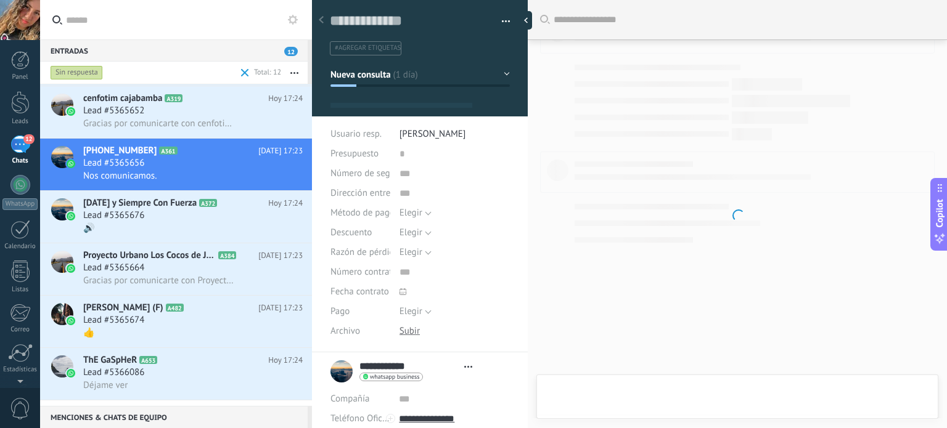
type textarea "**********"
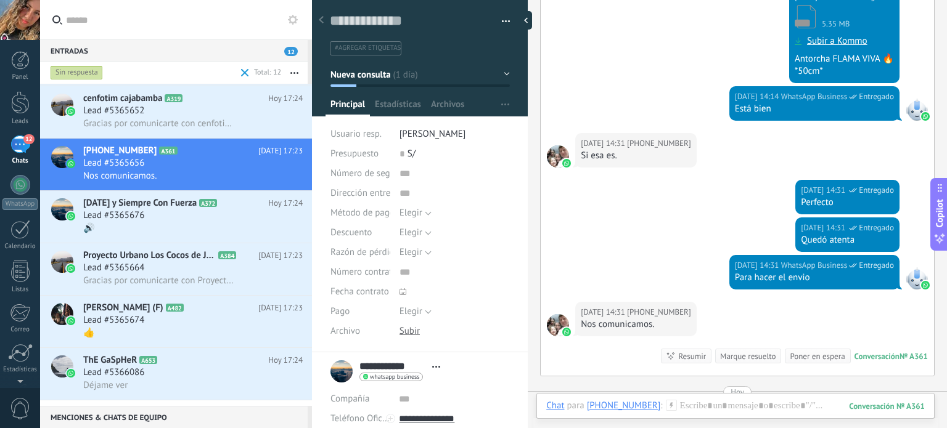
click at [499, 72] on button "Nueva consulta" at bounding box center [419, 74] width 179 height 22
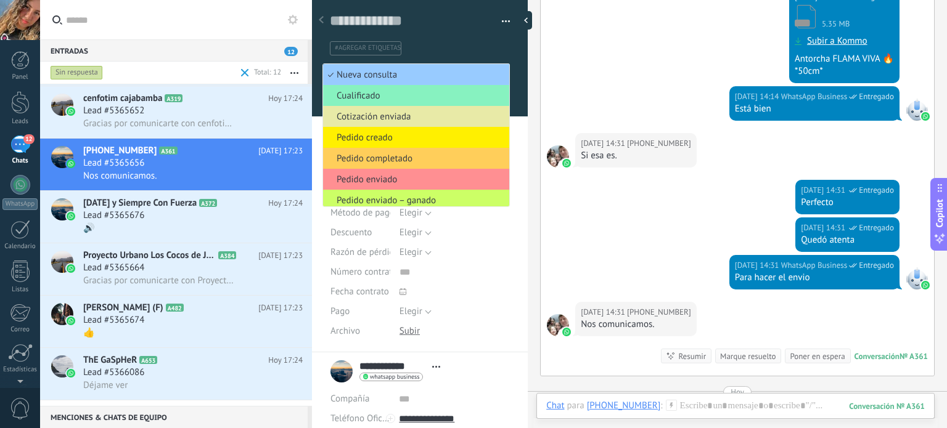
click at [402, 118] on span "Cotización enviada" at bounding box center [414, 117] width 182 height 12
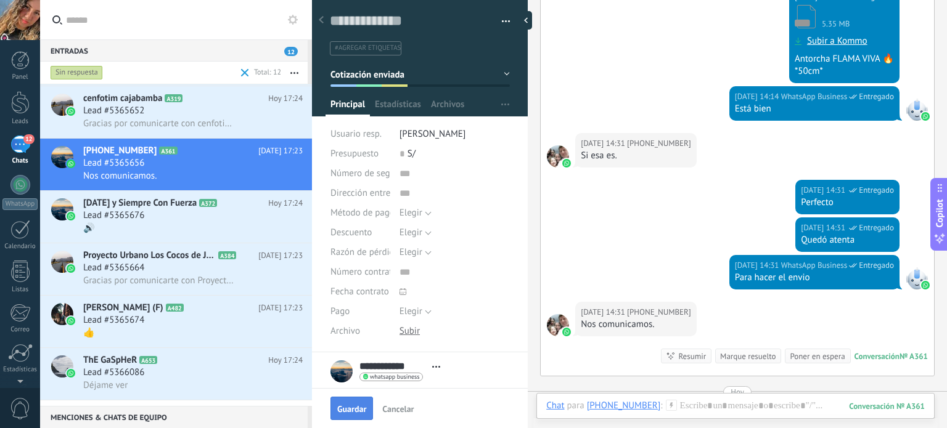
click at [358, 405] on span "Guardar" at bounding box center [351, 409] width 29 height 9
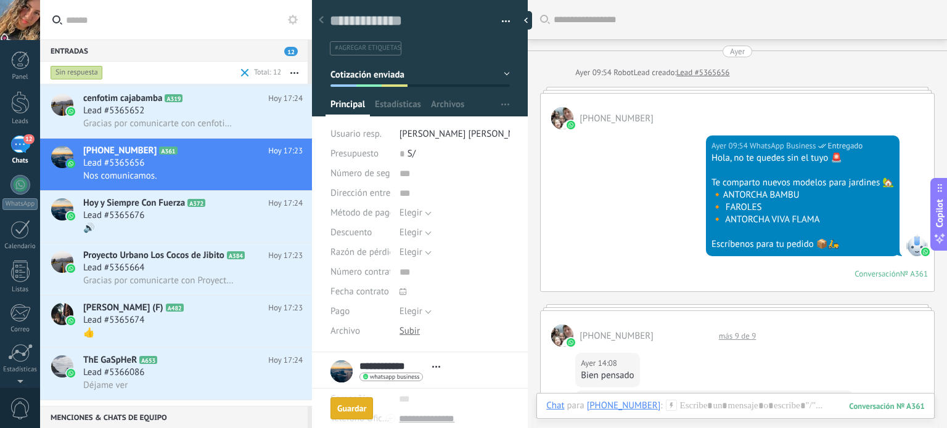
scroll to position [18, 0]
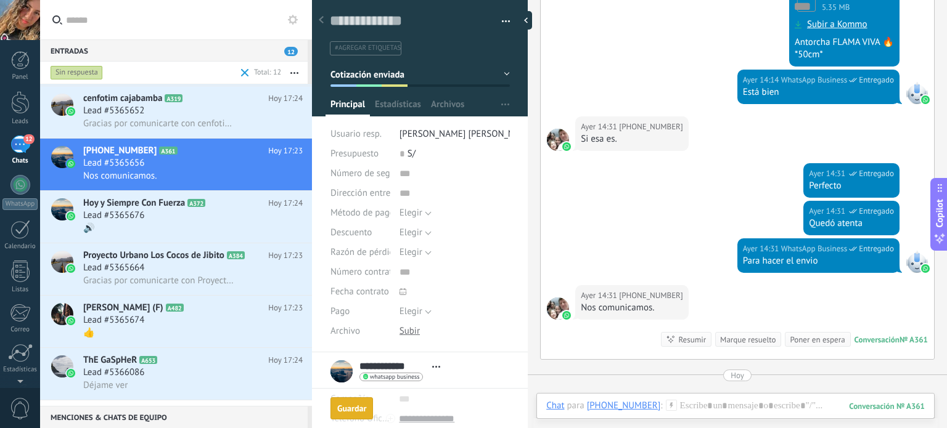
click at [737, 335] on div "Marque resuelto" at bounding box center [747, 340] width 55 height 12
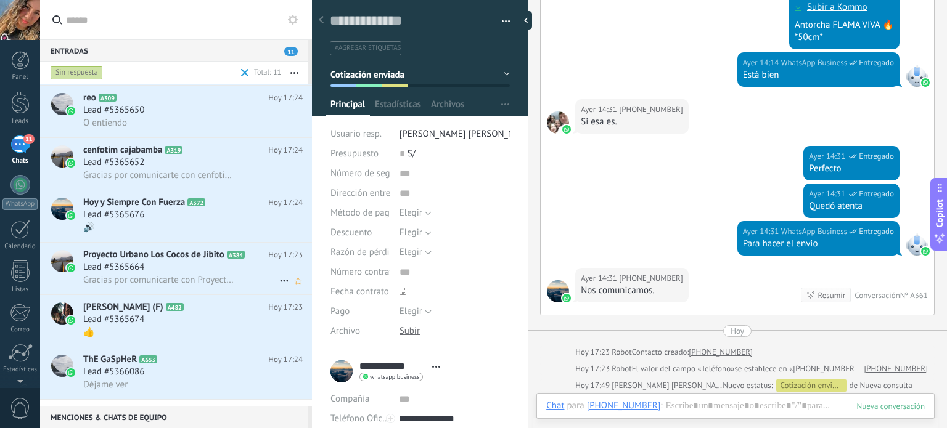
scroll to position [261, 0]
click at [144, 274] on span "Lead #5365664" at bounding box center [113, 267] width 61 height 12
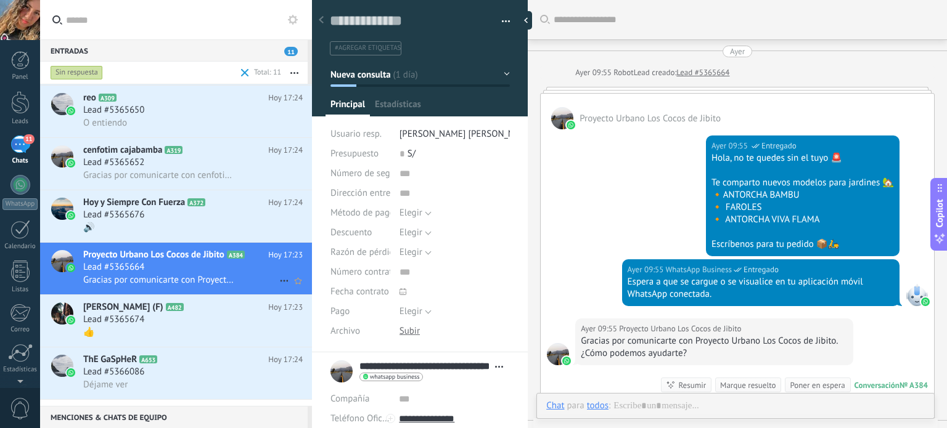
scroll to position [147, 0]
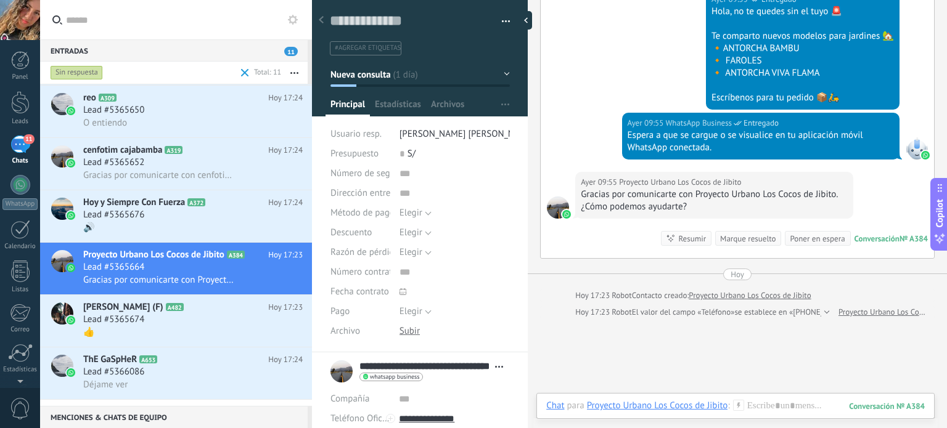
click at [752, 239] on div "Marque resuelto" at bounding box center [747, 239] width 55 height 12
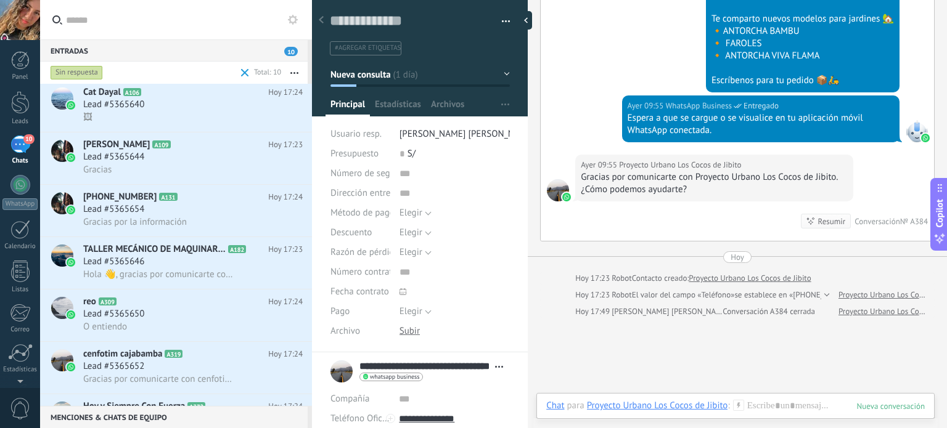
scroll to position [0, 0]
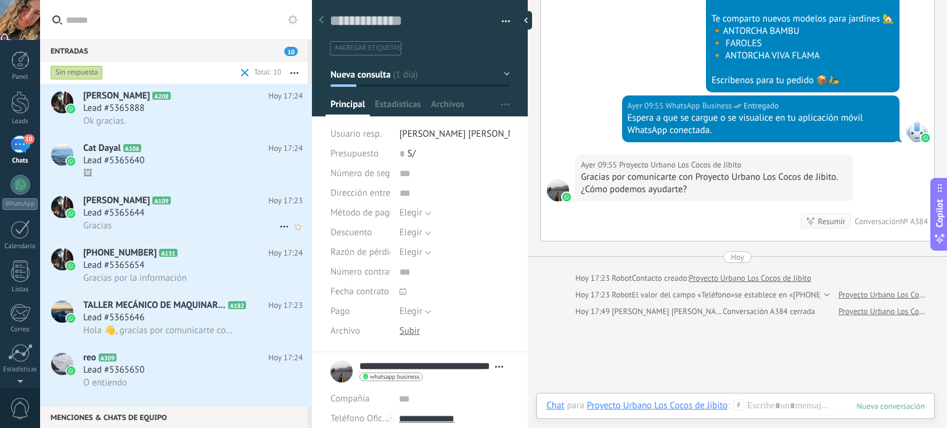
click at [165, 219] on div "Lead #5365644" at bounding box center [192, 213] width 219 height 12
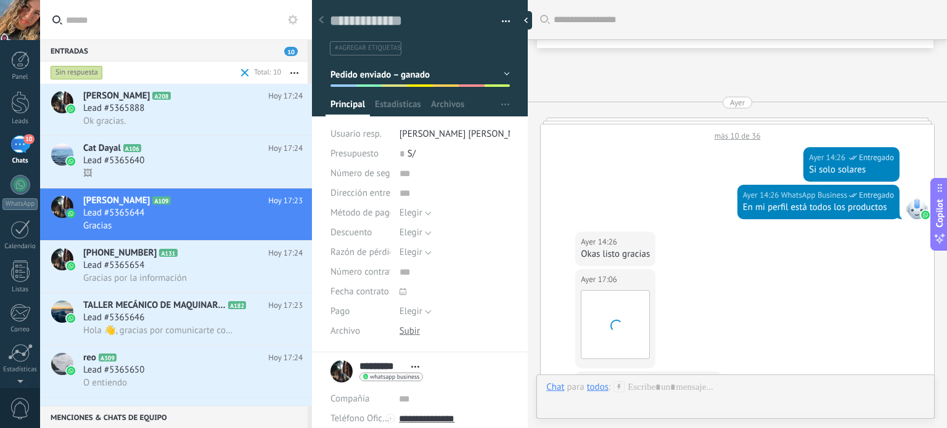
scroll to position [822, 0]
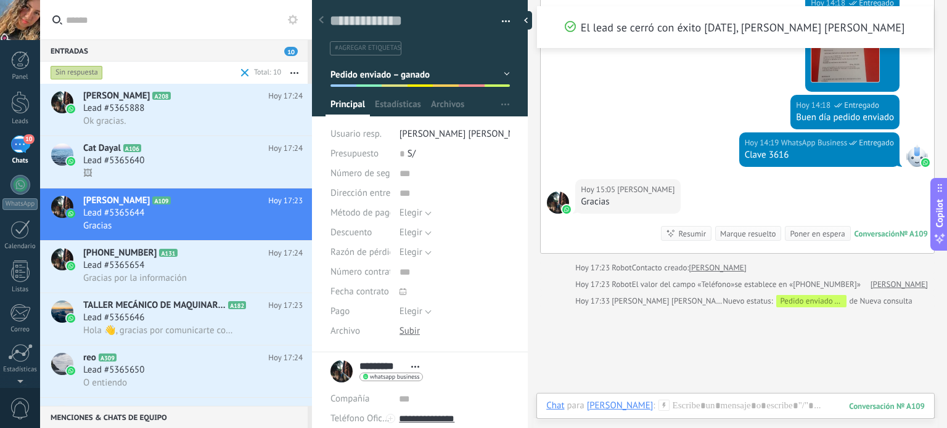
click at [732, 231] on div "Marque resuelto" at bounding box center [747, 234] width 55 height 12
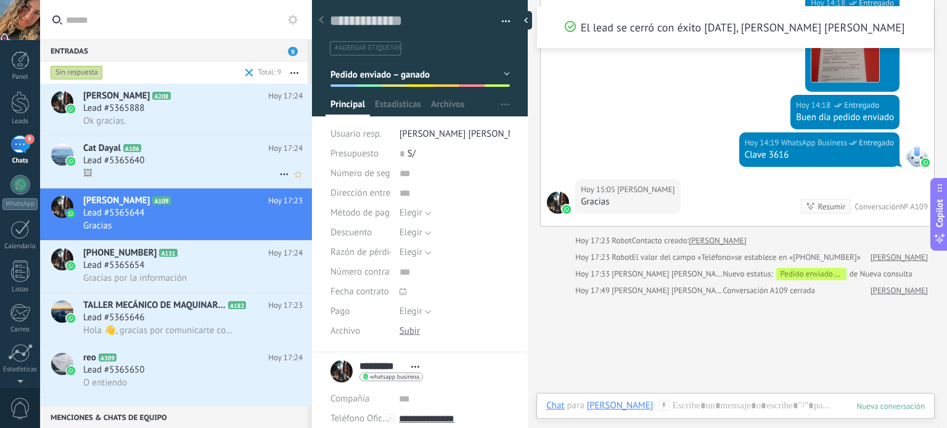
scroll to position [838, 0]
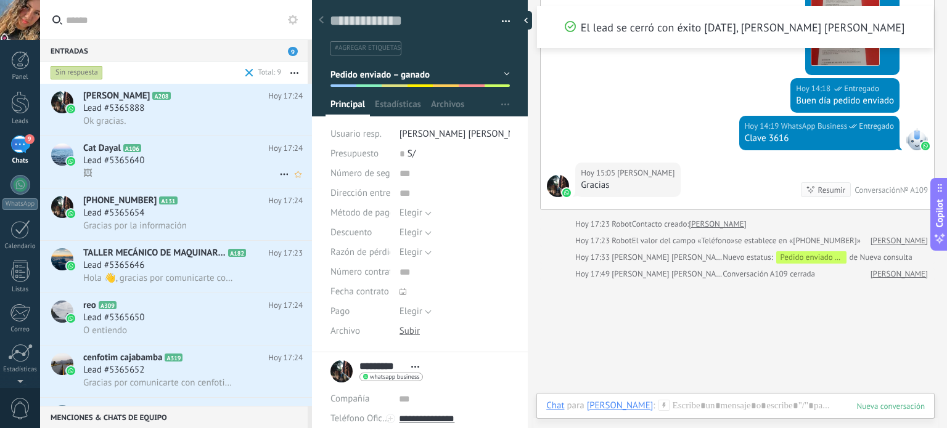
click at [184, 165] on div "Lead #5365640" at bounding box center [192, 161] width 219 height 12
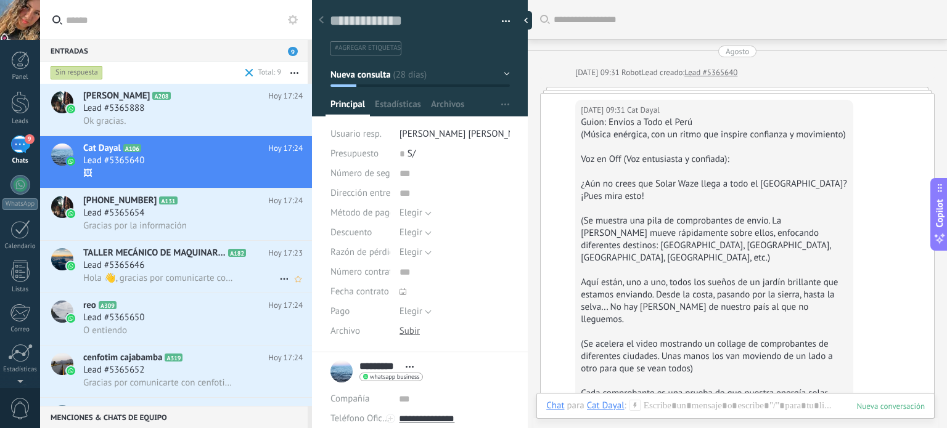
scroll to position [18, 0]
click at [200, 279] on div "Hola 👋, gracias por comunicarte con SERVICIO TÉCNICO MECÁNICO, HIDRÁULICO *"VER…" at bounding box center [192, 278] width 219 height 13
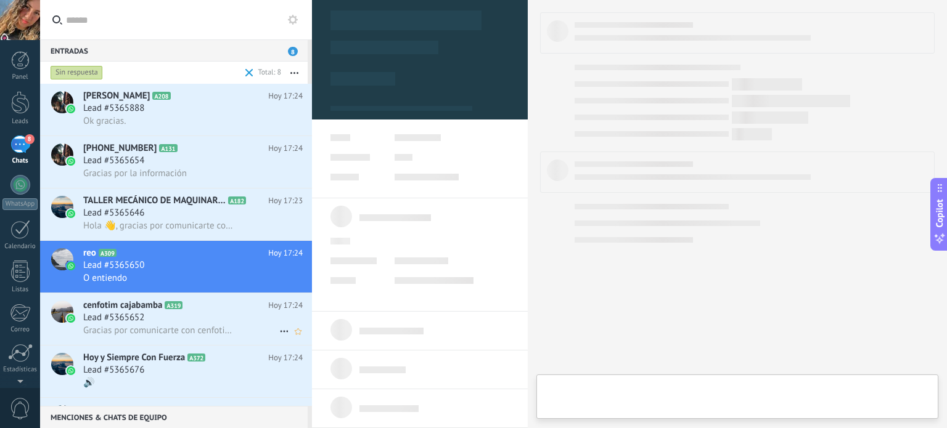
click at [187, 332] on span "Gracias por comunicarte con cenfotim cajabamba. ¿Cómo podemos ayudarte?" at bounding box center [159, 331] width 152 height 12
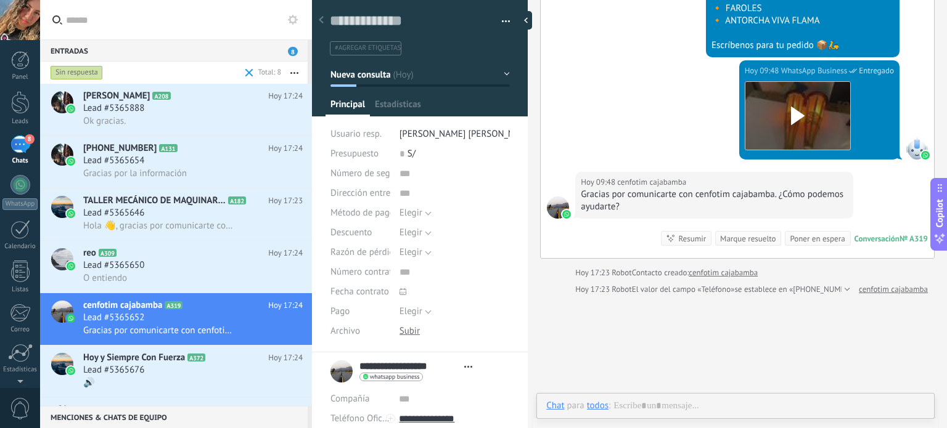
scroll to position [18, 0]
click at [766, 237] on div "Marque resuelto" at bounding box center [747, 239] width 55 height 12
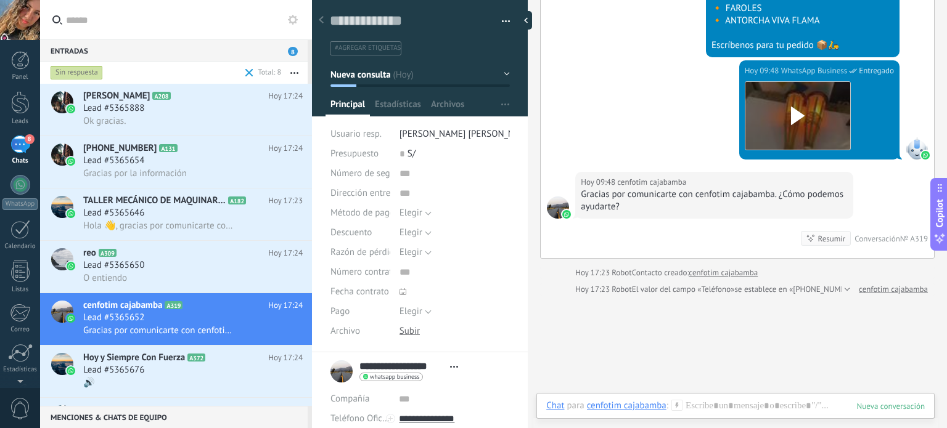
scroll to position [216, 0]
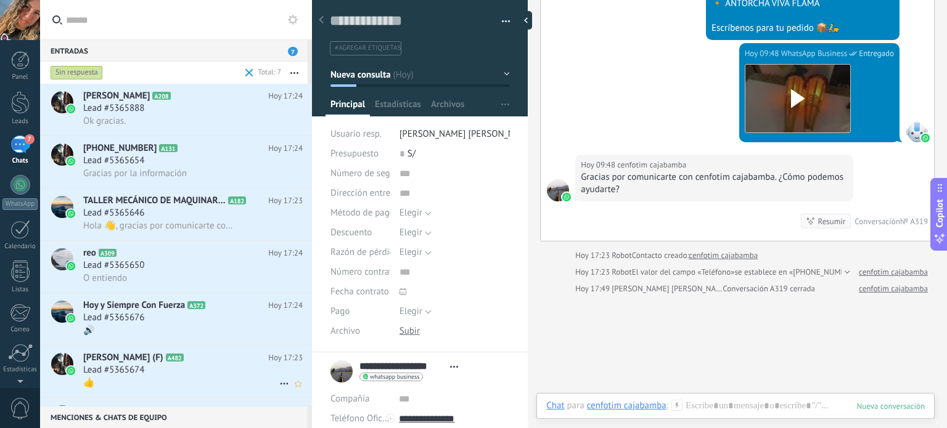
click at [192, 374] on div "Lead #5365674" at bounding box center [192, 370] width 219 height 12
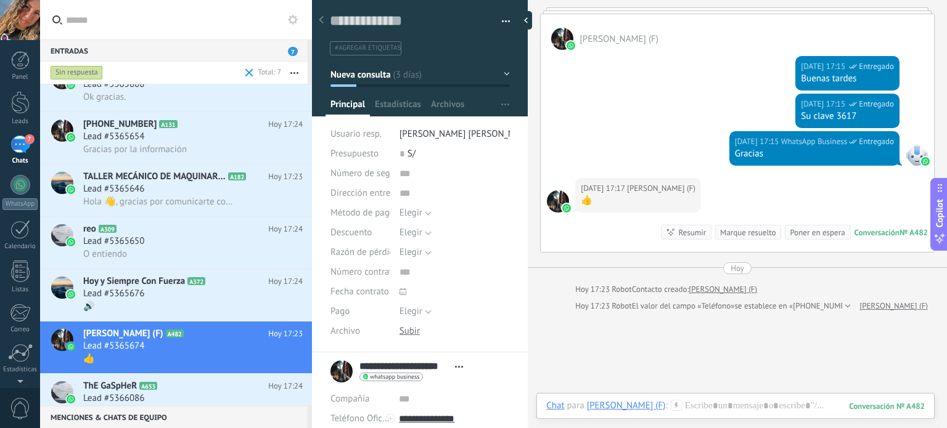
scroll to position [49, 0]
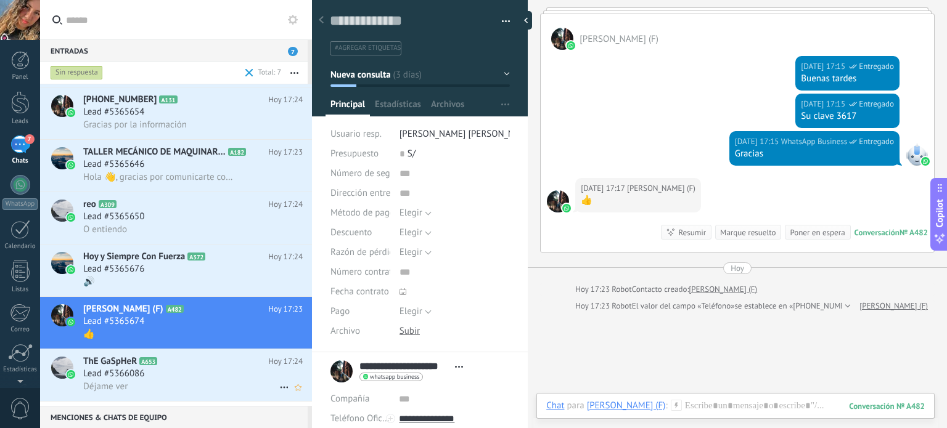
click at [203, 374] on div "Lead #5366086" at bounding box center [192, 374] width 219 height 12
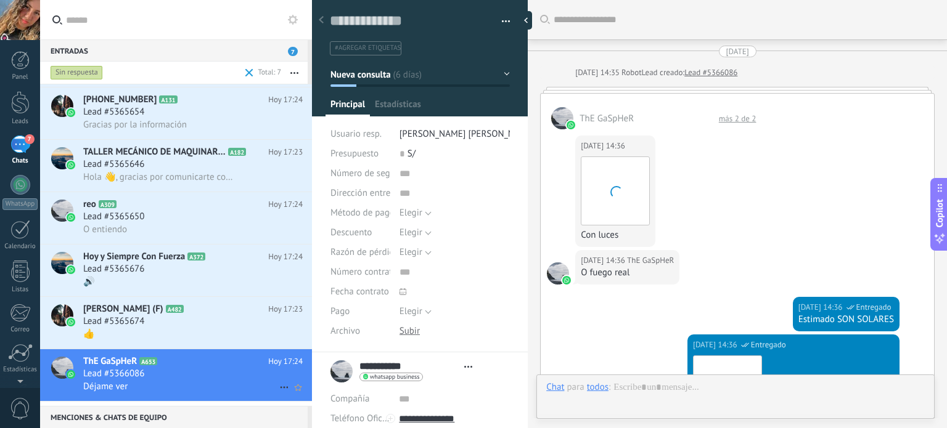
type textarea "**********"
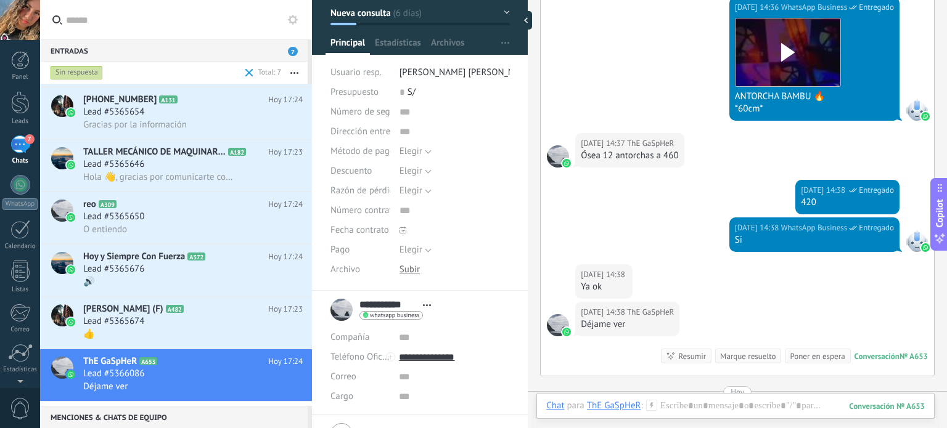
scroll to position [125, 0]
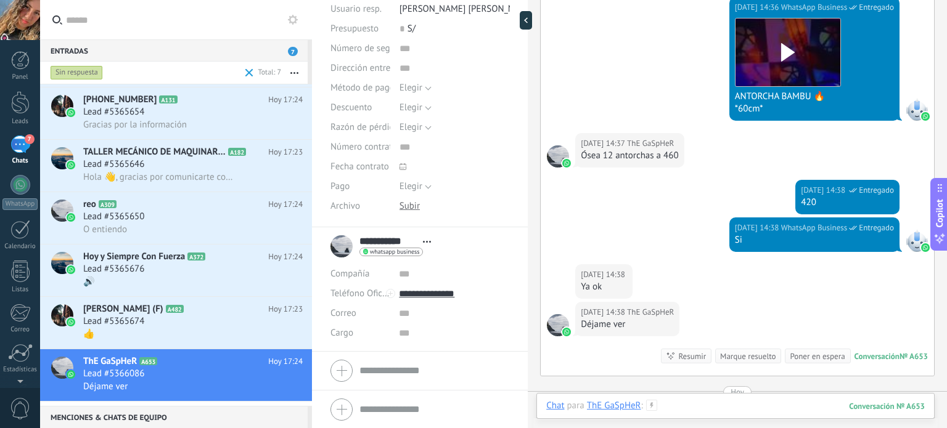
click at [738, 406] on div at bounding box center [735, 418] width 378 height 37
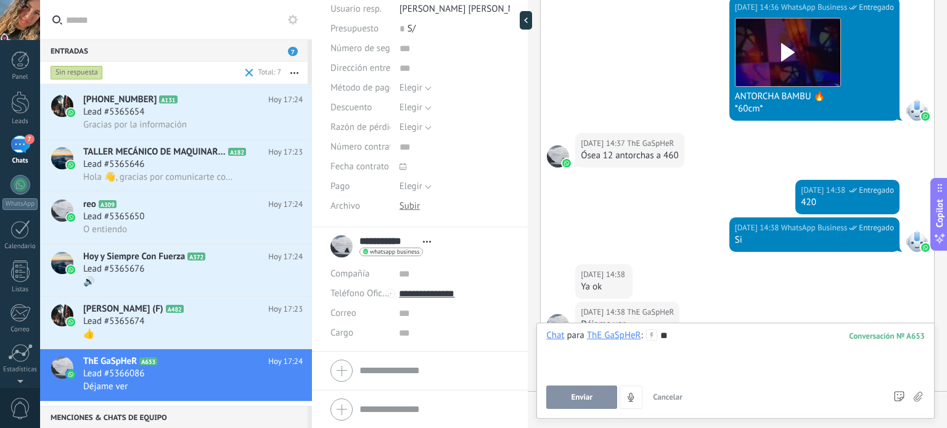
click at [582, 407] on button "Enviar" at bounding box center [581, 397] width 71 height 23
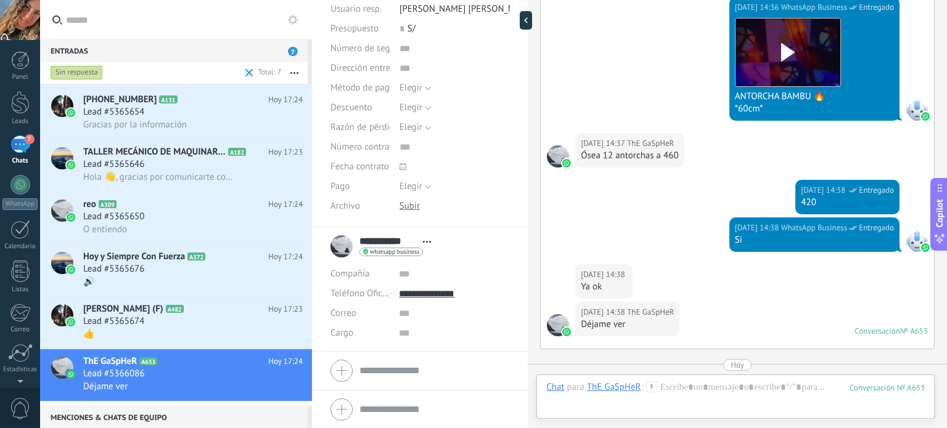
scroll to position [0, 0]
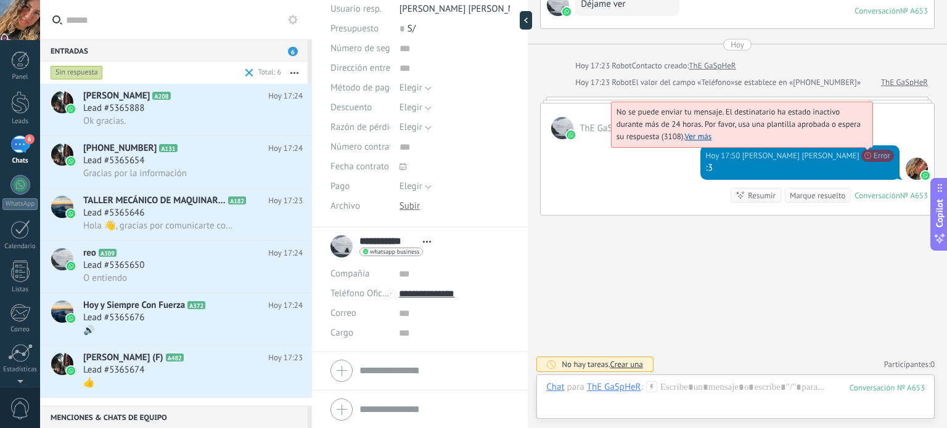
click at [861, 142] on span "No se puede enviar tu mensaje. El destinatario ha estado inactivo durante más d…" at bounding box center [738, 124] width 244 height 35
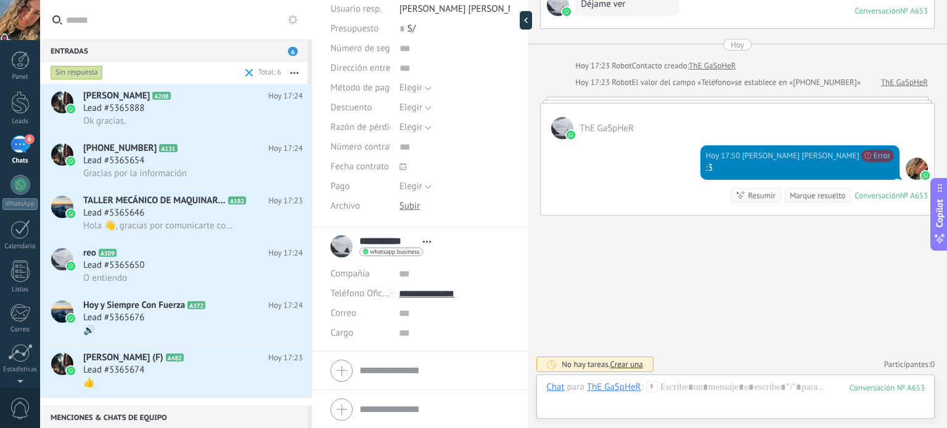
click at [224, 260] on h2 "reo A309" at bounding box center [175, 253] width 185 height 12
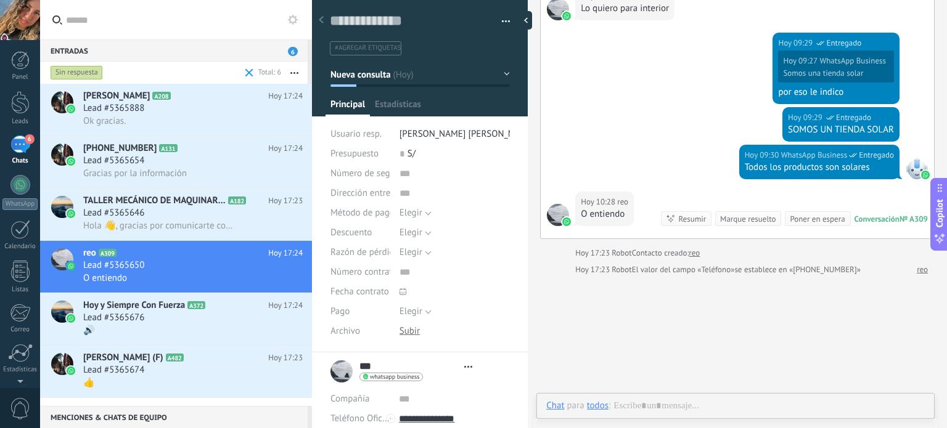
scroll to position [18, 0]
click at [506, 72] on div at bounding box center [420, 54] width 216 height 125
click at [501, 73] on button "Nueva consulta" at bounding box center [419, 74] width 179 height 22
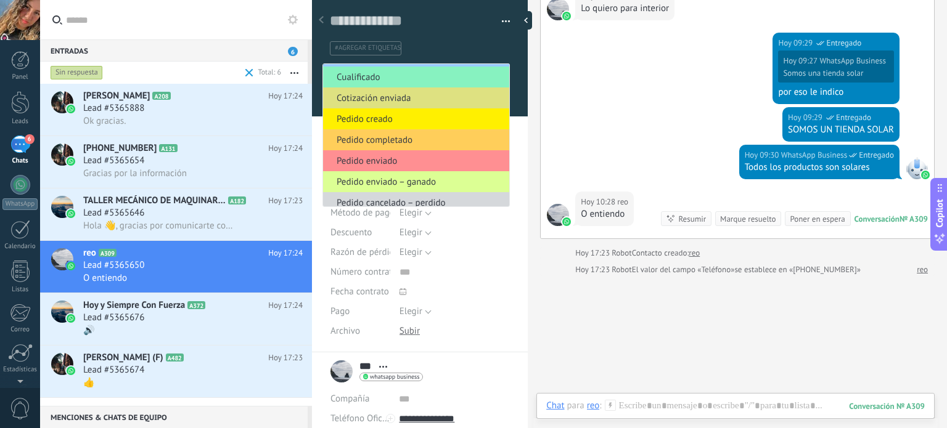
scroll to position [26, 0]
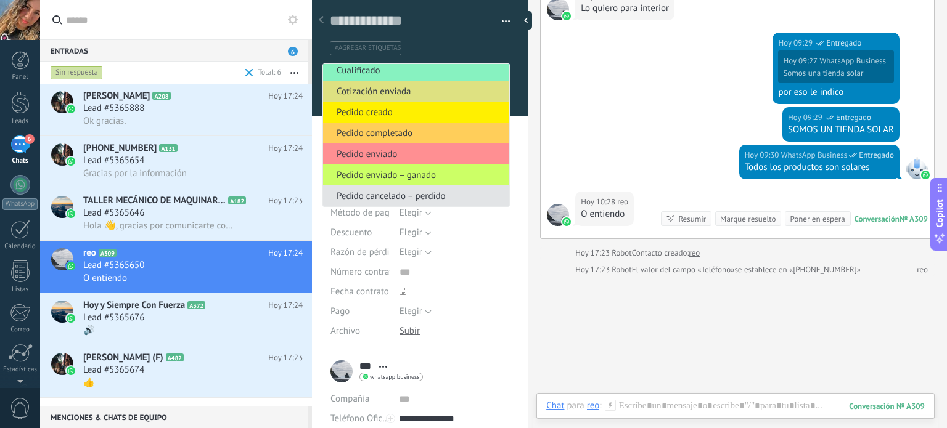
click at [429, 199] on span "Pedido cancelado – perdido" at bounding box center [414, 196] width 182 height 12
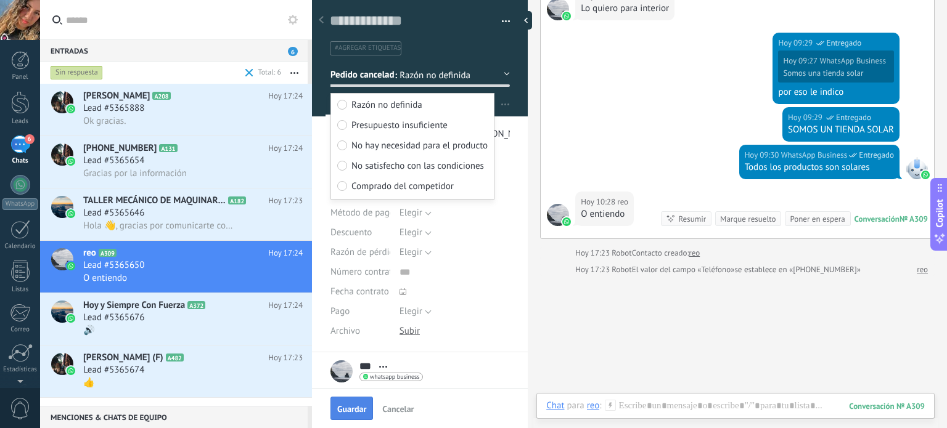
click at [345, 403] on button "Guardar" at bounding box center [351, 408] width 43 height 23
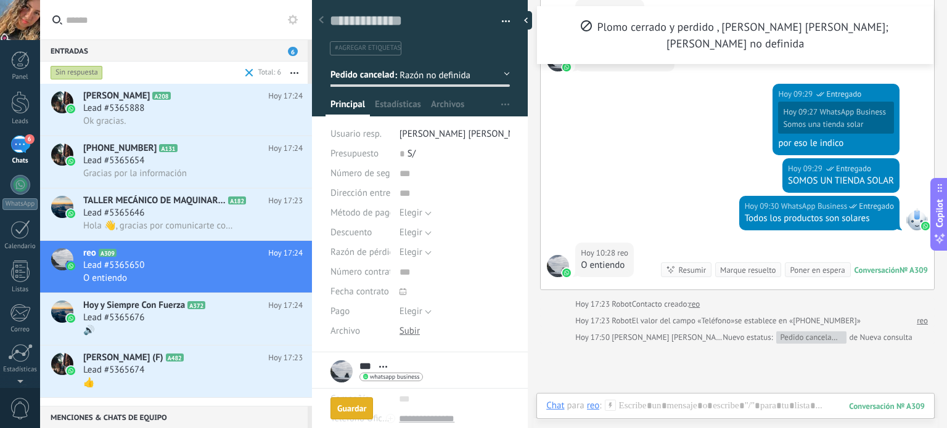
scroll to position [727, 0]
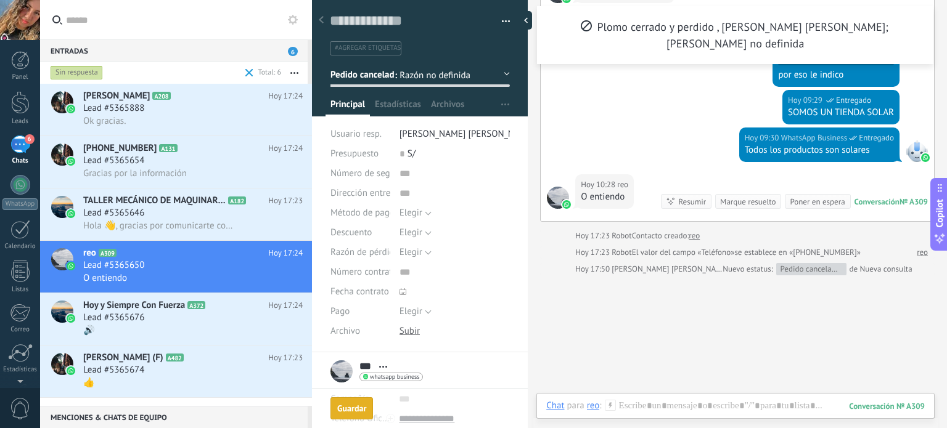
click at [750, 199] on div "Marque resuelto" at bounding box center [747, 202] width 55 height 12
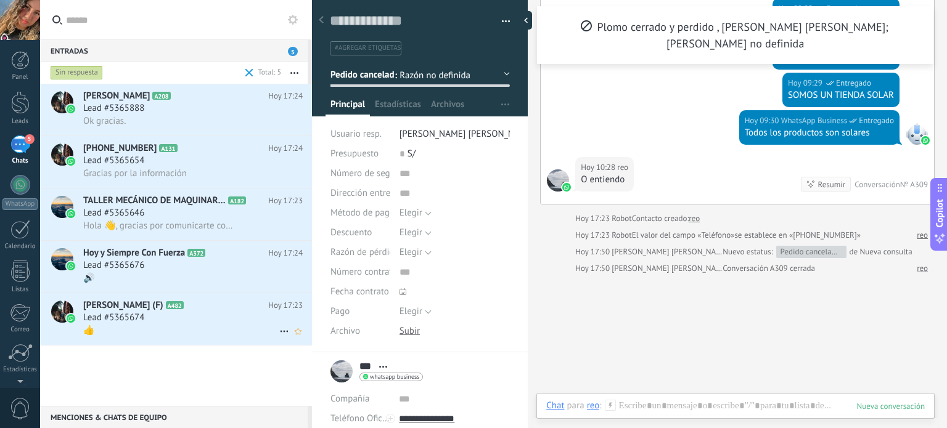
click at [205, 337] on div "👍" at bounding box center [192, 330] width 219 height 13
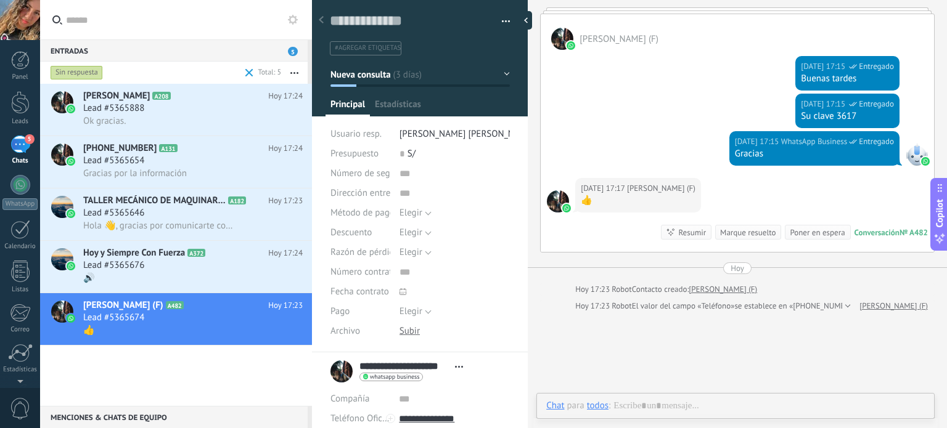
scroll to position [18, 0]
click at [501, 72] on button "Nueva consulta" at bounding box center [419, 74] width 179 height 22
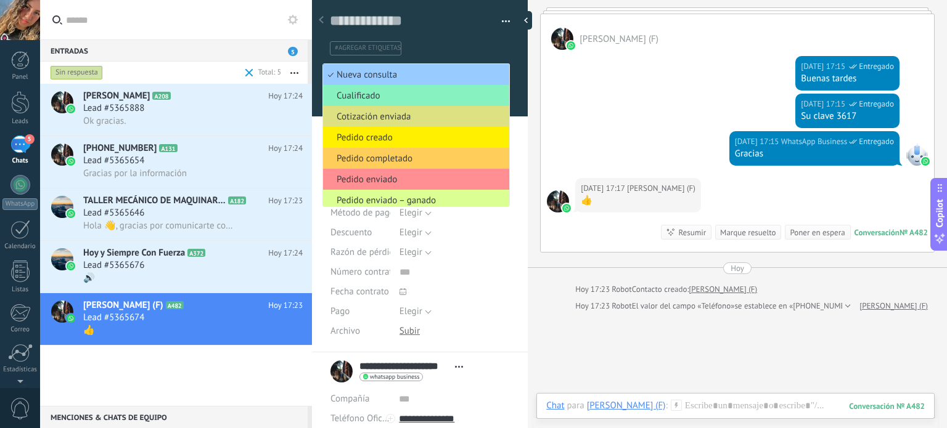
click at [415, 198] on span "Pedido enviado – ganado" at bounding box center [414, 201] width 182 height 12
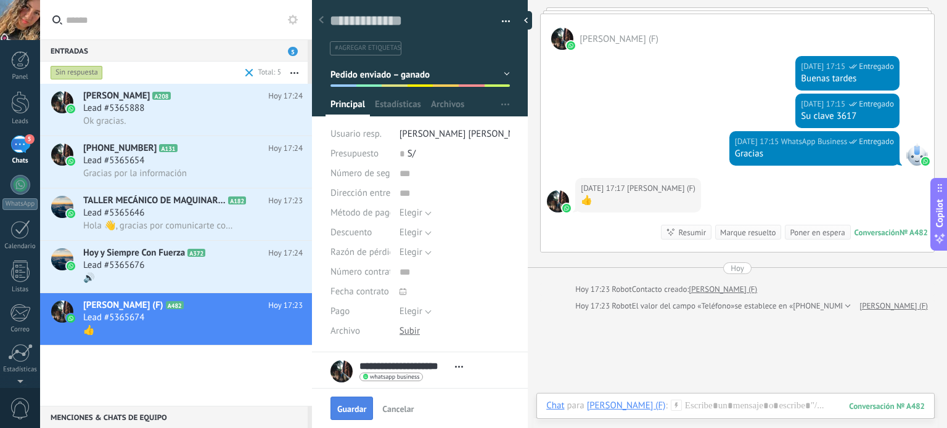
click at [360, 413] on span "Guardar" at bounding box center [351, 409] width 29 height 9
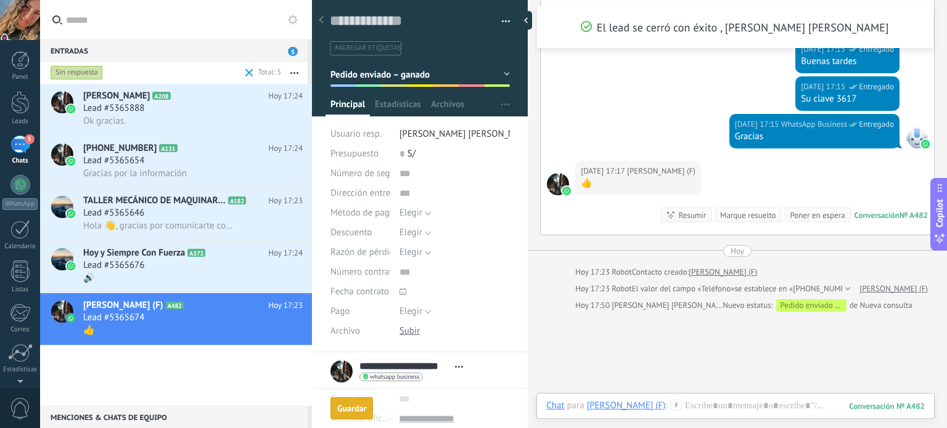
click at [739, 210] on div "Marque resuelto" at bounding box center [747, 216] width 55 height 12
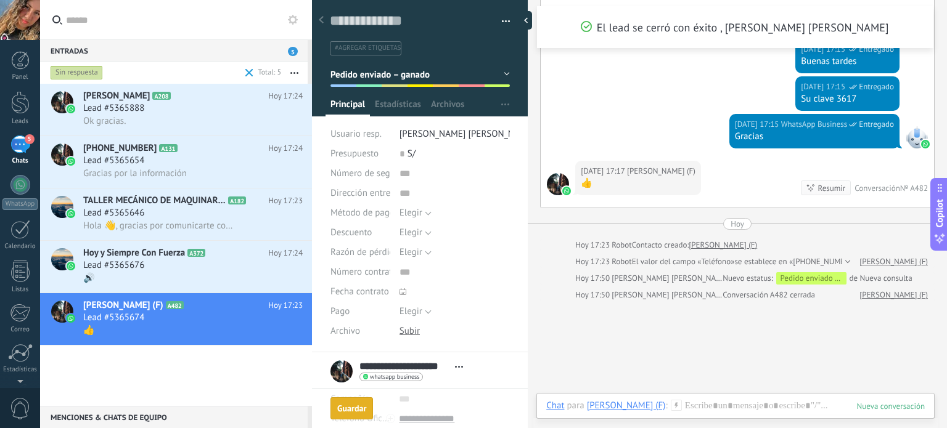
scroll to position [165, 0]
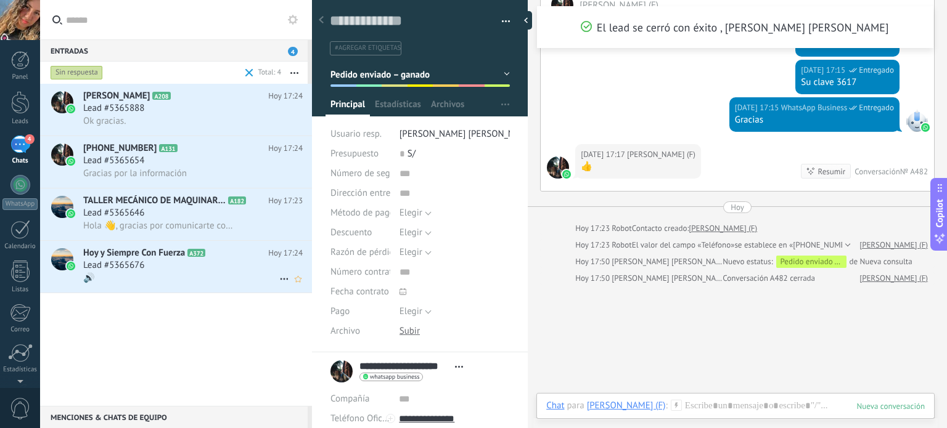
click at [173, 258] on span "Hoy y Siempre Con Fuerza" at bounding box center [134, 253] width 102 height 12
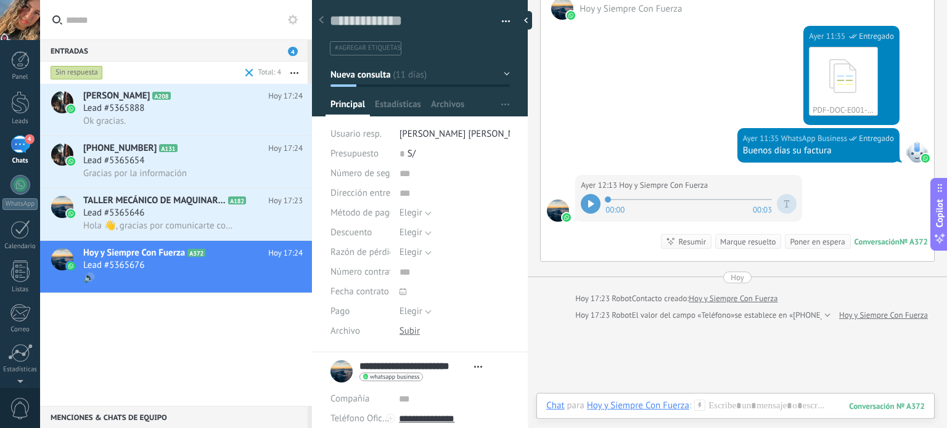
scroll to position [18, 0]
click at [499, 73] on button "Nueva consulta" at bounding box center [419, 74] width 179 height 22
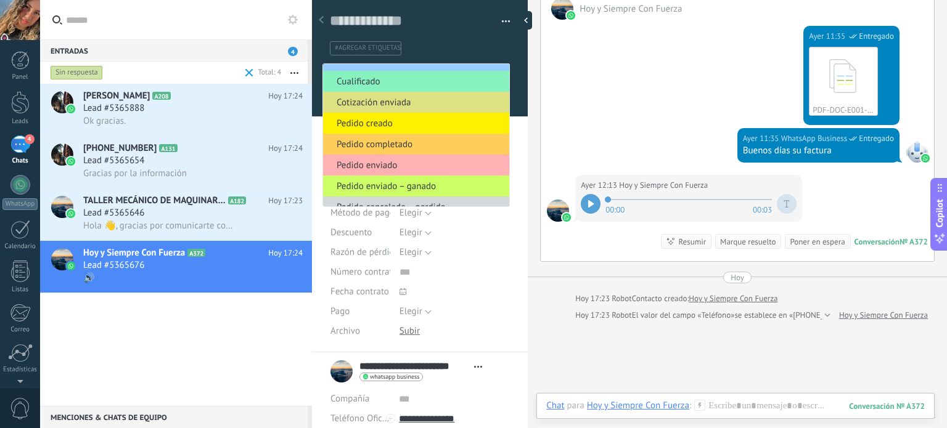
scroll to position [26, 0]
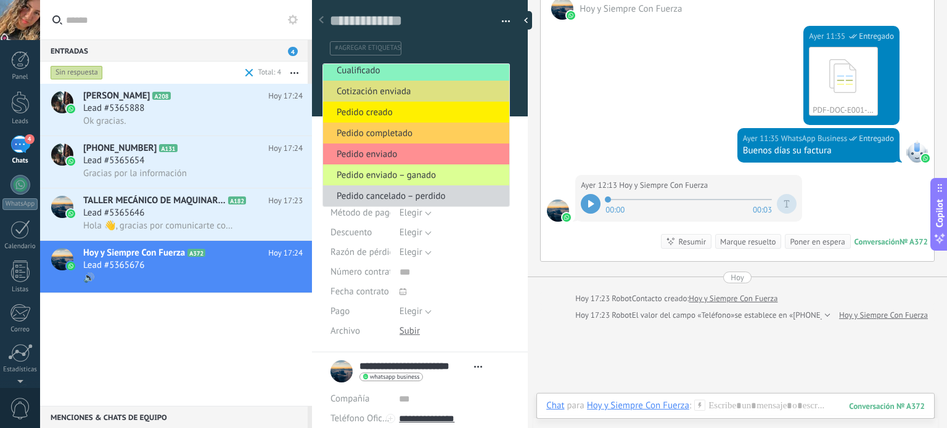
click at [409, 173] on span "Pedido enviado – ganado" at bounding box center [414, 176] width 182 height 12
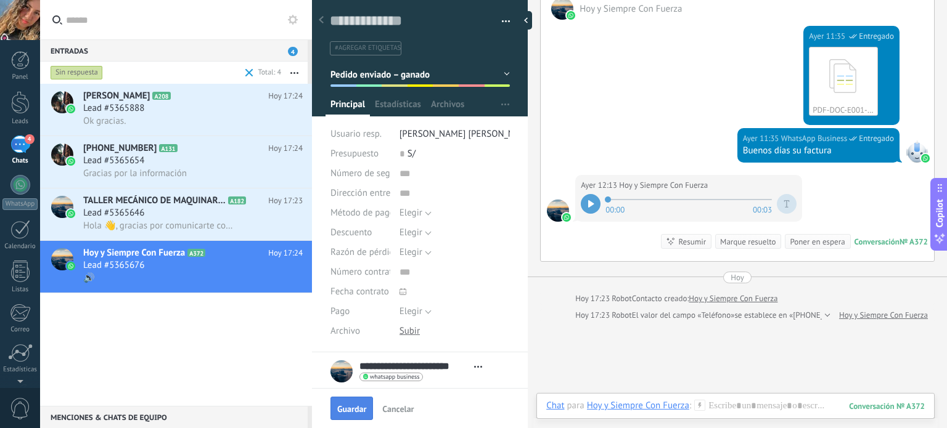
click at [342, 410] on span "Guardar" at bounding box center [351, 409] width 29 height 9
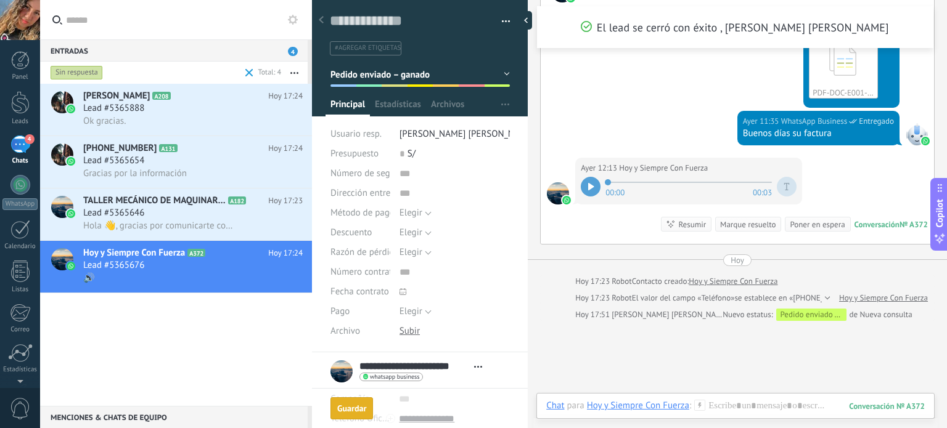
click at [734, 223] on div "Marque resuelto" at bounding box center [747, 225] width 55 height 12
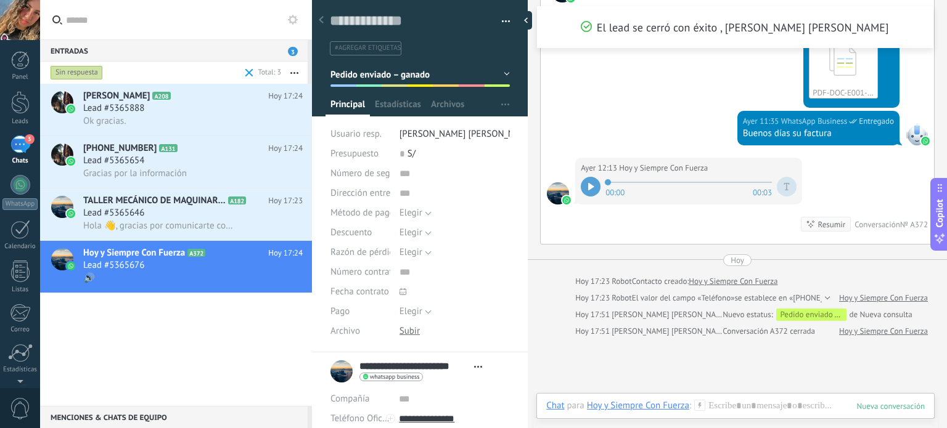
scroll to position [2174, 0]
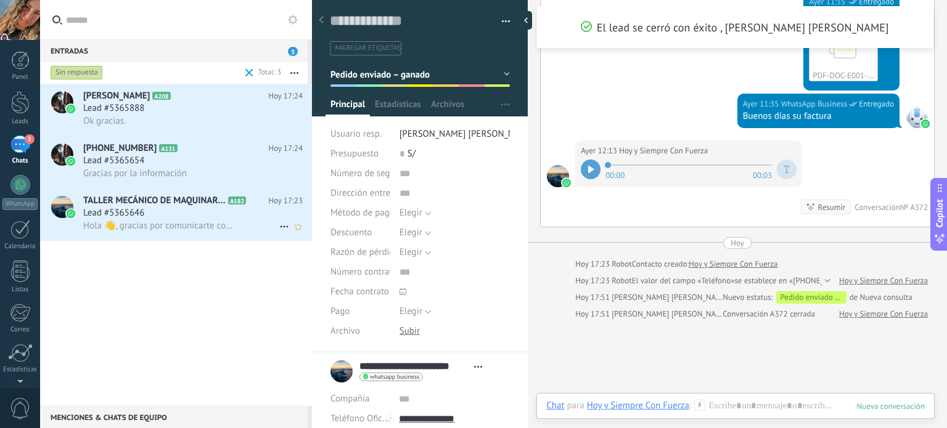
click at [164, 224] on span "Hola 👋, gracias por comunicarte con SERVICIO TÉCNICO MECÁNICO, HIDRÁULICO *"VER…" at bounding box center [159, 226] width 152 height 12
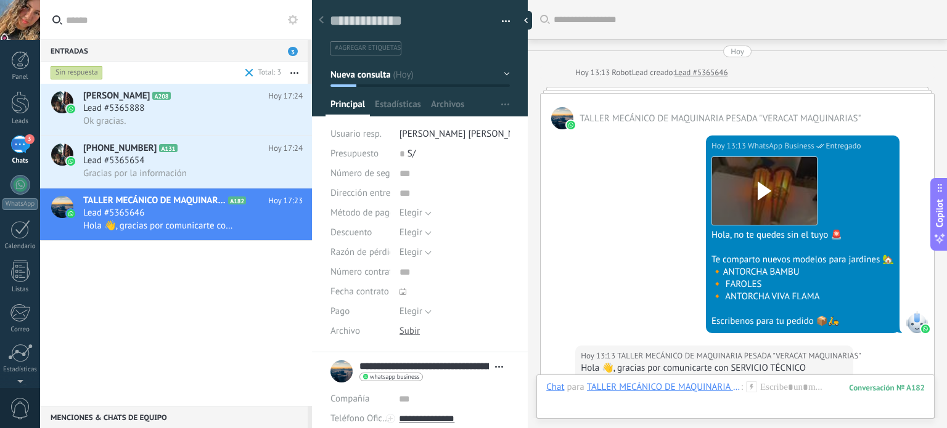
scroll to position [272, 0]
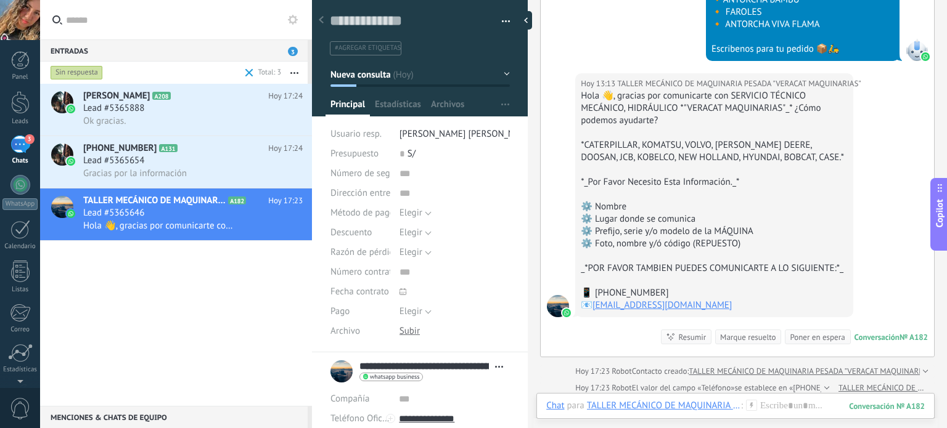
click at [756, 335] on div "Marque resuelto" at bounding box center [747, 338] width 55 height 12
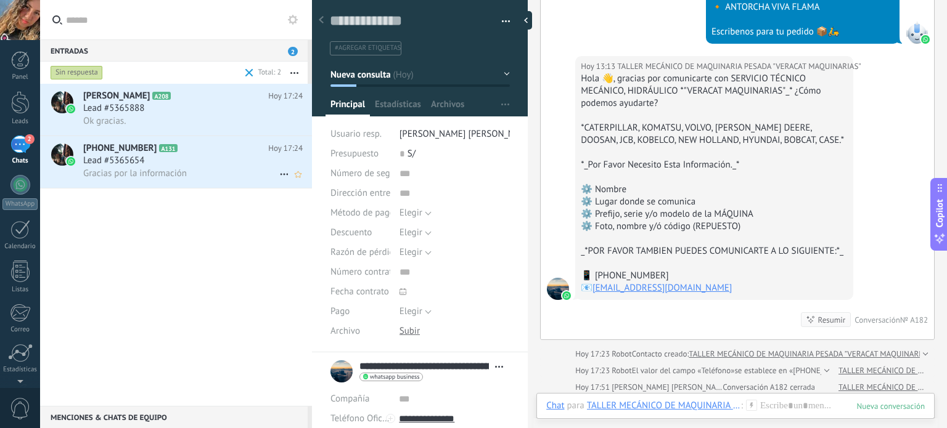
click at [238, 173] on div "Gracias por la información" at bounding box center [192, 173] width 219 height 13
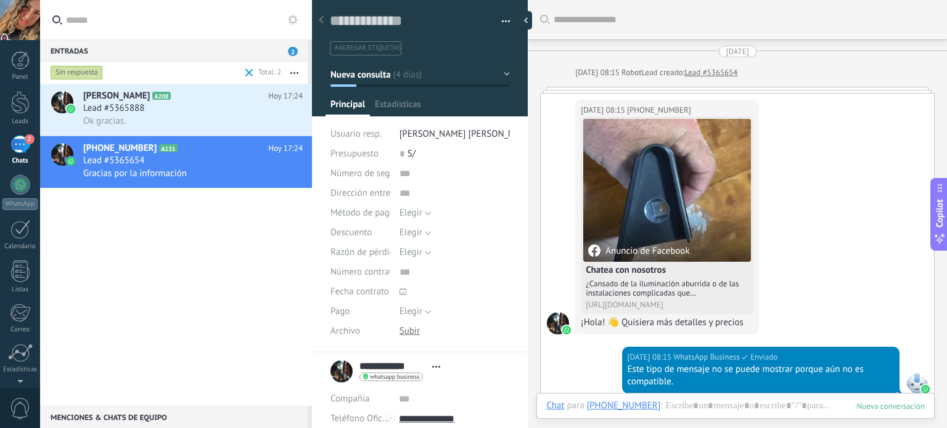
scroll to position [1607, 0]
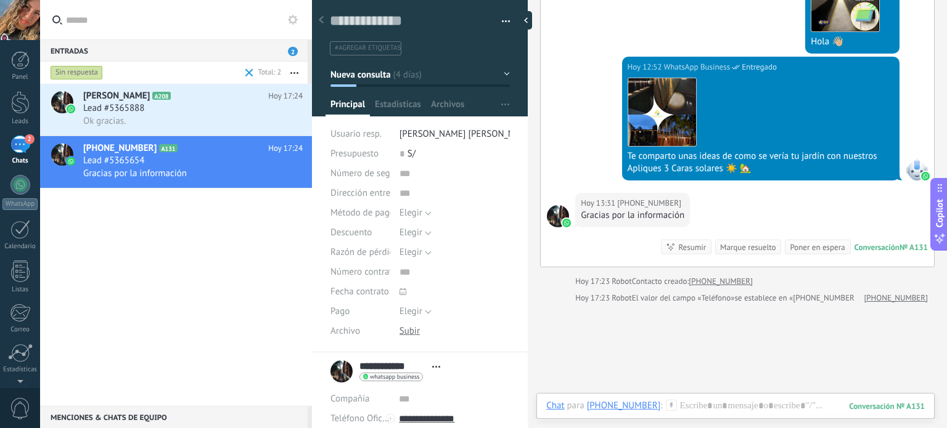
click at [750, 242] on div "Marque resuelto" at bounding box center [747, 248] width 55 height 12
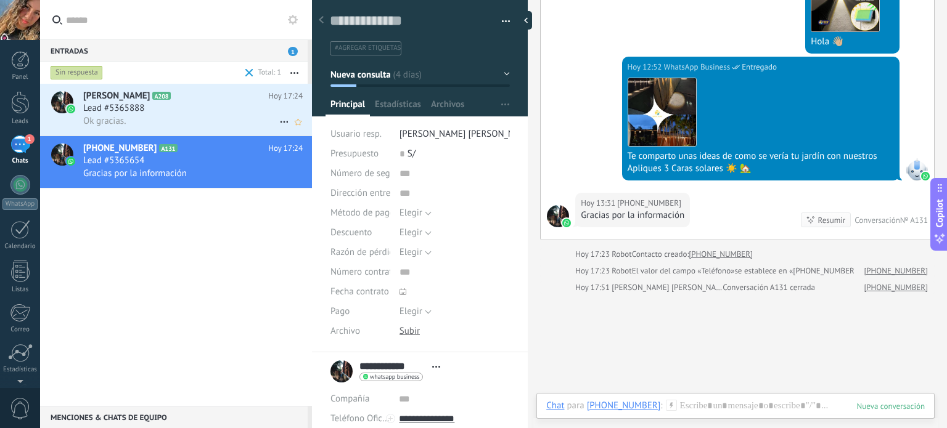
scroll to position [1624, 0]
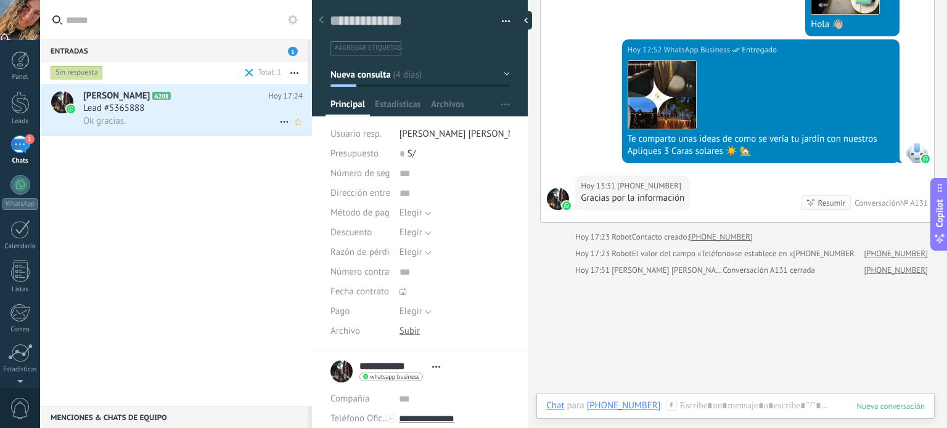
click at [216, 110] on div "Lead #5365888" at bounding box center [192, 108] width 219 height 12
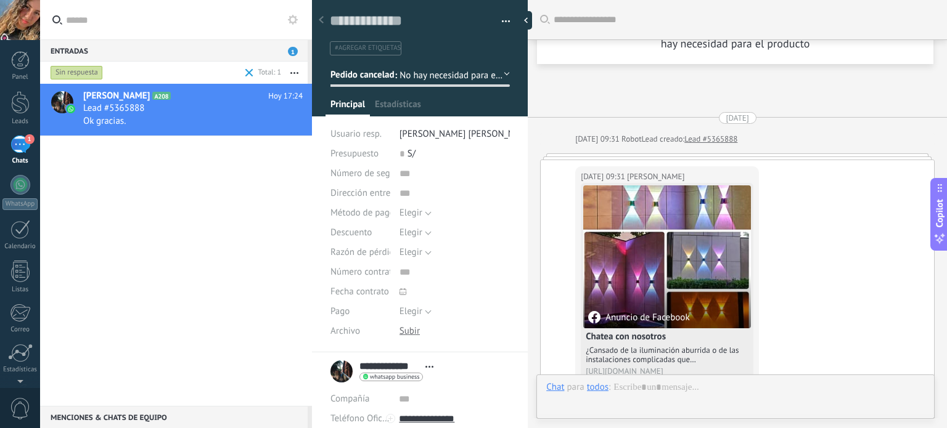
scroll to position [1548, 0]
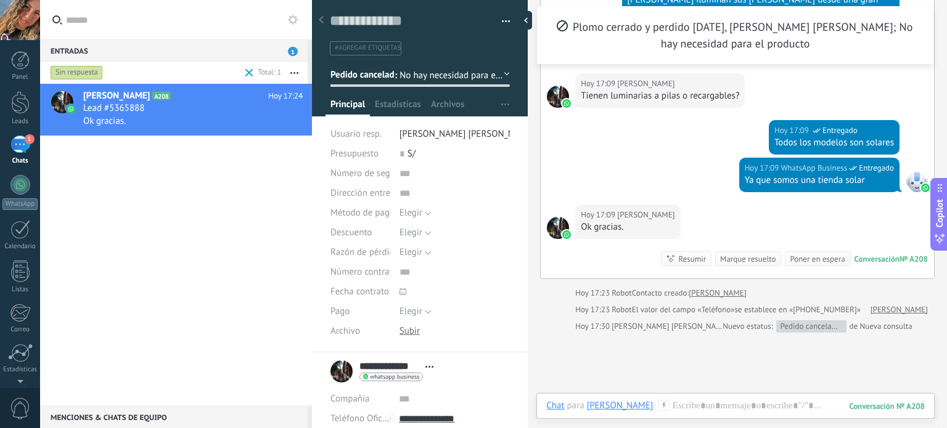
click at [500, 74] on button "Pedido cancelado – perdido" at bounding box center [419, 74] width 179 height 22
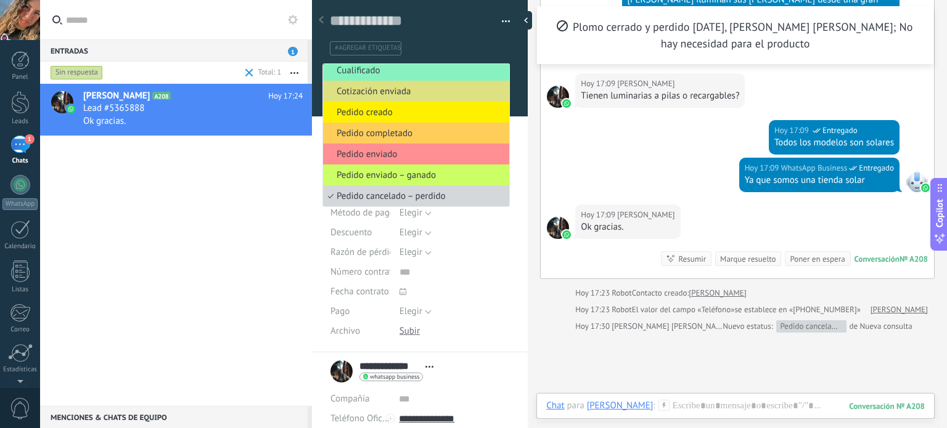
click at [706, 158] on div "Hoy 17:09 WhatsApp Business Entregado Ya que somos una tienda solar" at bounding box center [737, 181] width 393 height 47
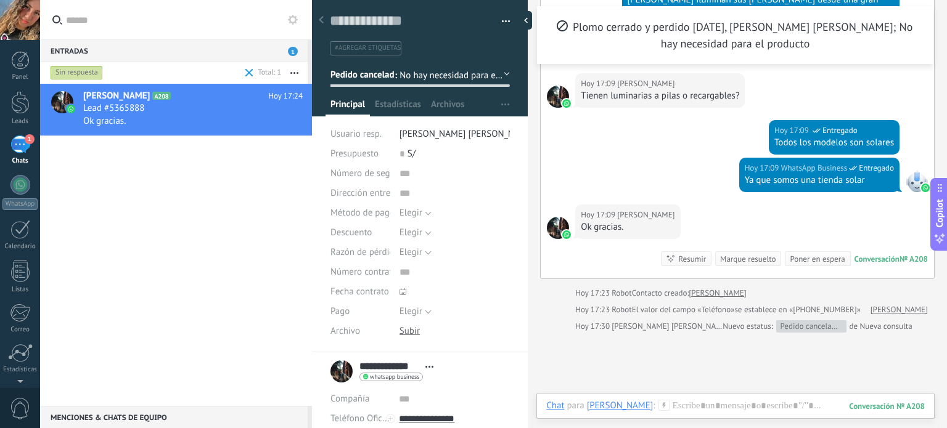
click at [730, 253] on div "Marque resuelto" at bounding box center [747, 259] width 55 height 12
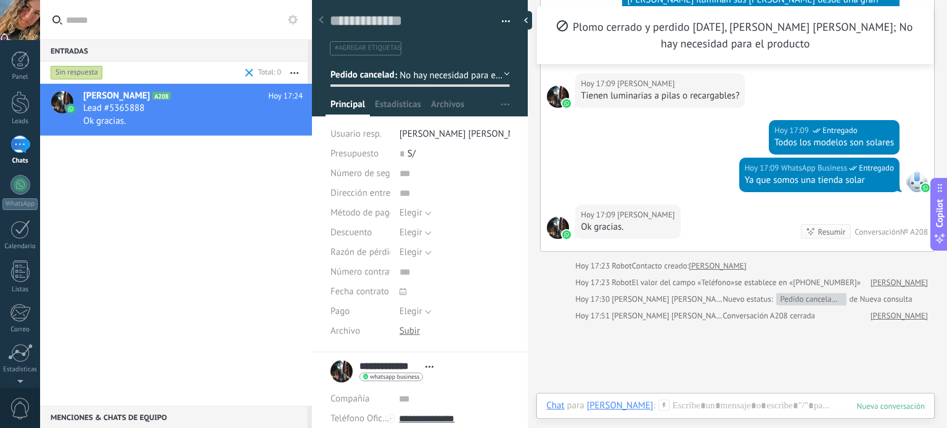
scroll to position [1565, 0]
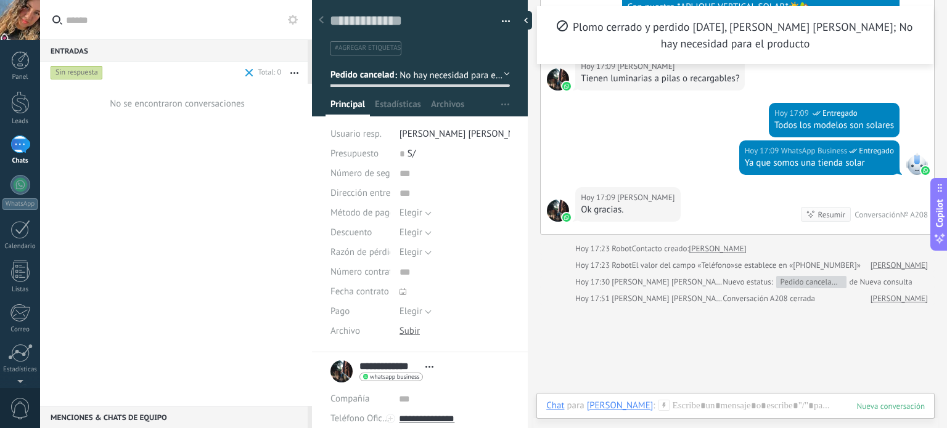
click at [78, 73] on div "Sin respuesta" at bounding box center [77, 72] width 52 height 15
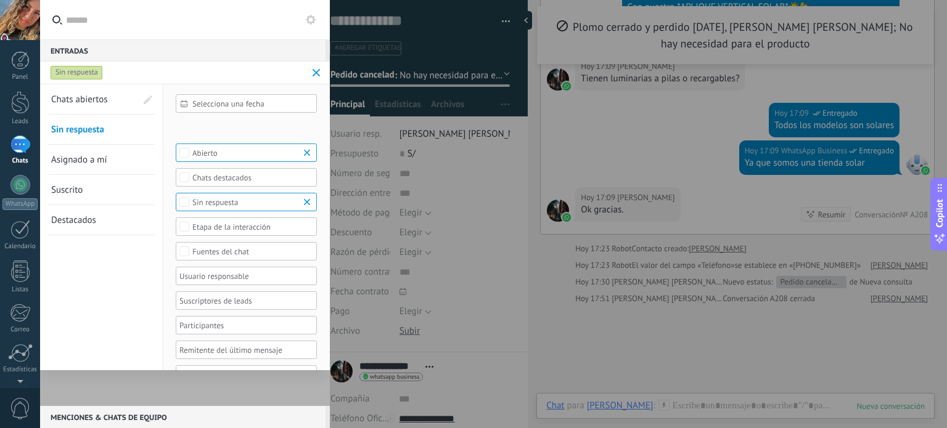
click at [94, 97] on span "Chats abiertos" at bounding box center [79, 100] width 57 height 12
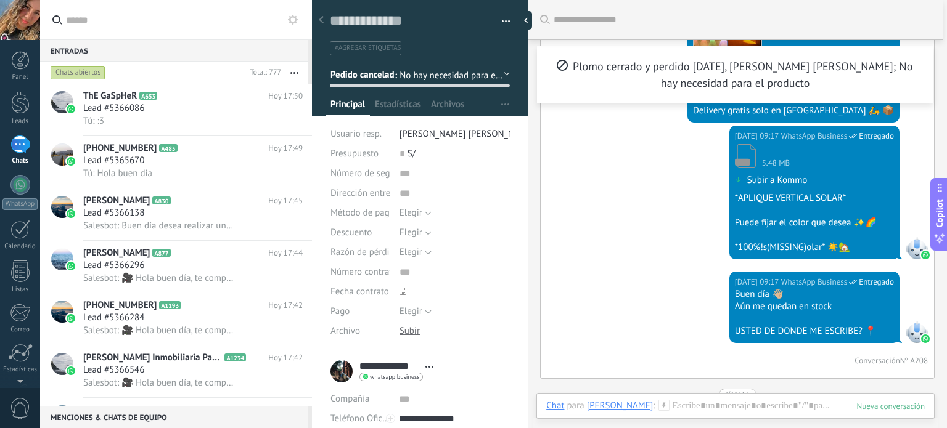
scroll to position [704, 0]
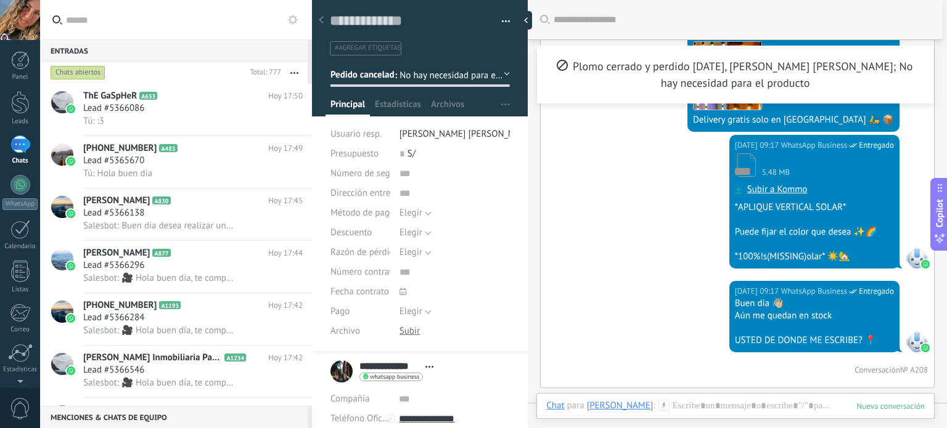
click at [645, 77] on div "Plomo cerrado y perdido 25.09.2025, Marjorie C. B.; No hay necesidad para el pr…" at bounding box center [734, 74] width 359 height 33
click at [170, 169] on div "Tú: Hola buen dia" at bounding box center [192, 173] width 219 height 13
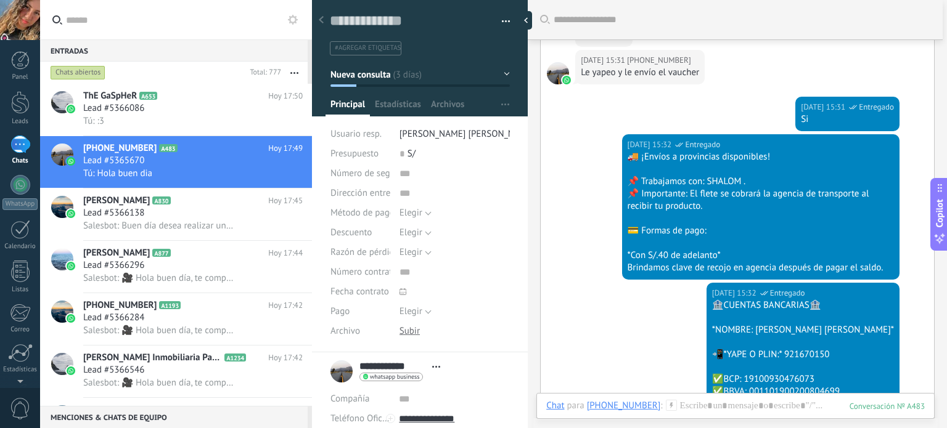
scroll to position [603, 0]
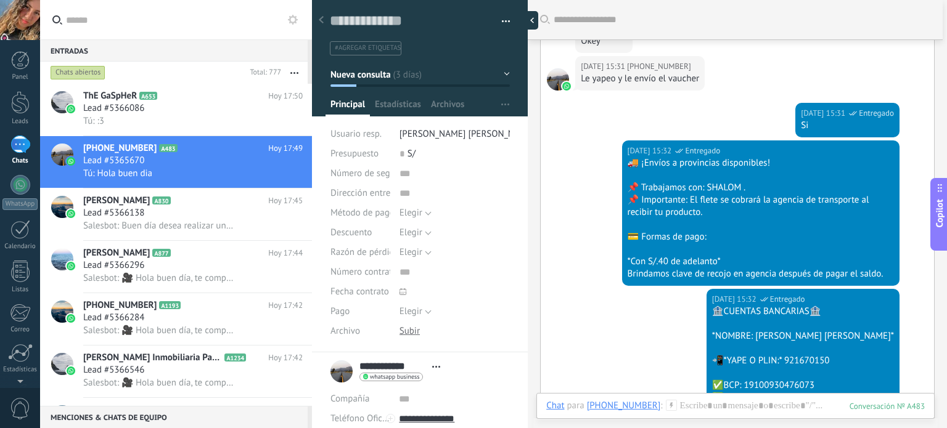
click at [531, 22] on div at bounding box center [529, 20] width 18 height 18
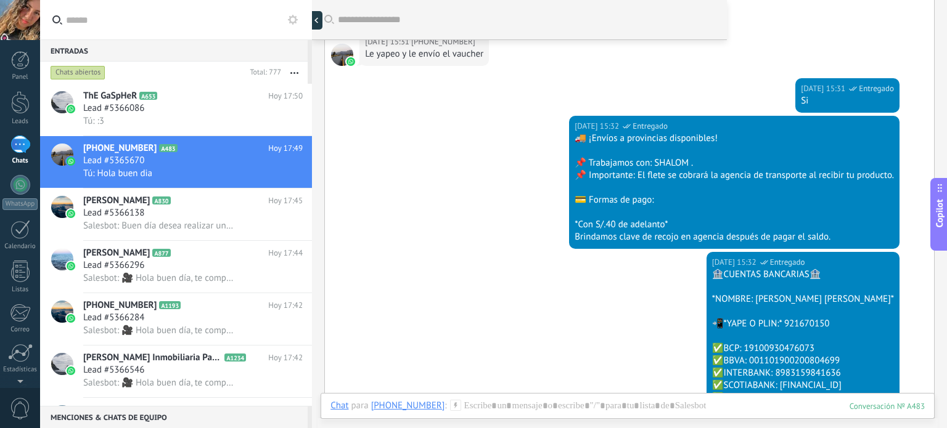
scroll to position [37, 0]
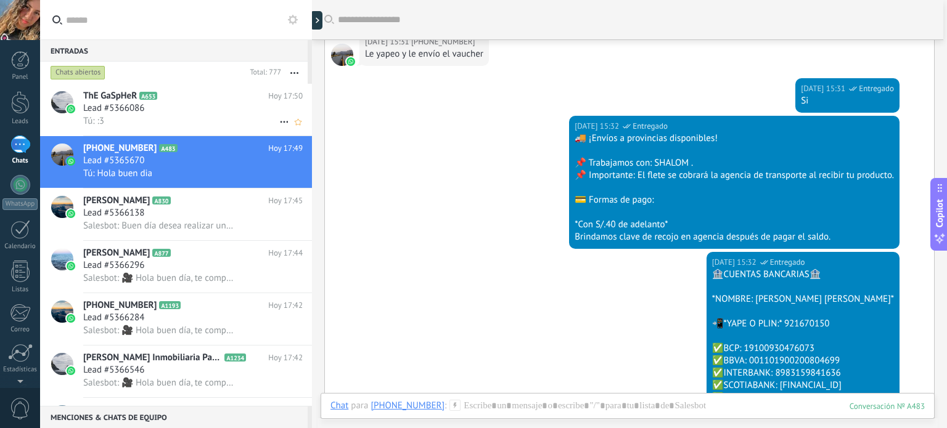
click at [160, 112] on div "Lead #5366086" at bounding box center [192, 108] width 219 height 12
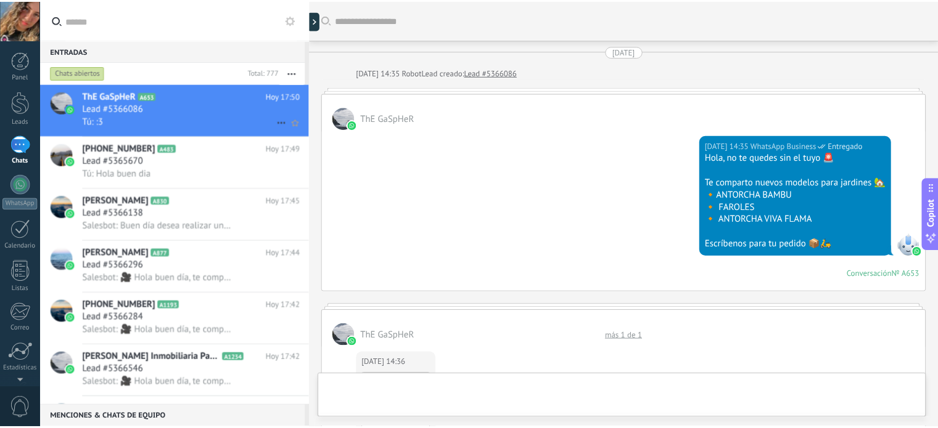
scroll to position [939, 0]
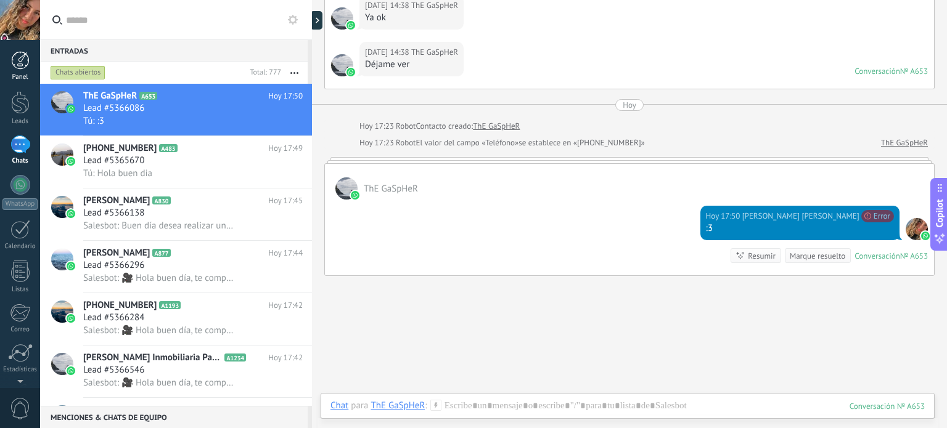
click at [12, 69] on div at bounding box center [20, 60] width 18 height 18
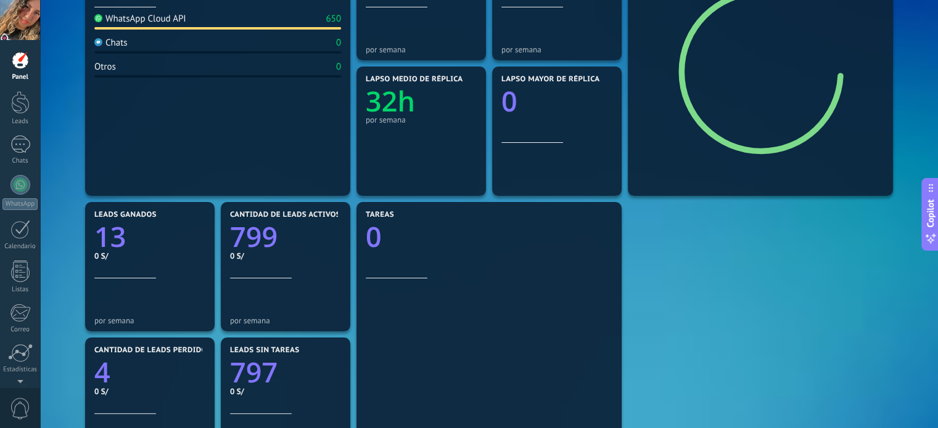
scroll to position [308, 0]
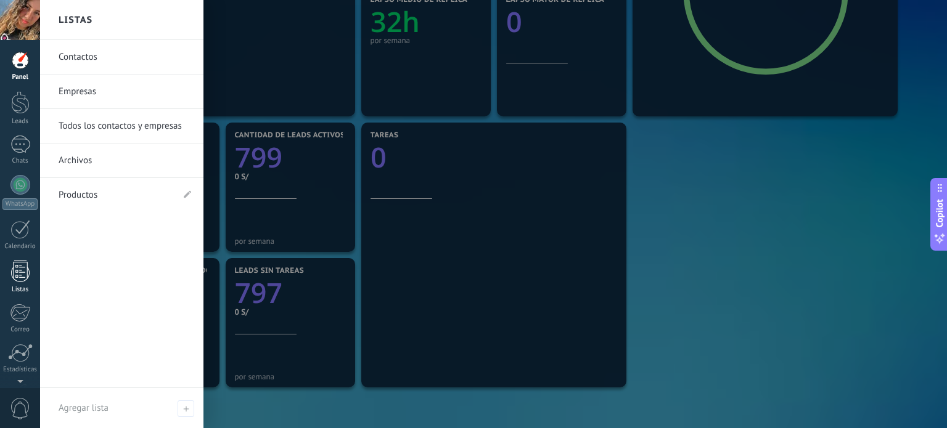
click at [15, 278] on div at bounding box center [20, 272] width 18 height 22
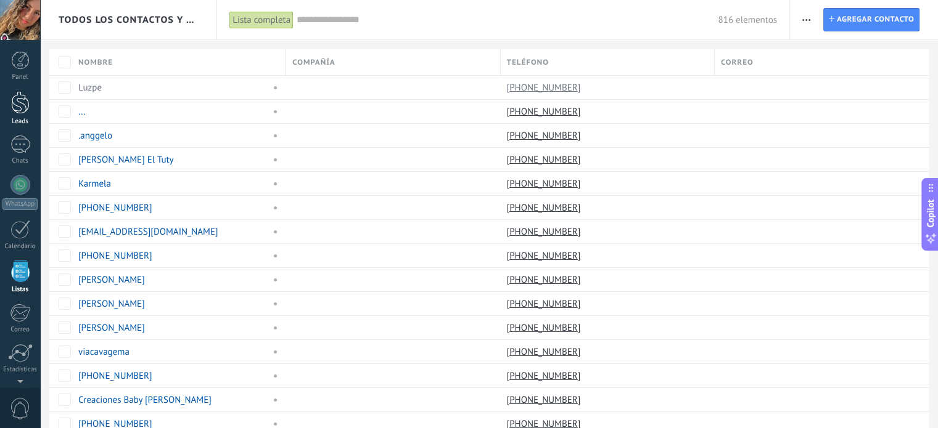
click at [14, 104] on div at bounding box center [20, 102] width 18 height 23
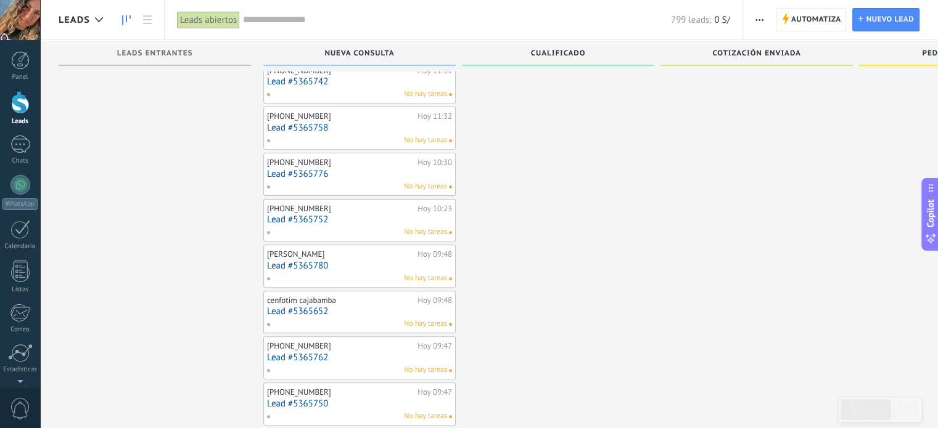
scroll to position [555, 0]
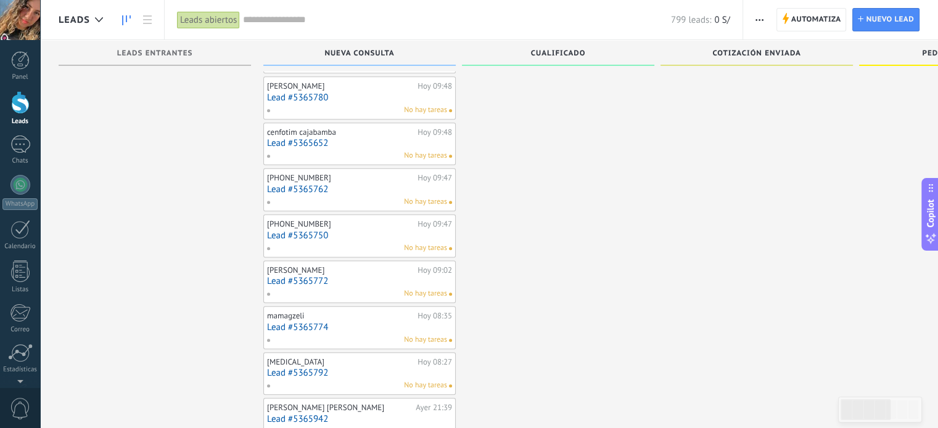
click at [375, 157] on div "No hay tareas" at bounding box center [356, 155] width 181 height 11
click at [328, 134] on div "cenfotim cajabamba Hoy 09:48 Lead #5365652 No hay tareas" at bounding box center [359, 144] width 185 height 36
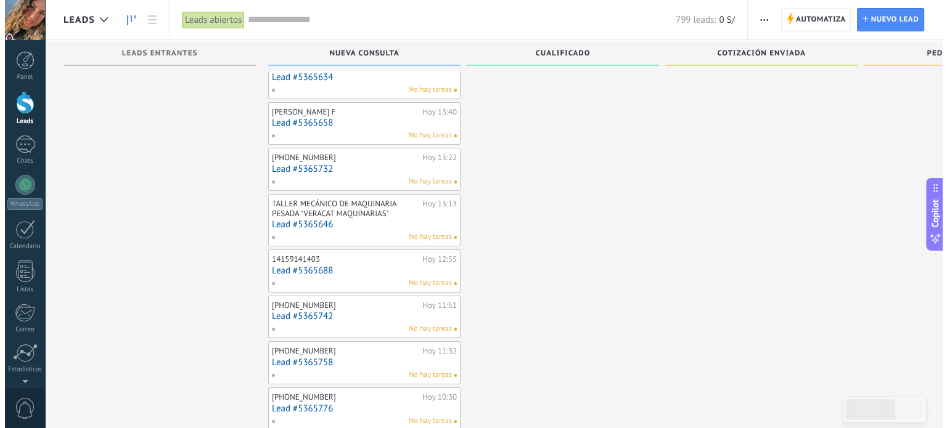
scroll to position [0, 0]
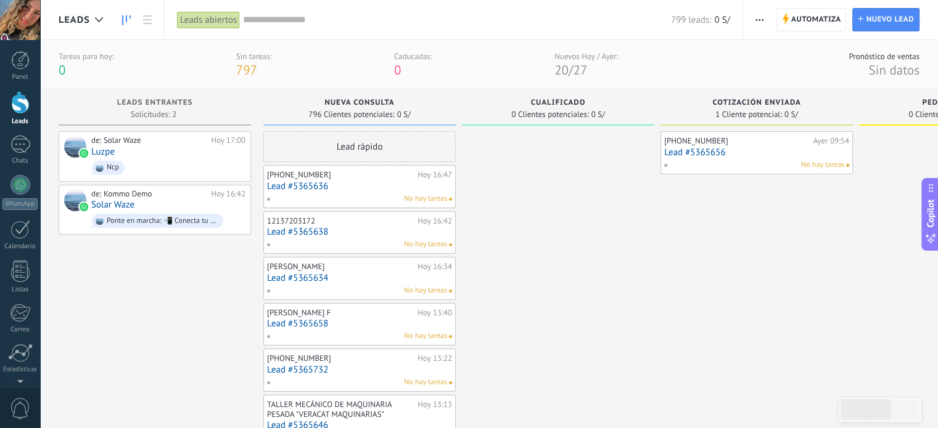
click at [270, 22] on input "text" at bounding box center [457, 20] width 428 height 13
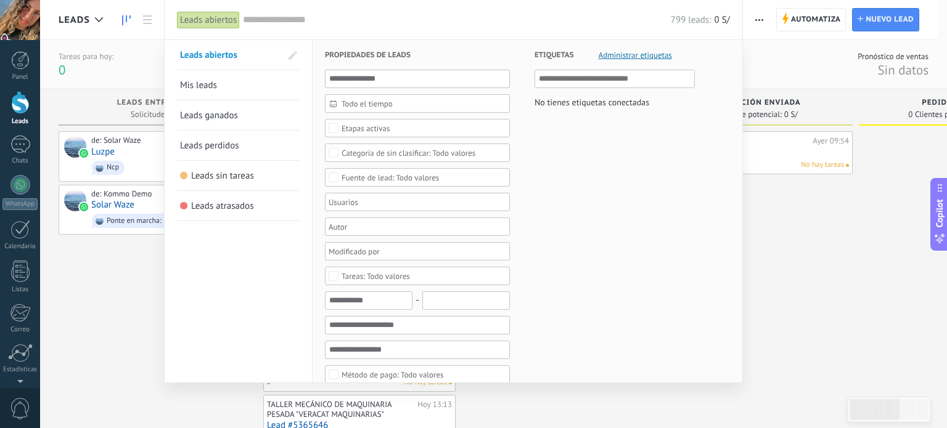
click at [270, 22] on input "text" at bounding box center [457, 20] width 428 height 13
click at [812, 258] on div at bounding box center [473, 214] width 947 height 428
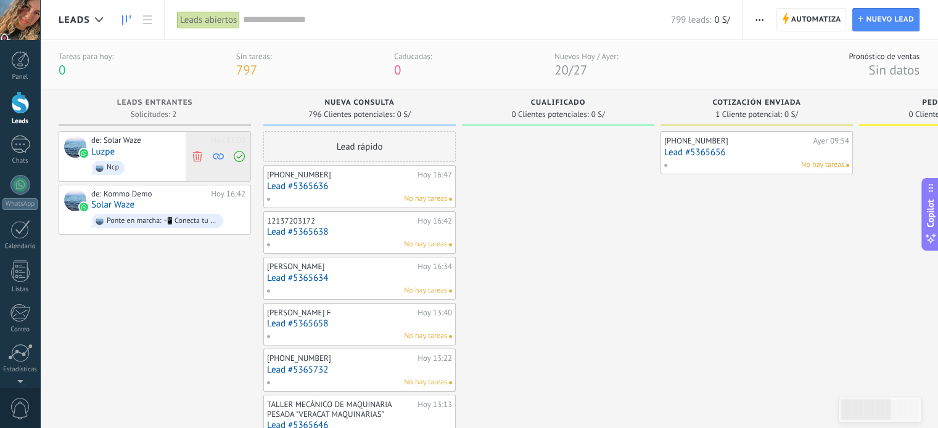
click at [244, 155] on span at bounding box center [239, 156] width 17 height 49
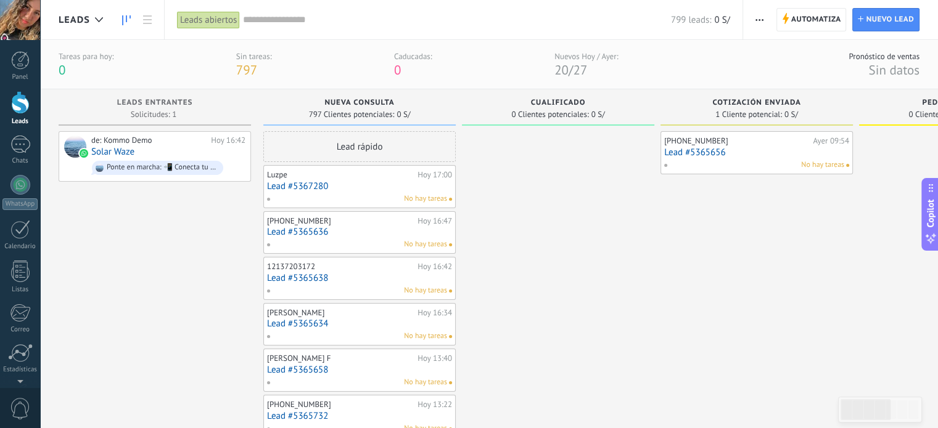
click at [395, 190] on link "Lead #5367280" at bounding box center [359, 186] width 185 height 10
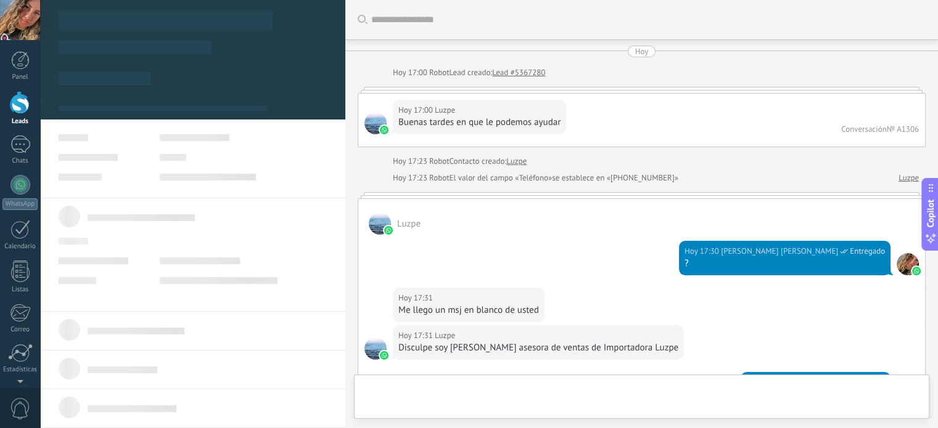
type textarea "**********"
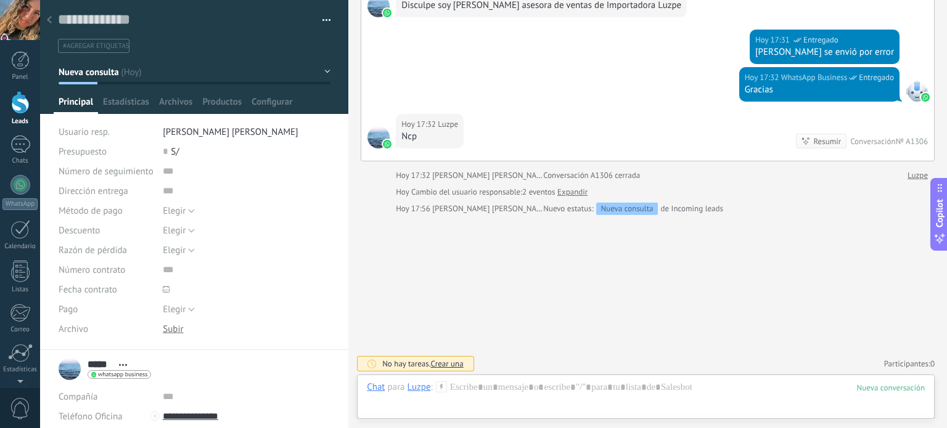
click at [101, 44] on span "#agregar etiquetas" at bounding box center [96, 46] width 66 height 9
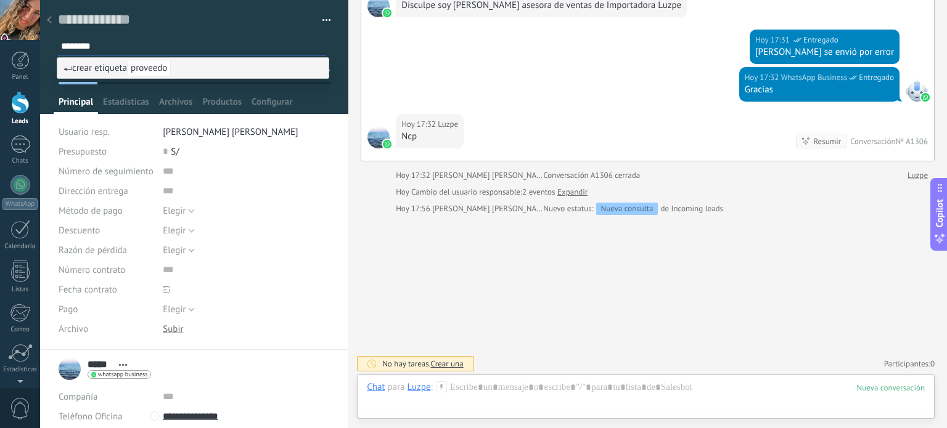
type input "*********"
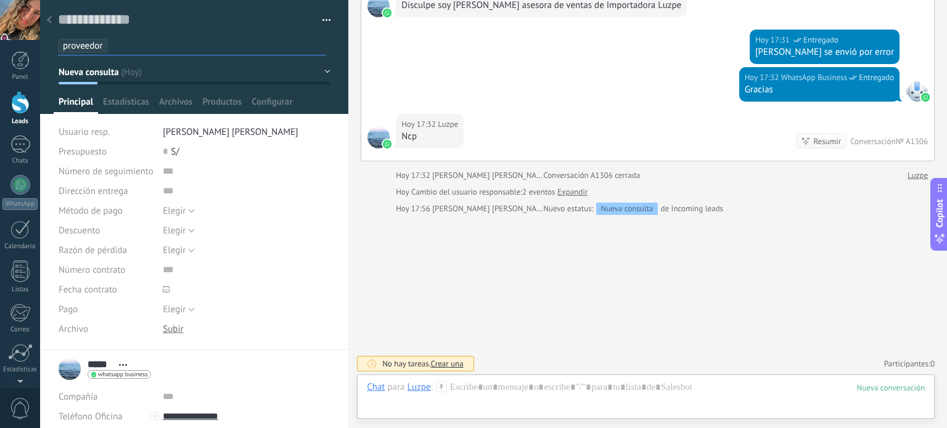
click at [47, 22] on icon at bounding box center [49, 19] width 5 height 7
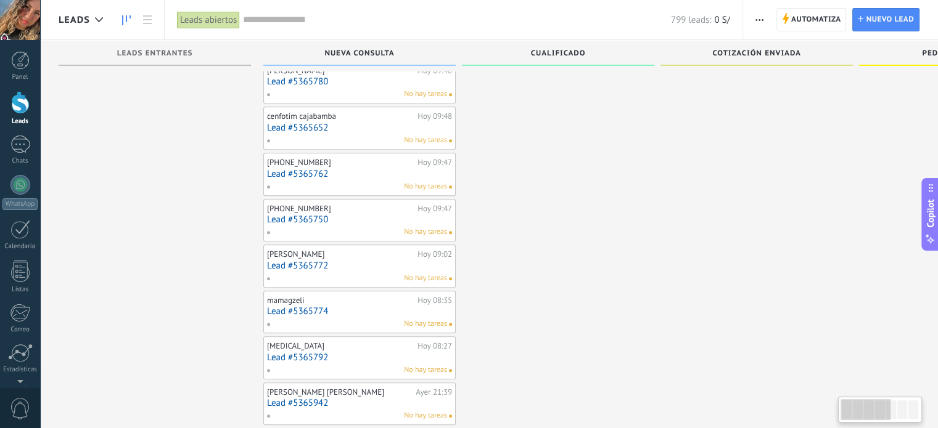
scroll to position [567, 0]
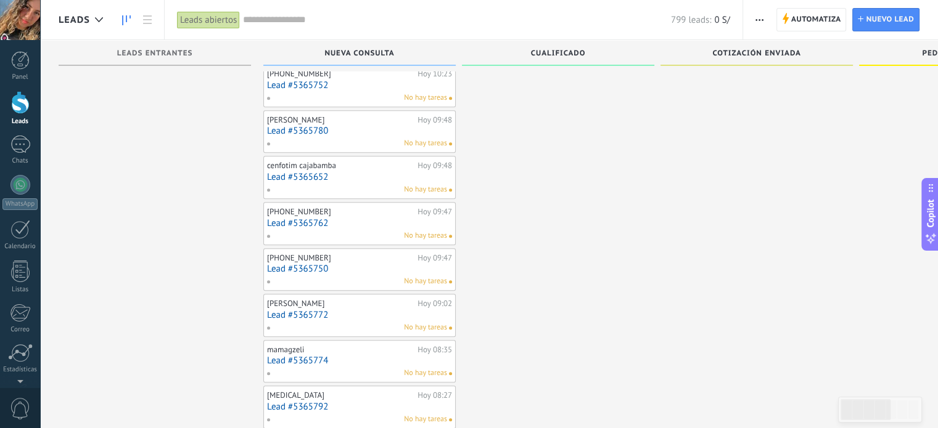
drag, startPoint x: 881, startPoint y: 55, endPoint x: 644, endPoint y: 82, distance: 239.5
click at [649, 56] on div "Leads Entrantes Nueva consulta Cualificado Cotización enviada Pedido creado Ped…" at bounding box center [763, 55] width 1408 height 31
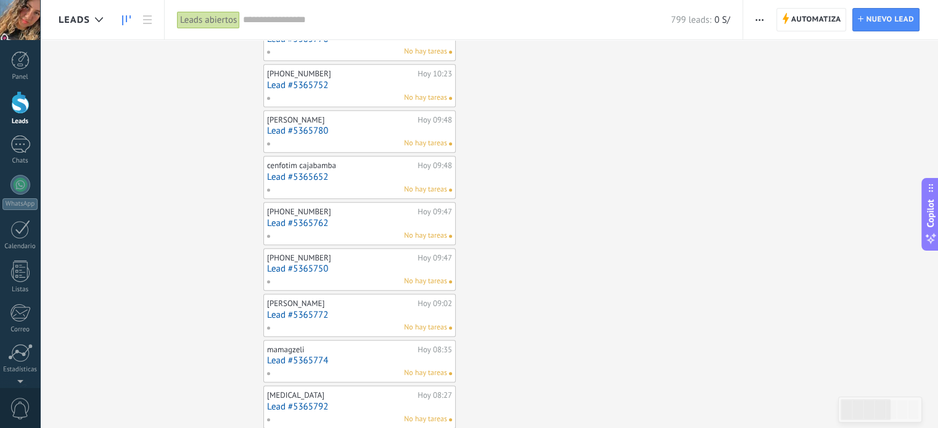
scroll to position [0, 0]
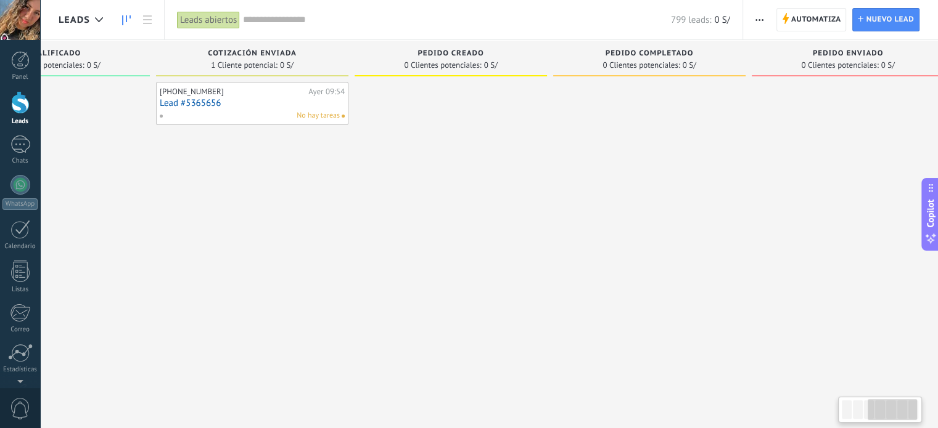
scroll to position [0, 480]
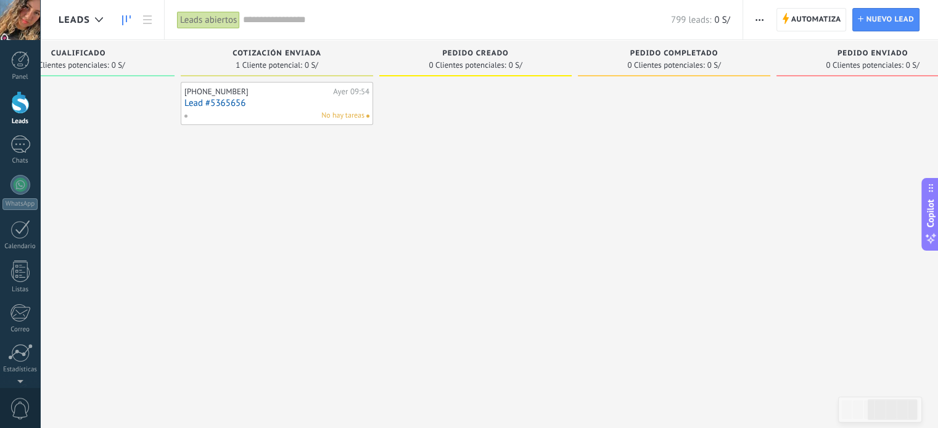
click at [640, 56] on span "Pedido completado" at bounding box center [674, 53] width 88 height 9
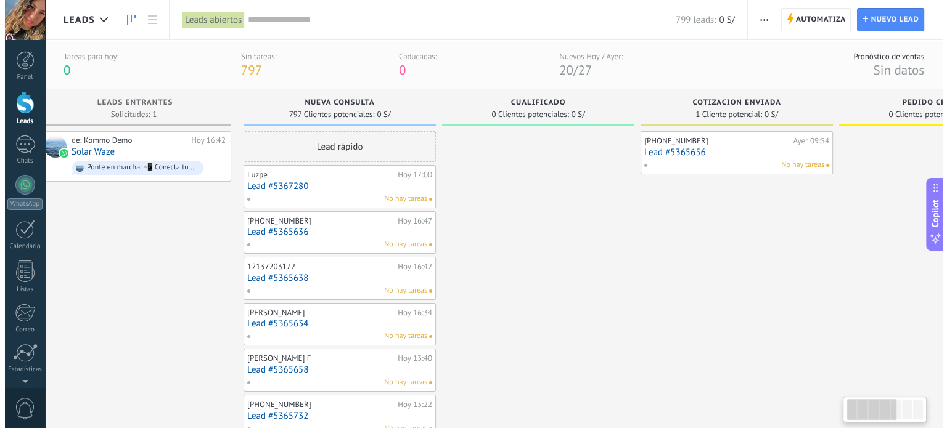
scroll to position [0, 0]
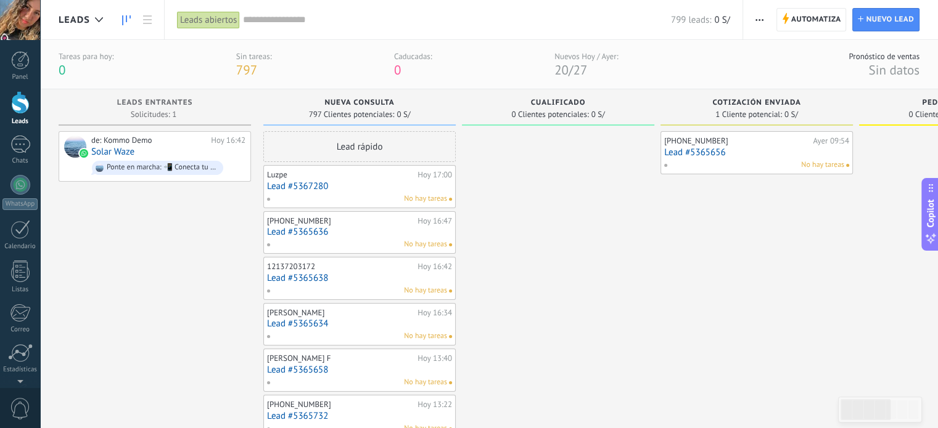
click at [383, 232] on link "Lead #5365636" at bounding box center [359, 232] width 185 height 10
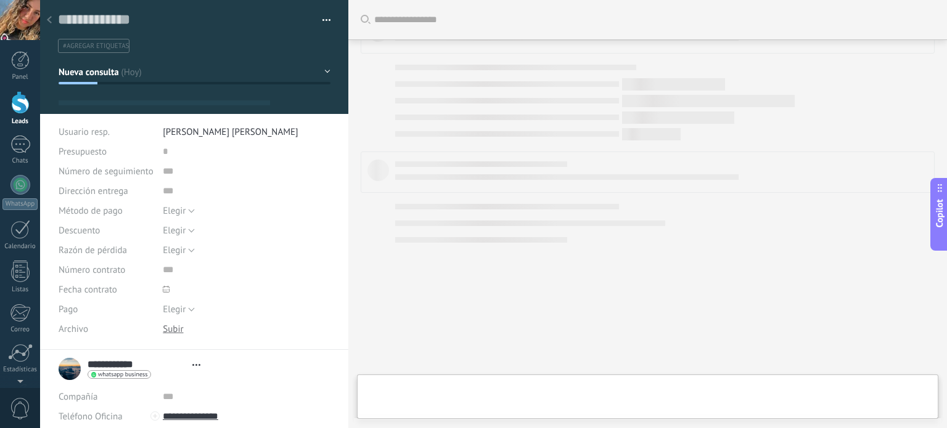
type textarea "**********"
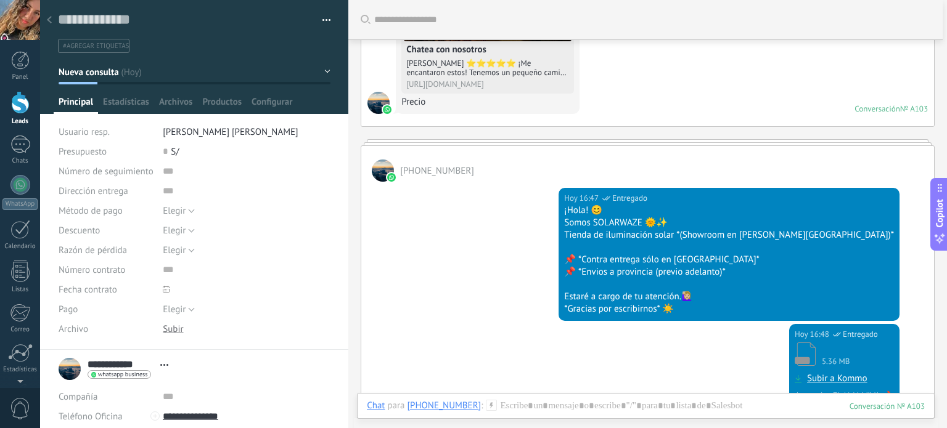
scroll to position [57, 0]
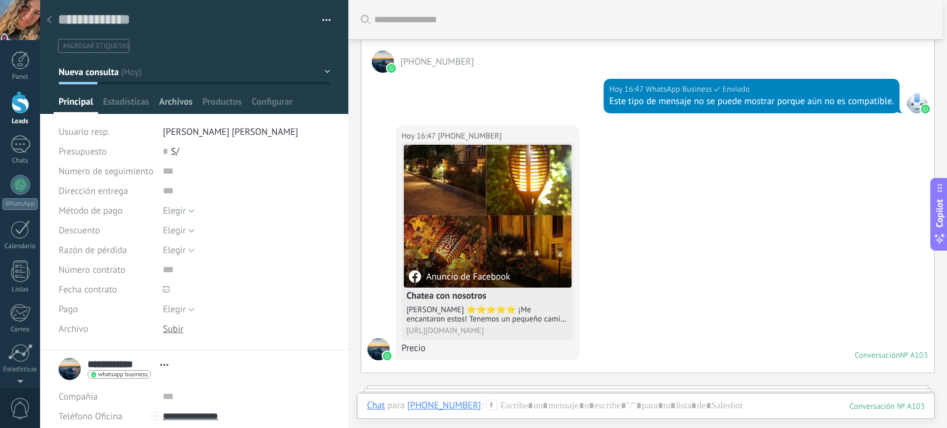
click at [195, 102] on div "Archivos" at bounding box center [175, 105] width 43 height 18
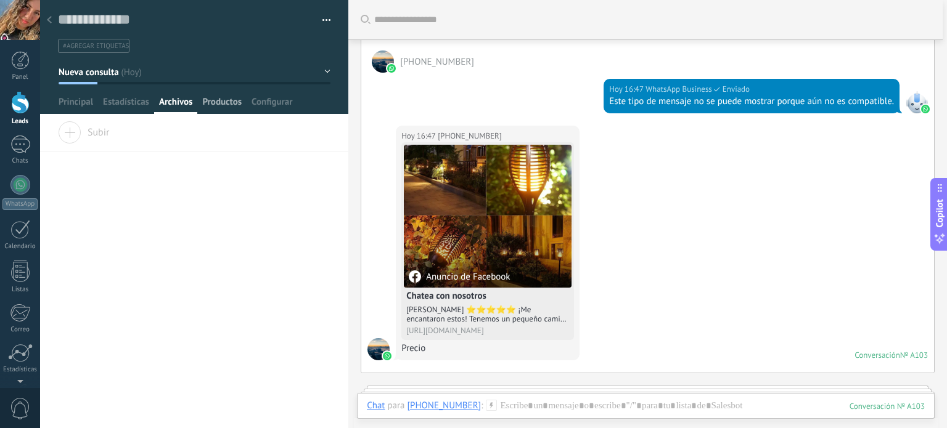
click at [222, 100] on span "Productos" at bounding box center [221, 105] width 39 height 18
click at [10, 186] on div at bounding box center [20, 185] width 20 height 20
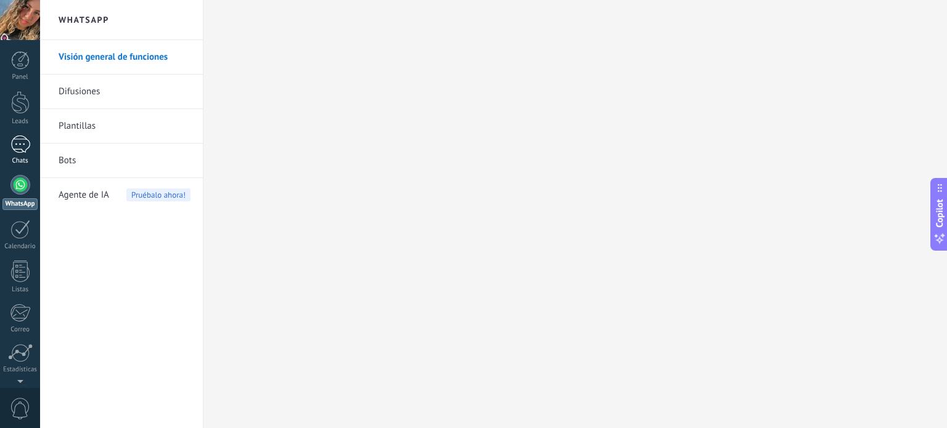
click at [23, 147] on div "1" at bounding box center [20, 145] width 20 height 18
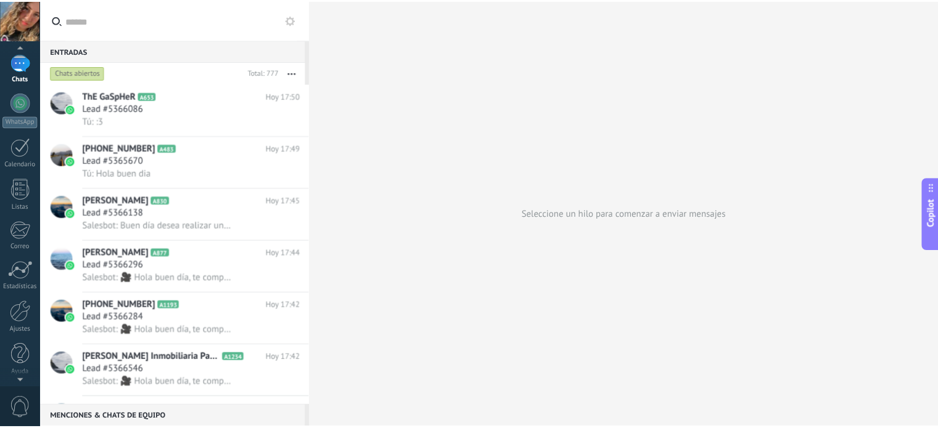
scroll to position [84, 0]
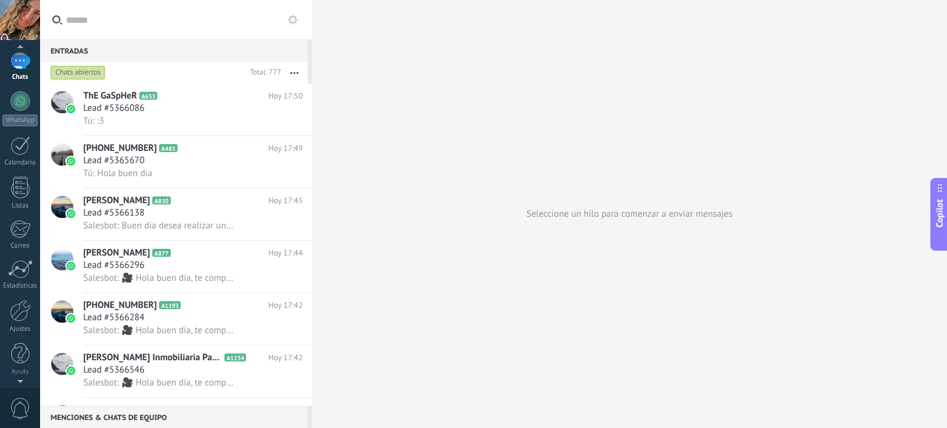
click at [25, 383] on div "Panel Leads 1 Chats WhatsApp Clientes" at bounding box center [20, 178] width 40 height 422
click at [16, 321] on div at bounding box center [20, 311] width 21 height 22
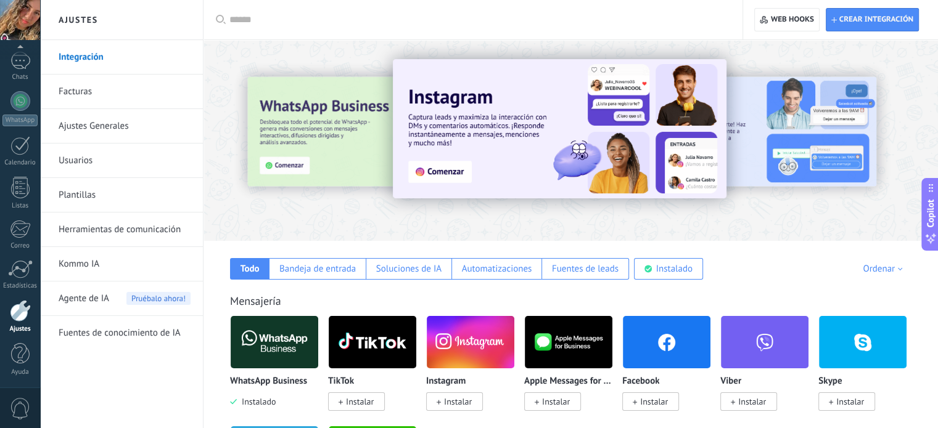
click at [91, 194] on link "Plantillas" at bounding box center [125, 195] width 132 height 35
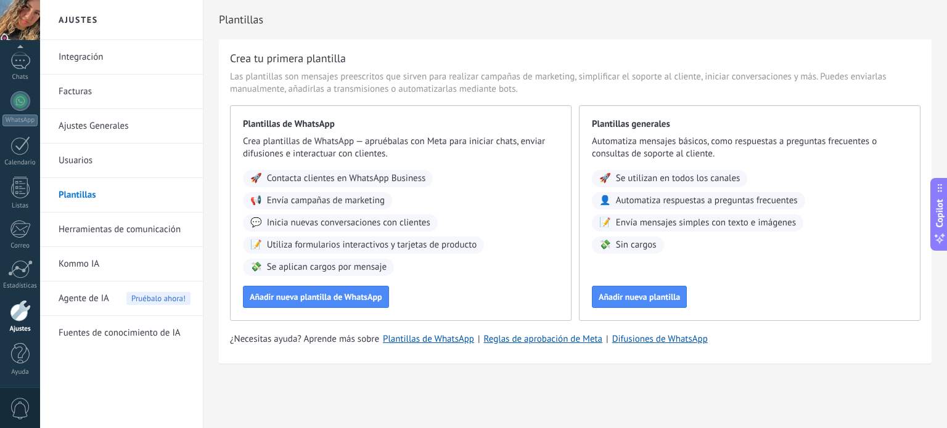
click at [680, 202] on span "Automatiza respuestas a preguntas frecuentes" at bounding box center [707, 201] width 182 height 12
click at [18, 194] on div at bounding box center [20, 188] width 18 height 22
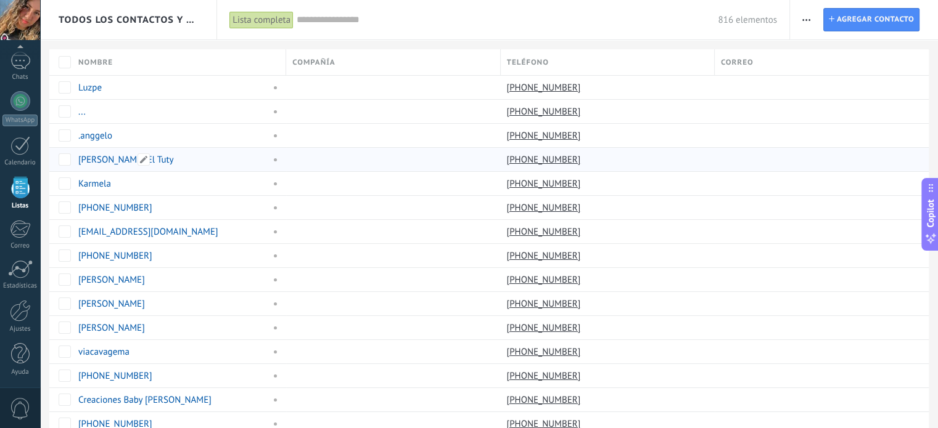
scroll to position [76, 0]
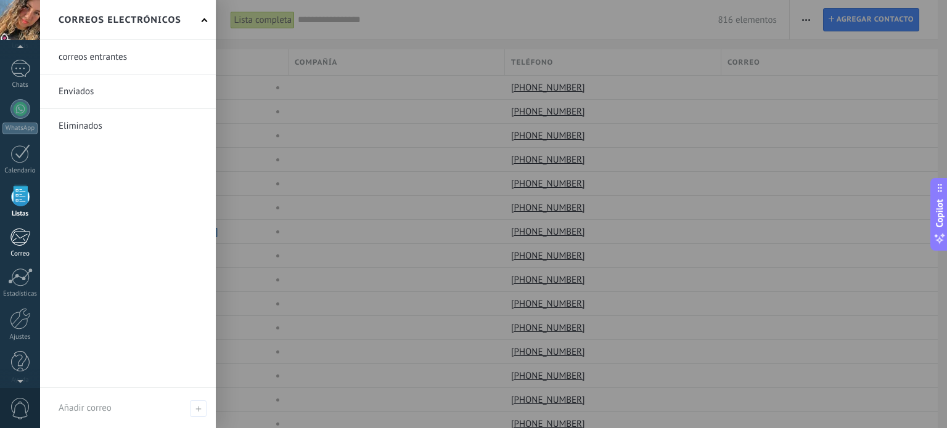
click at [17, 250] on div "Correo" at bounding box center [20, 254] width 36 height 8
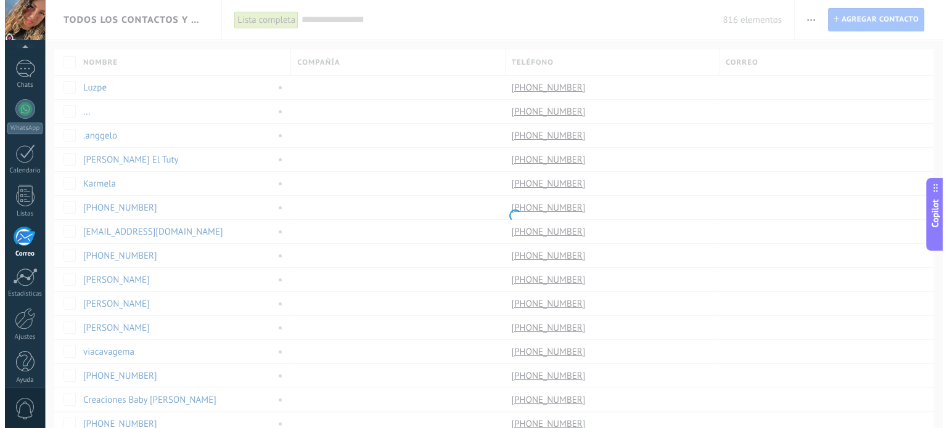
scroll to position [84, 0]
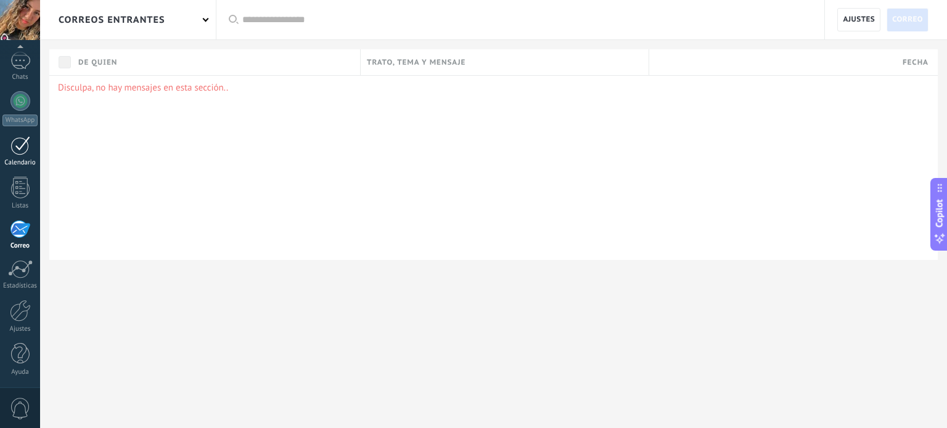
click at [22, 146] on div at bounding box center [20, 145] width 20 height 19
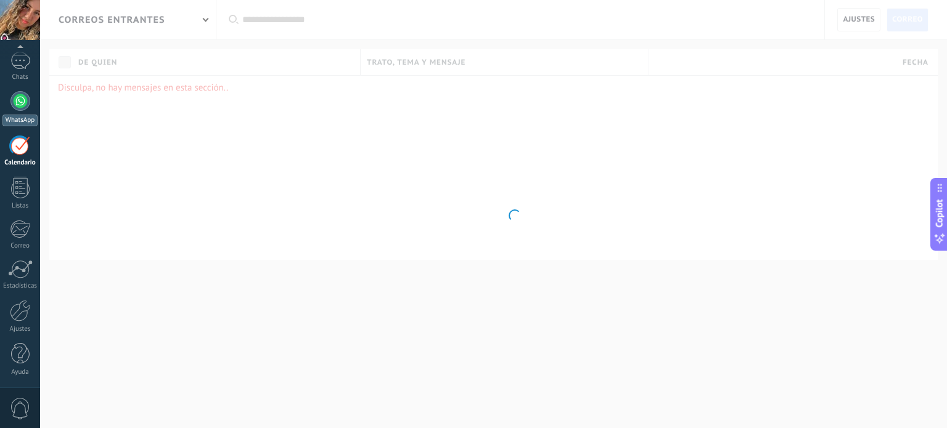
click at [14, 101] on div at bounding box center [20, 101] width 20 height 20
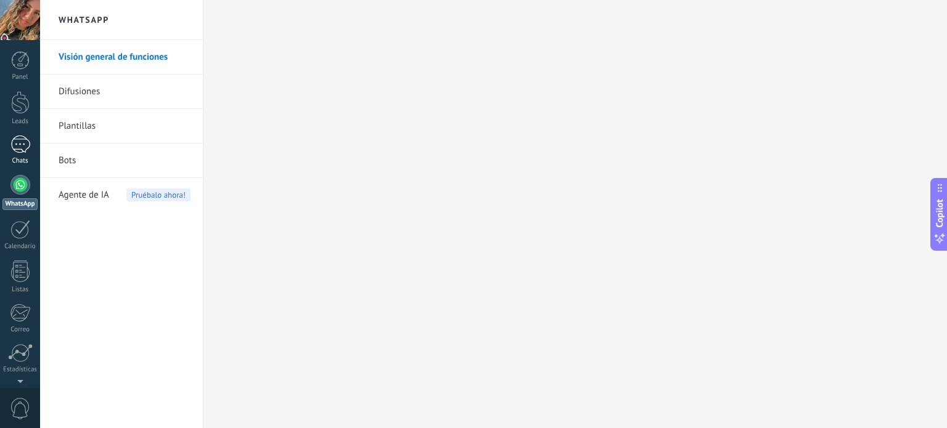
click at [20, 156] on link "1 Chats" at bounding box center [20, 151] width 40 height 30
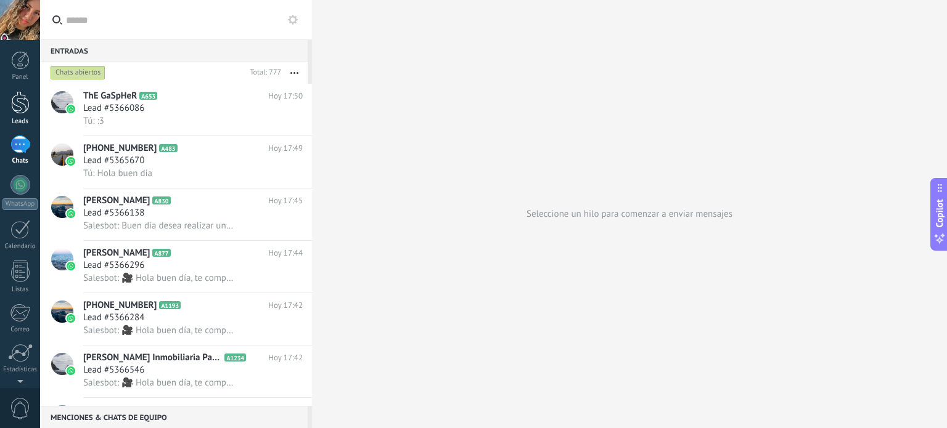
click at [17, 107] on div at bounding box center [20, 102] width 18 height 23
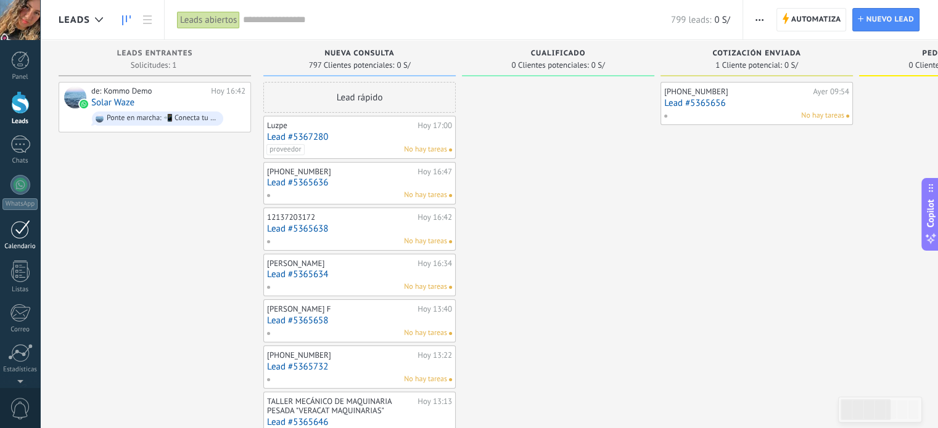
click at [15, 233] on div at bounding box center [20, 229] width 20 height 19
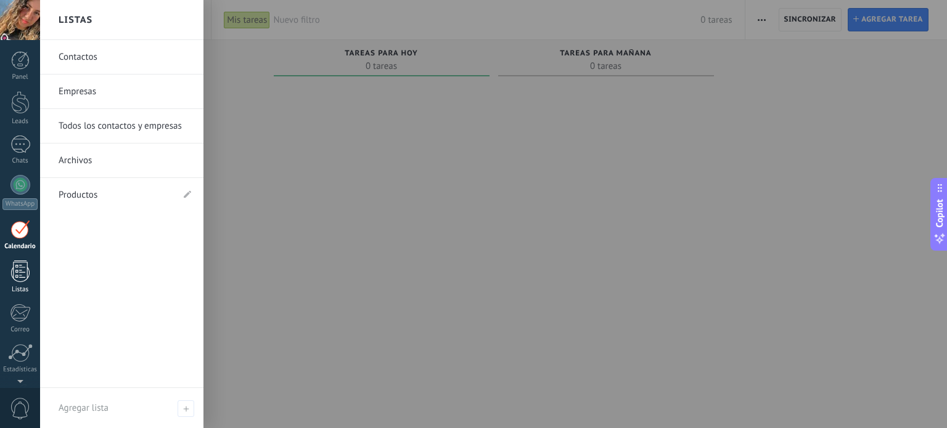
click at [15, 276] on div at bounding box center [20, 272] width 18 height 22
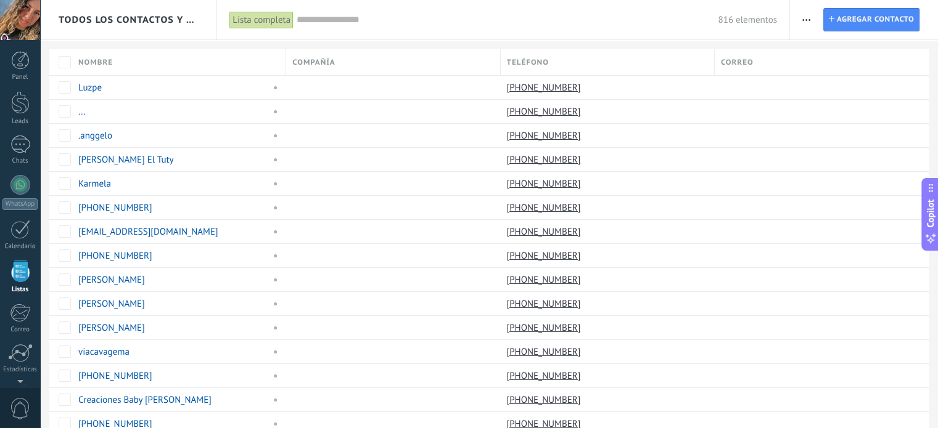
click at [15, 303] on div "Panel Leads 1 Chats WhatsApp Clientes" at bounding box center [20, 262] width 40 height 422
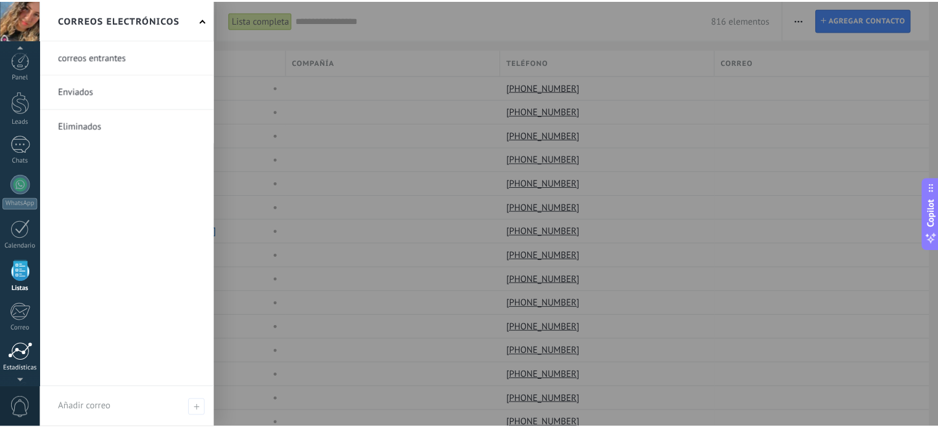
scroll to position [10, 0]
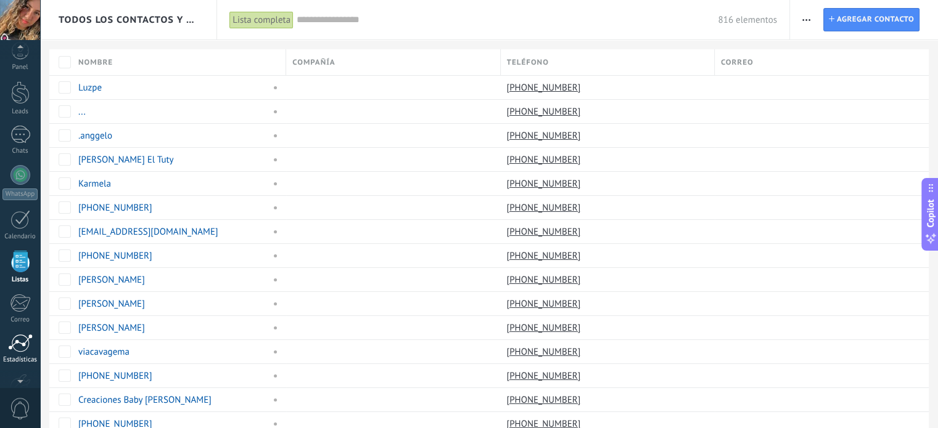
click at [15, 356] on div "Estadísticas" at bounding box center [20, 360] width 36 height 8
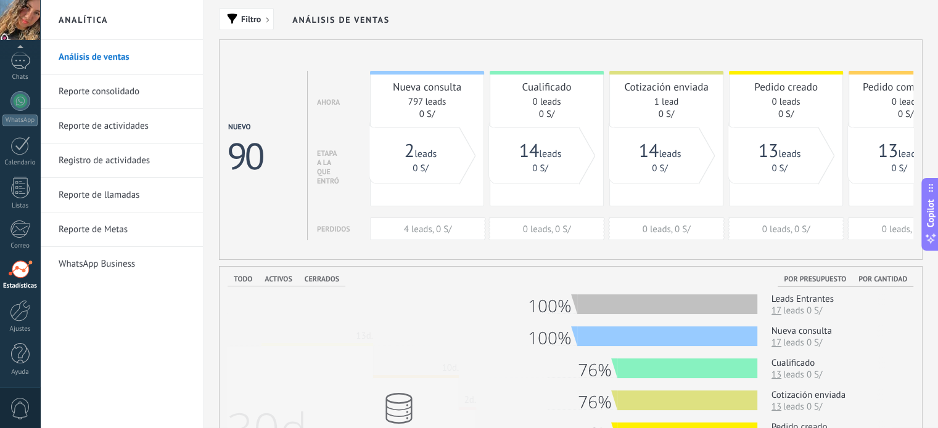
scroll to position [62, 0]
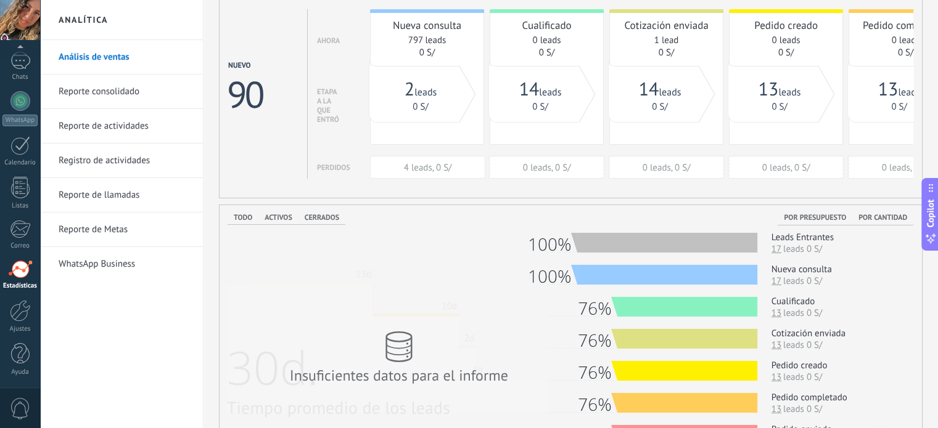
click at [122, 263] on link "WhatsApp Business" at bounding box center [125, 264] width 132 height 35
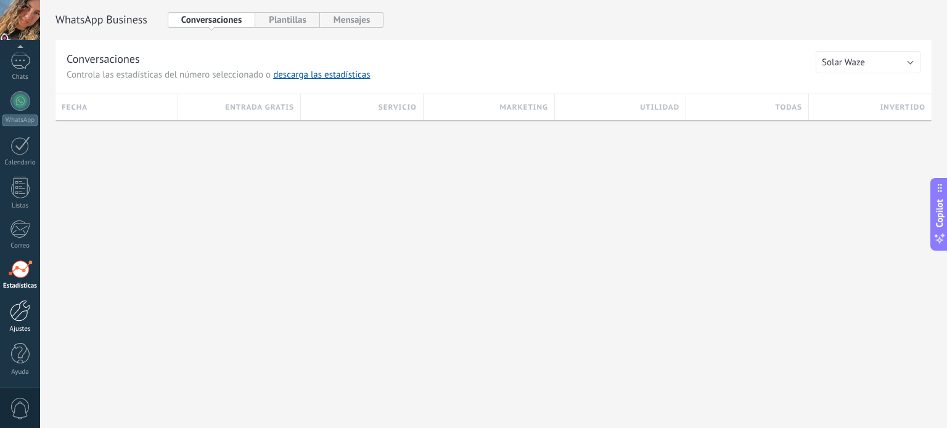
click at [22, 310] on div at bounding box center [20, 311] width 21 height 22
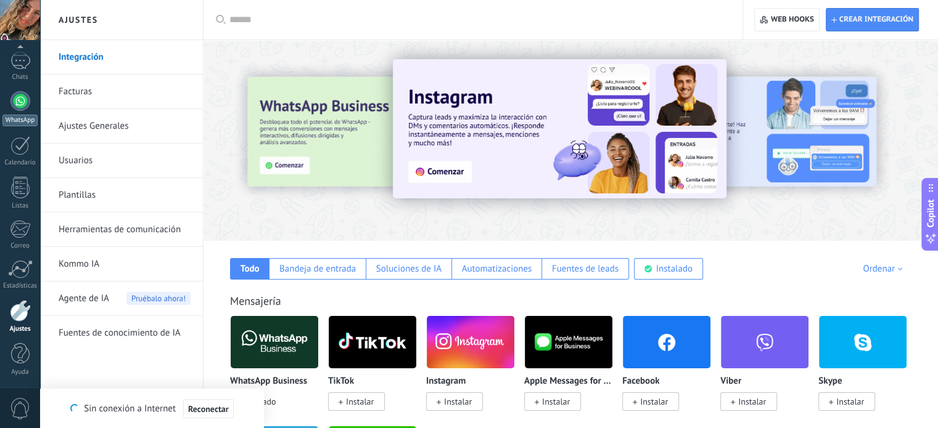
click at [21, 96] on div at bounding box center [20, 101] width 20 height 20
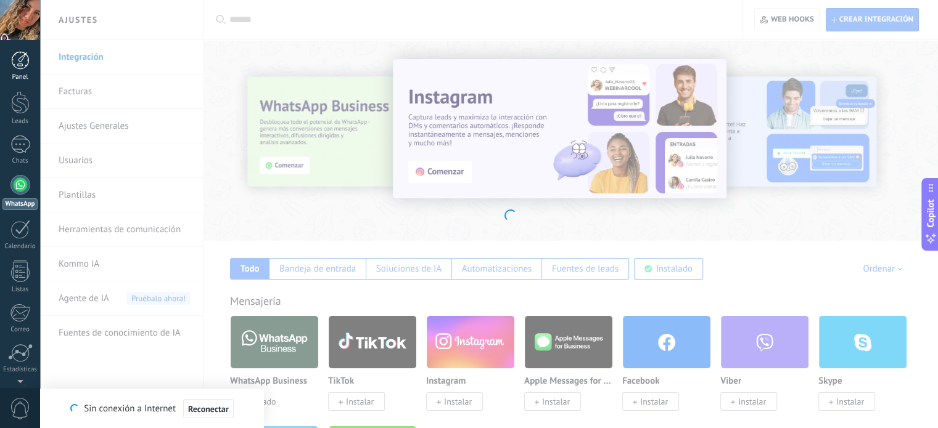
click at [21, 66] on div at bounding box center [20, 60] width 18 height 18
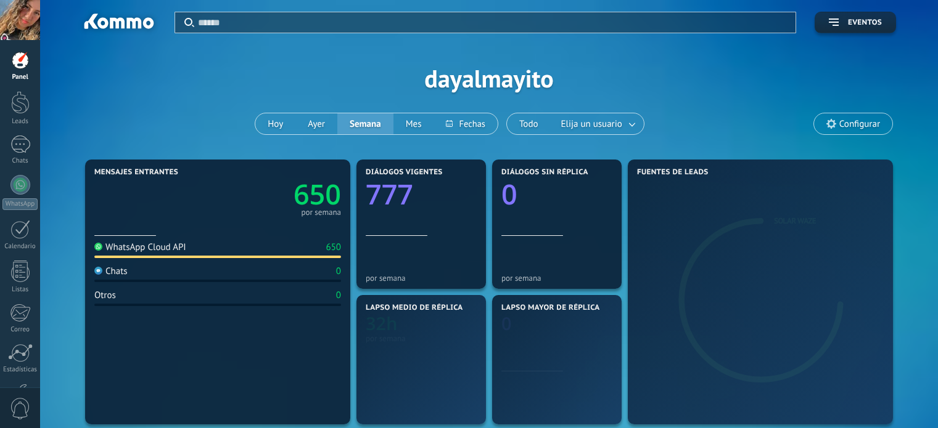
click at [24, 145] on div at bounding box center [20, 145] width 20 height 18
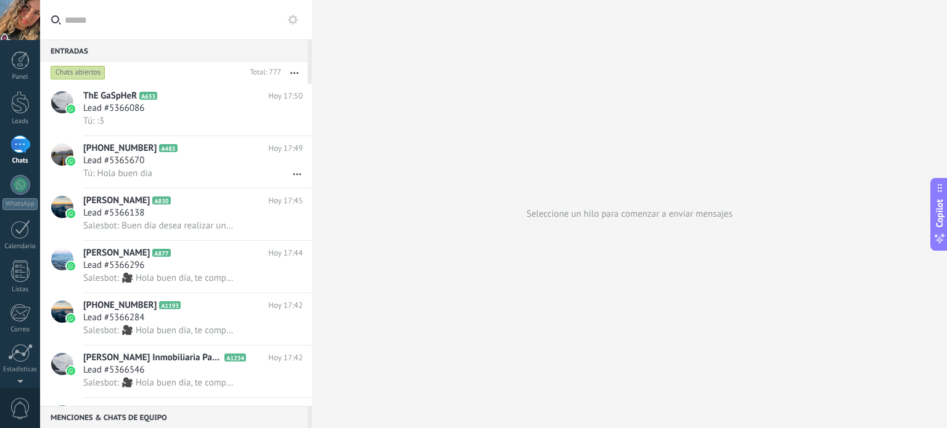
click at [291, 26] on button at bounding box center [292, 19] width 15 height 15
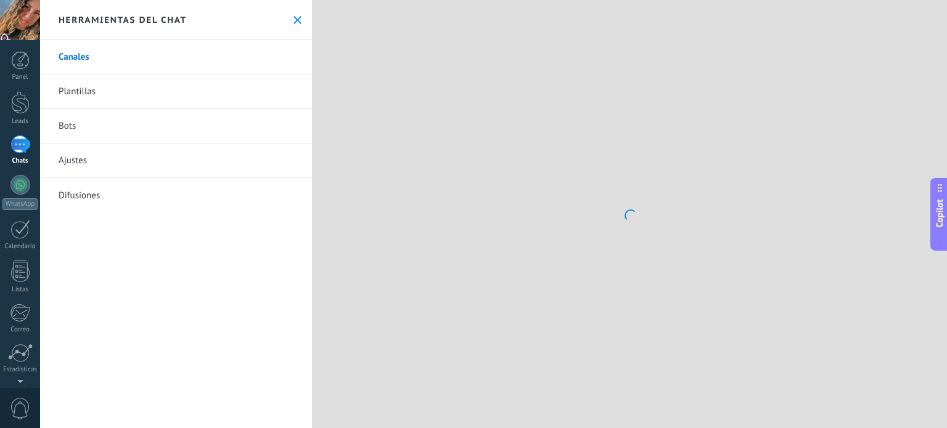
click at [293, 19] on use at bounding box center [297, 20] width 8 height 8
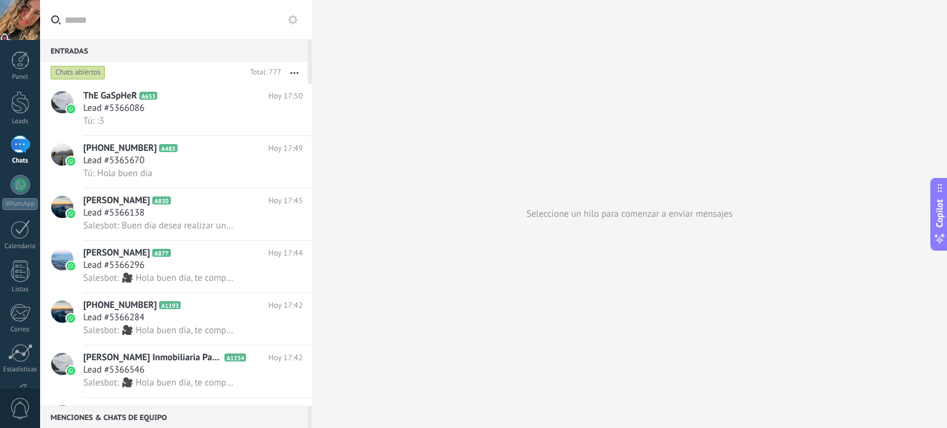
click at [74, 74] on div "Chats abiertos" at bounding box center [78, 72] width 55 height 15
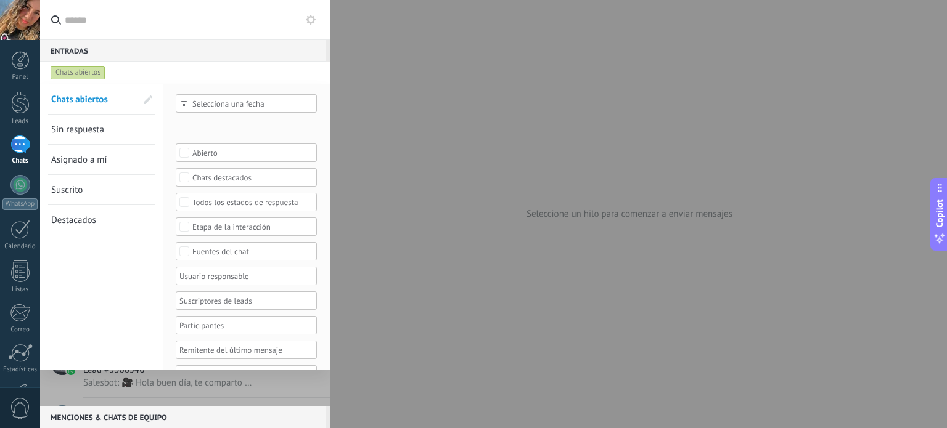
click at [74, 74] on div "Chats abiertos" at bounding box center [78, 72] width 55 height 15
click at [419, 149] on div at bounding box center [473, 214] width 947 height 428
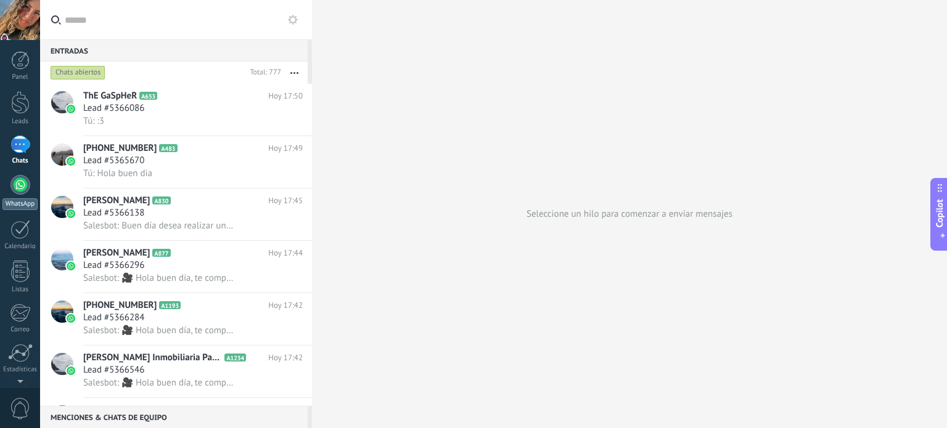
click at [16, 189] on div at bounding box center [20, 185] width 20 height 20
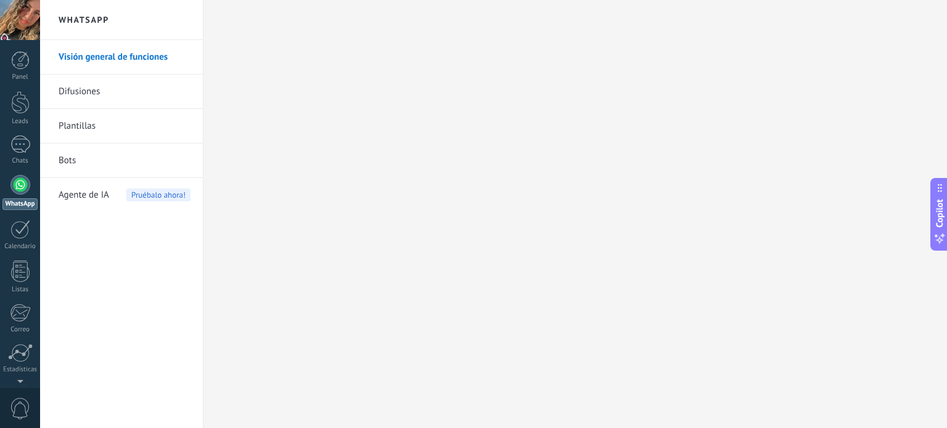
click at [141, 97] on link "Difusiones" at bounding box center [125, 92] width 132 height 35
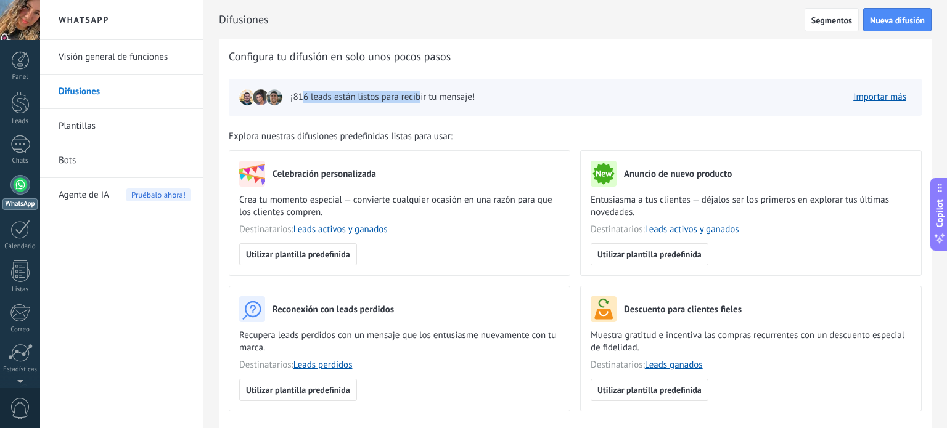
drag, startPoint x: 301, startPoint y: 98, endPoint x: 419, endPoint y: 94, distance: 117.8
click at [419, 94] on span "¡816 leads están listos para recibir tu mensaje!" at bounding box center [382, 97] width 184 height 12
click at [528, 174] on div "Celebración personalizada" at bounding box center [399, 174] width 321 height 26
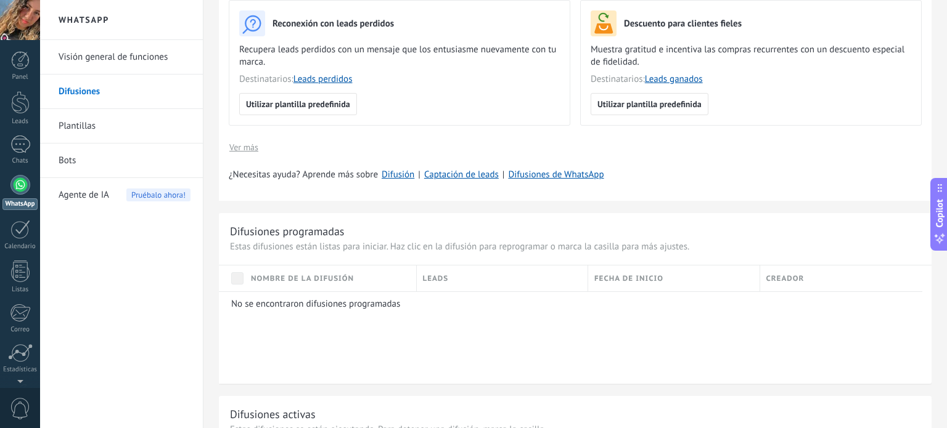
scroll to position [308, 0]
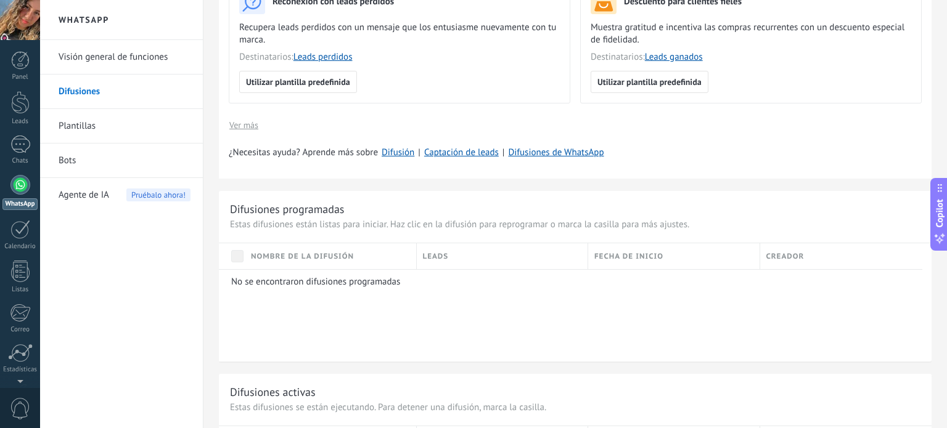
click at [109, 137] on link "Plantillas" at bounding box center [125, 126] width 132 height 35
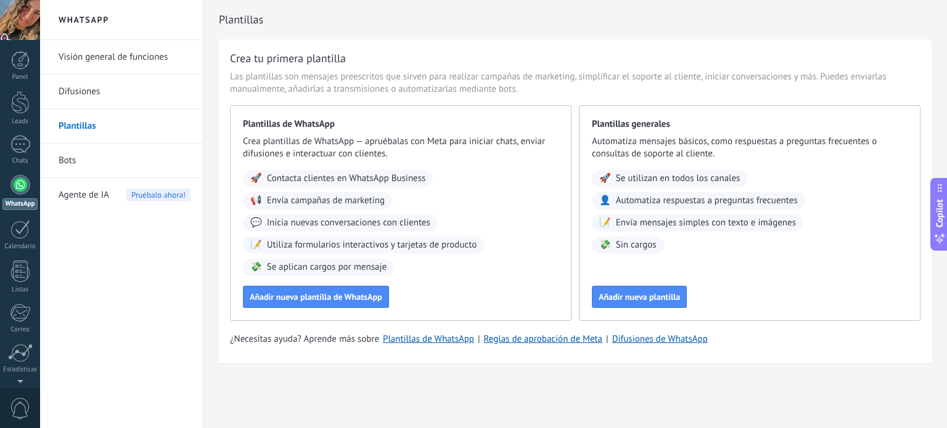
click at [79, 171] on link "Bots" at bounding box center [125, 161] width 132 height 35
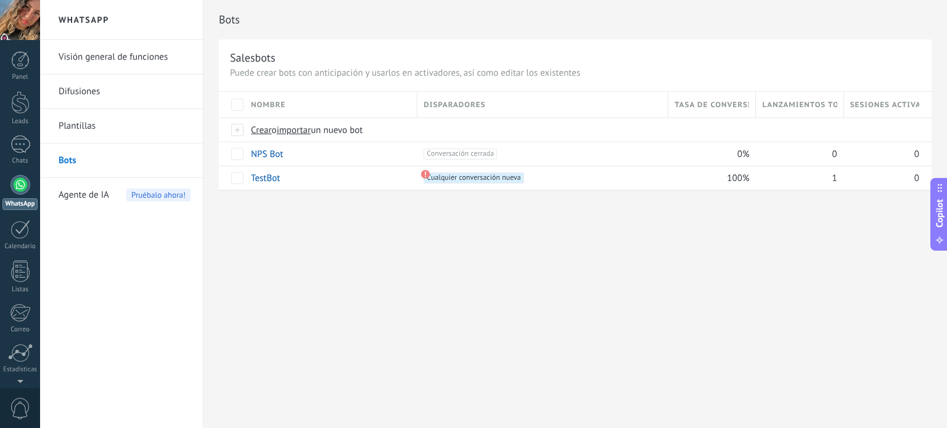
click at [19, 194] on div at bounding box center [20, 185] width 20 height 20
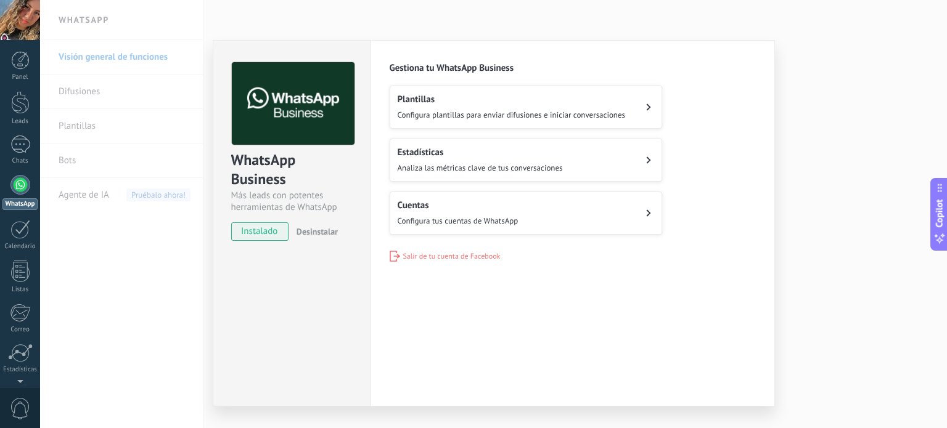
click at [480, 218] on span "Configura tus cuentas de WhatsApp" at bounding box center [458, 221] width 121 height 10
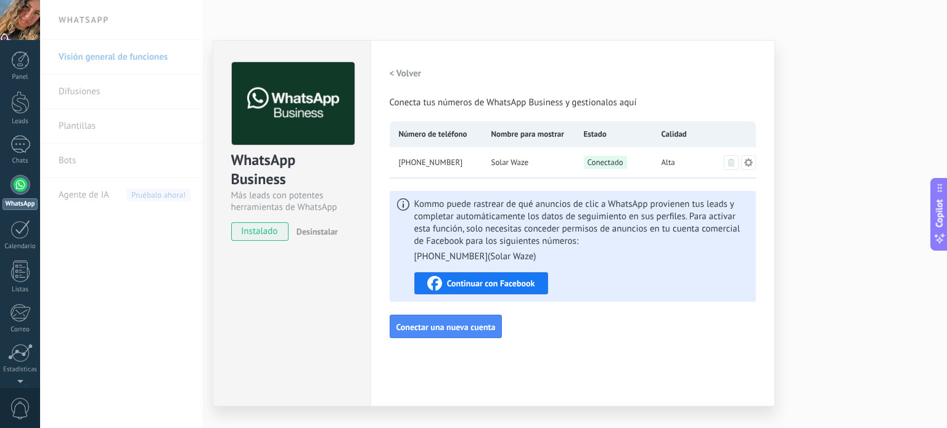
click at [648, 192] on div "Kommo puede rastrear de qué anuncios de clic a WhatsApp provienen tus leads y c…" at bounding box center [573, 246] width 366 height 111
click at [19, 140] on div at bounding box center [20, 145] width 20 height 18
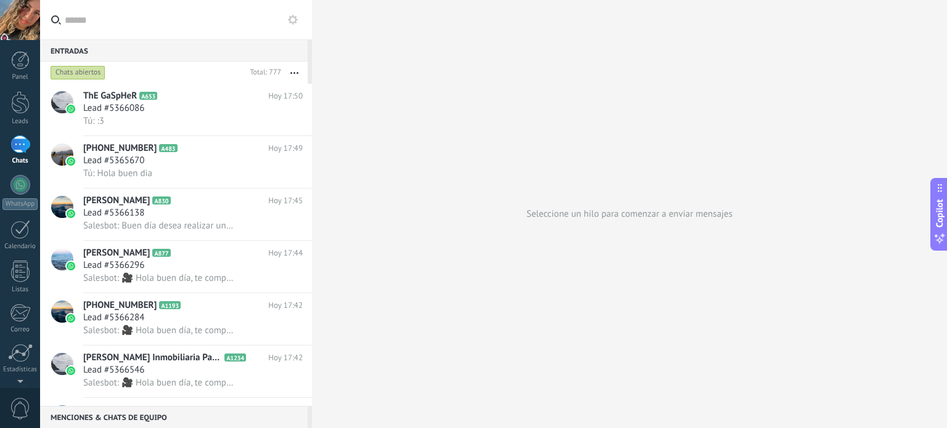
click at [286, 78] on button "button" at bounding box center [294, 73] width 27 height 22
click at [150, 100] on span "A653" at bounding box center [148, 96] width 18 height 8
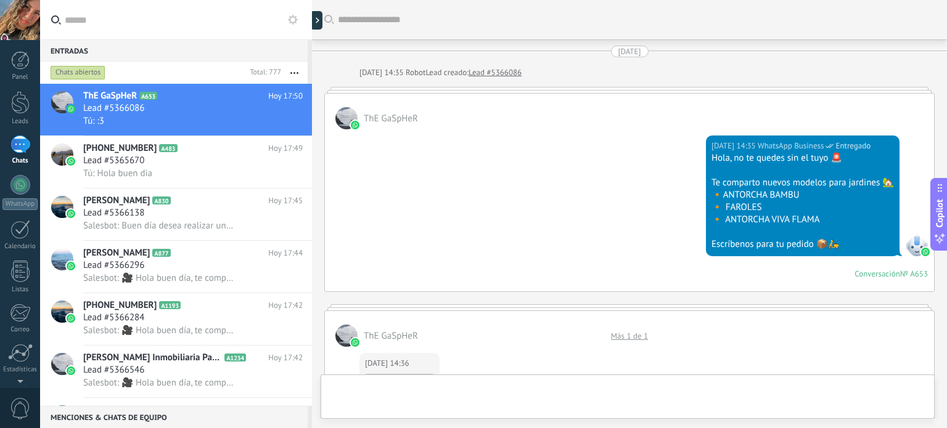
click at [83, 81] on div "Chats abiertos" at bounding box center [146, 73] width 197 height 22
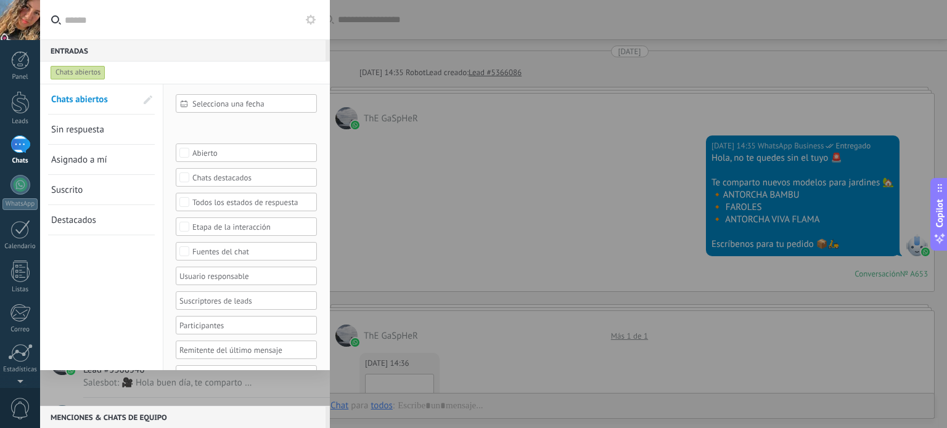
scroll to position [939, 0]
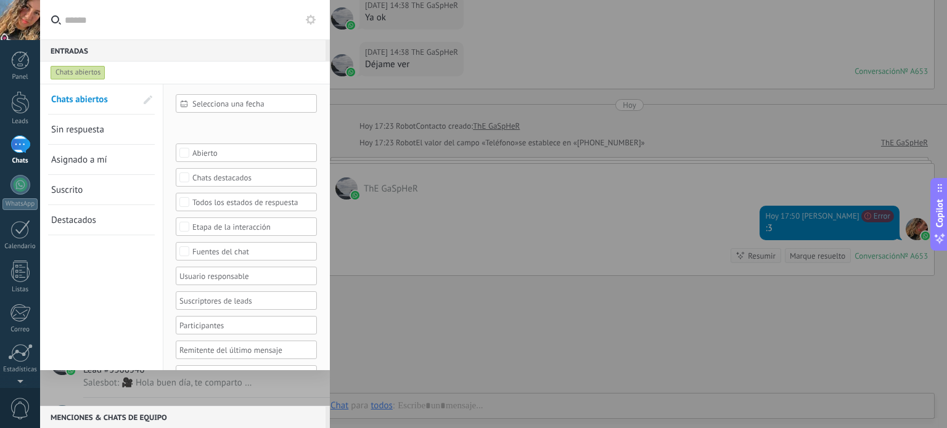
click at [83, 76] on div "Chats abiertos" at bounding box center [78, 72] width 55 height 15
click at [82, 130] on span "Sin respuesta" at bounding box center [77, 130] width 53 height 12
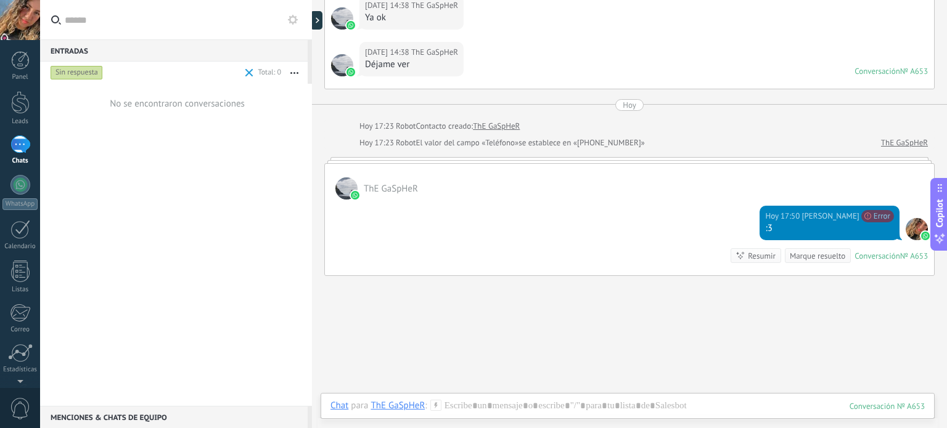
click at [83, 76] on div "Sin respuesta" at bounding box center [77, 72] width 52 height 15
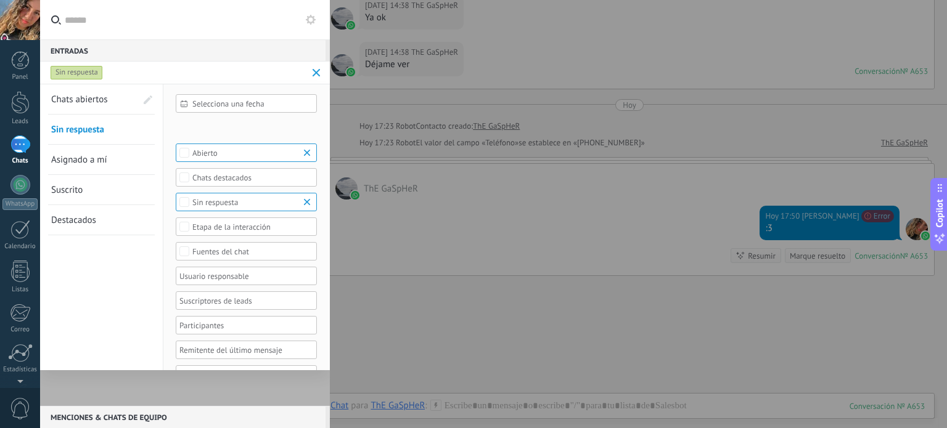
click at [104, 102] on span "Chats abiertos" at bounding box center [79, 100] width 57 height 12
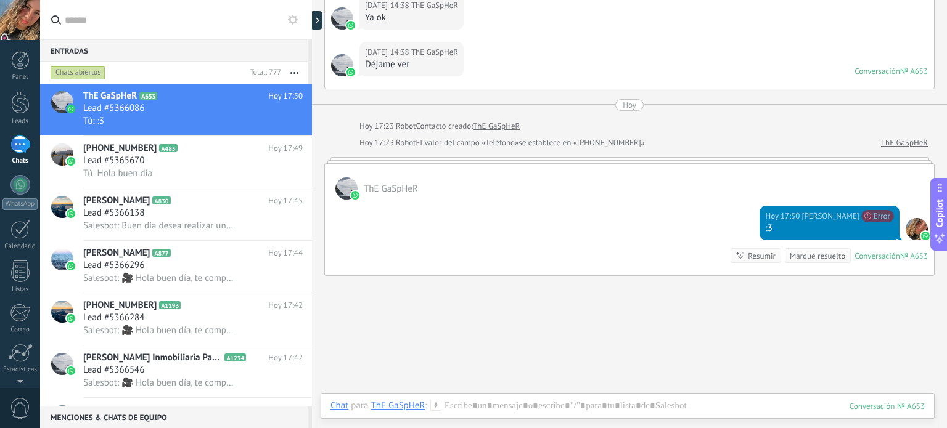
click at [296, 73] on icon "button" at bounding box center [294, 73] width 8 height 2
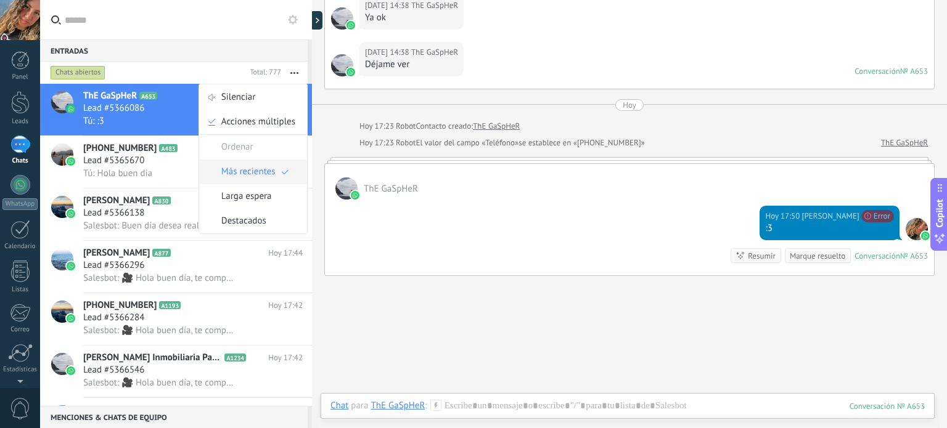
click at [265, 171] on span "Más recientes" at bounding box center [248, 172] width 54 height 25
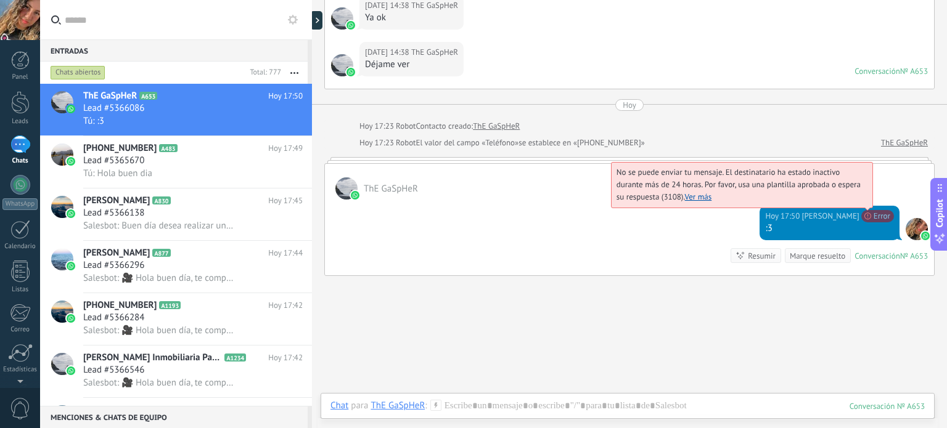
click at [861, 202] on span "No se puede enviar tu mensaje. El destinatario ha estado inactivo durante más d…" at bounding box center [738, 184] width 244 height 35
